Goal: Task Accomplishment & Management: Use online tool/utility

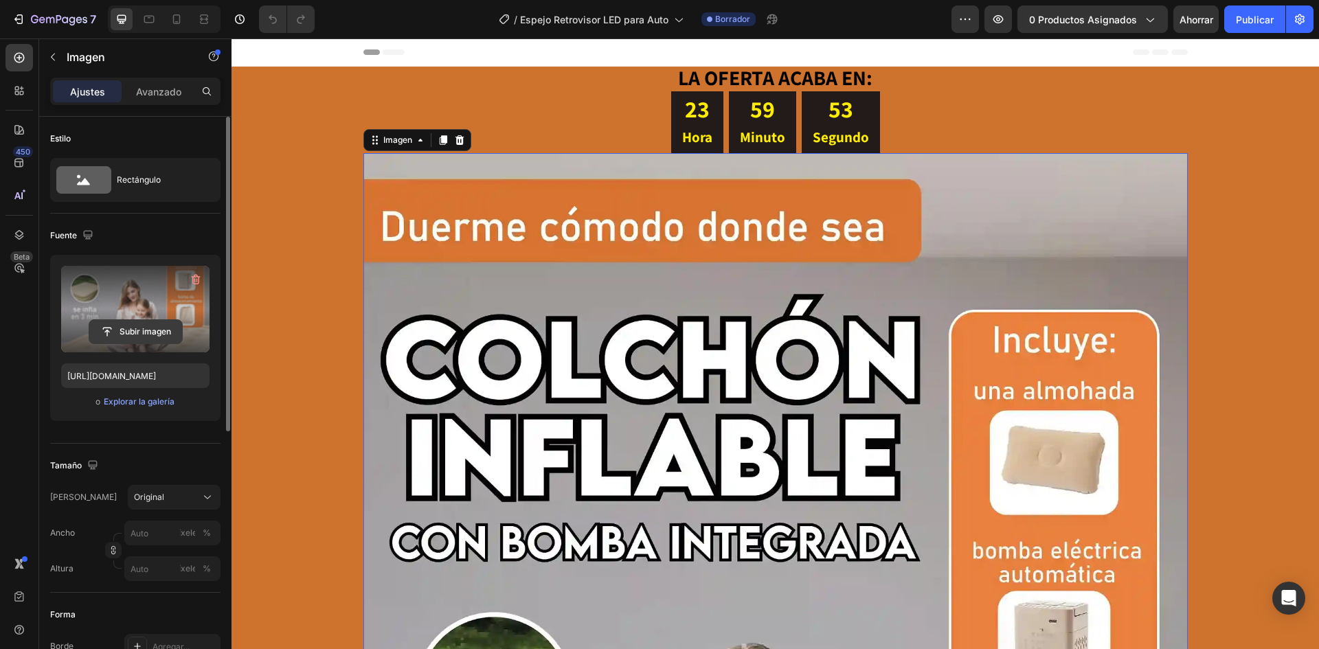
click at [166, 326] on input "file" at bounding box center [135, 331] width 93 height 23
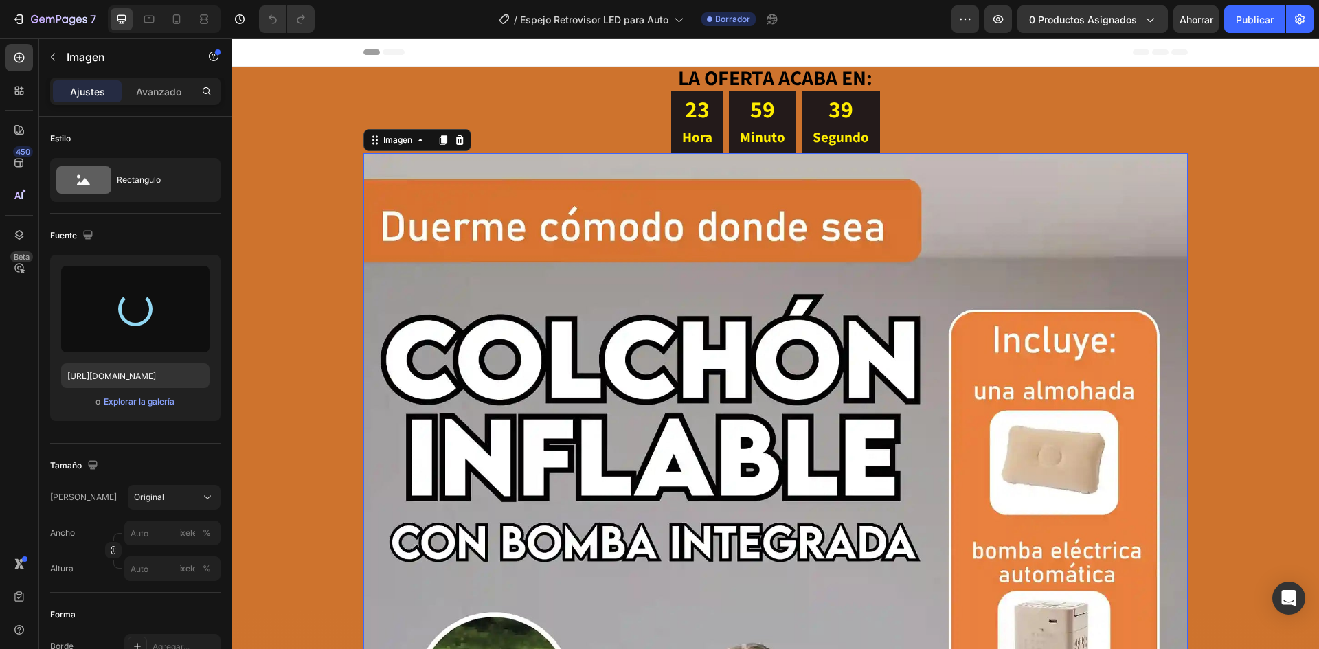
type input "[URL][DOMAIN_NAME]"
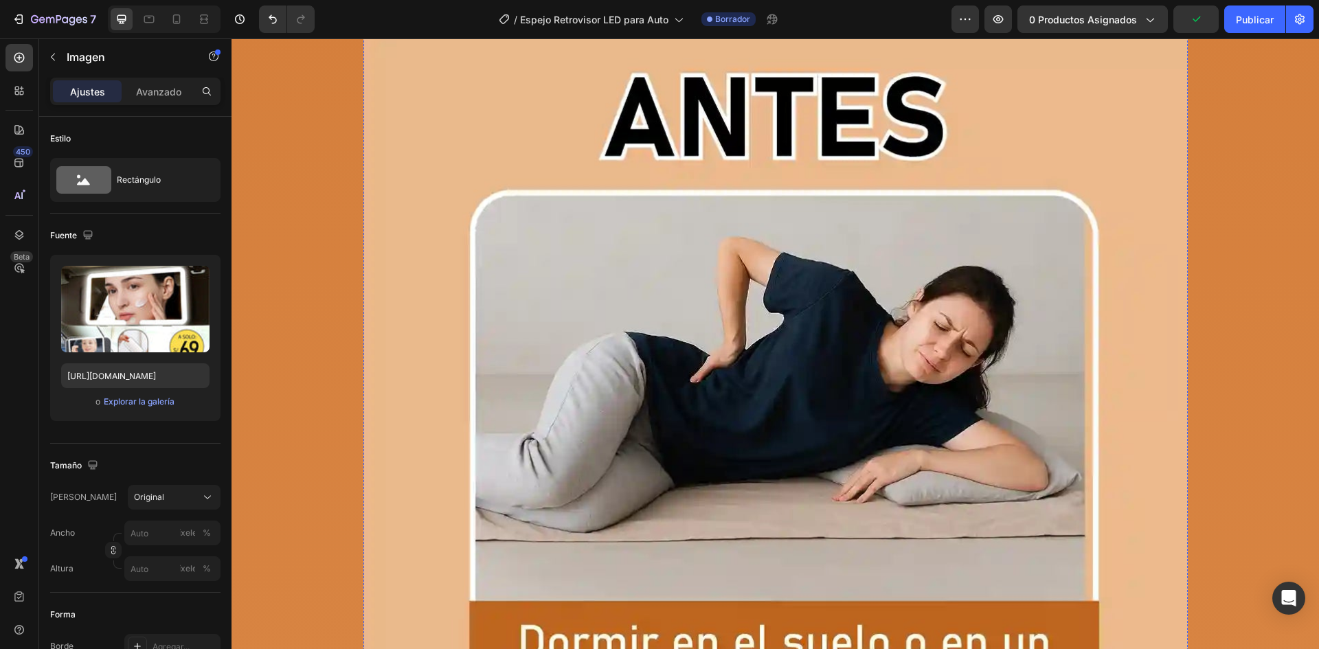
scroll to position [2267, 0]
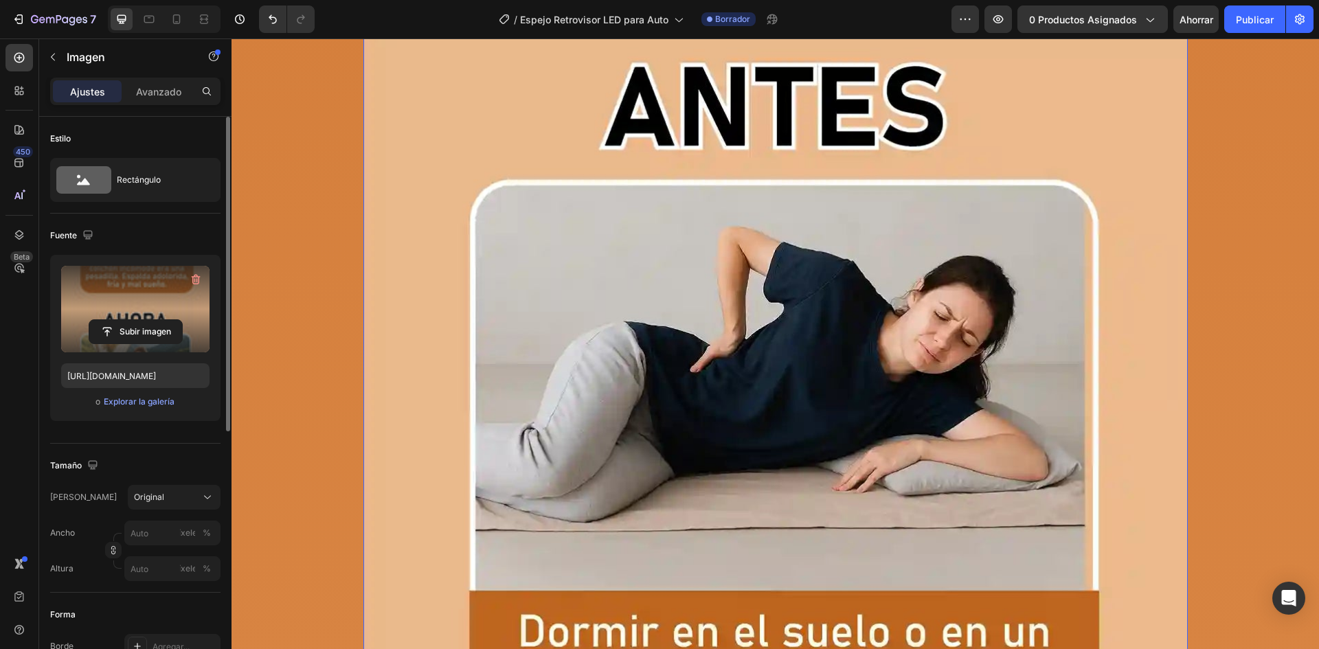
click at [177, 290] on label at bounding box center [135, 309] width 148 height 87
click at [177, 320] on input "file" at bounding box center [135, 331] width 93 height 23
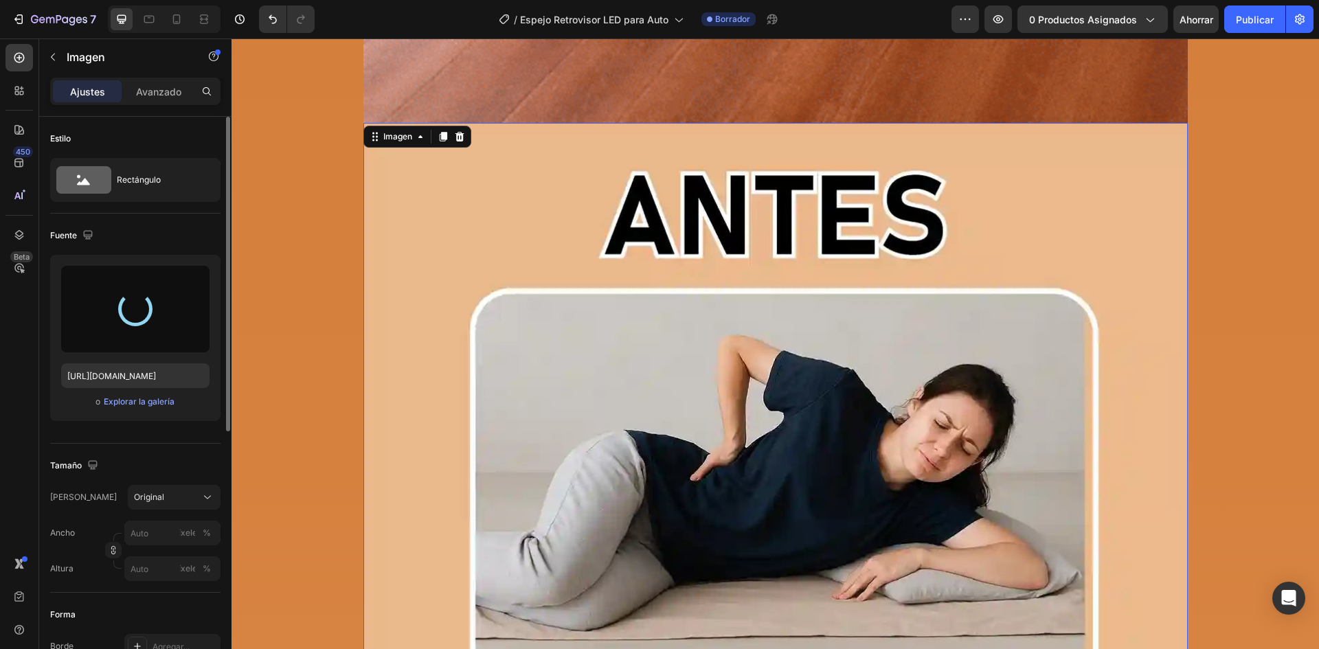
scroll to position [1992, 0]
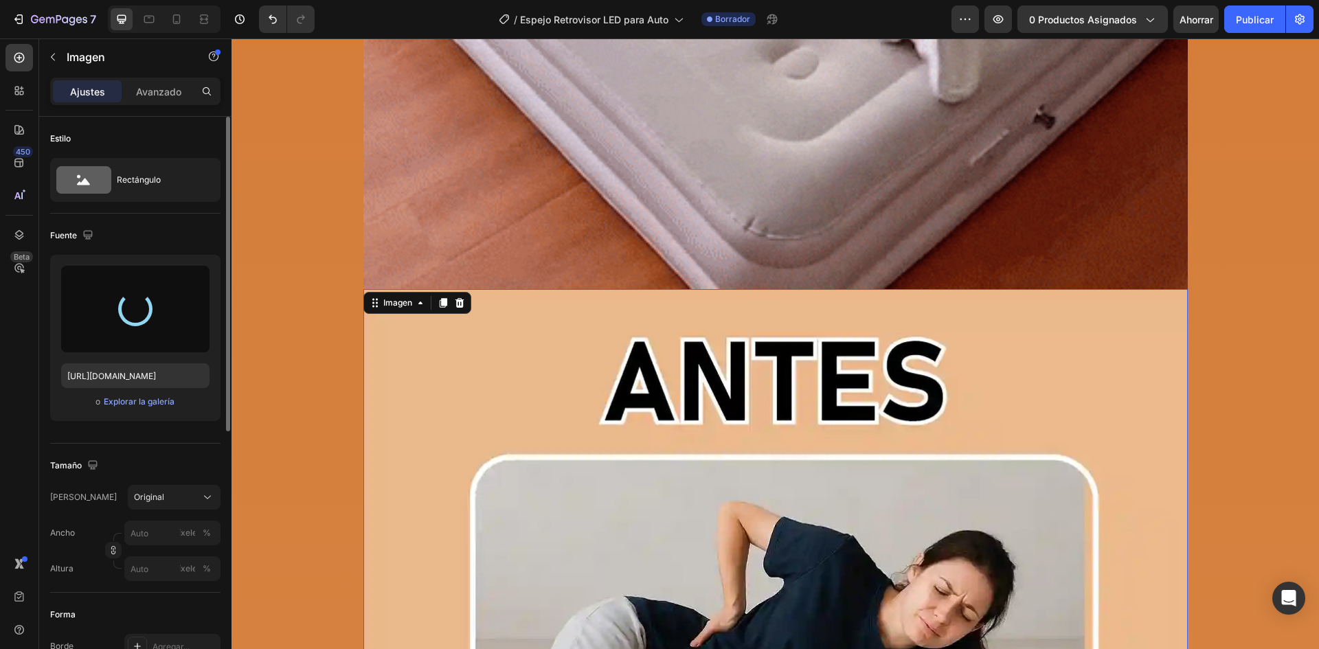
type input "[URL][DOMAIN_NAME]"
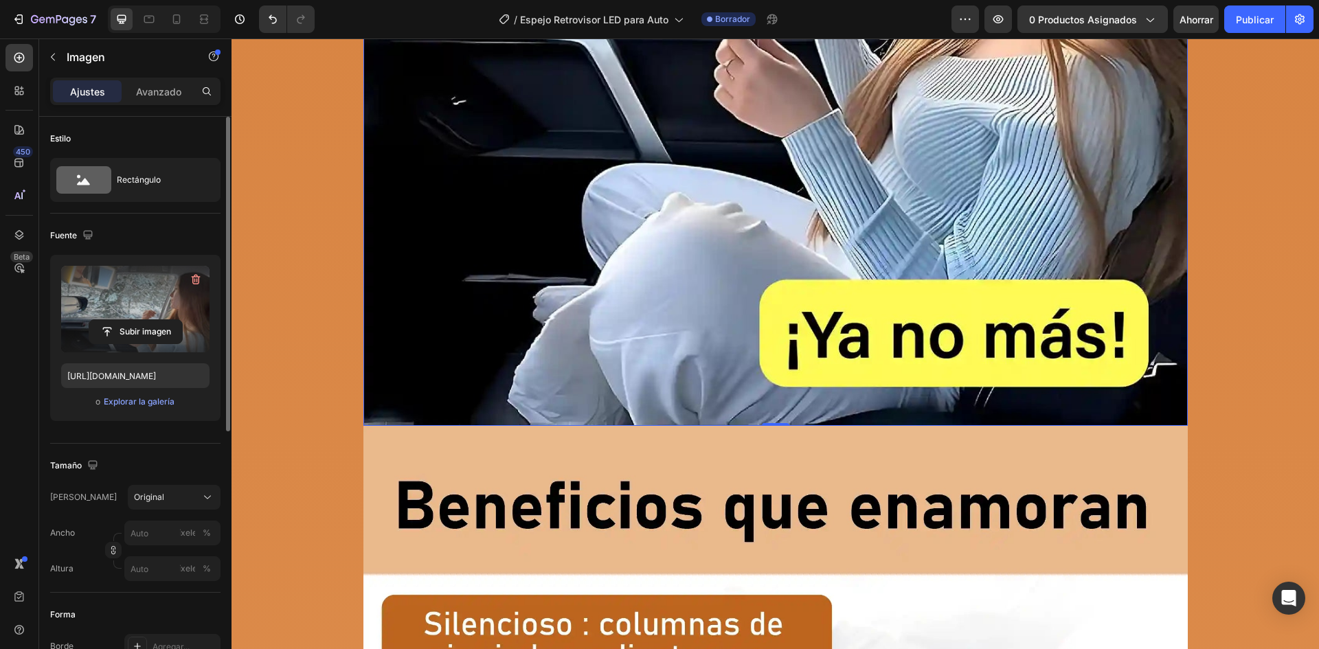
scroll to position [3091, 0]
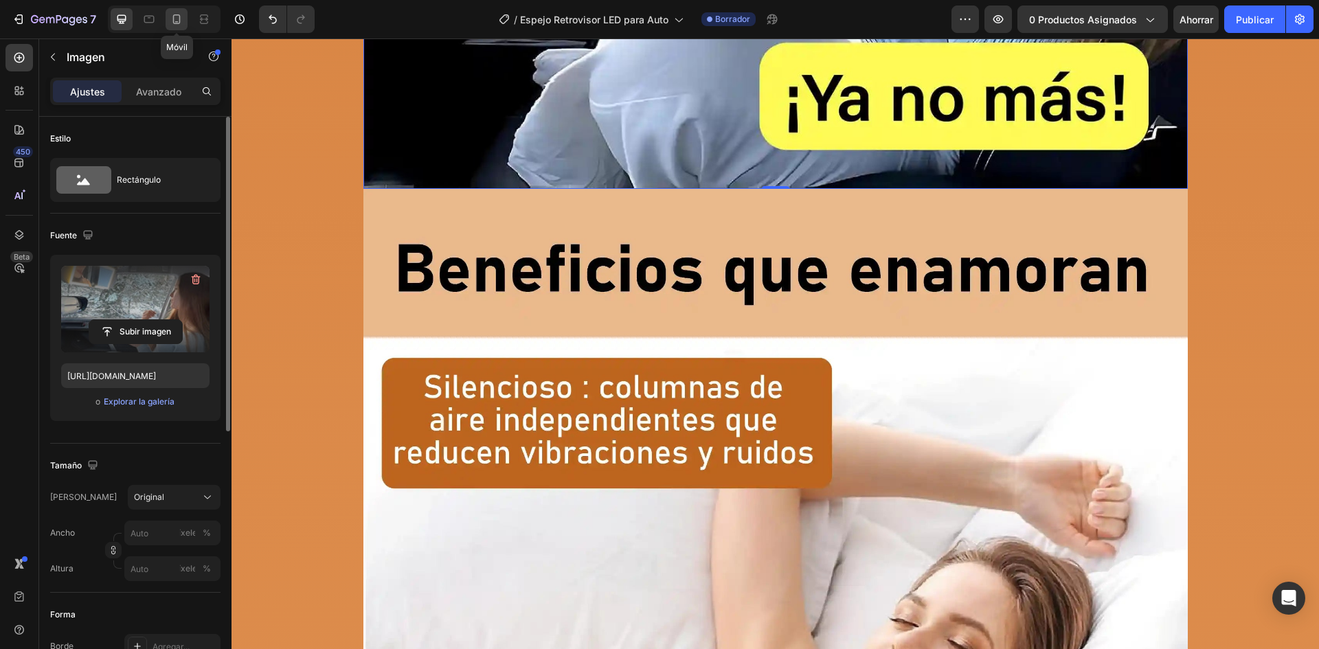
click at [179, 16] on icon at bounding box center [177, 19] width 14 height 14
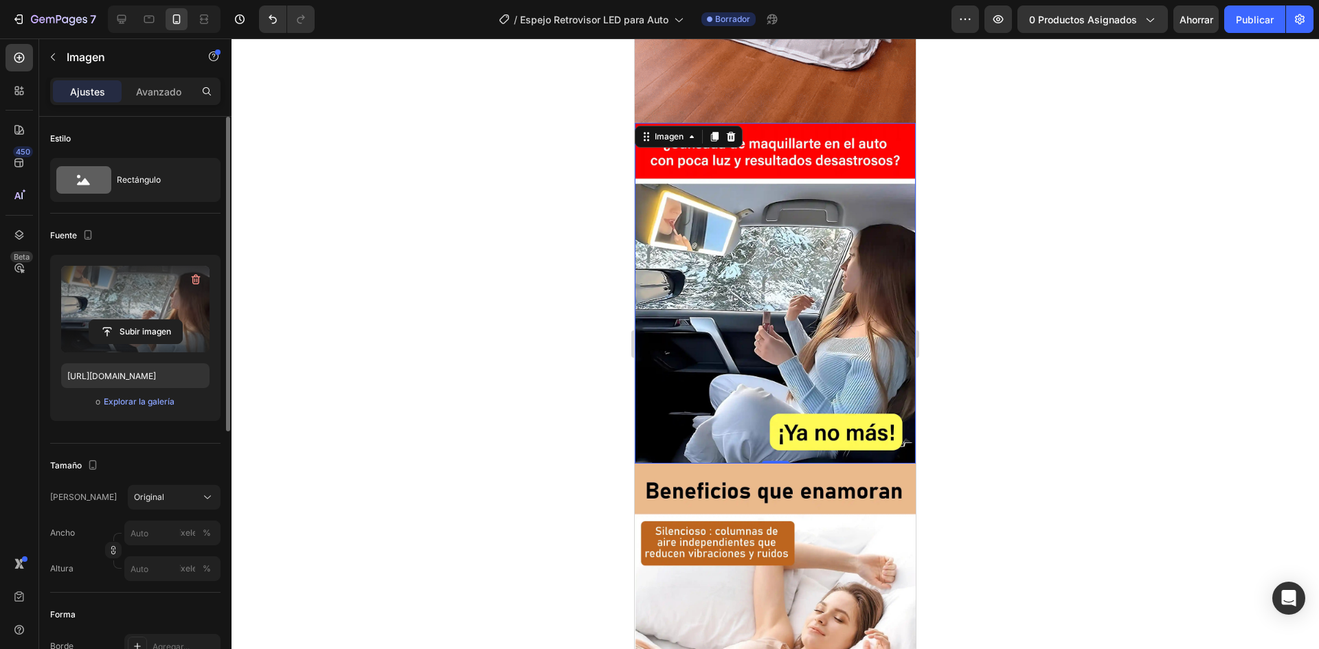
scroll to position [762, 0]
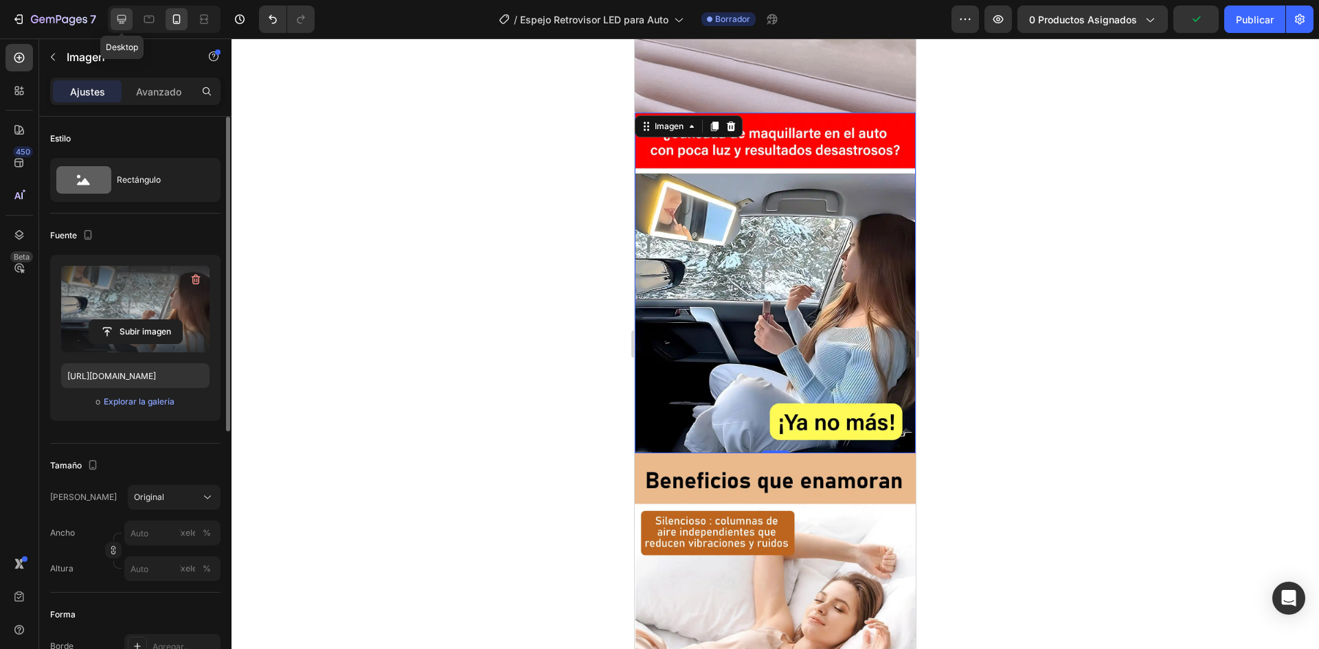
click at [119, 21] on icon at bounding box center [121, 19] width 9 height 9
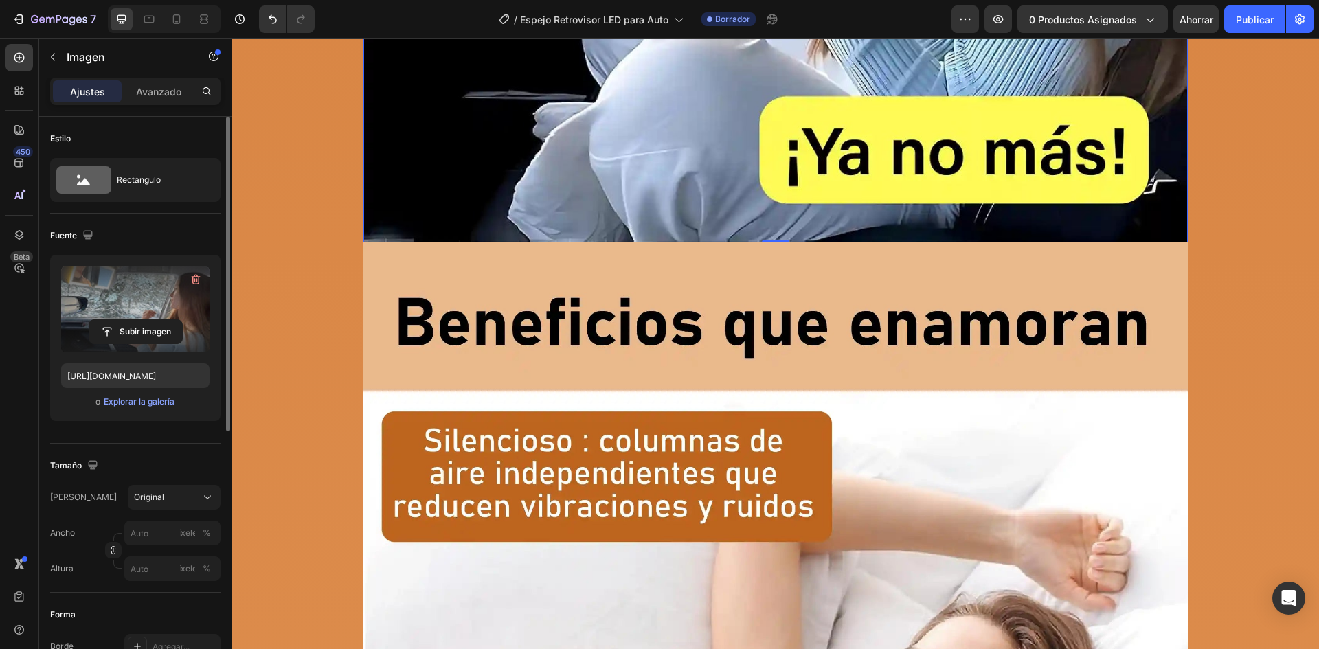
scroll to position [3222, 0]
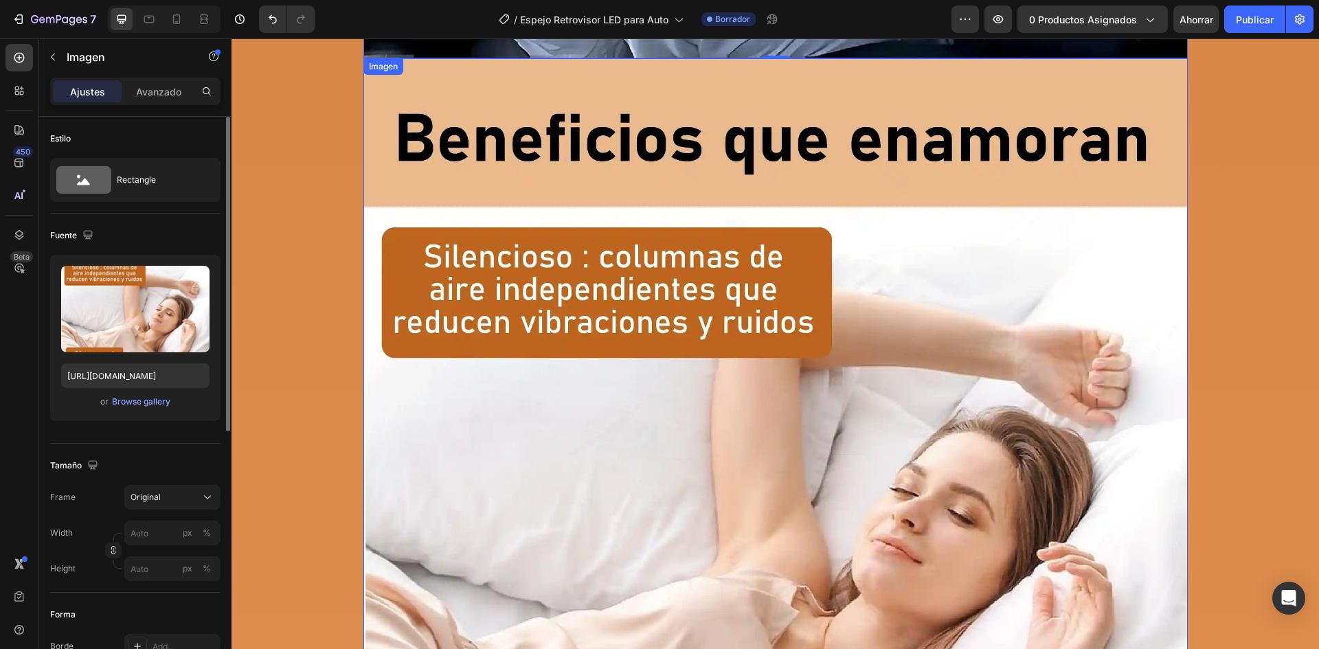
click at [688, 163] on img at bounding box center [775, 487] width 824 height 859
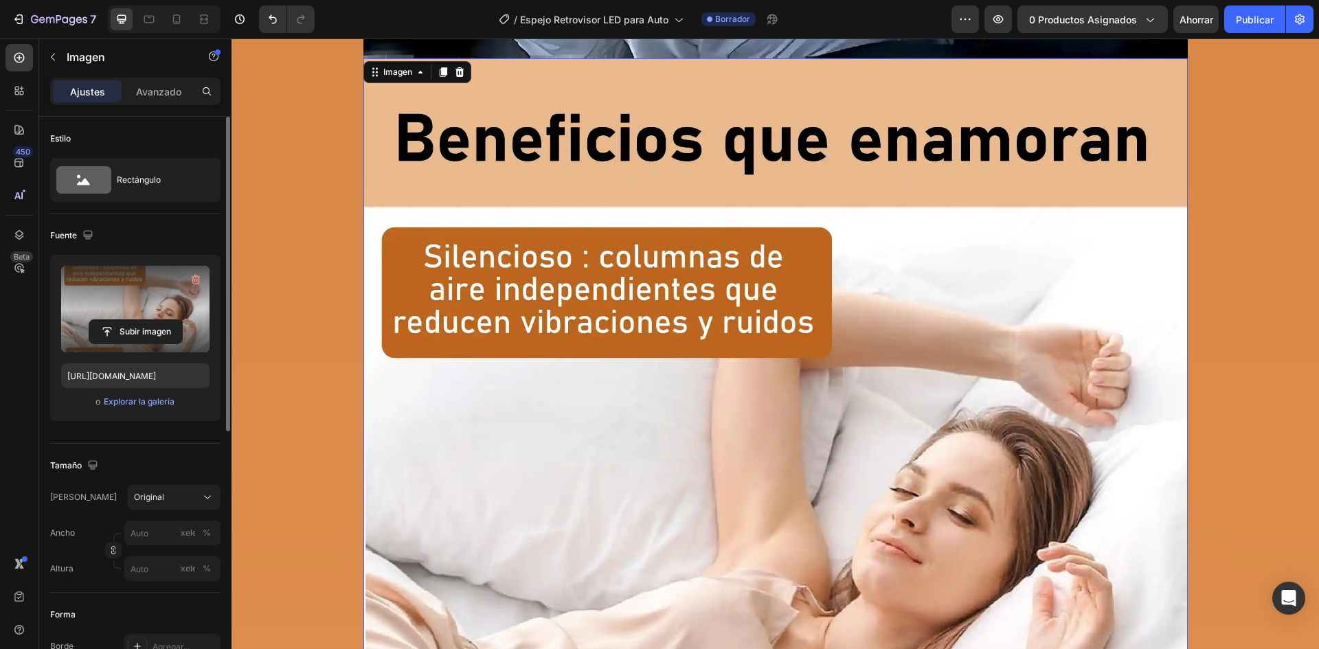
click at [138, 293] on label at bounding box center [135, 309] width 148 height 87
click at [138, 320] on input "file" at bounding box center [135, 331] width 93 height 23
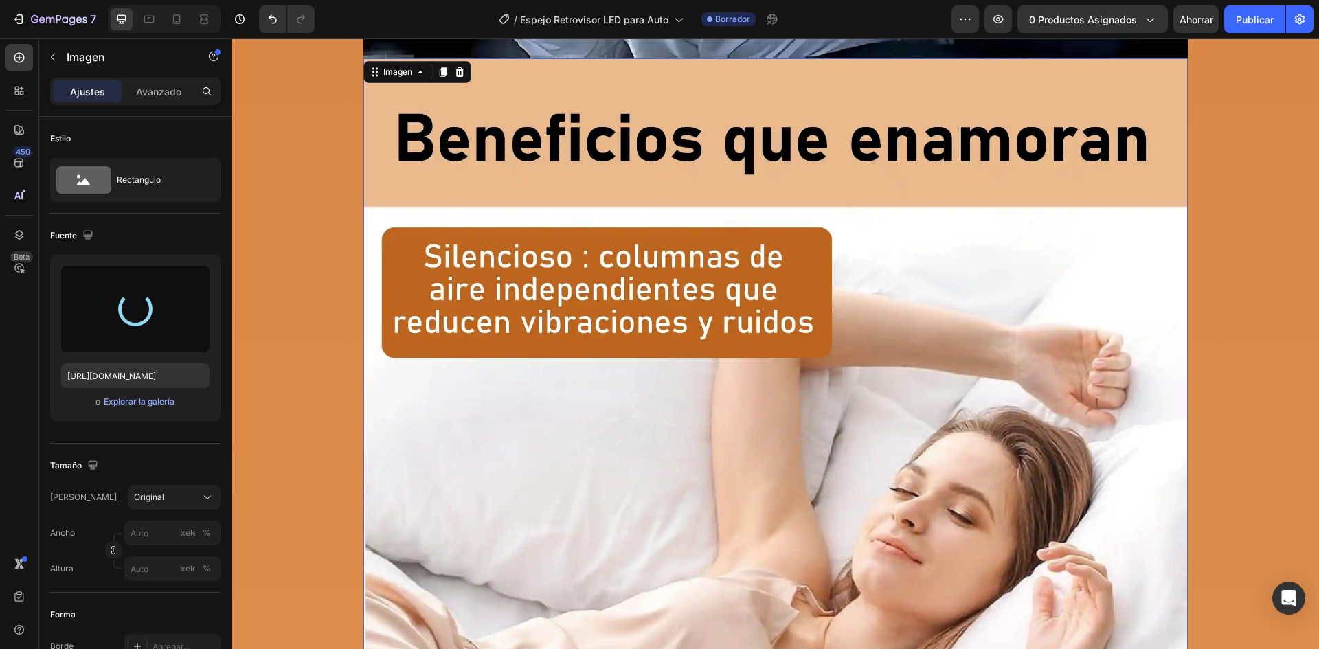
type input "[URL][DOMAIN_NAME]"
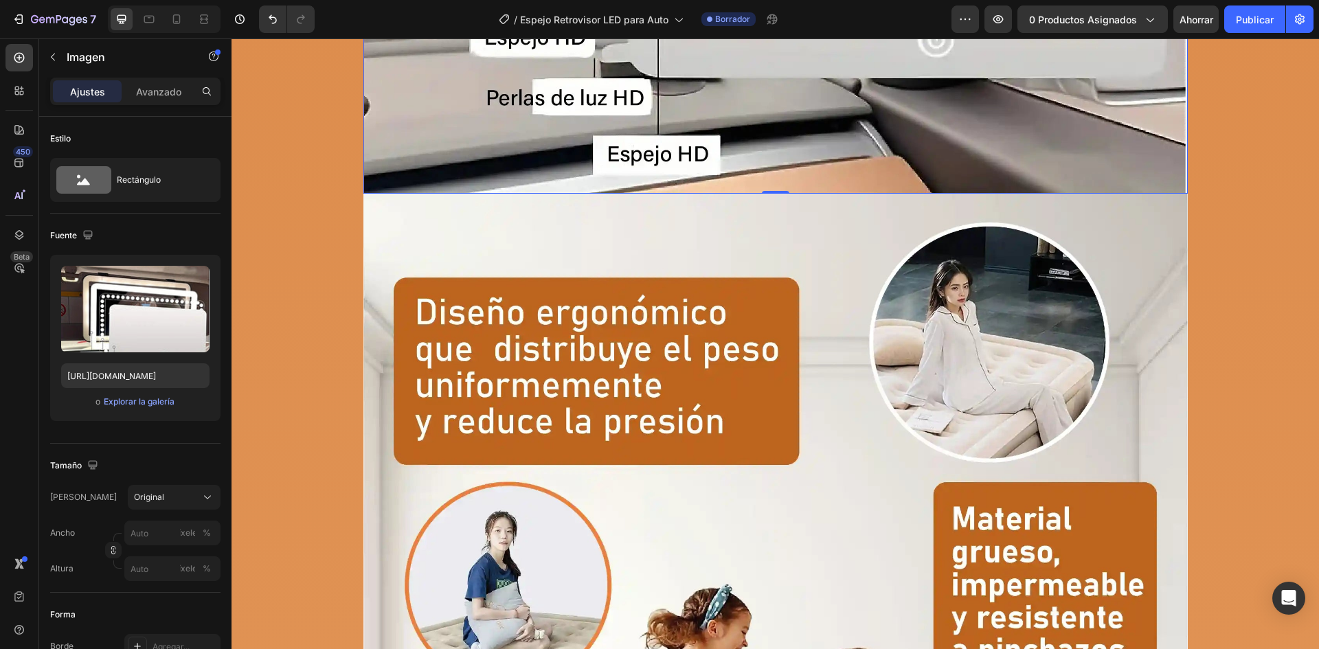
scroll to position [3977, 0]
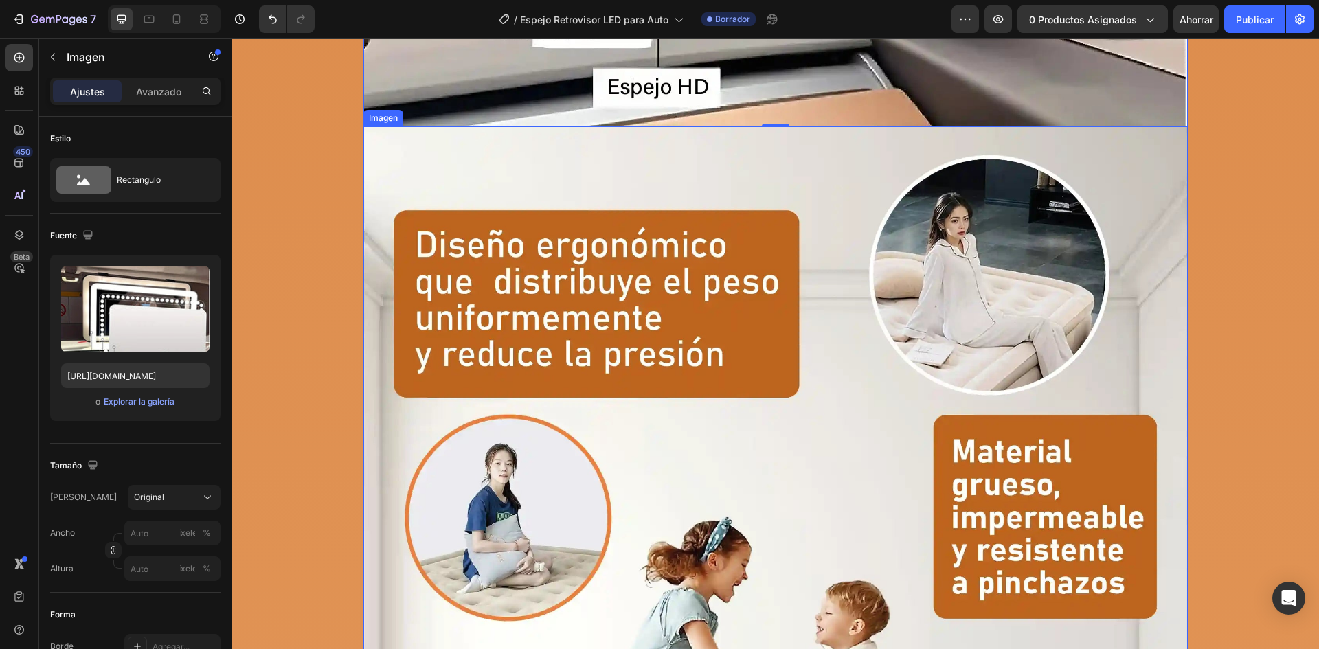
click at [559, 286] on img at bounding box center [775, 634] width 824 height 1017
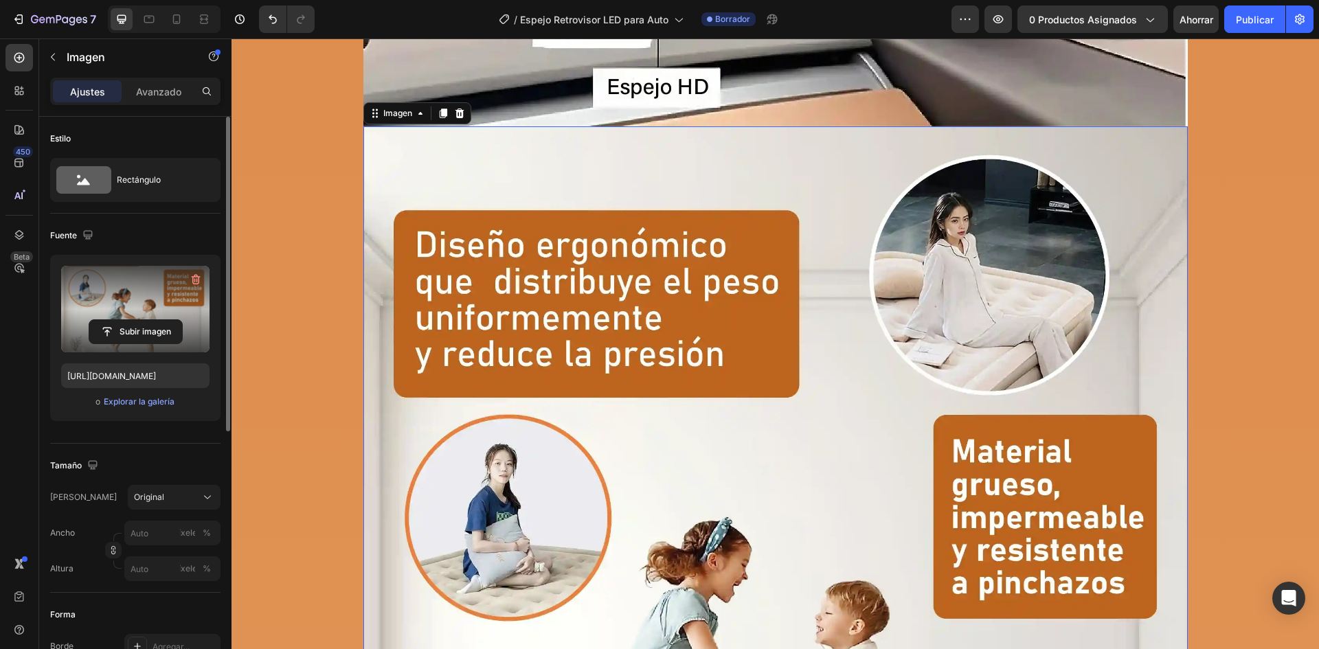
click at [110, 306] on label at bounding box center [135, 309] width 148 height 87
click at [110, 320] on input "file" at bounding box center [135, 331] width 93 height 23
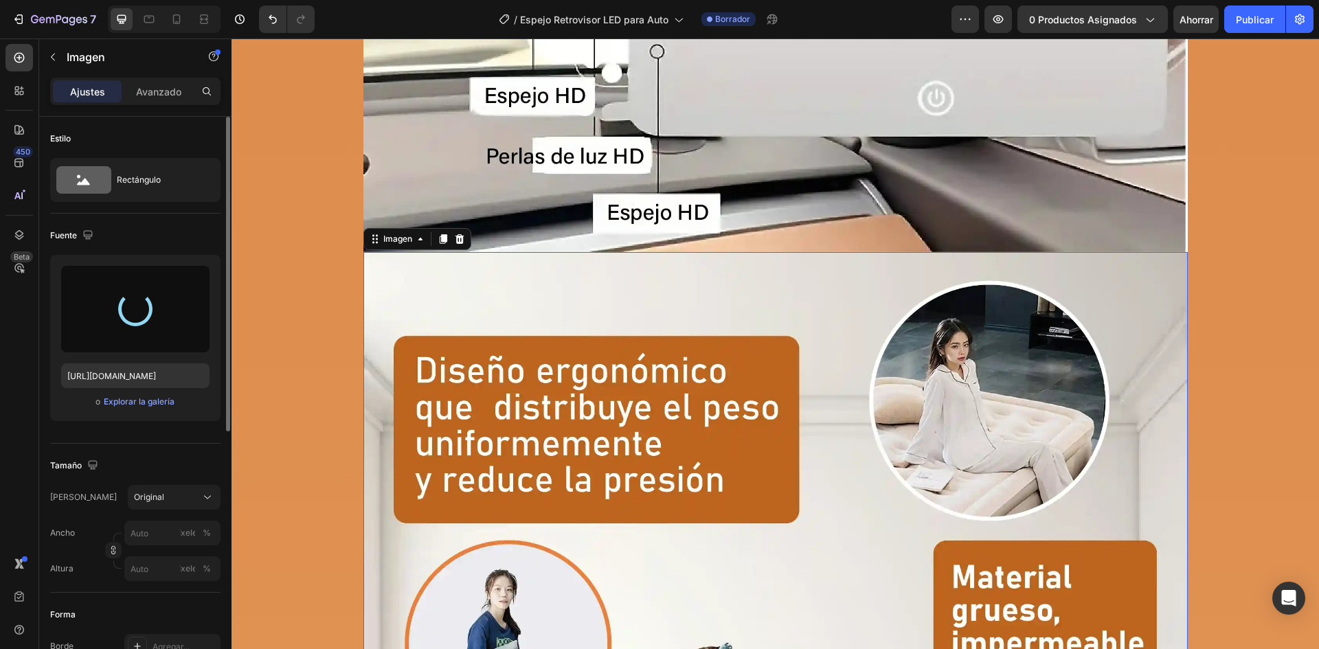
scroll to position [3840, 0]
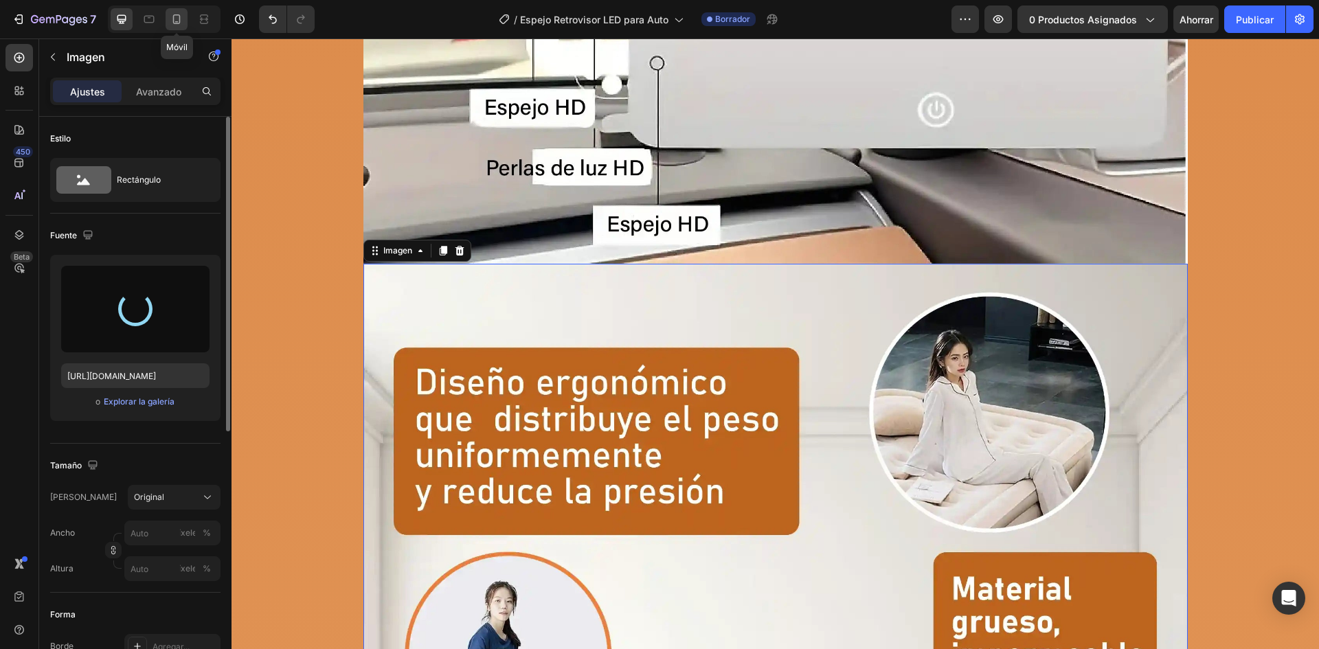
type input "[URL][DOMAIN_NAME]"
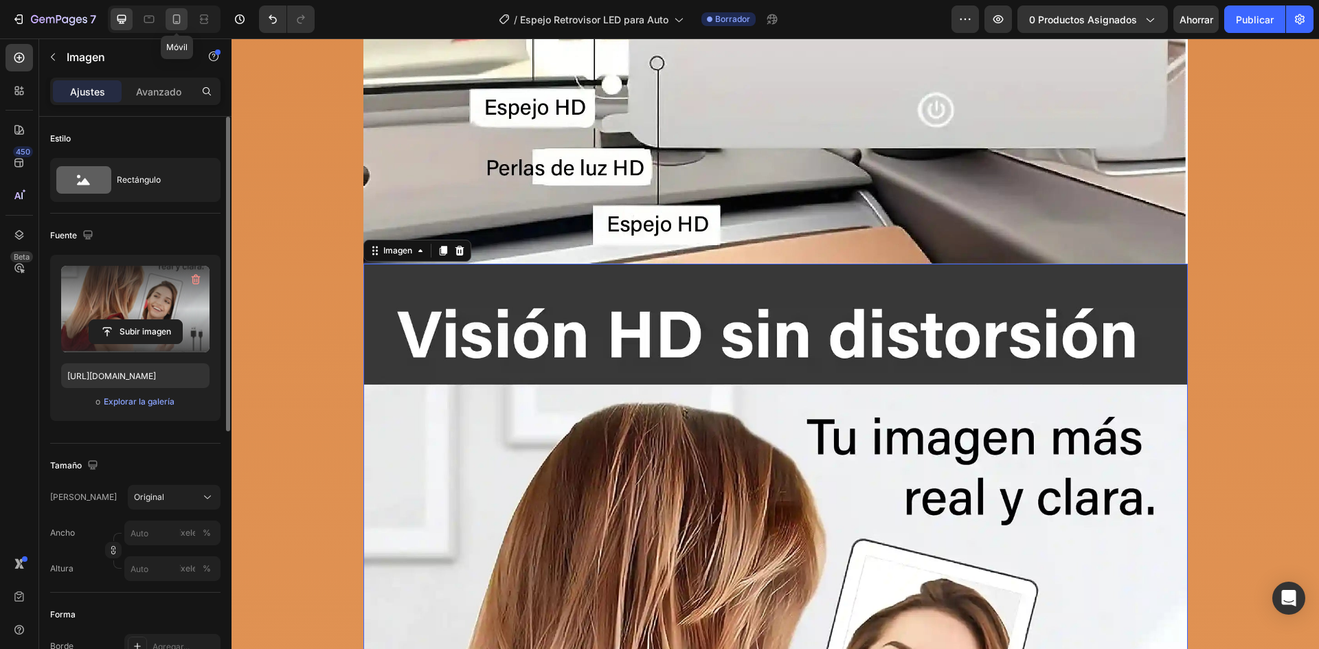
click at [184, 16] on div at bounding box center [177, 19] width 22 height 22
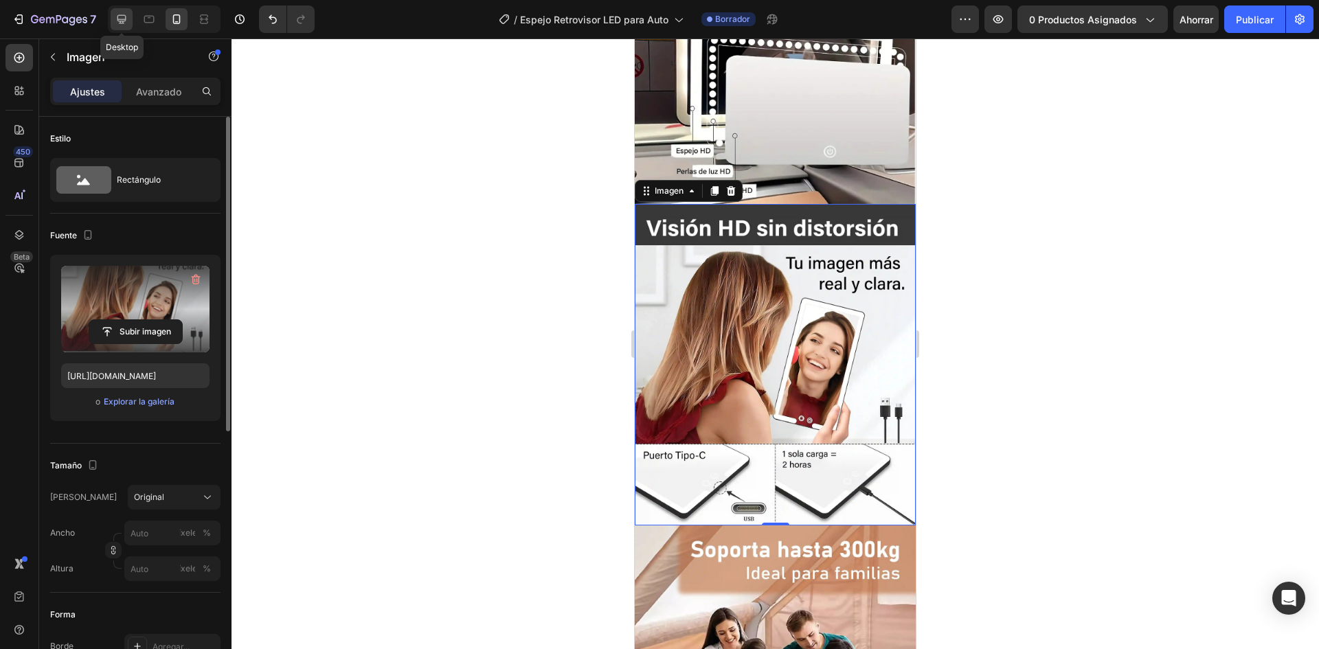
click at [121, 18] on icon at bounding box center [122, 19] width 14 height 14
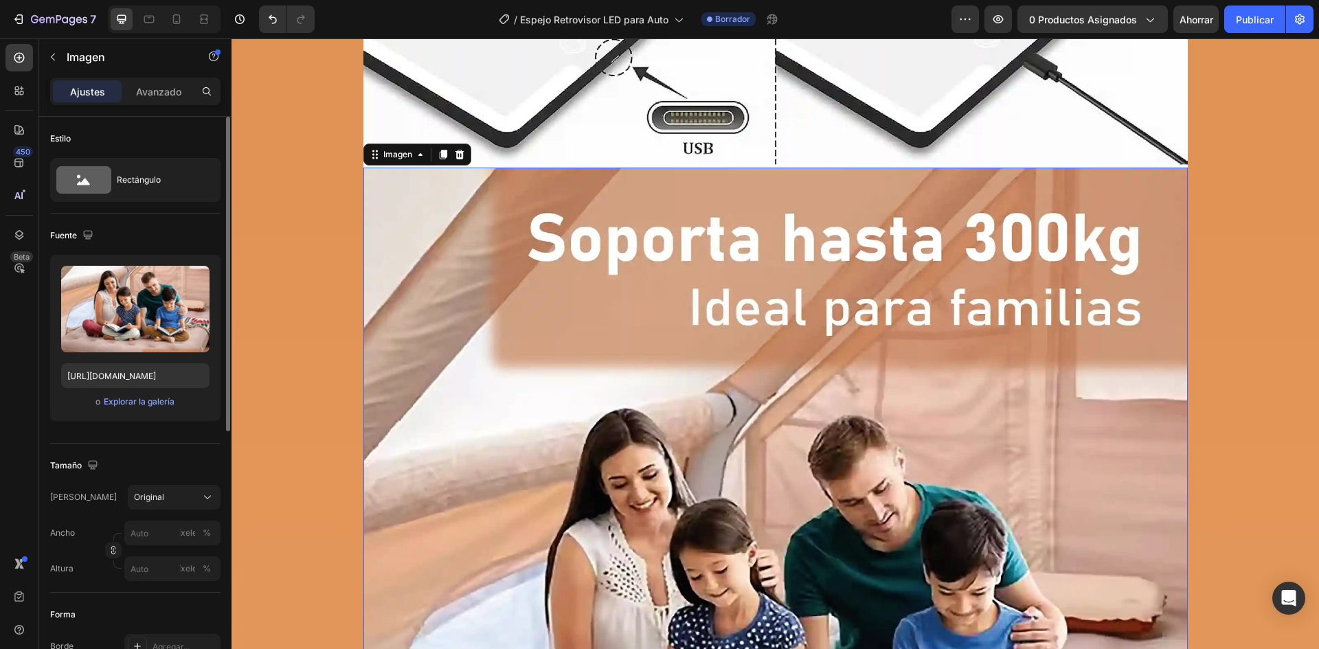
scroll to position [5116, 0]
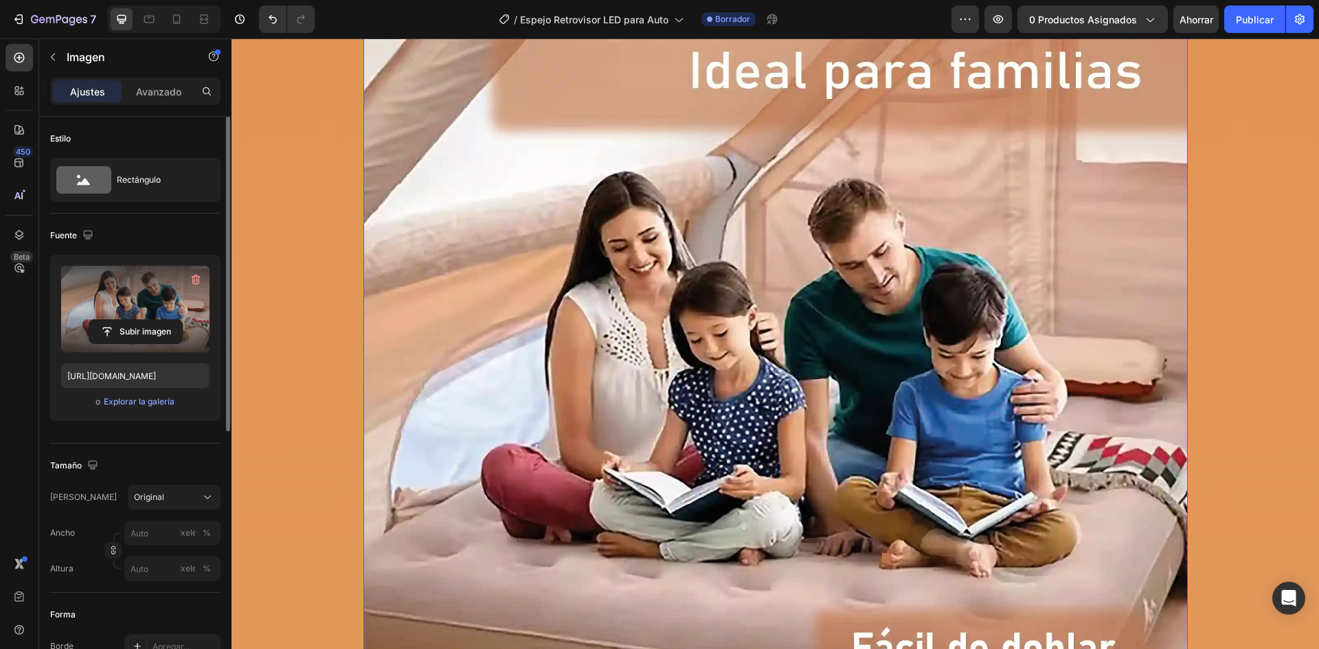
click at [130, 302] on label at bounding box center [135, 309] width 148 height 87
click at [130, 320] on input "file" at bounding box center [135, 331] width 93 height 23
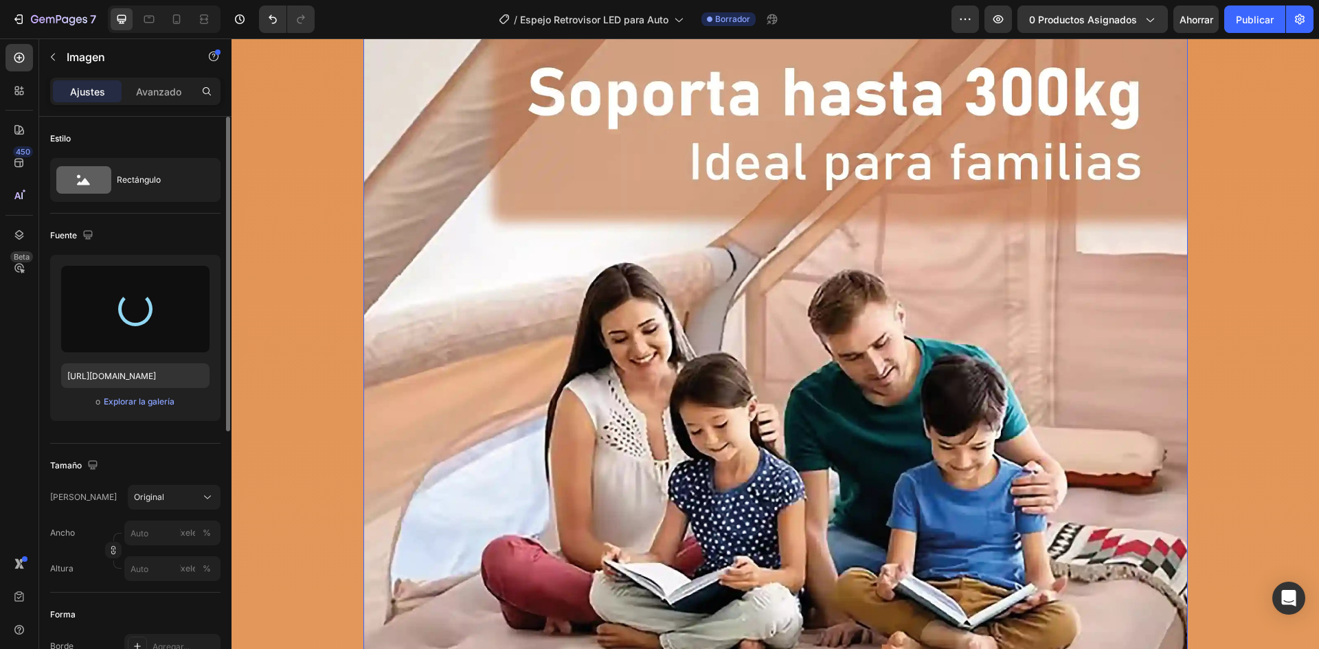
scroll to position [4842, 0]
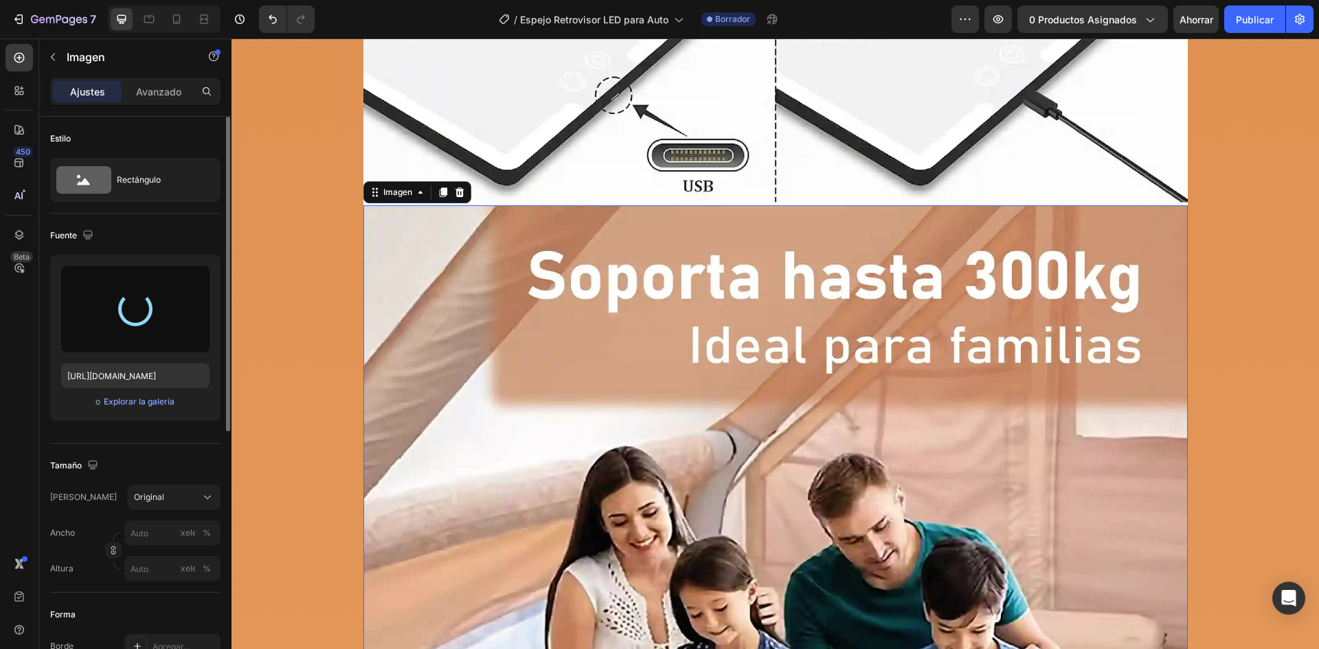
type input "[URL][DOMAIN_NAME]"
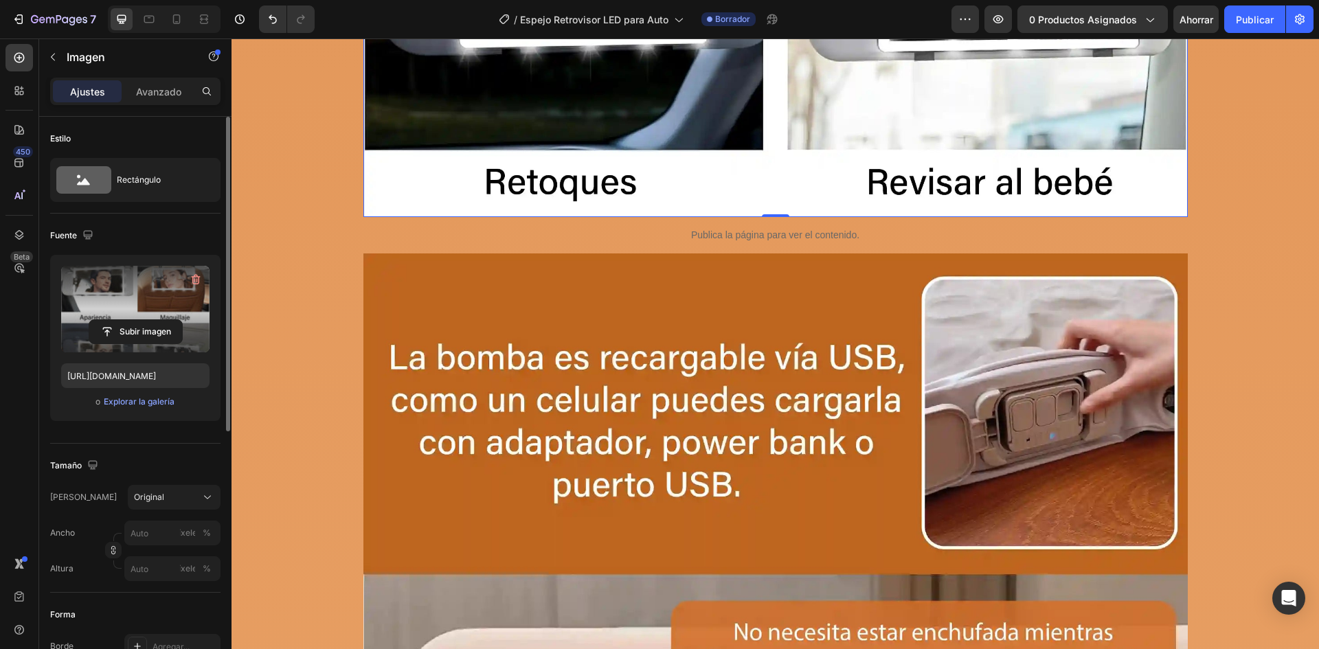
scroll to position [6009, 0]
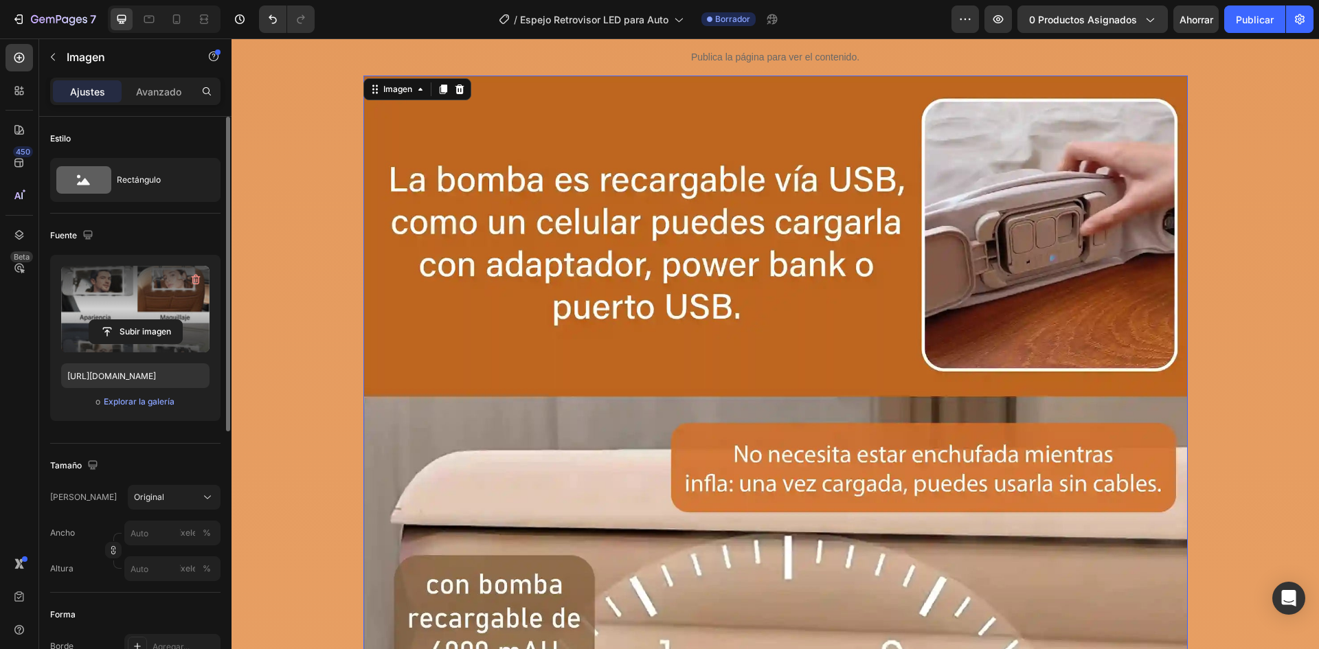
click at [530, 208] on img at bounding box center [775, 630] width 824 height 1109
click at [140, 311] on label at bounding box center [135, 309] width 148 height 87
click at [140, 320] on input "file" at bounding box center [135, 331] width 93 height 23
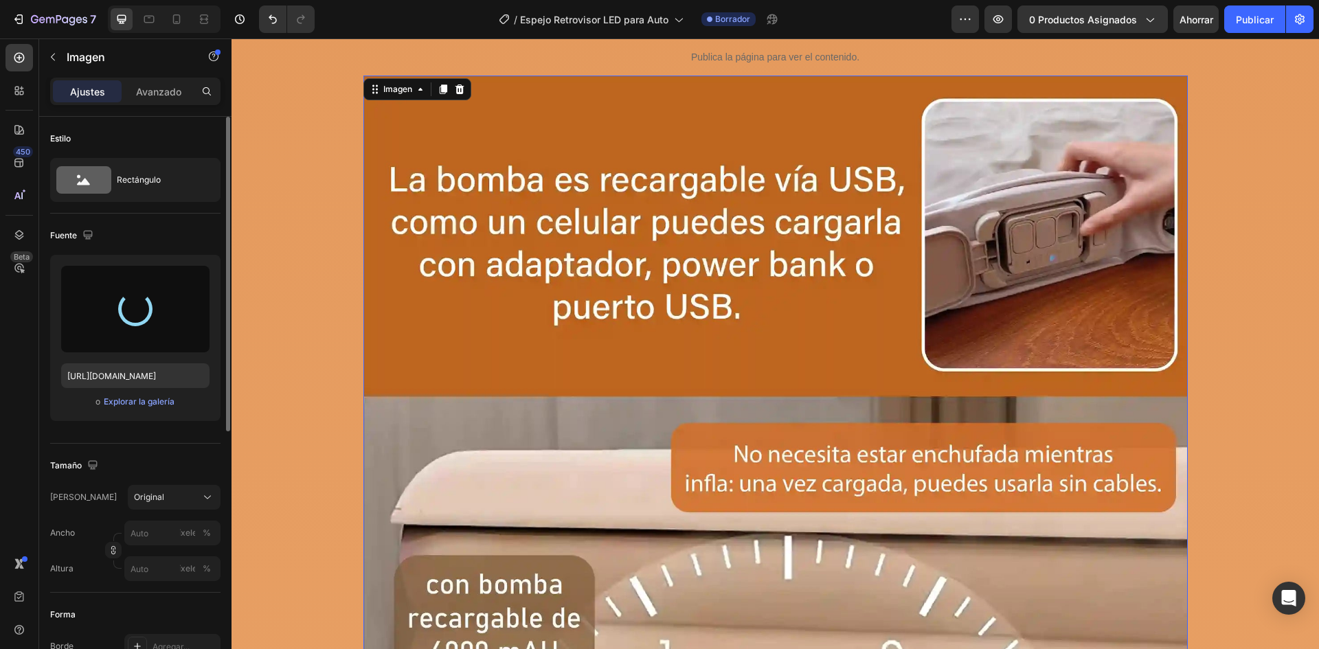
type input "[URL][DOMAIN_NAME]"
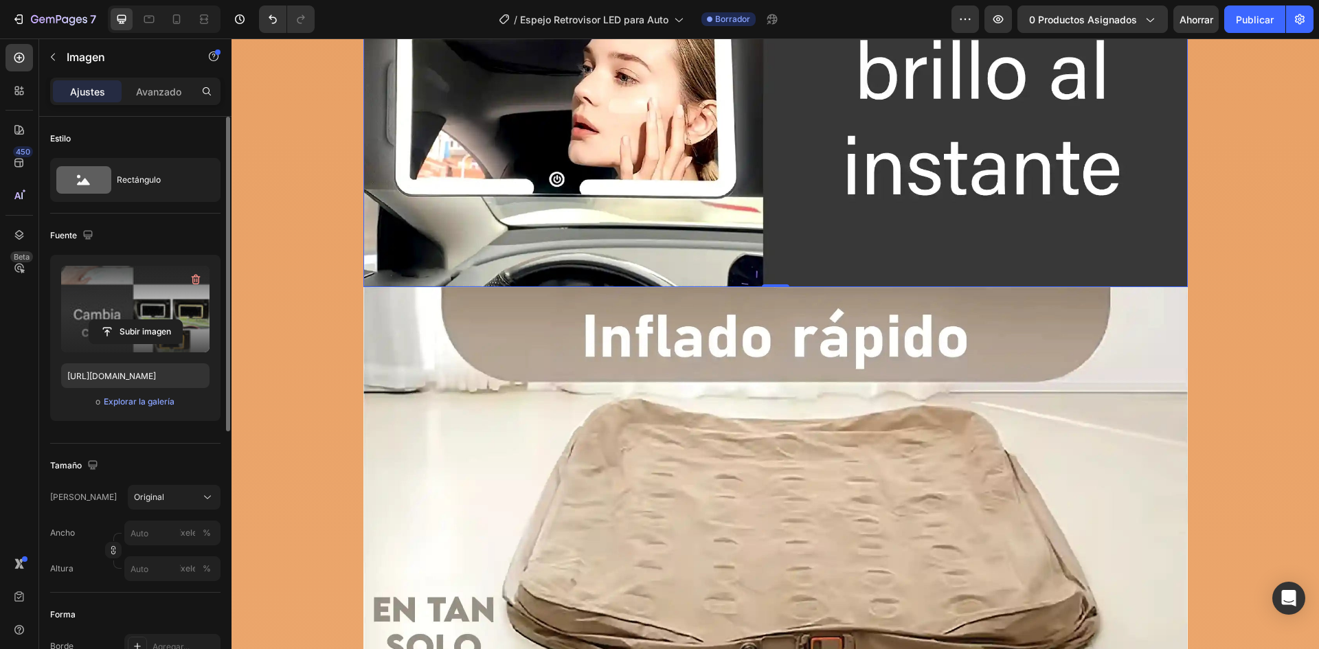
scroll to position [7383, 0]
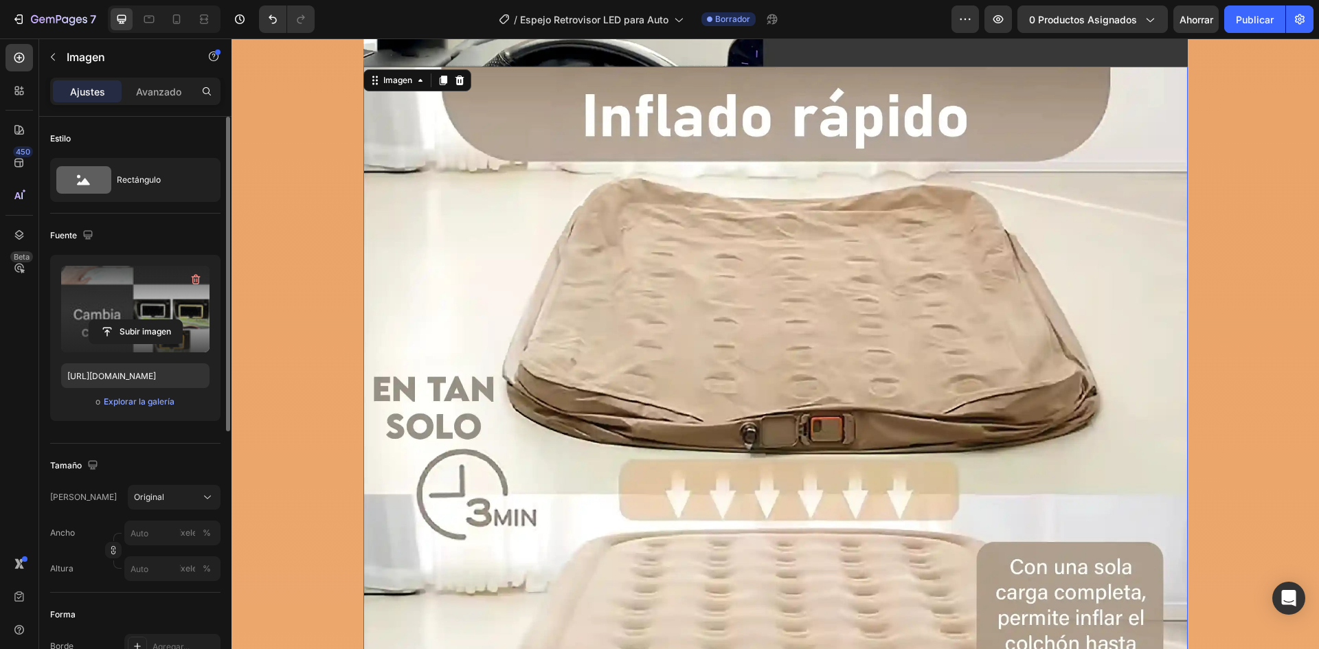
click at [451, 265] on img at bounding box center [775, 479] width 824 height 824
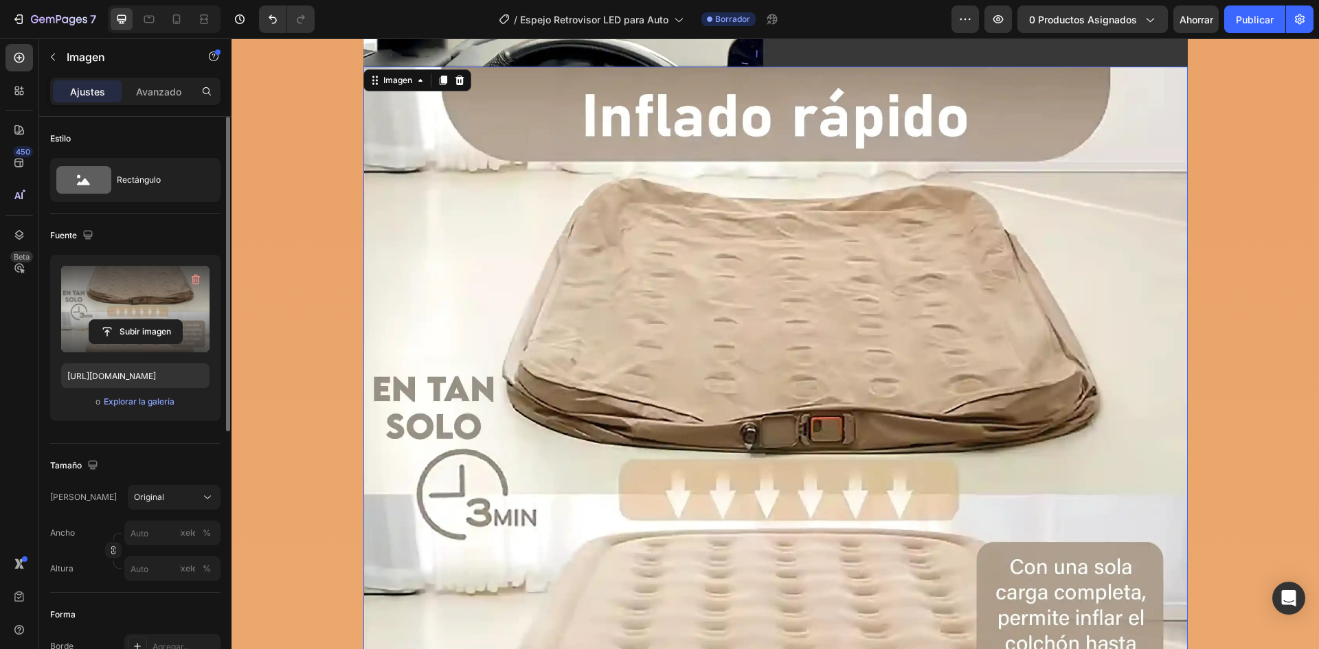
click at [155, 305] on label at bounding box center [135, 309] width 148 height 87
click at [155, 320] on input "file" at bounding box center [135, 331] width 93 height 23
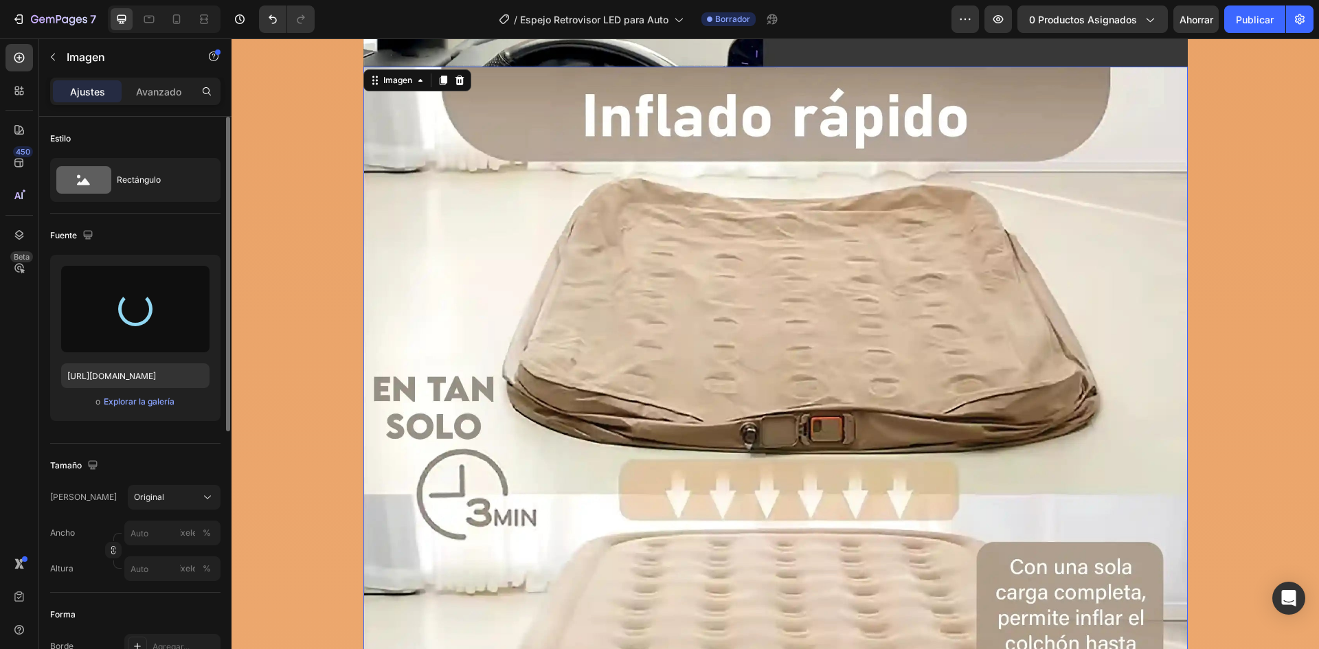
type input "[URL][DOMAIN_NAME]"
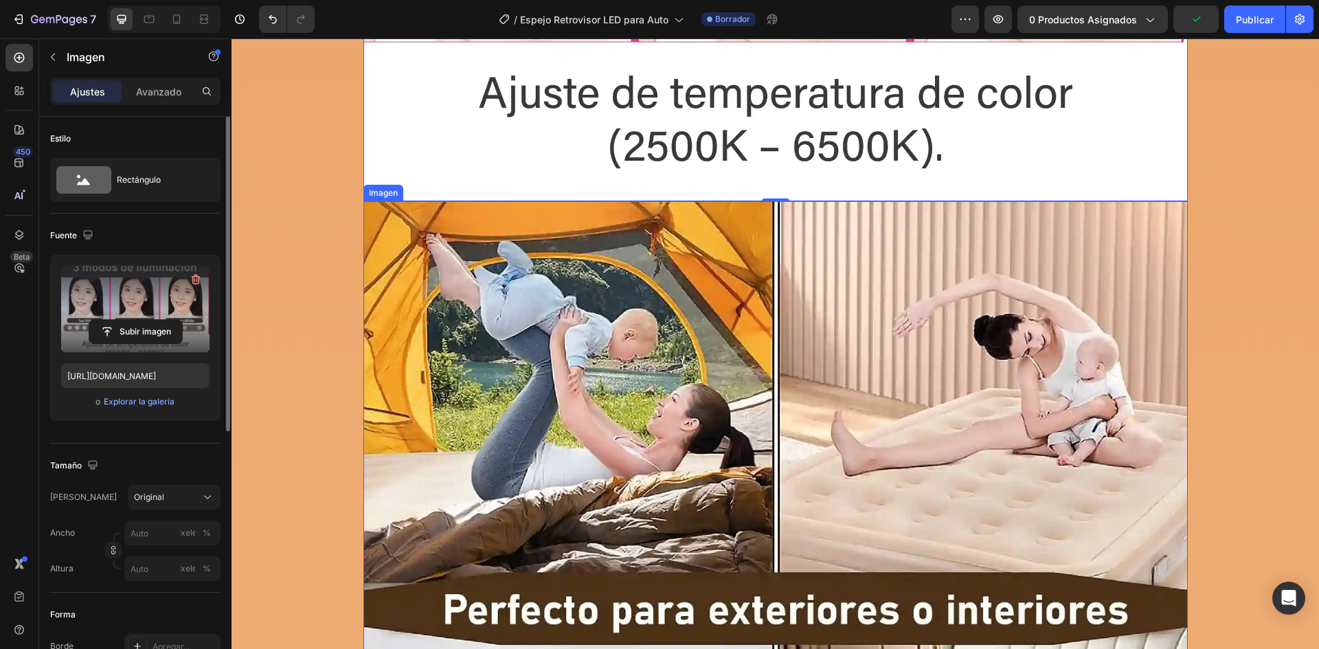
scroll to position [7727, 0]
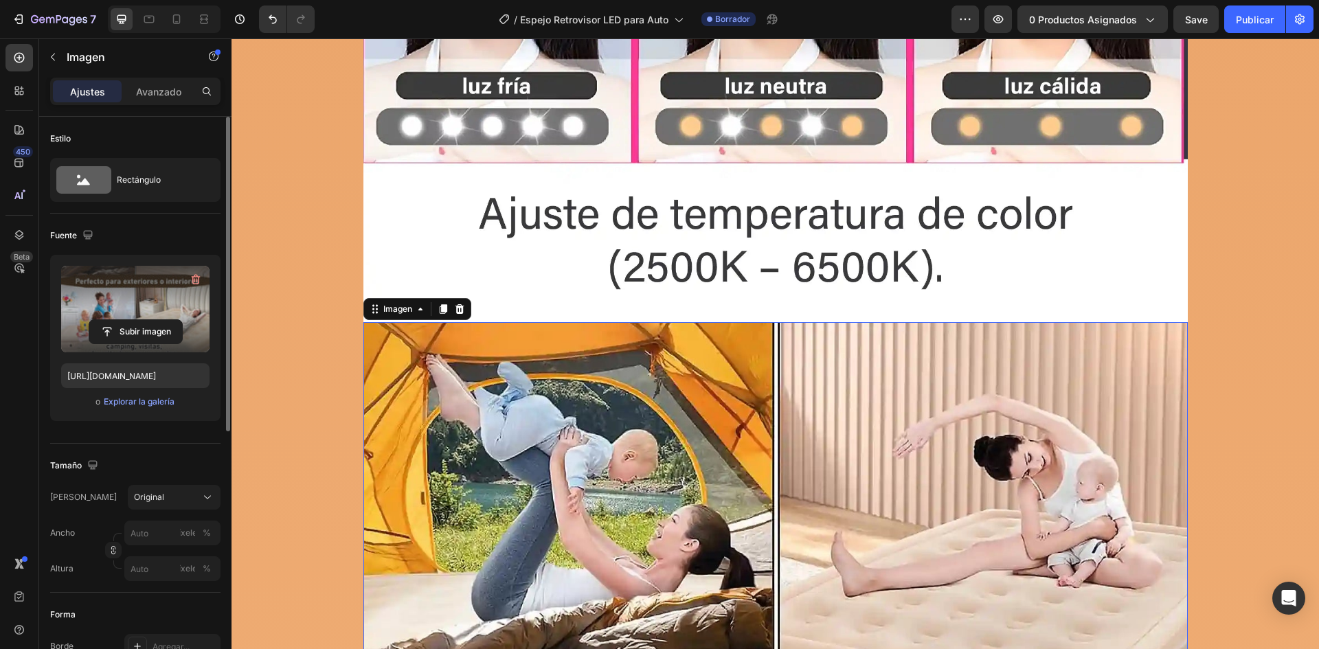
click at [113, 314] on label at bounding box center [135, 309] width 148 height 87
click at [113, 320] on input "file" at bounding box center [135, 331] width 93 height 23
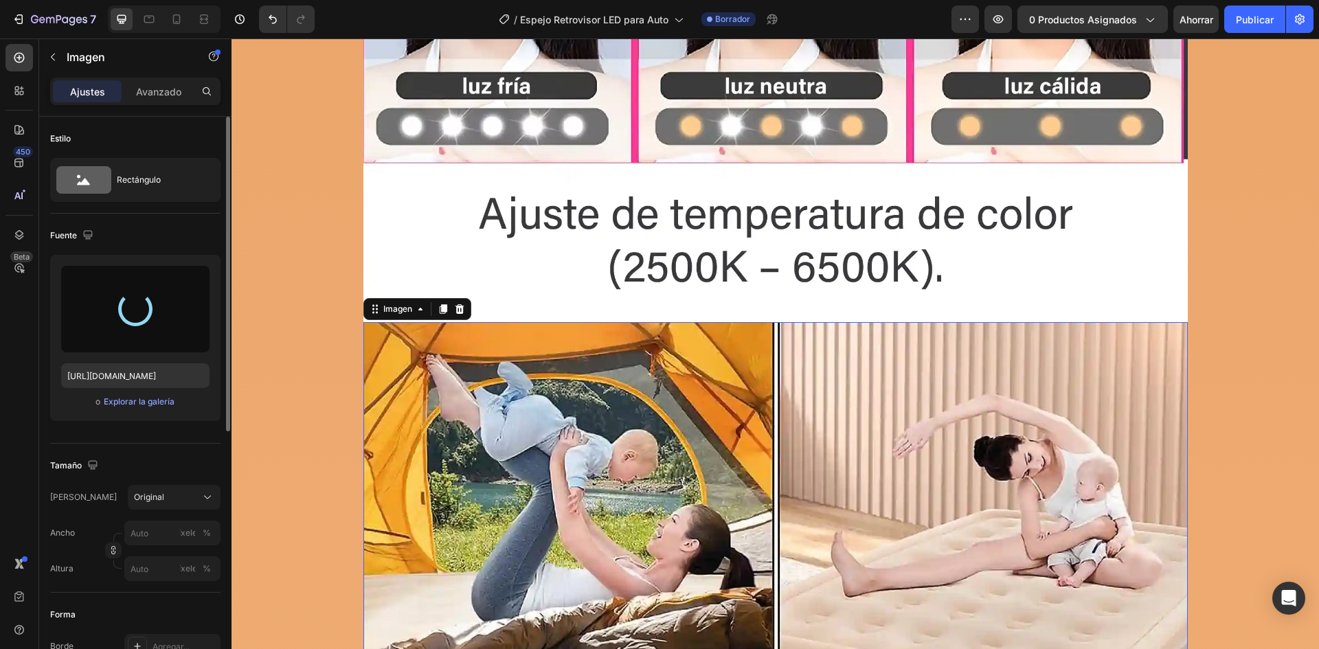
type input "[URL][DOMAIN_NAME]"
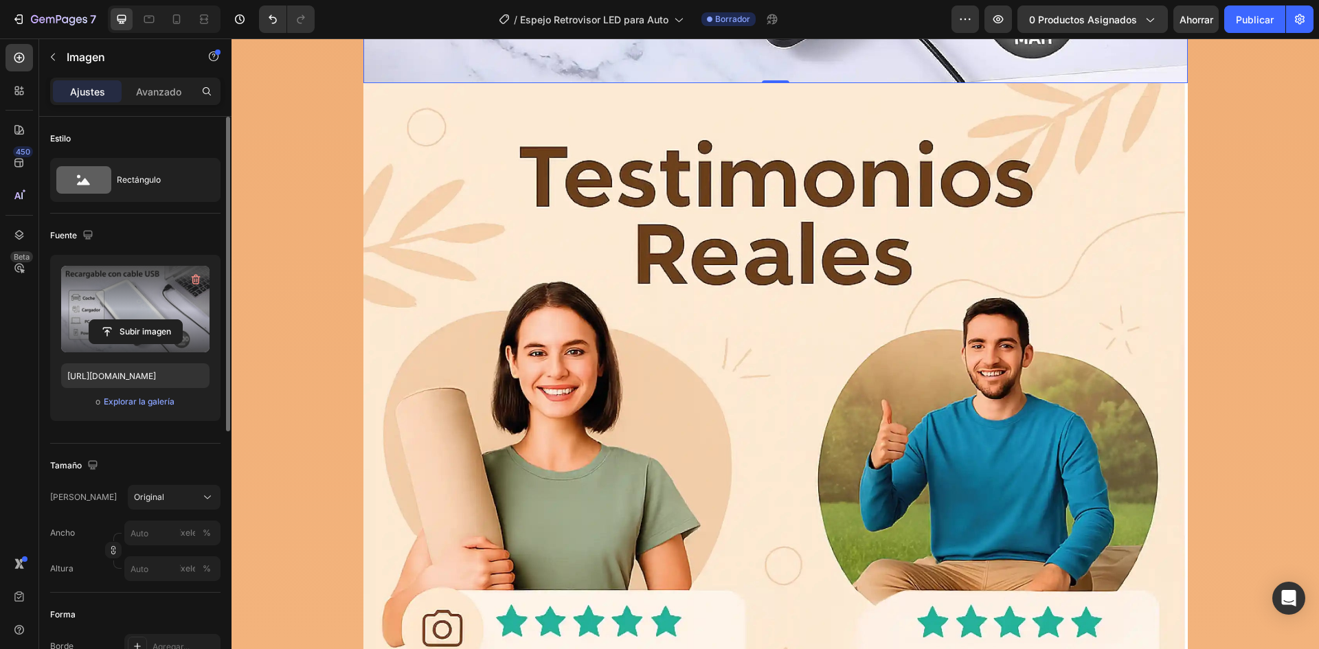
scroll to position [8482, 0]
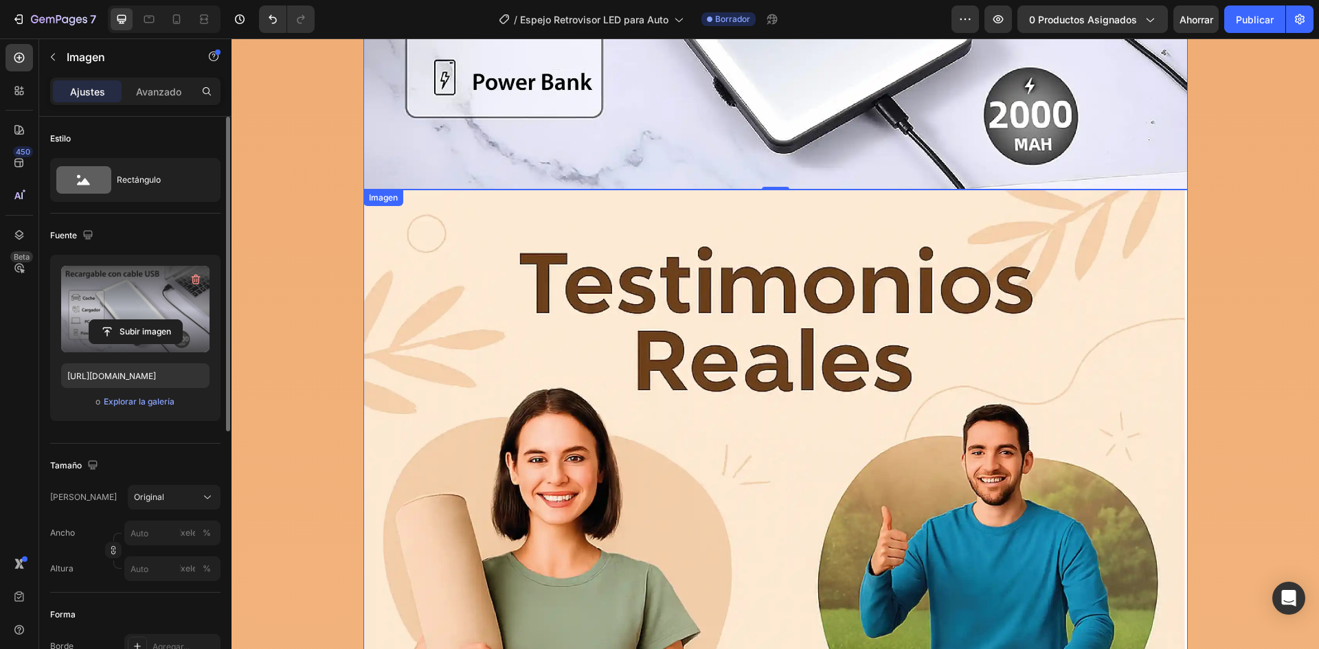
click at [544, 357] on img at bounding box center [775, 591] width 824 height 803
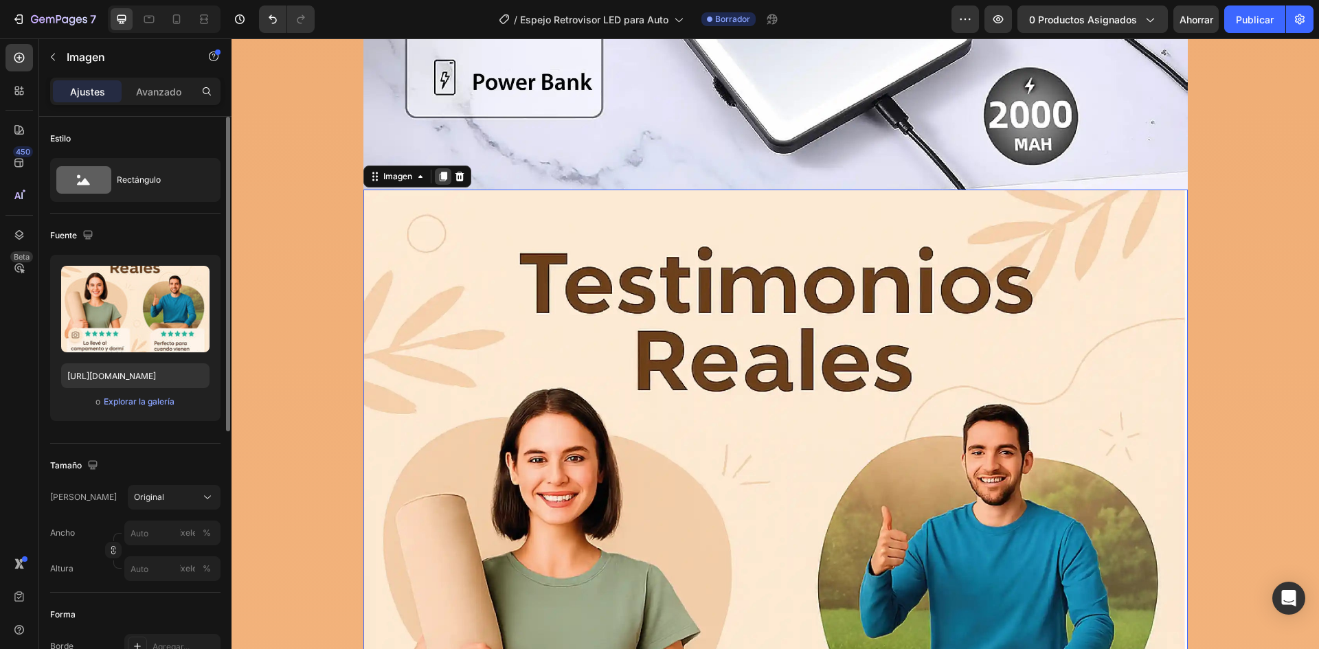
click at [438, 173] on icon at bounding box center [443, 176] width 11 height 11
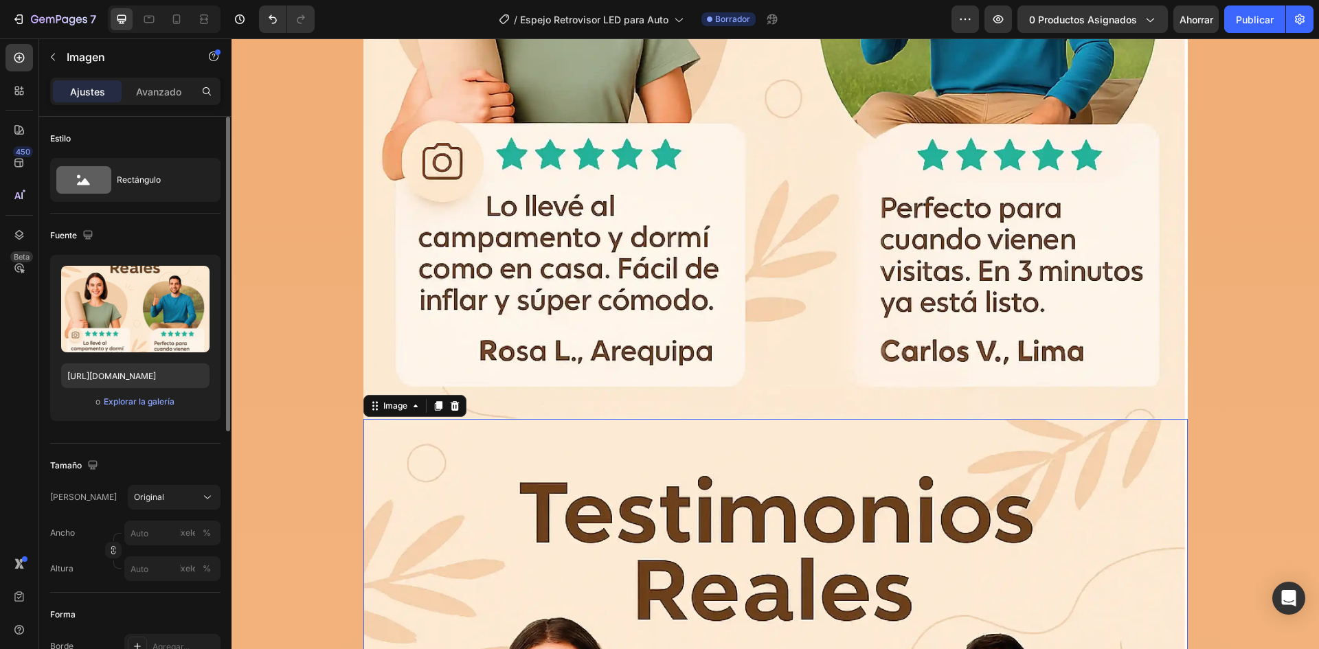
scroll to position [8893, 0]
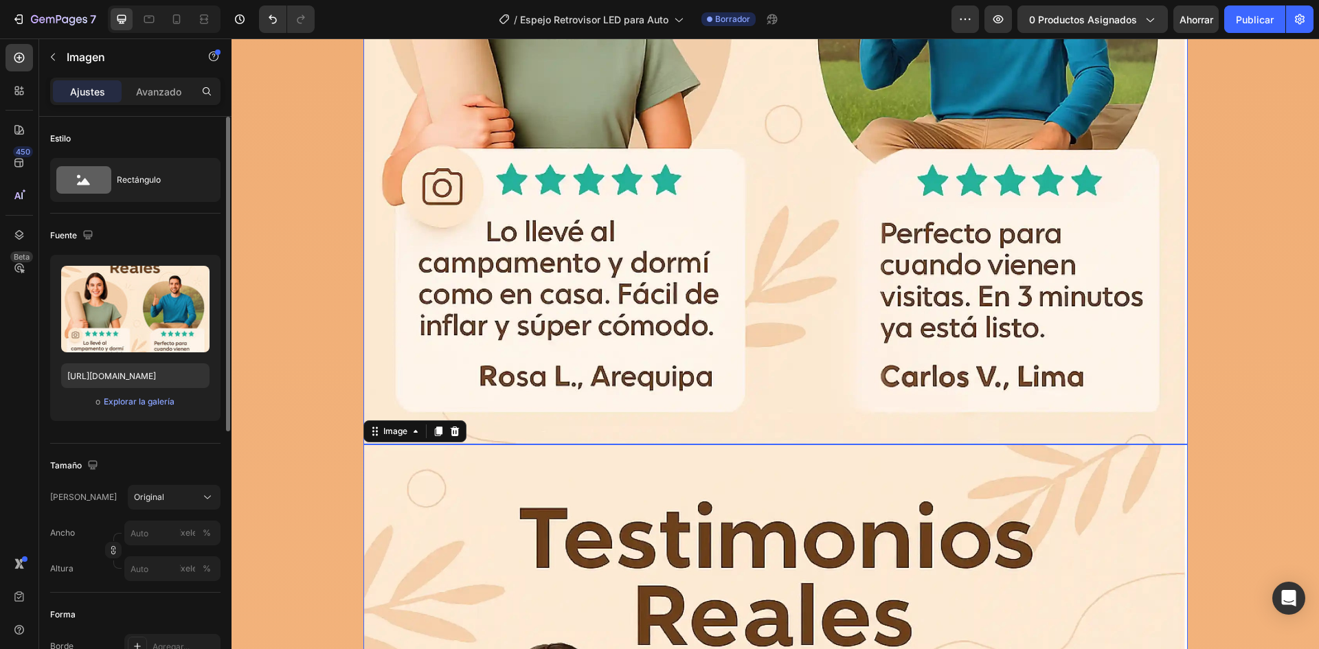
click at [589, 314] on img at bounding box center [775, 42] width 824 height 803
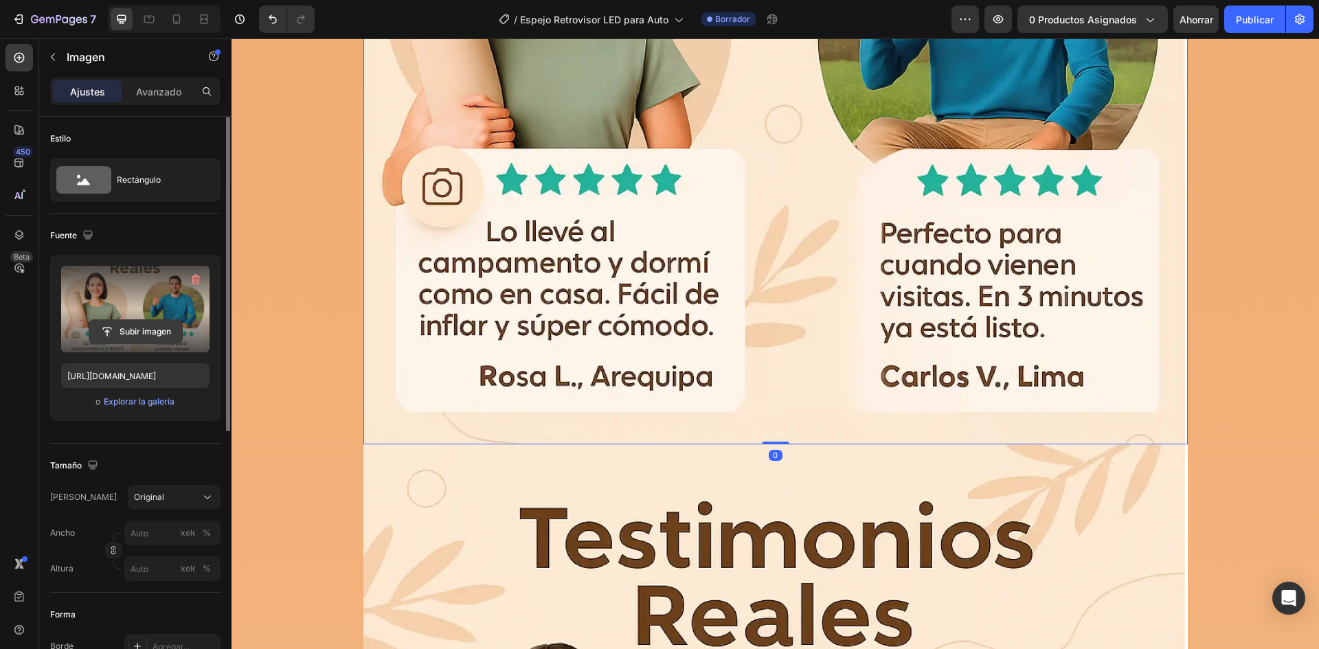
click at [137, 325] on input "file" at bounding box center [135, 331] width 93 height 23
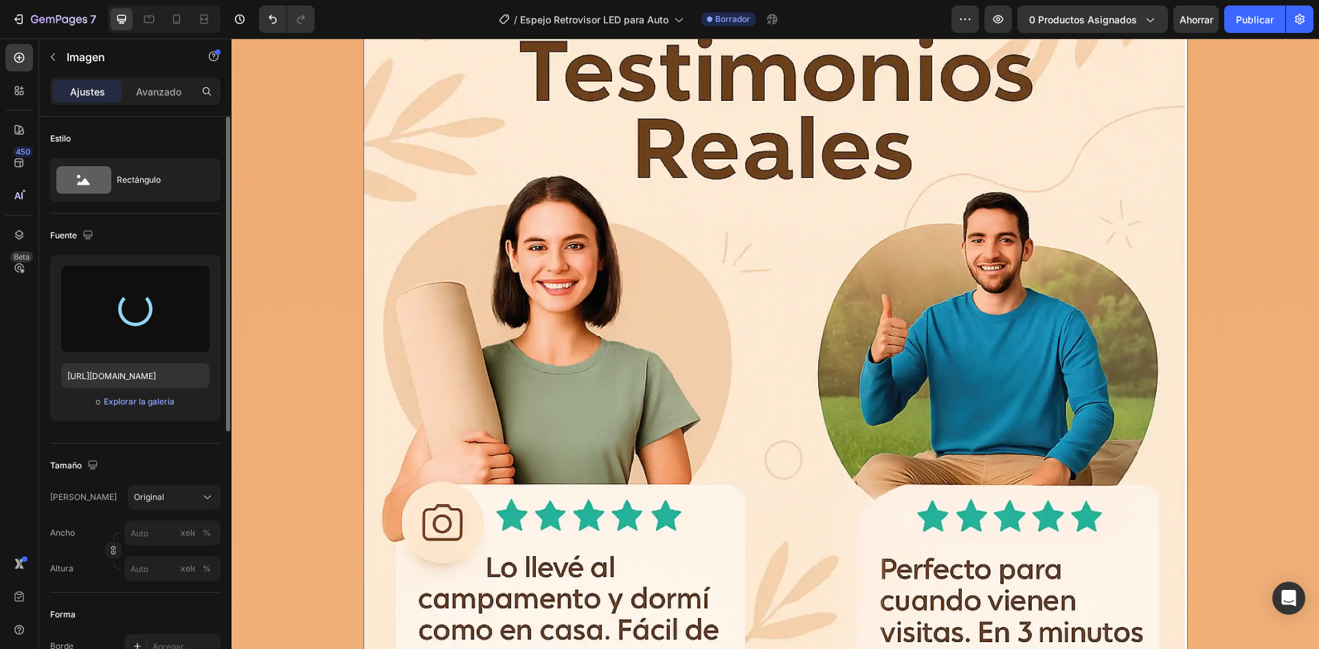
scroll to position [8550, 0]
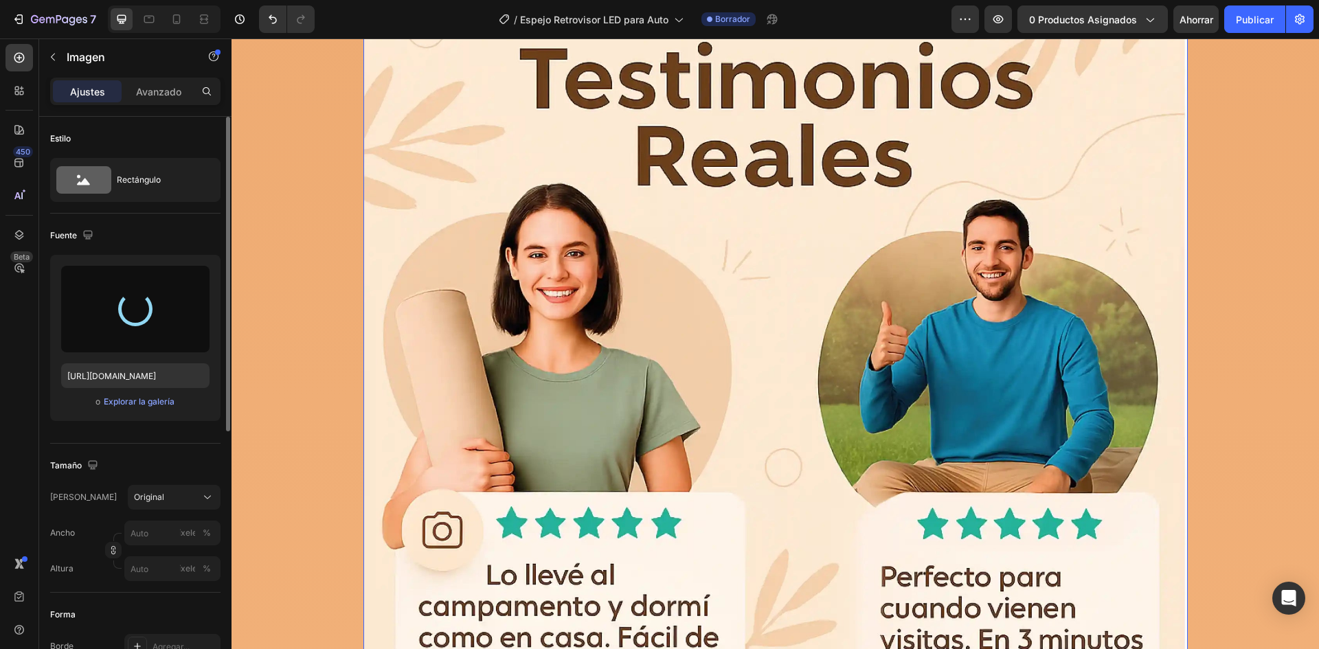
type input "[URL][DOMAIN_NAME]"
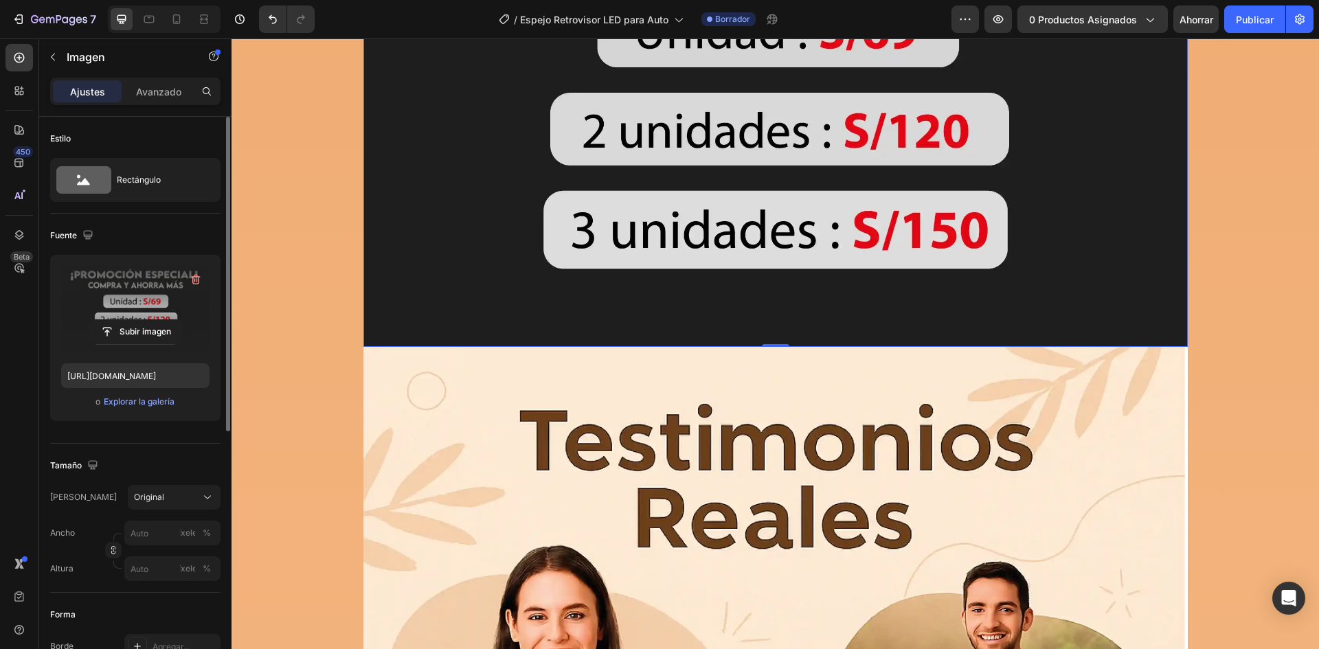
scroll to position [8824, 0]
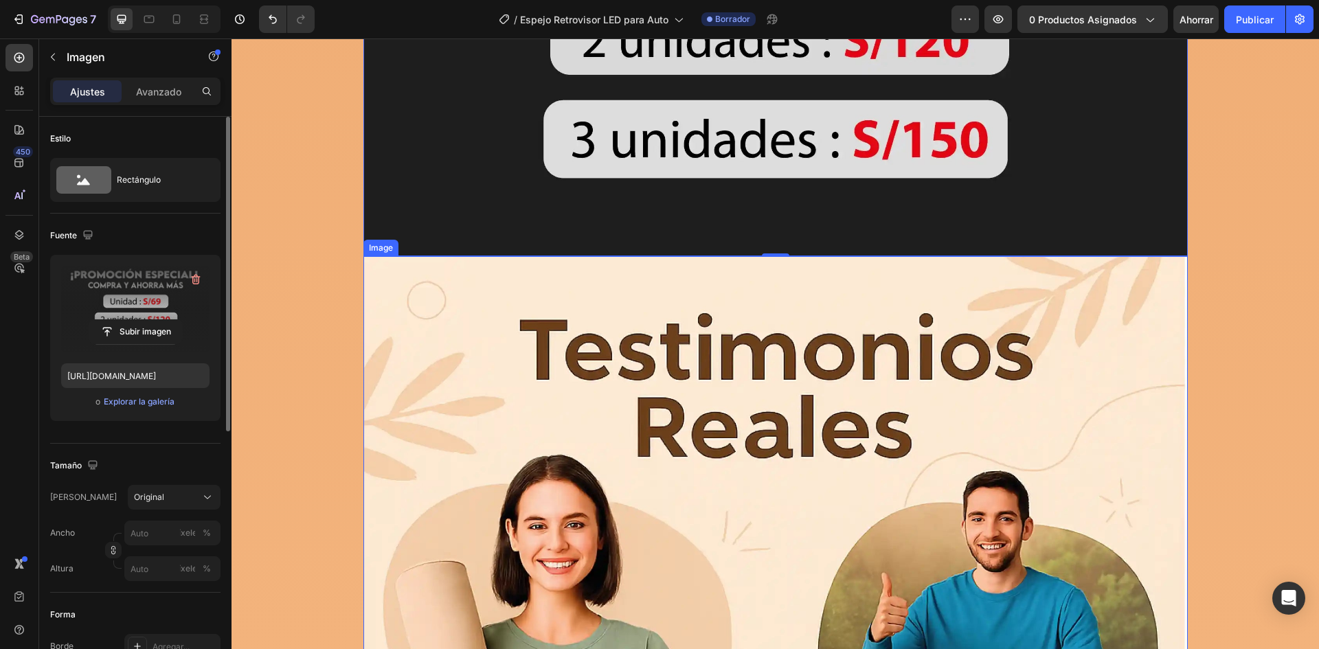
click at [515, 376] on img at bounding box center [775, 657] width 824 height 803
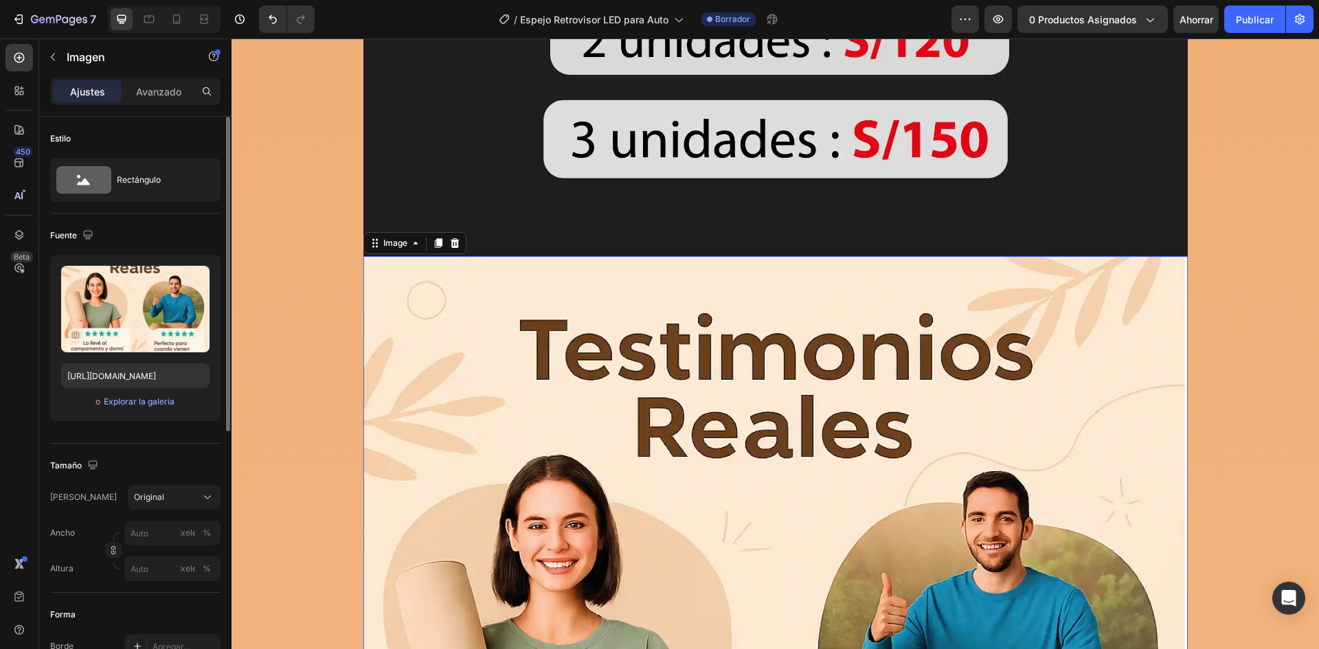
click at [397, 368] on img at bounding box center [775, 657] width 824 height 803
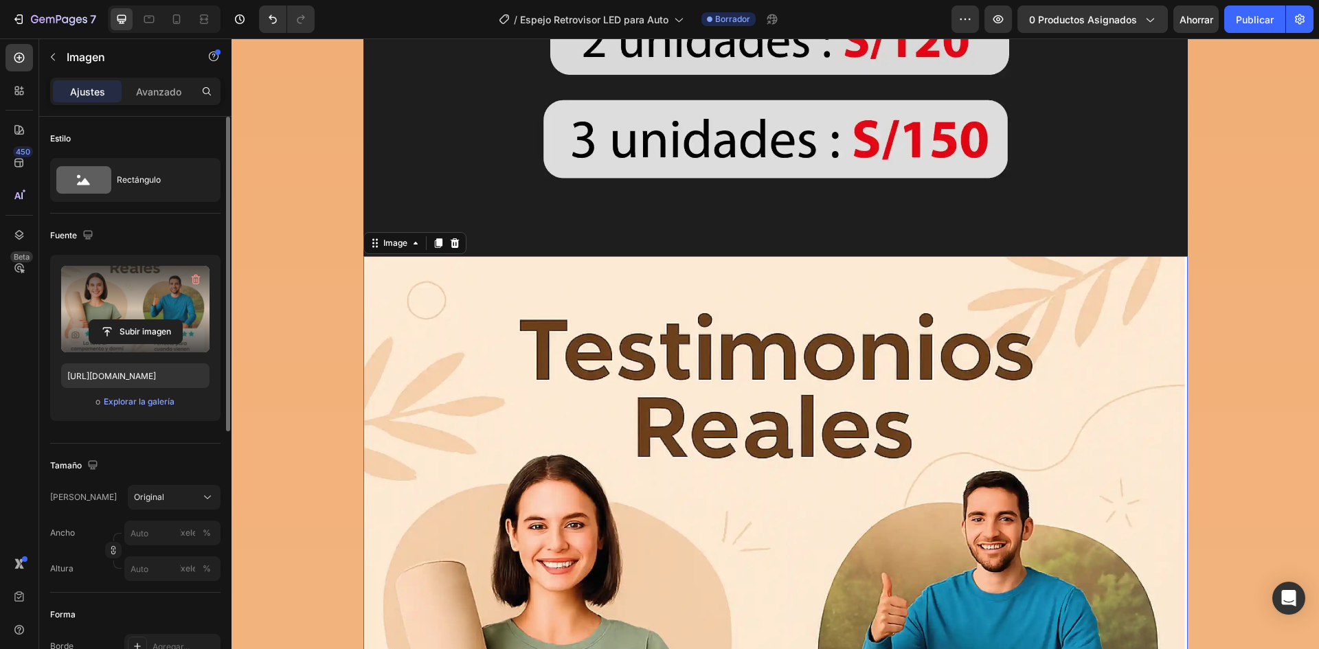
click at [116, 307] on label at bounding box center [135, 309] width 148 height 87
click at [116, 320] on input "file" at bounding box center [135, 331] width 93 height 23
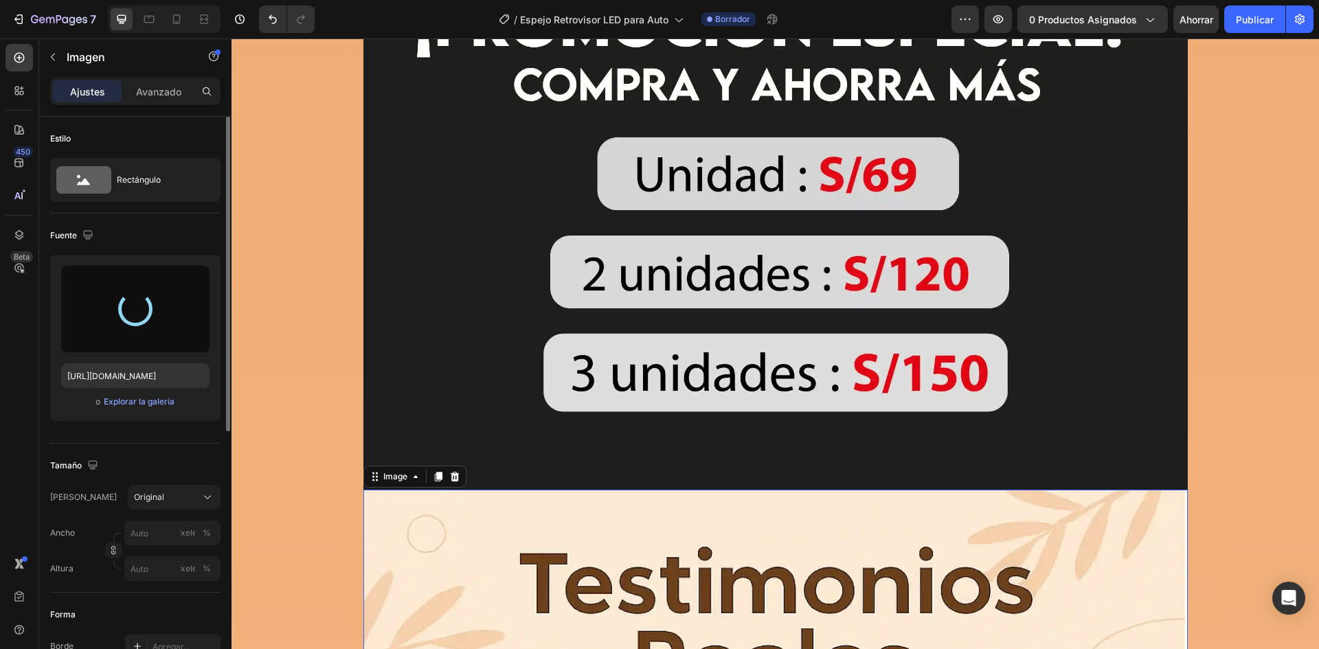
scroll to position [8550, 0]
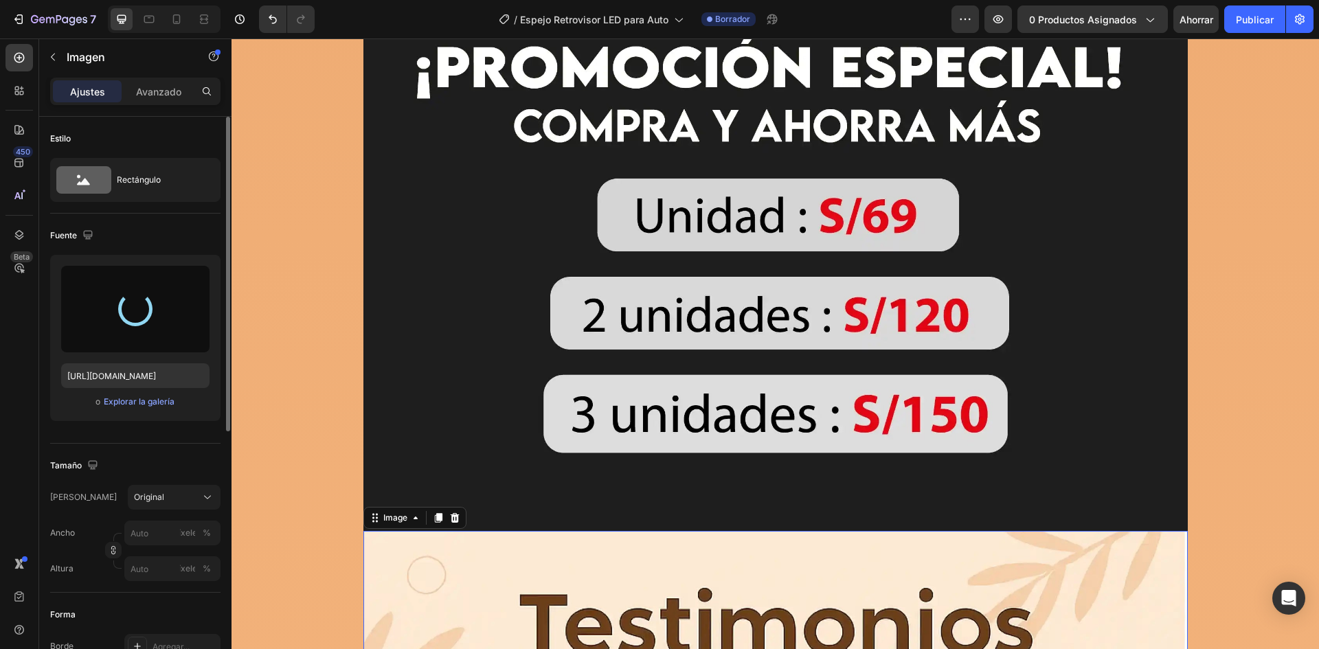
type input "[URL][DOMAIN_NAME]"
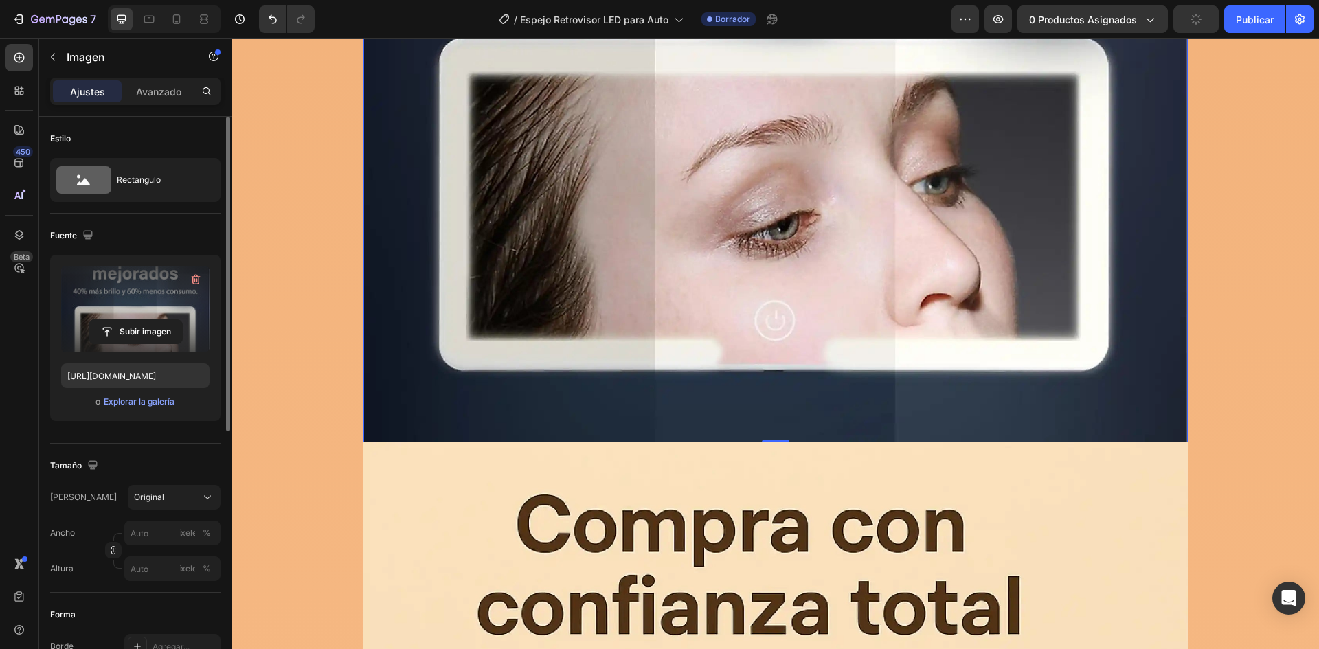
scroll to position [9649, 0]
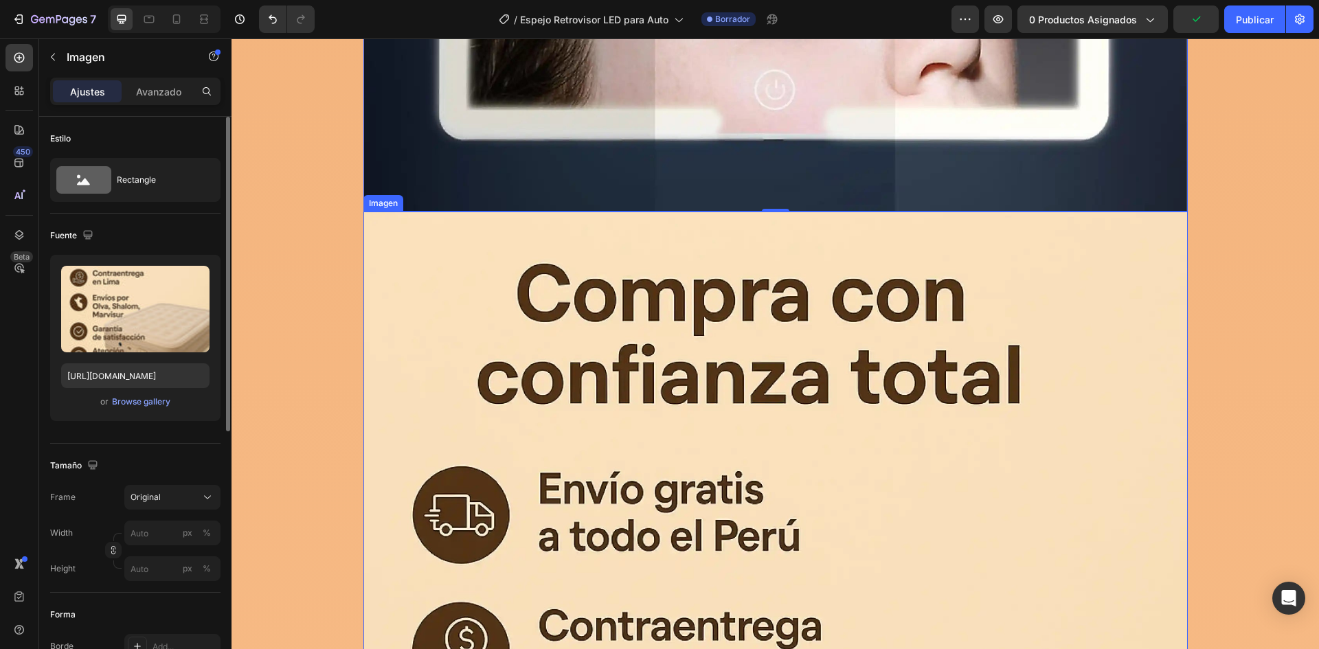
click at [433, 207] on div "Imagen" at bounding box center [417, 199] width 108 height 22
click at [438, 199] on icon at bounding box center [443, 198] width 11 height 11
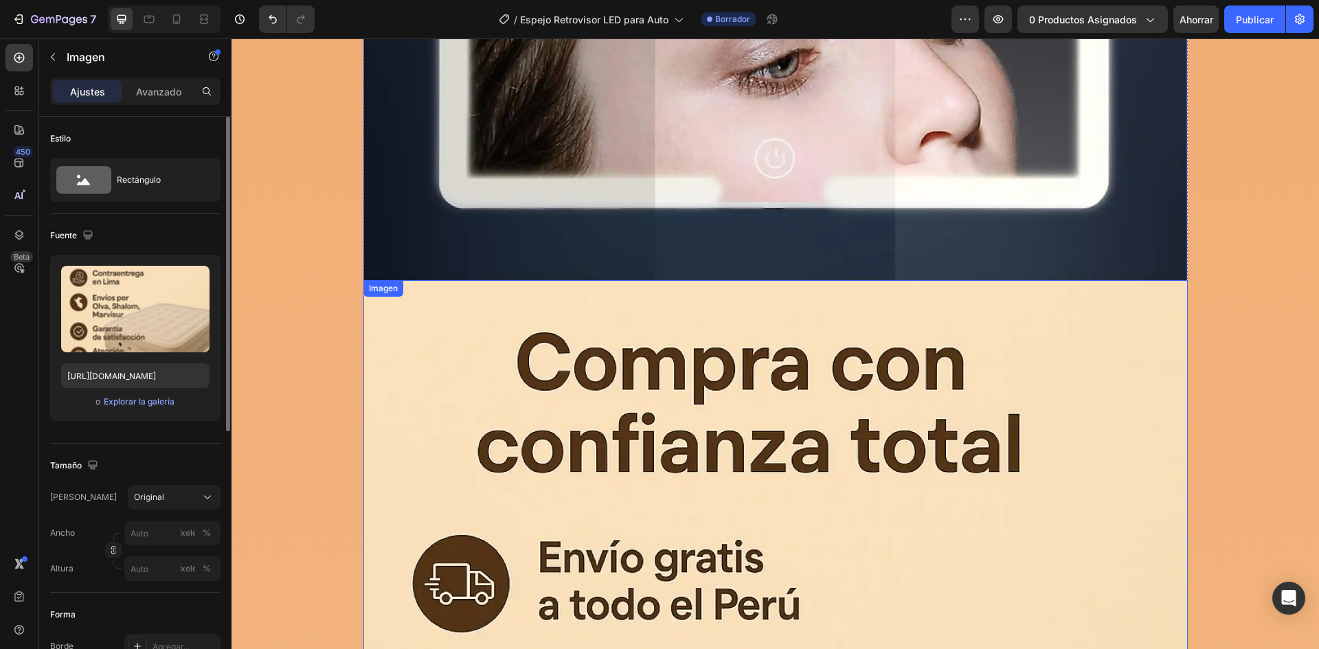
scroll to position [9451, 0]
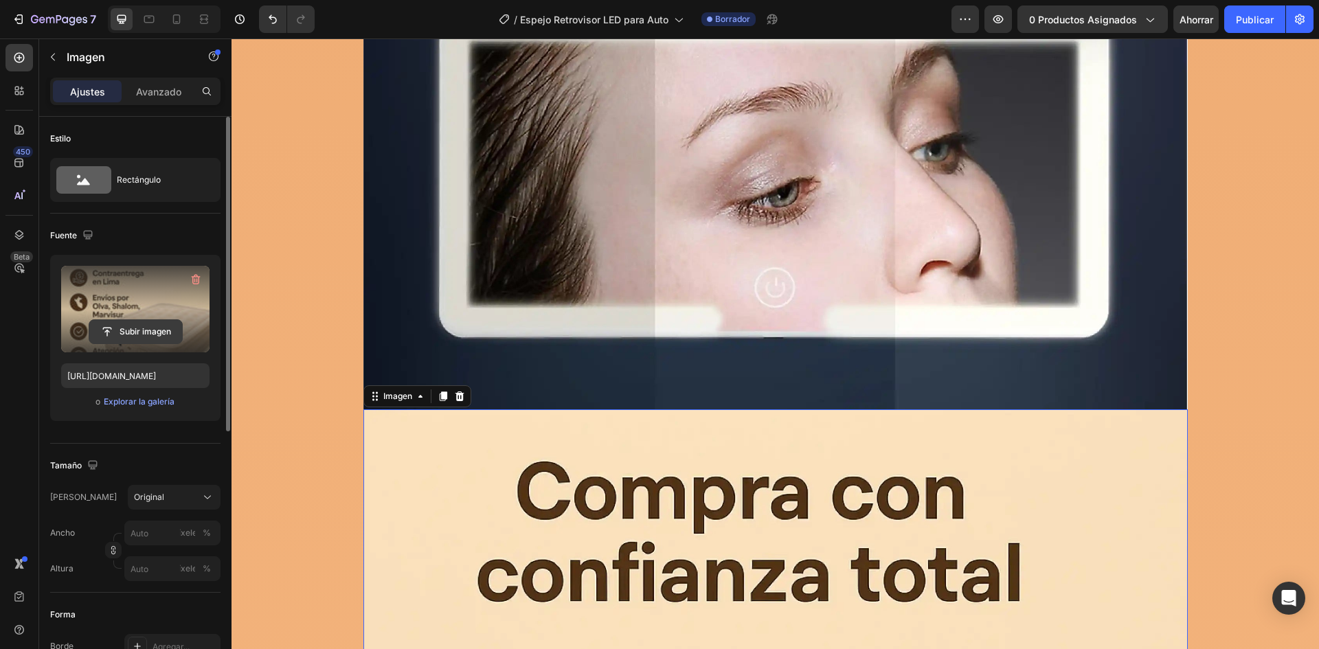
click at [109, 328] on input "file" at bounding box center [135, 331] width 93 height 23
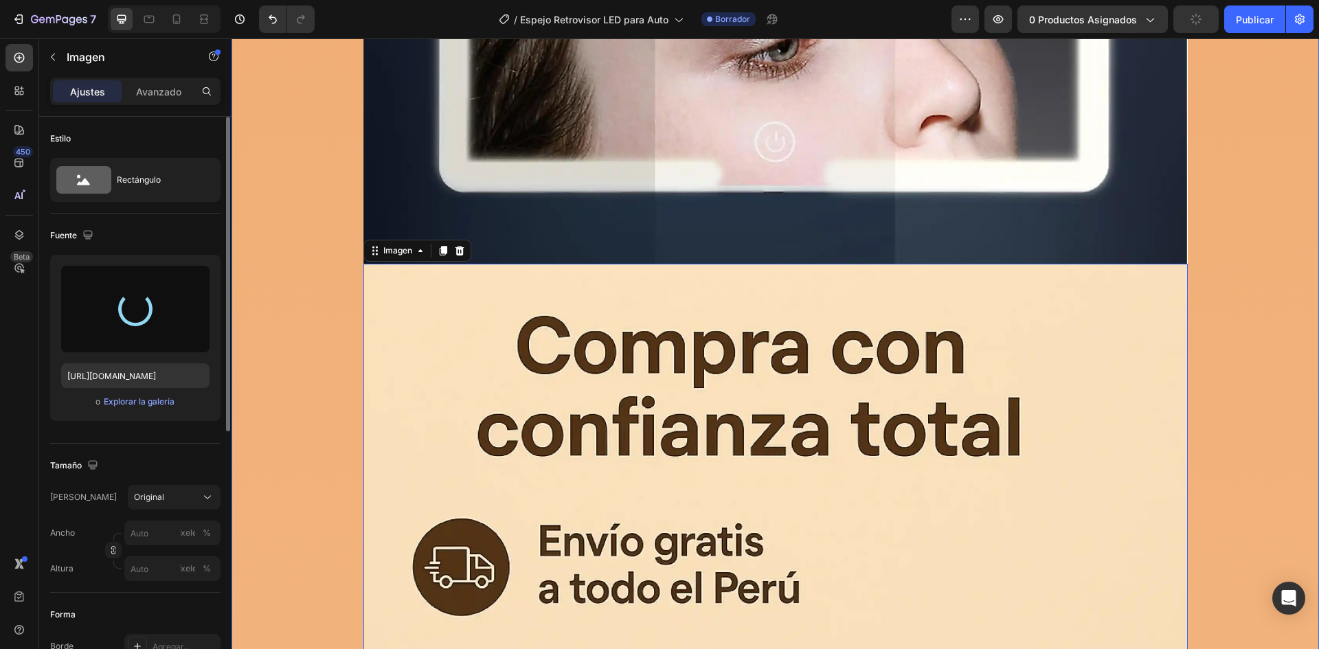
scroll to position [9588, 0]
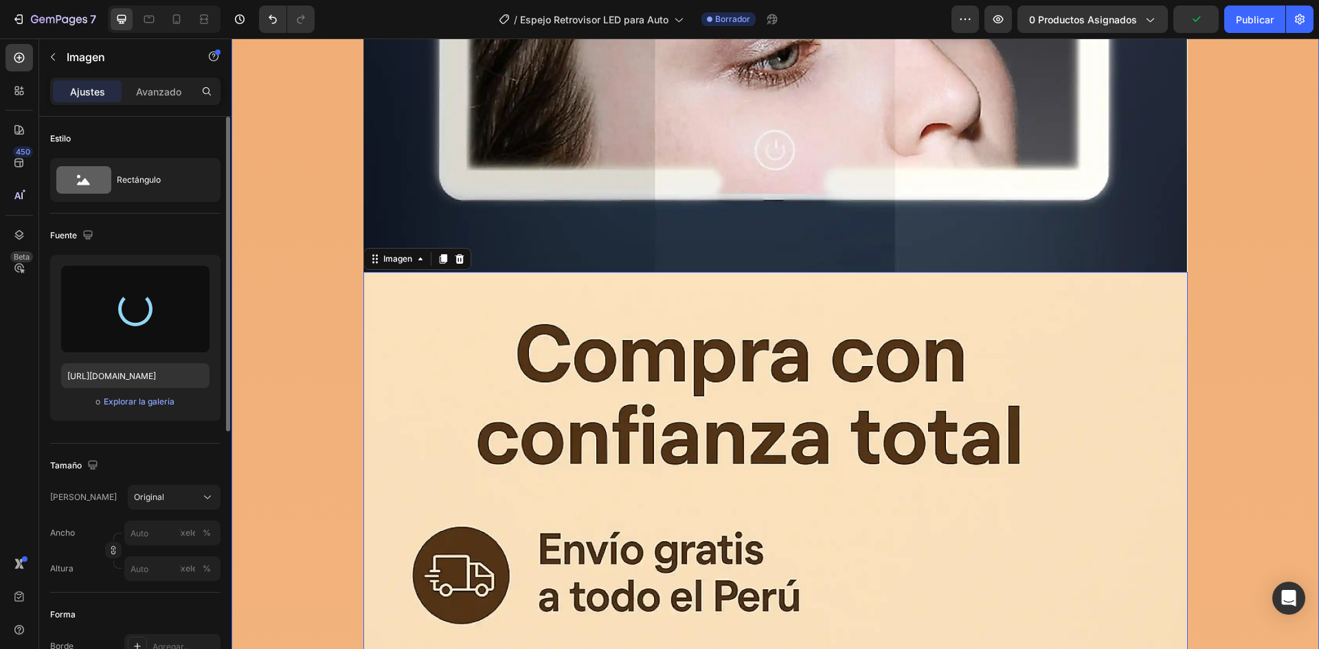
type input "[URL][DOMAIN_NAME]"
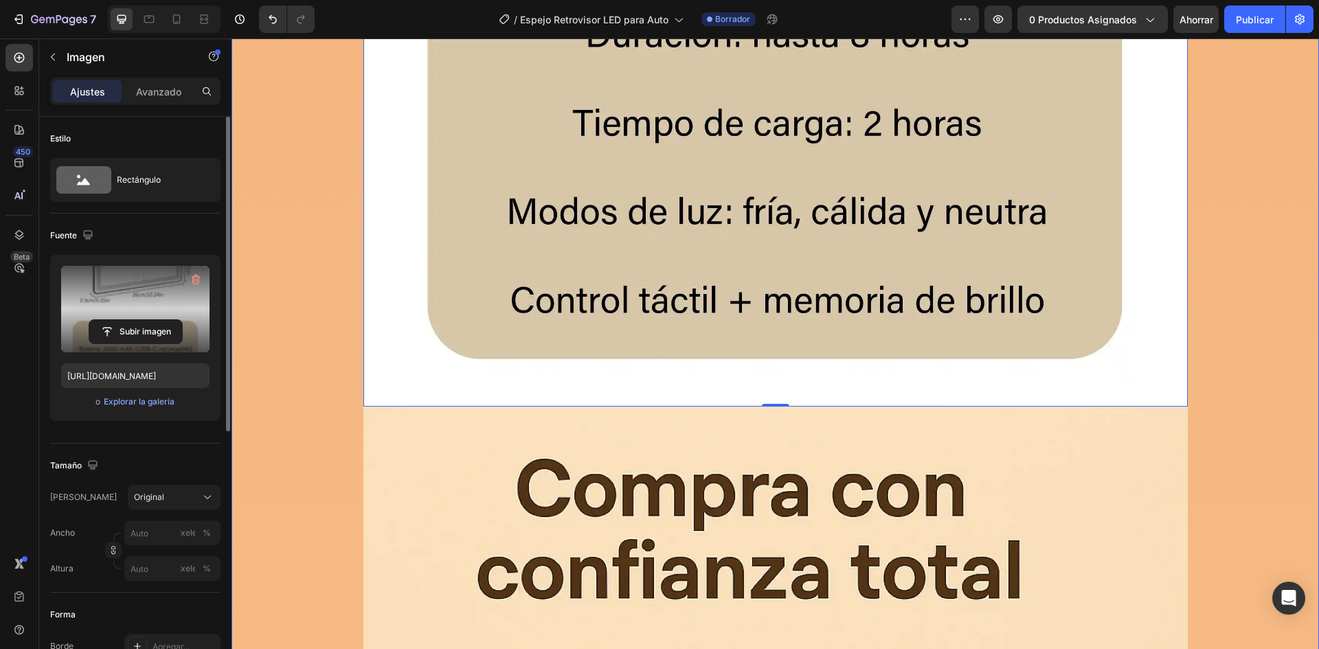
scroll to position [11100, 0]
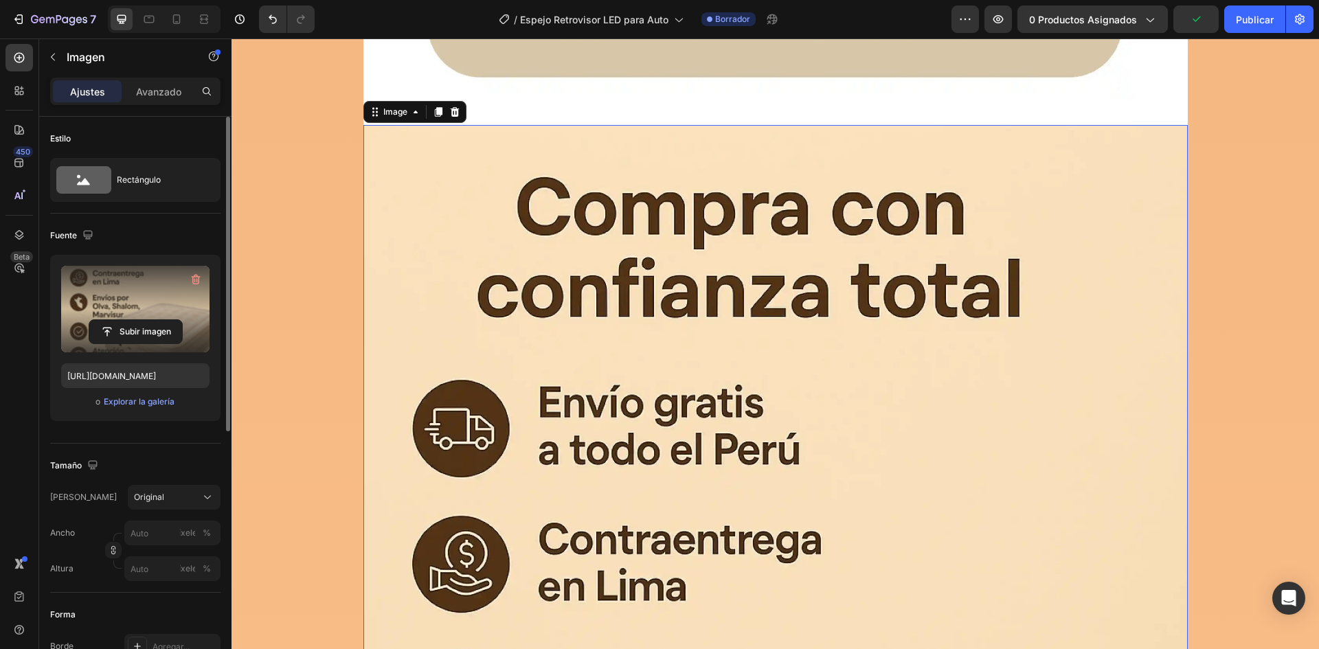
click at [146, 308] on label at bounding box center [135, 309] width 148 height 87
click at [146, 320] on input "file" at bounding box center [135, 331] width 93 height 23
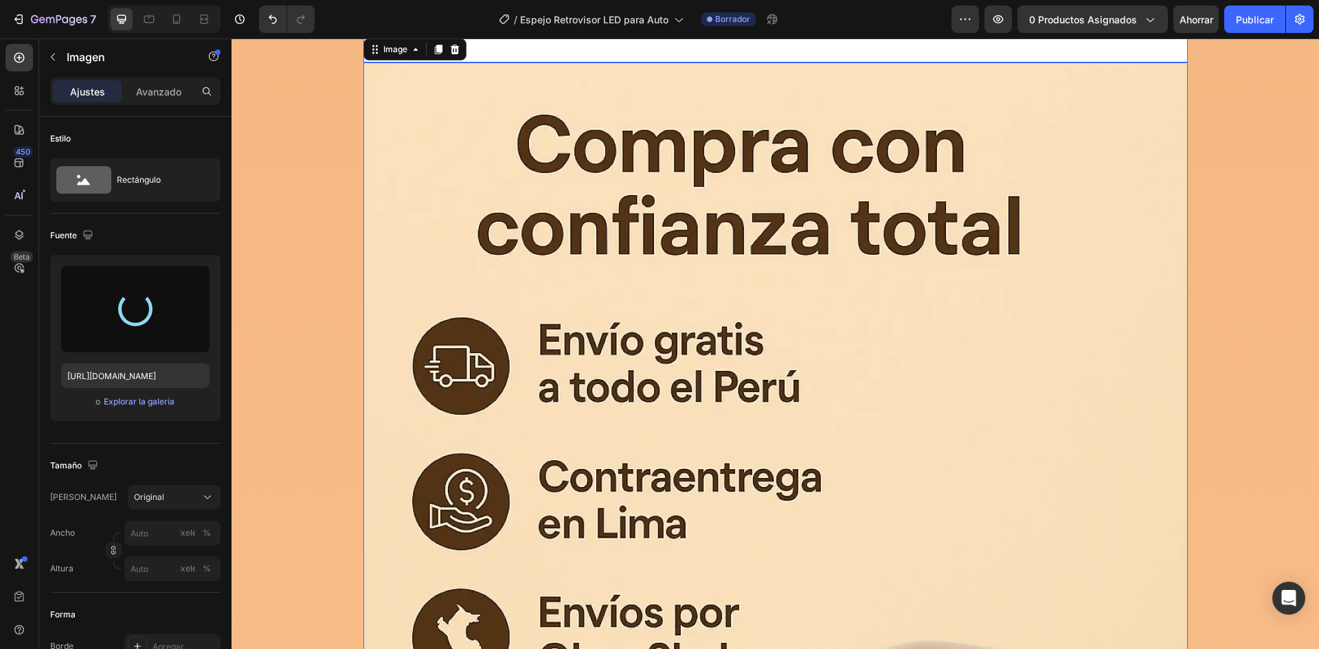
scroll to position [11168, 0]
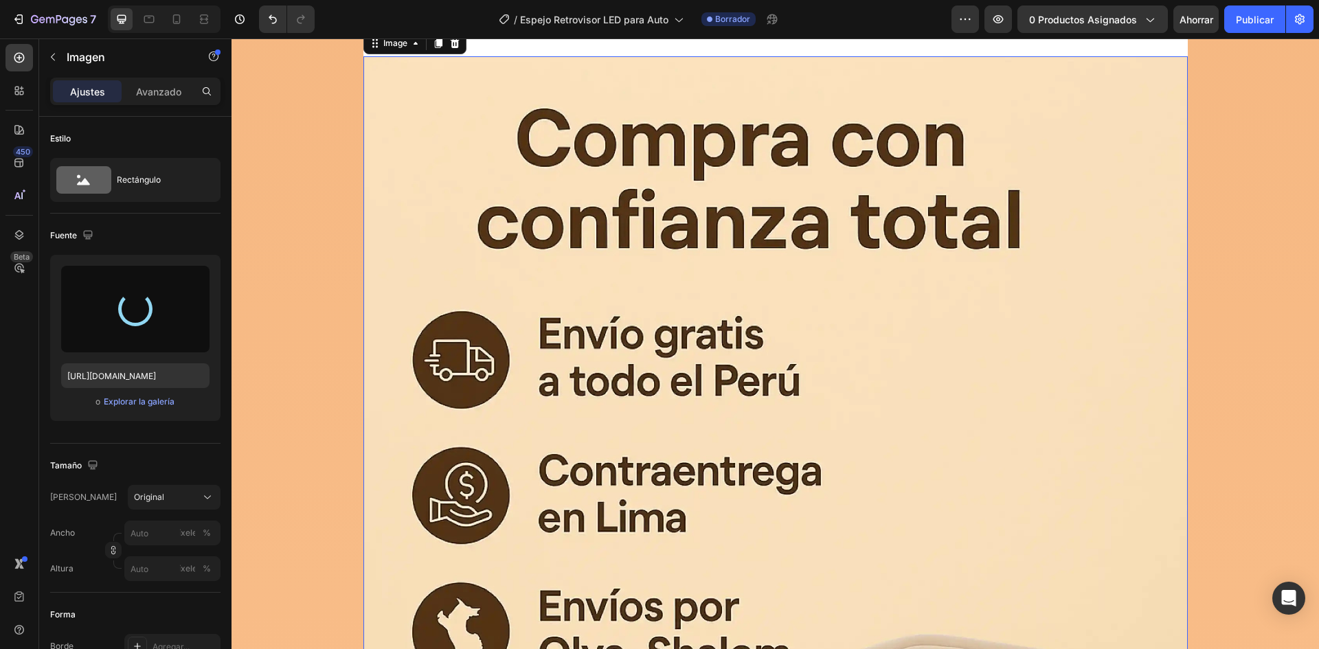
type input "[URL][DOMAIN_NAME]"
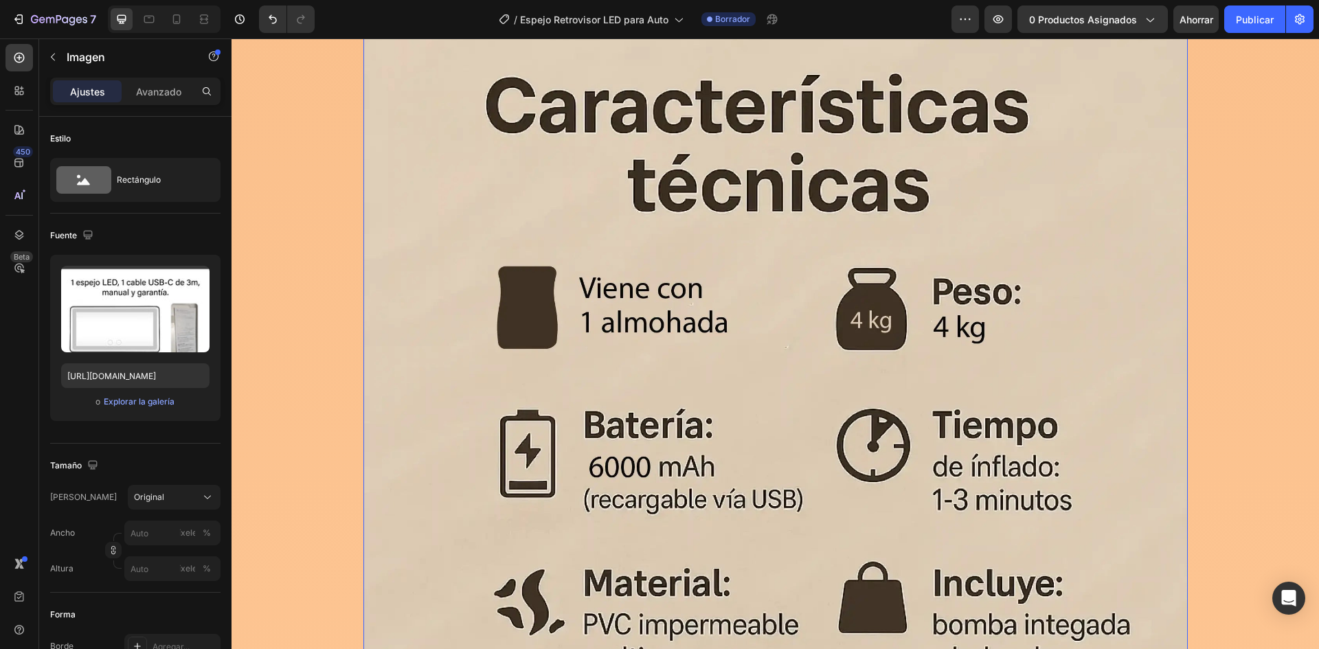
scroll to position [11924, 0]
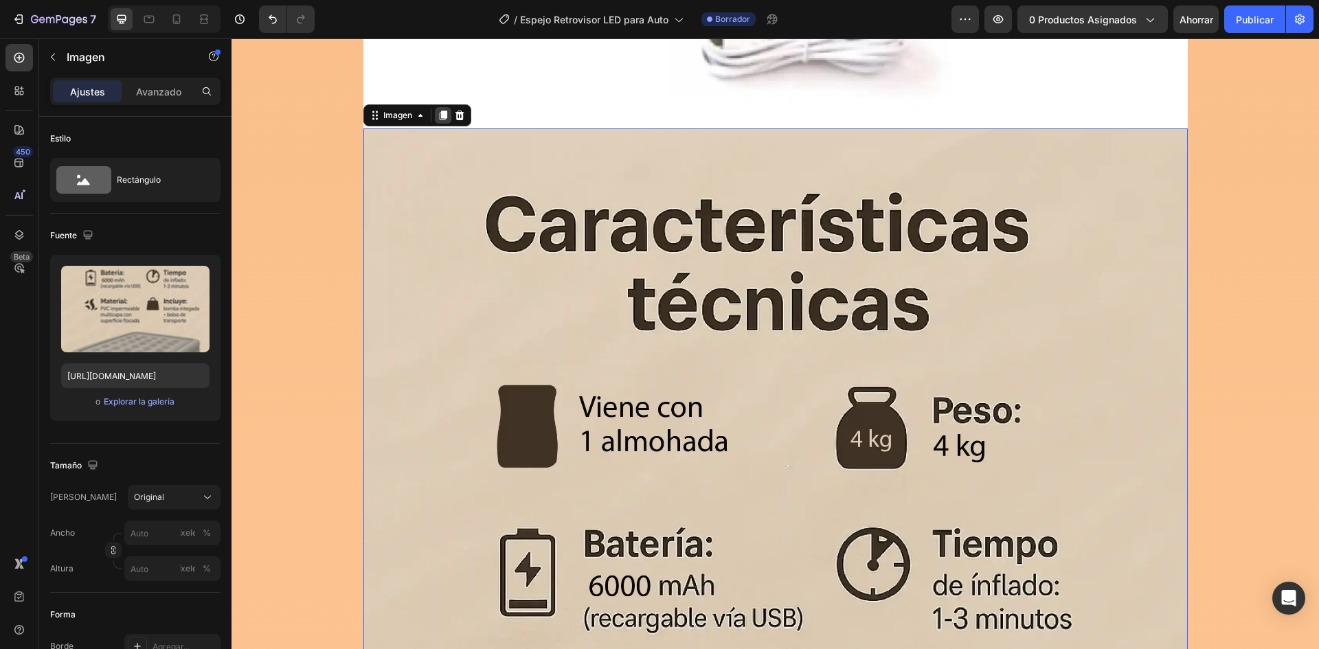
click at [440, 117] on icon at bounding box center [443, 116] width 8 height 10
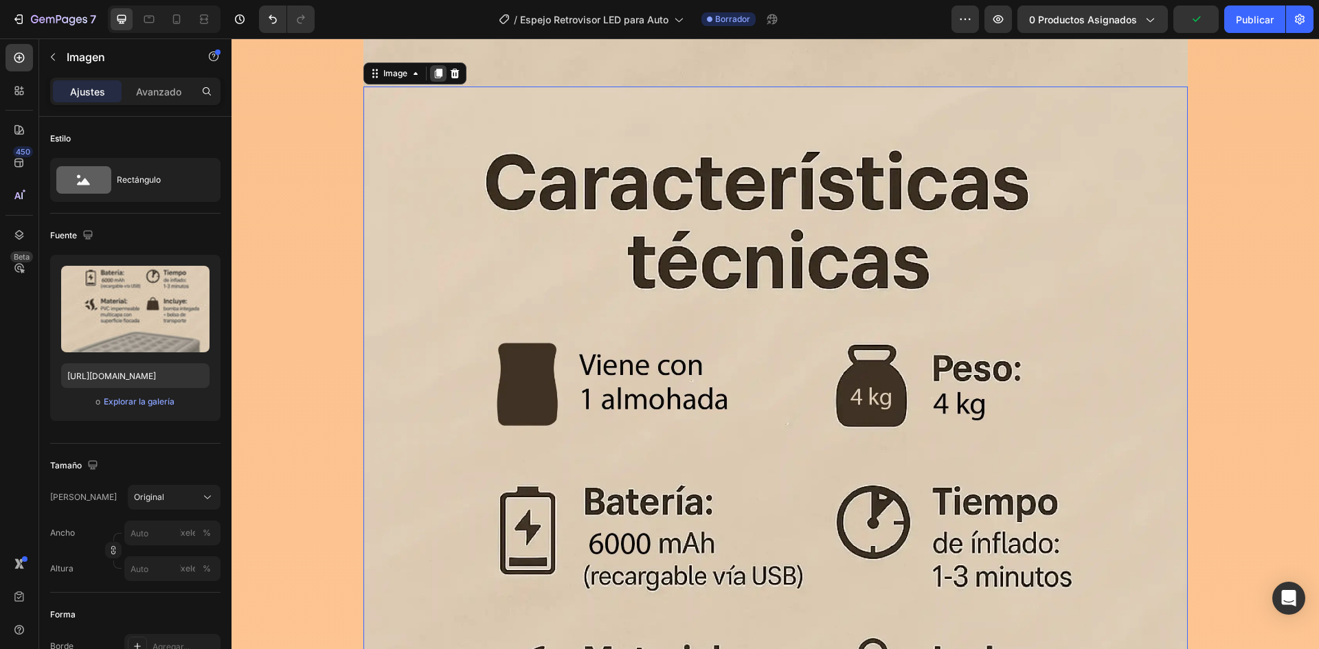
click at [430, 80] on div at bounding box center [438, 73] width 16 height 16
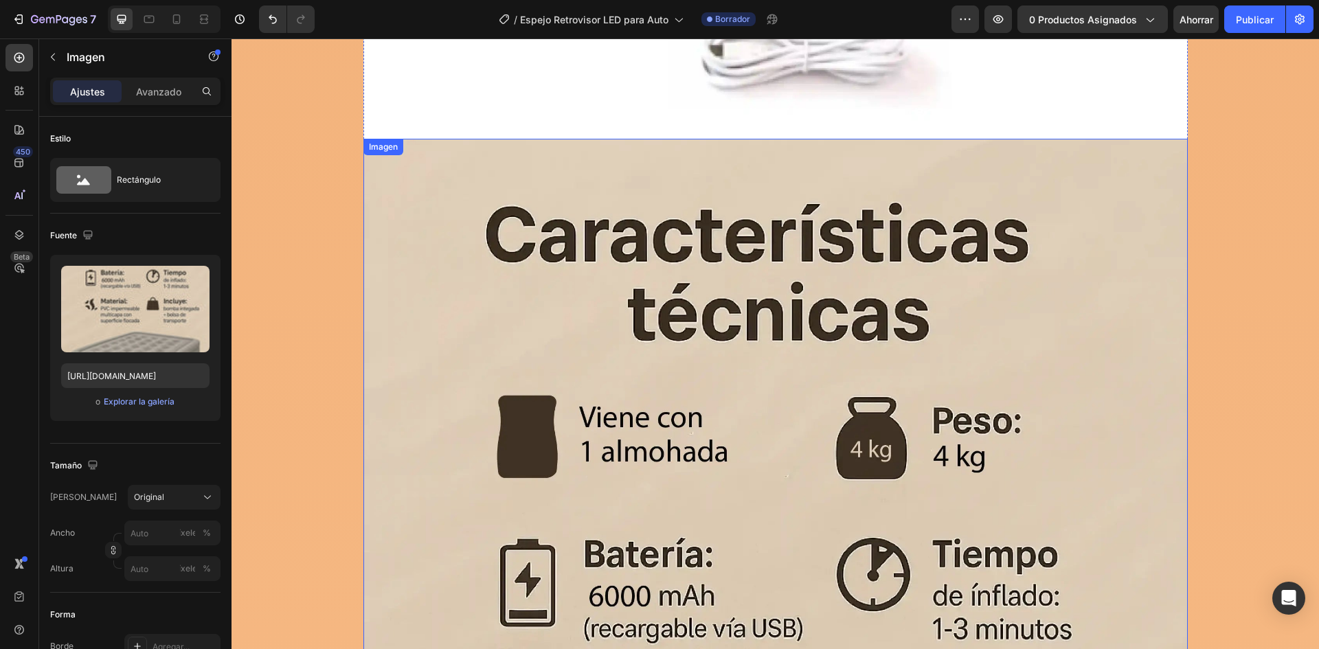
scroll to position [11734, 0]
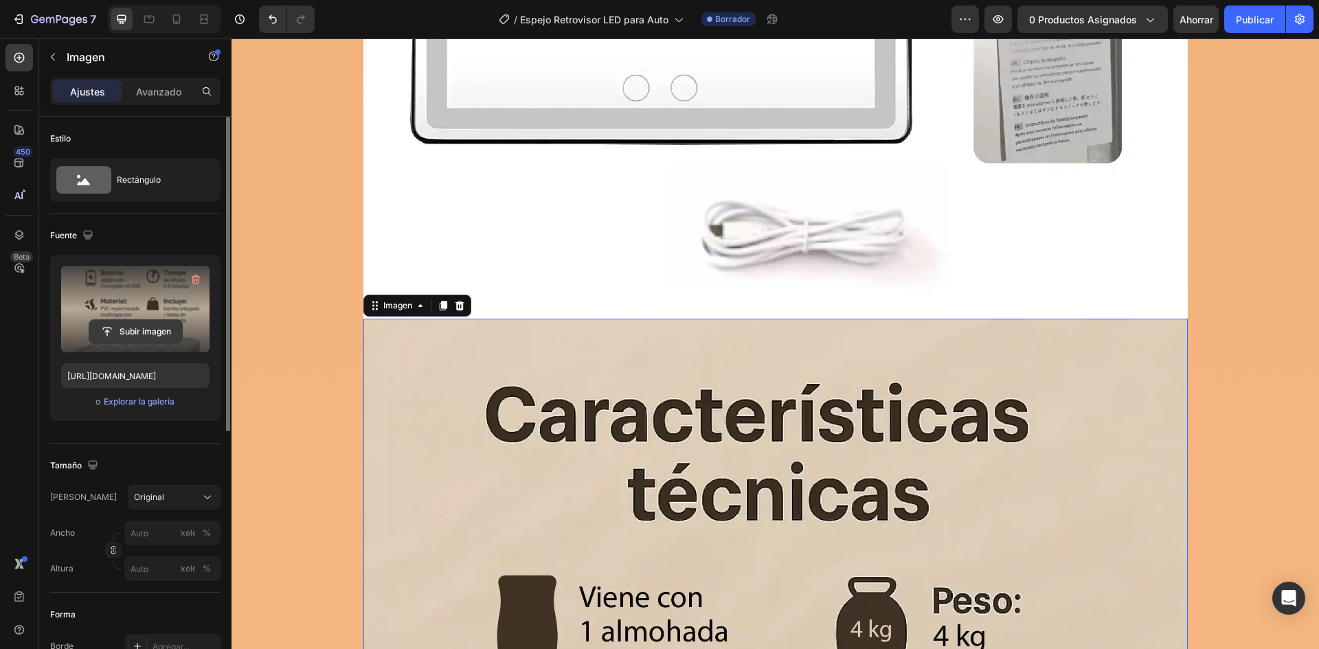
click at [119, 324] on input "file" at bounding box center [135, 331] width 93 height 23
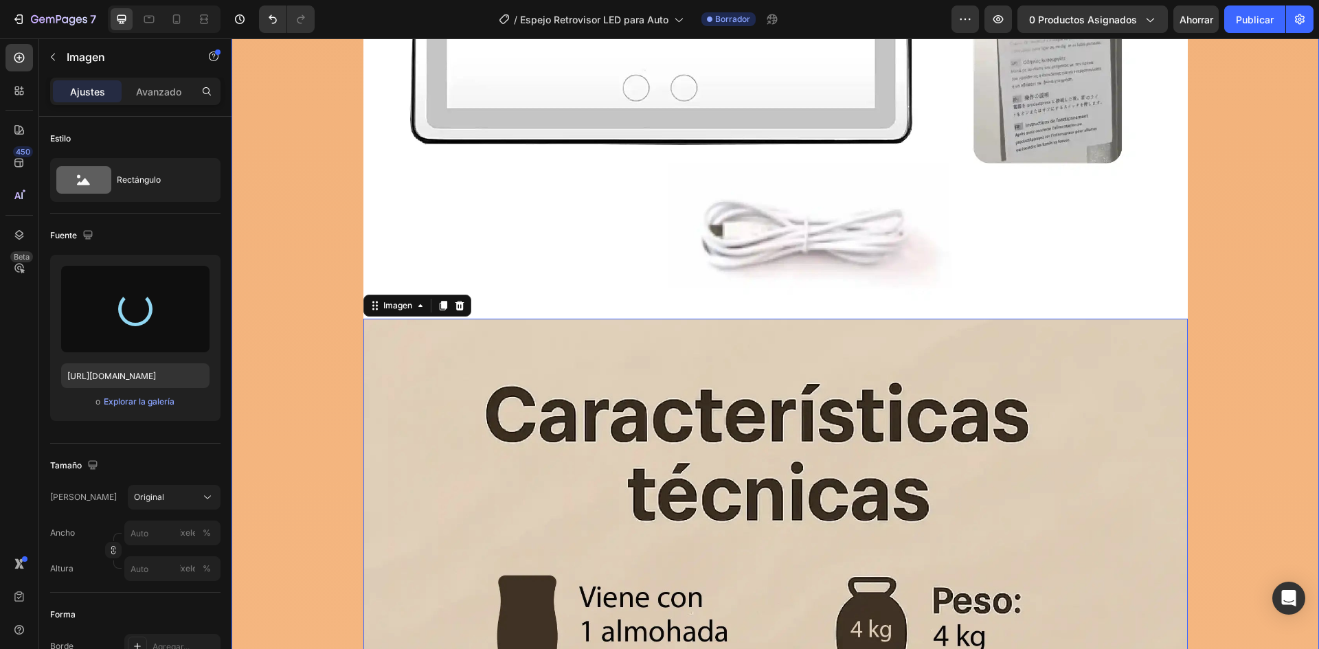
type input "[URL][DOMAIN_NAME]"
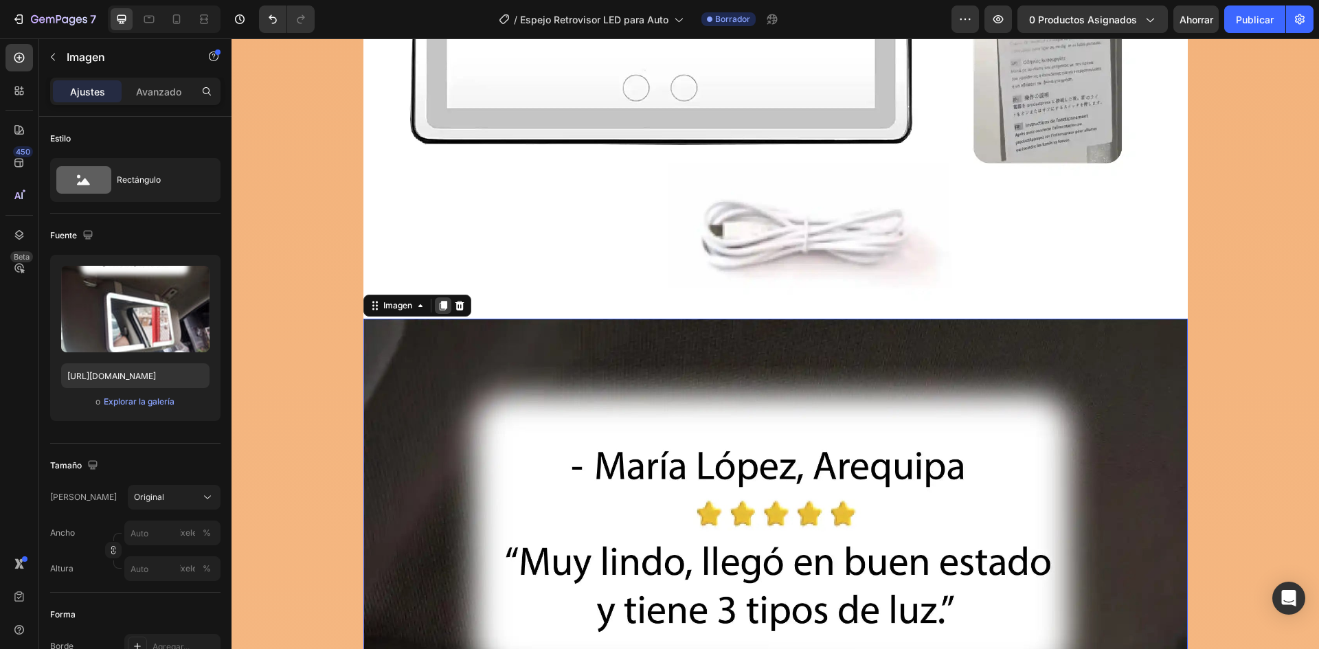
click at [435, 313] on div at bounding box center [443, 305] width 16 height 16
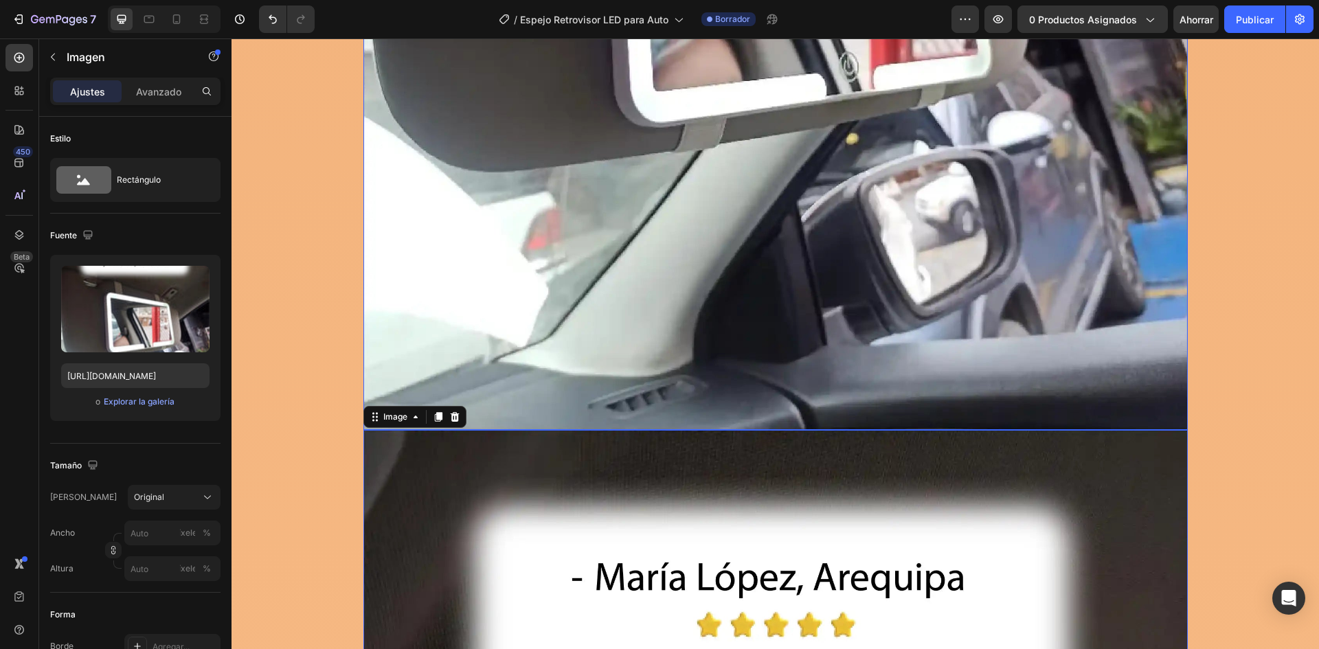
scroll to position [12377, 0]
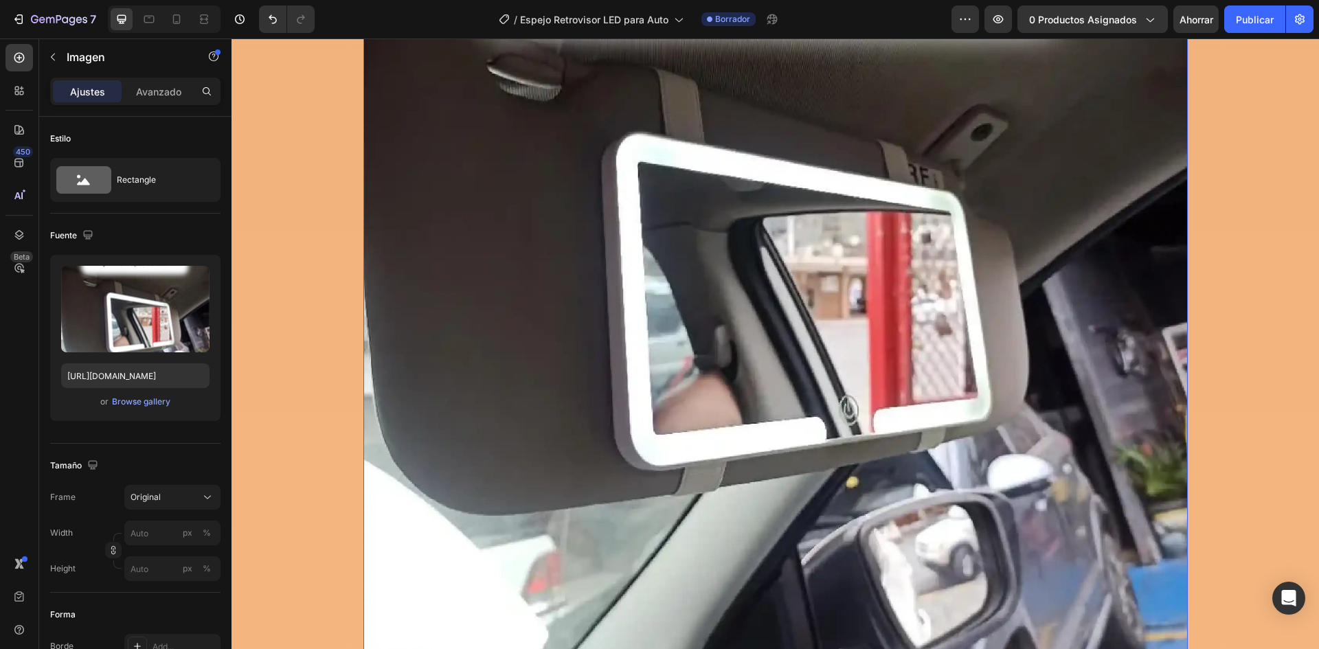
click at [495, 382] on img at bounding box center [775, 224] width 824 height 1098
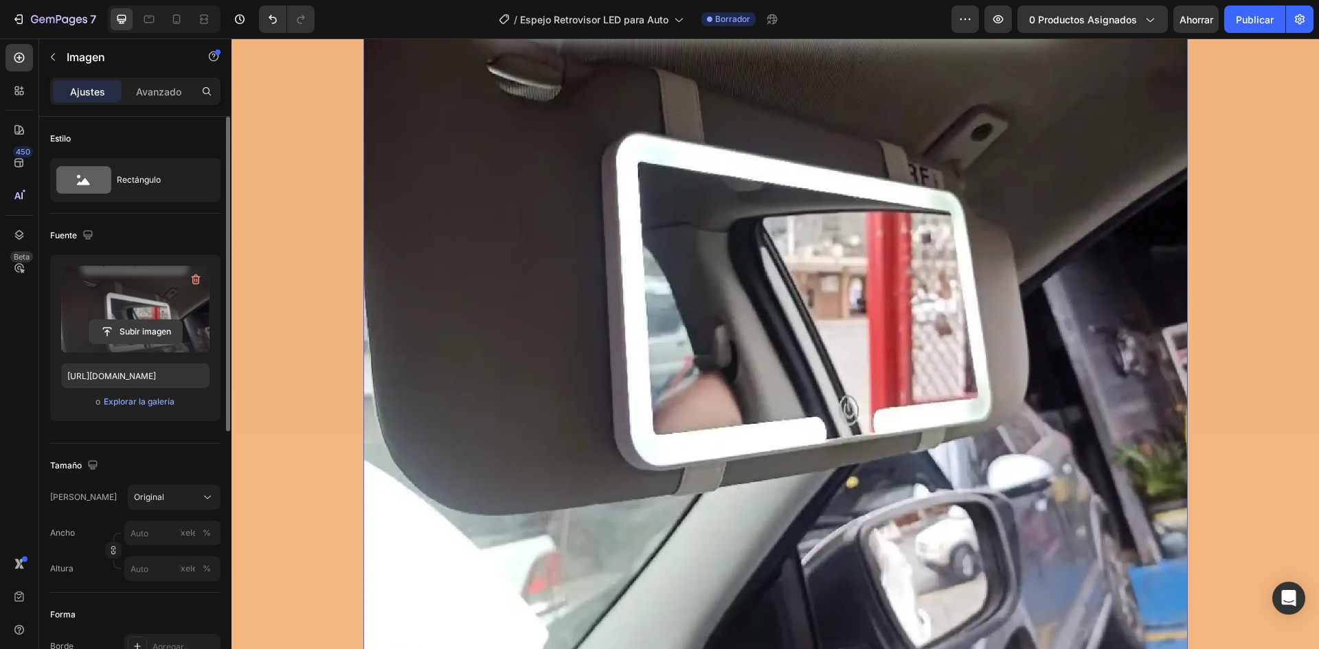
click at [137, 329] on input "file" at bounding box center [135, 331] width 93 height 23
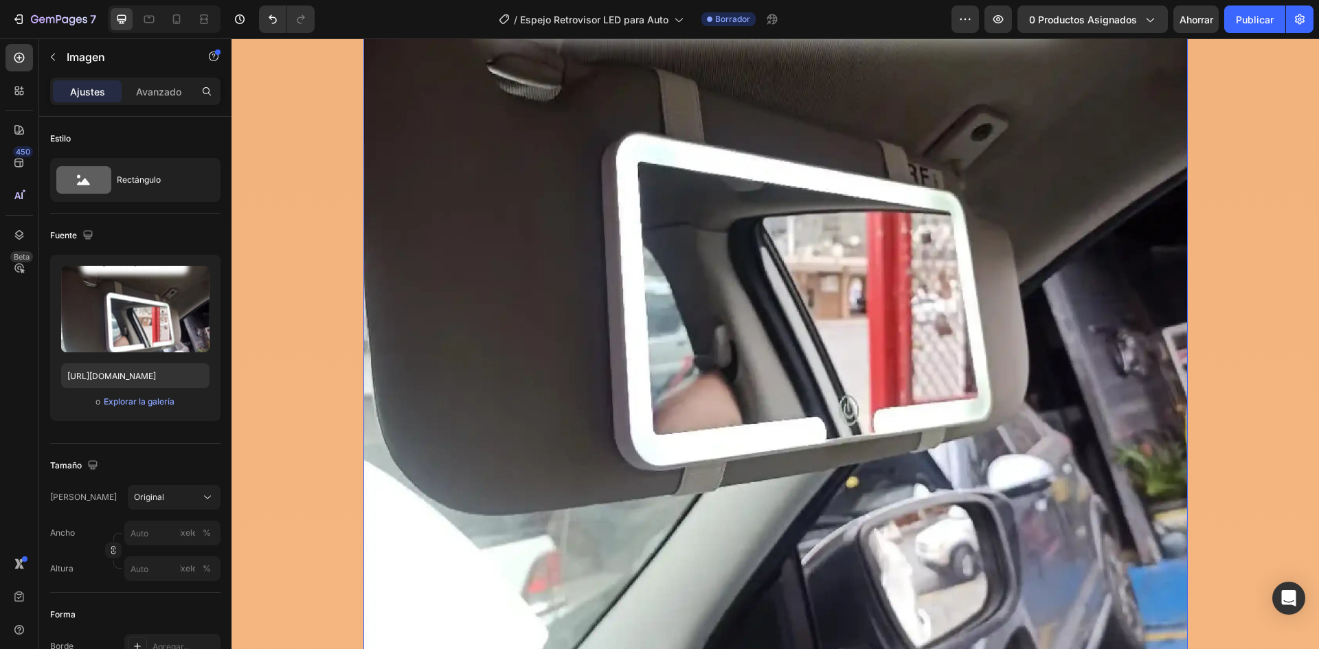
type input "[URL][DOMAIN_NAME]"
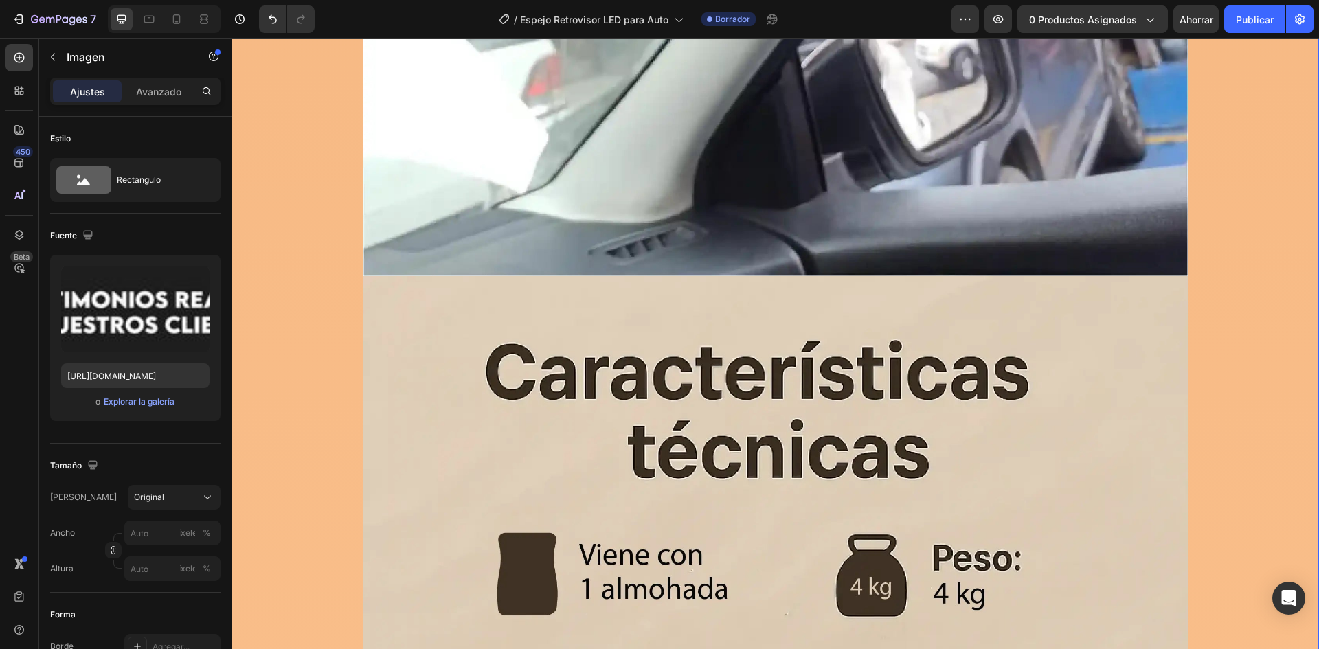
scroll to position [13270, 0]
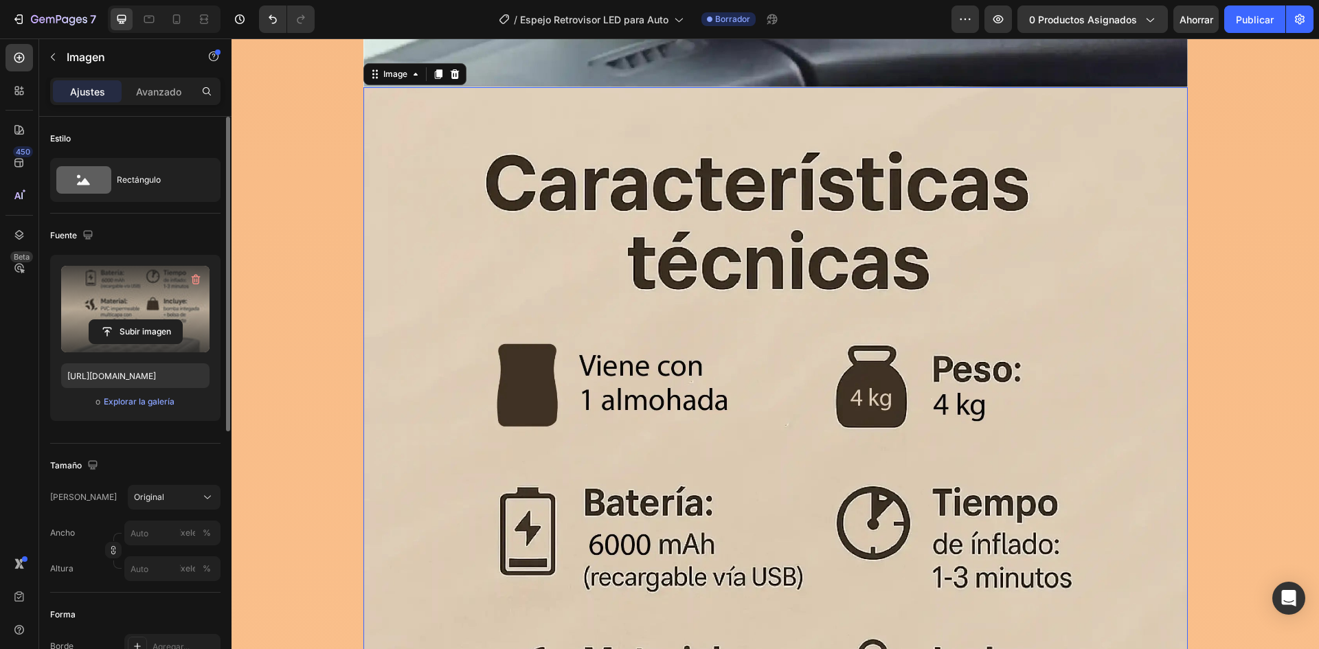
click at [160, 310] on label at bounding box center [135, 309] width 148 height 87
click at [160, 320] on input "file" at bounding box center [135, 331] width 93 height 23
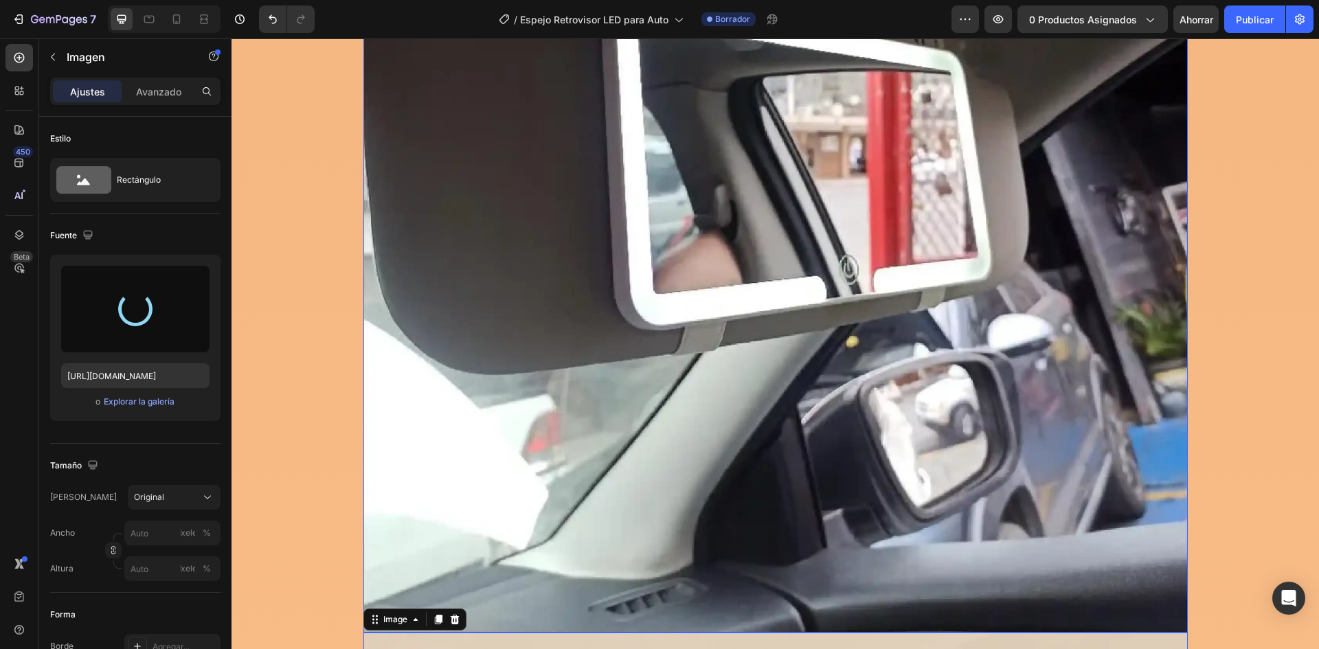
scroll to position [13202, 0]
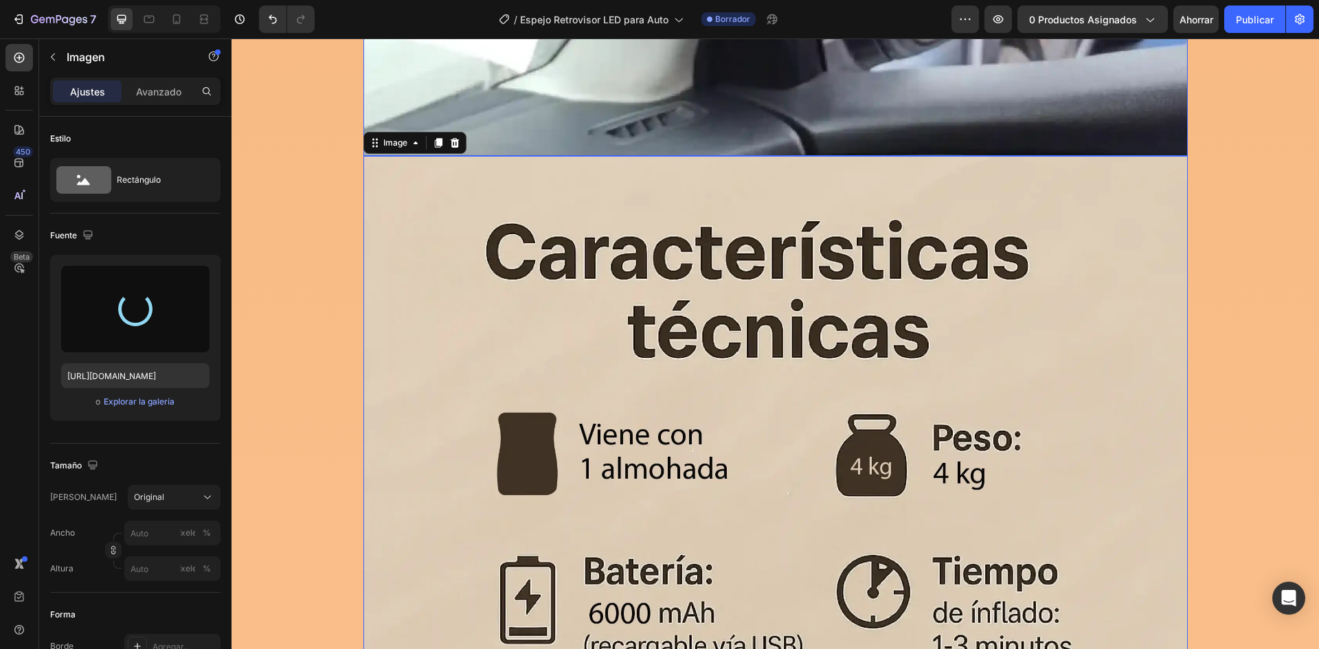
type input "[URL][DOMAIN_NAME]"
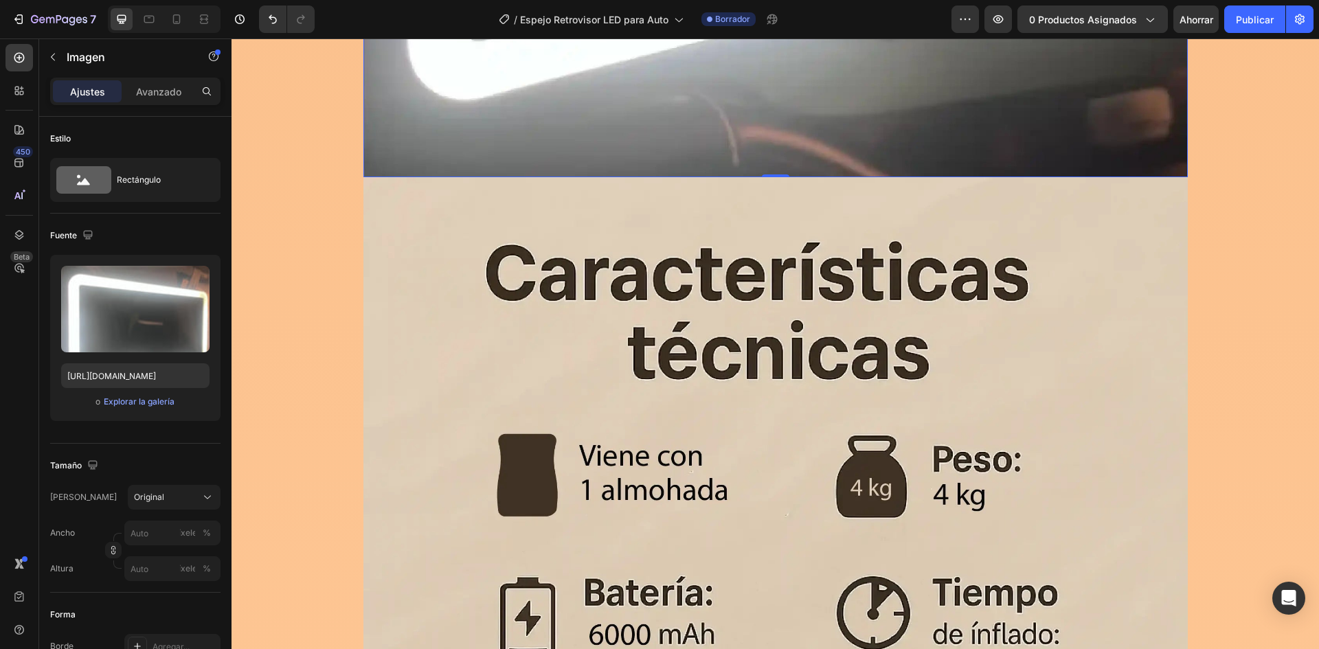
scroll to position [14438, 0]
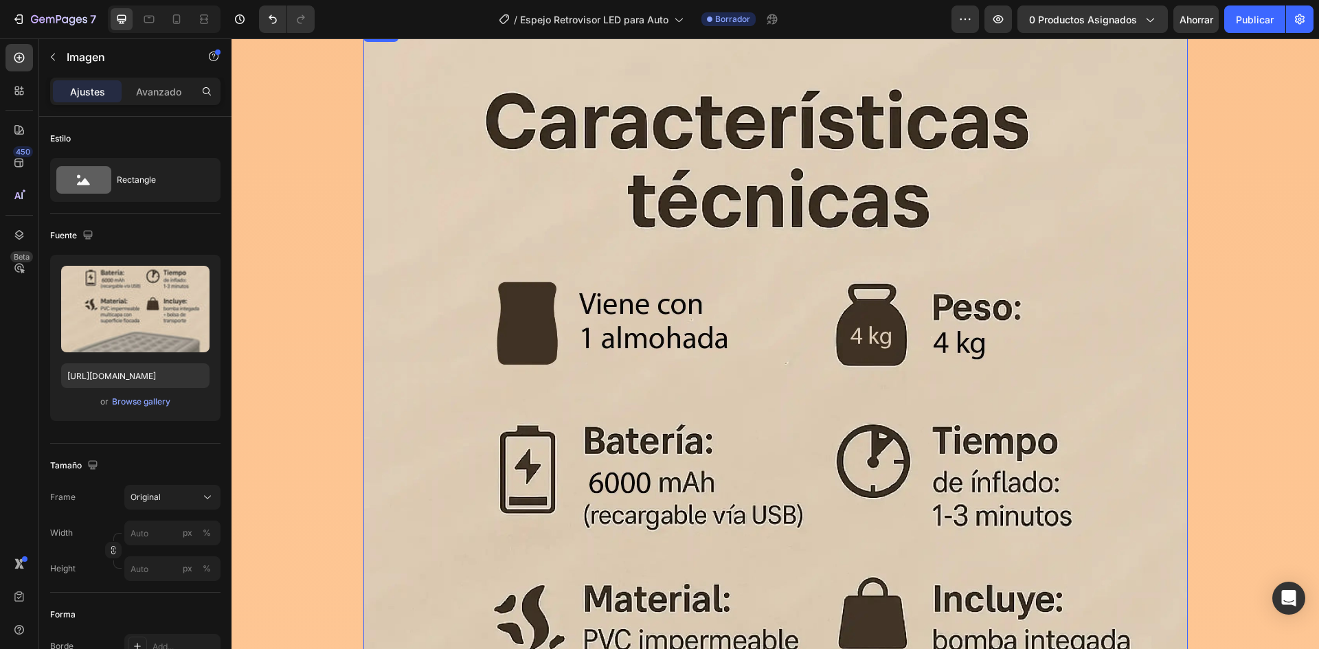
click at [547, 306] on img at bounding box center [775, 642] width 824 height 1235
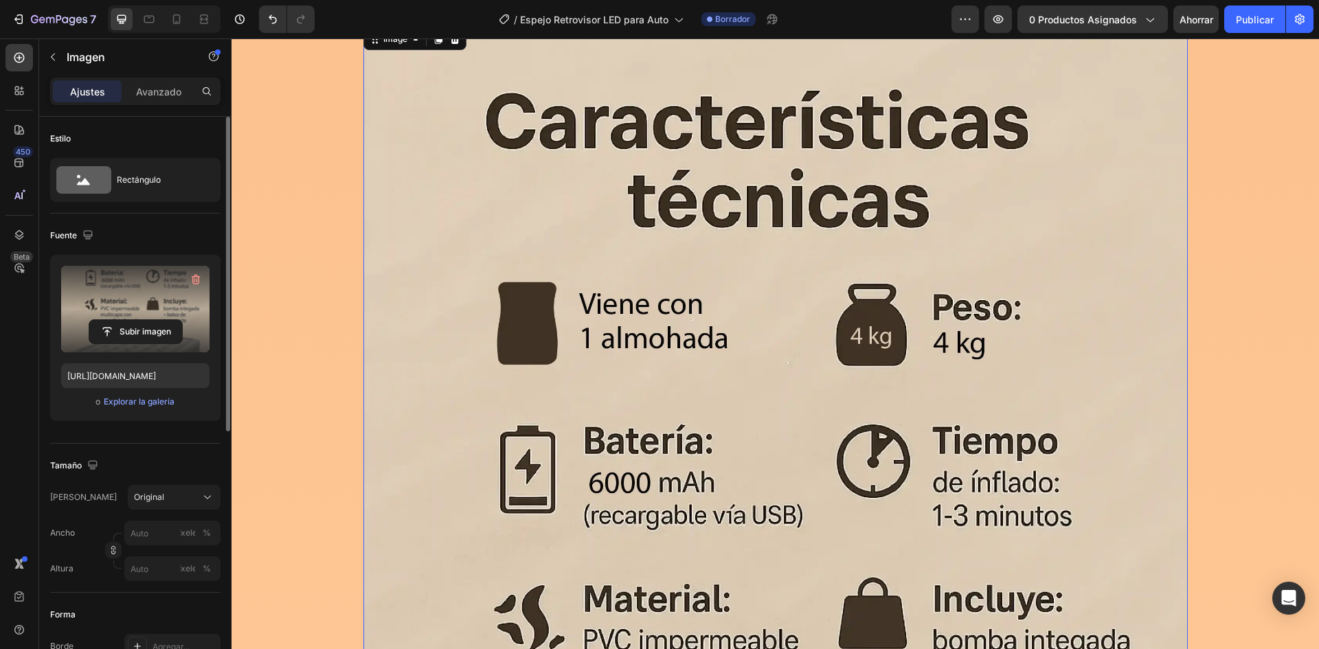
click at [151, 298] on label at bounding box center [135, 309] width 148 height 87
click at [151, 320] on input "file" at bounding box center [135, 331] width 93 height 23
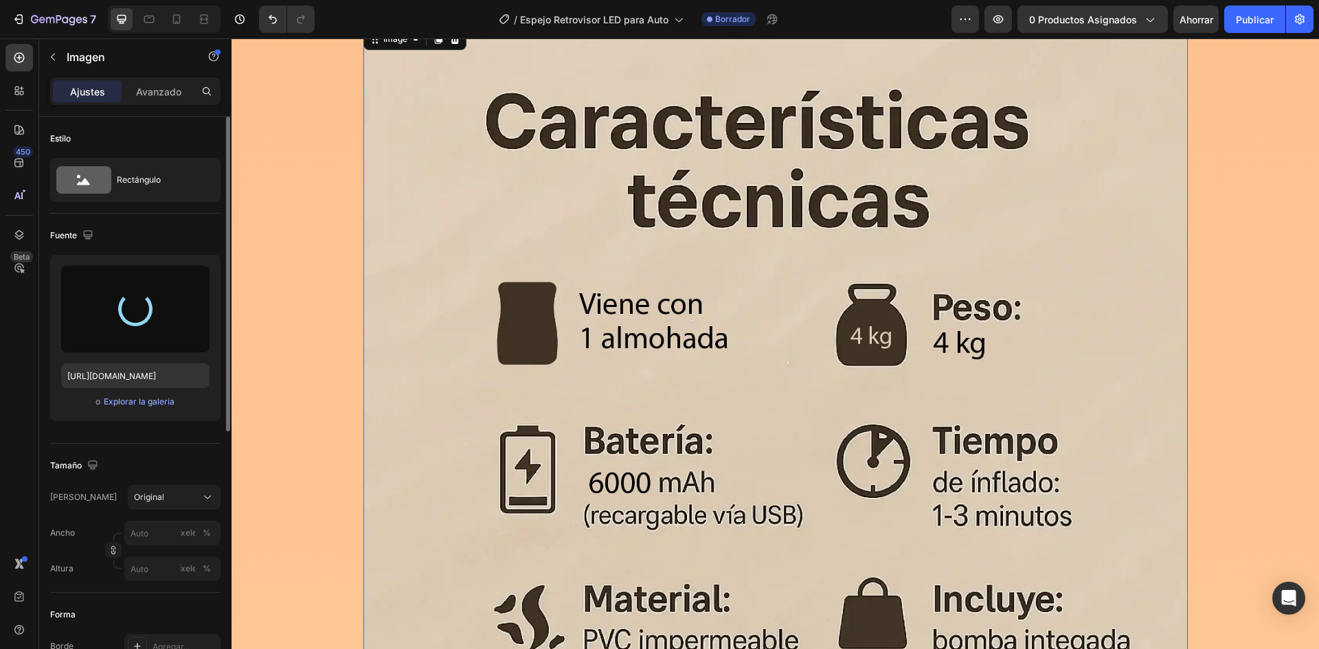
type input "[URL][DOMAIN_NAME]"
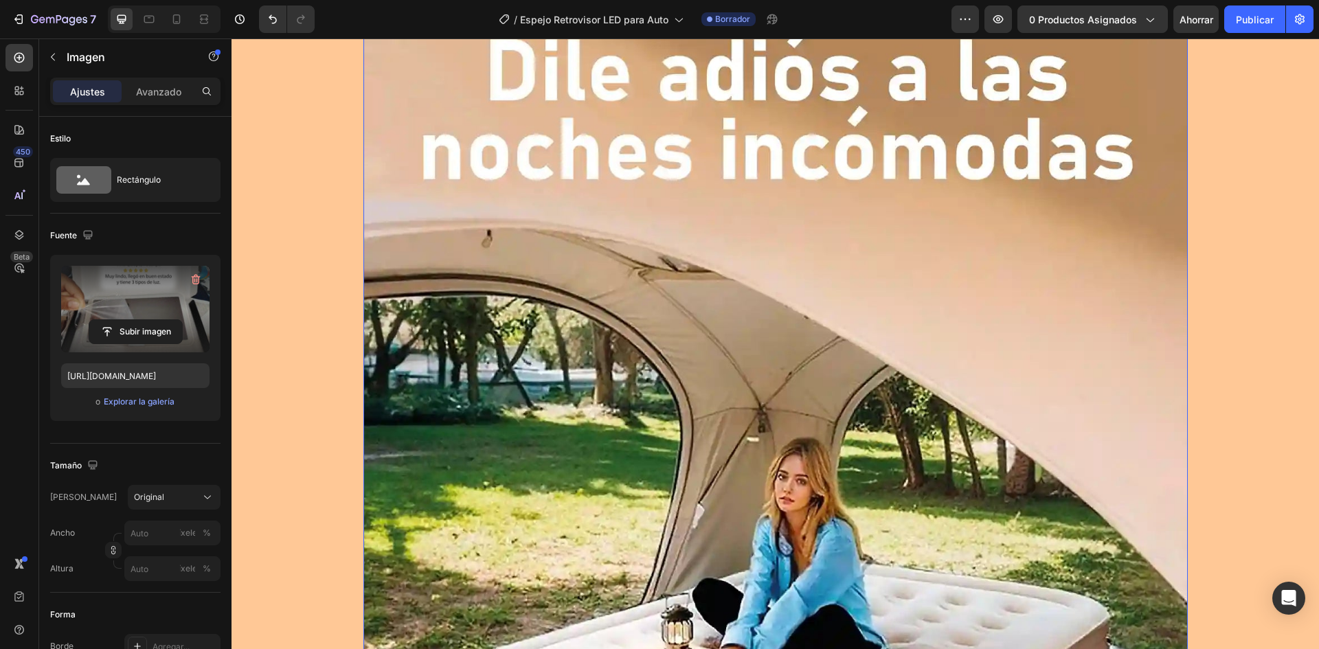
click at [497, 249] on img at bounding box center [775, 502] width 824 height 1007
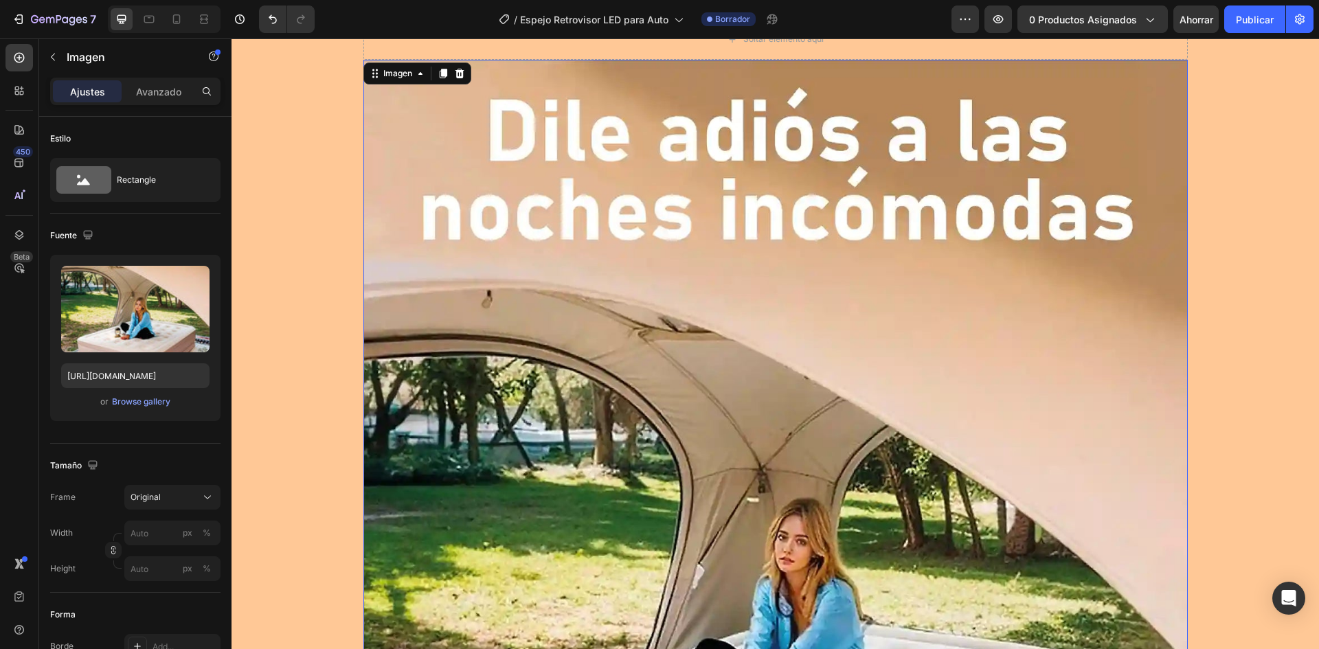
scroll to position [14988, 0]
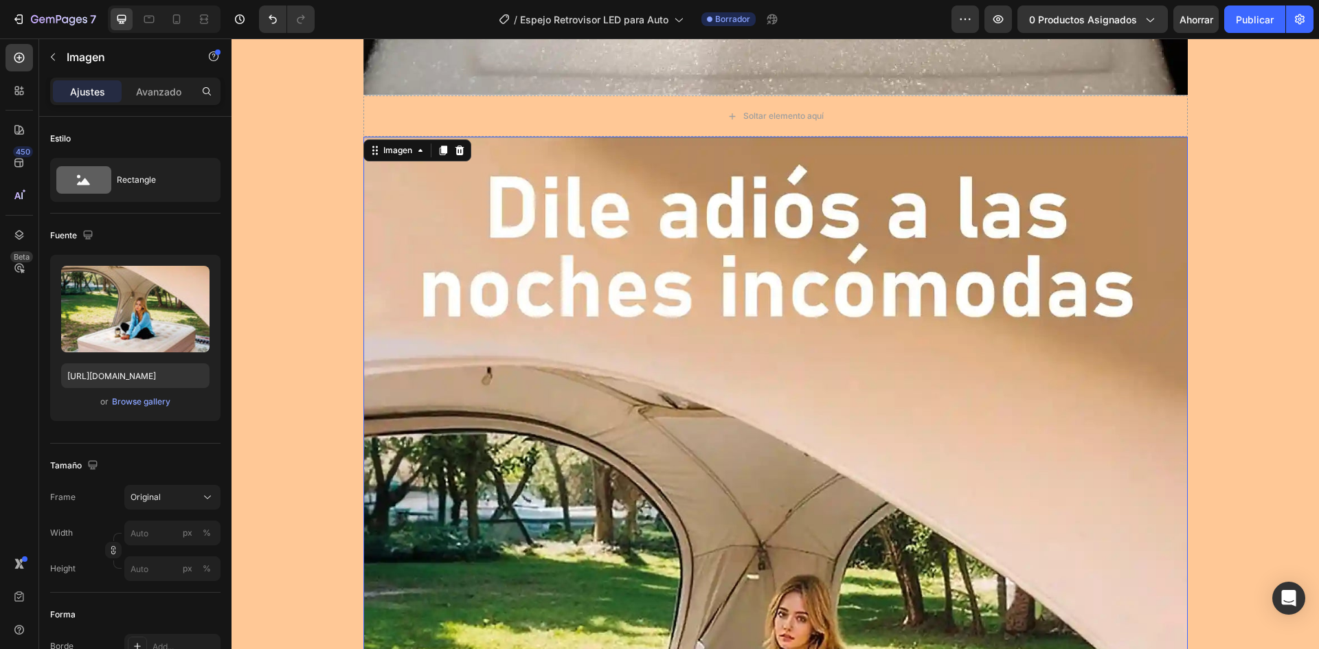
click at [429, 151] on div "Imagen" at bounding box center [417, 150] width 108 height 22
click at [439, 152] on icon at bounding box center [443, 151] width 8 height 10
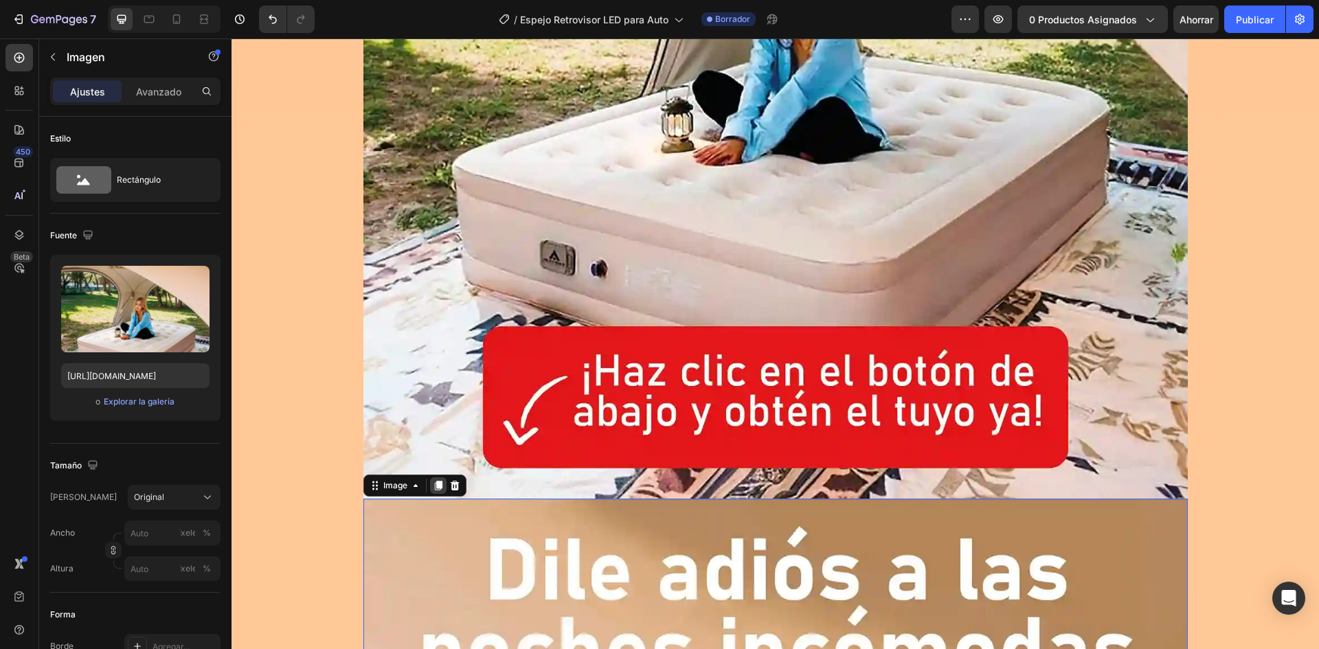
click at [430, 484] on div at bounding box center [438, 485] width 16 height 16
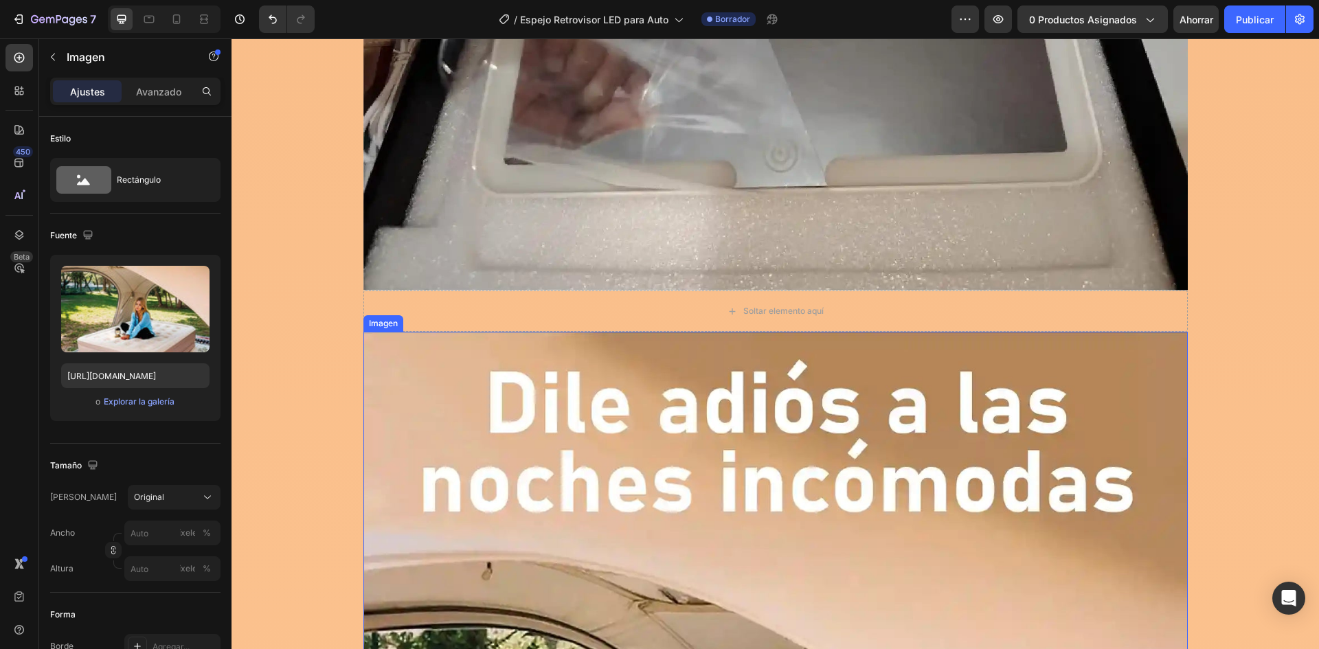
scroll to position [14784, 0]
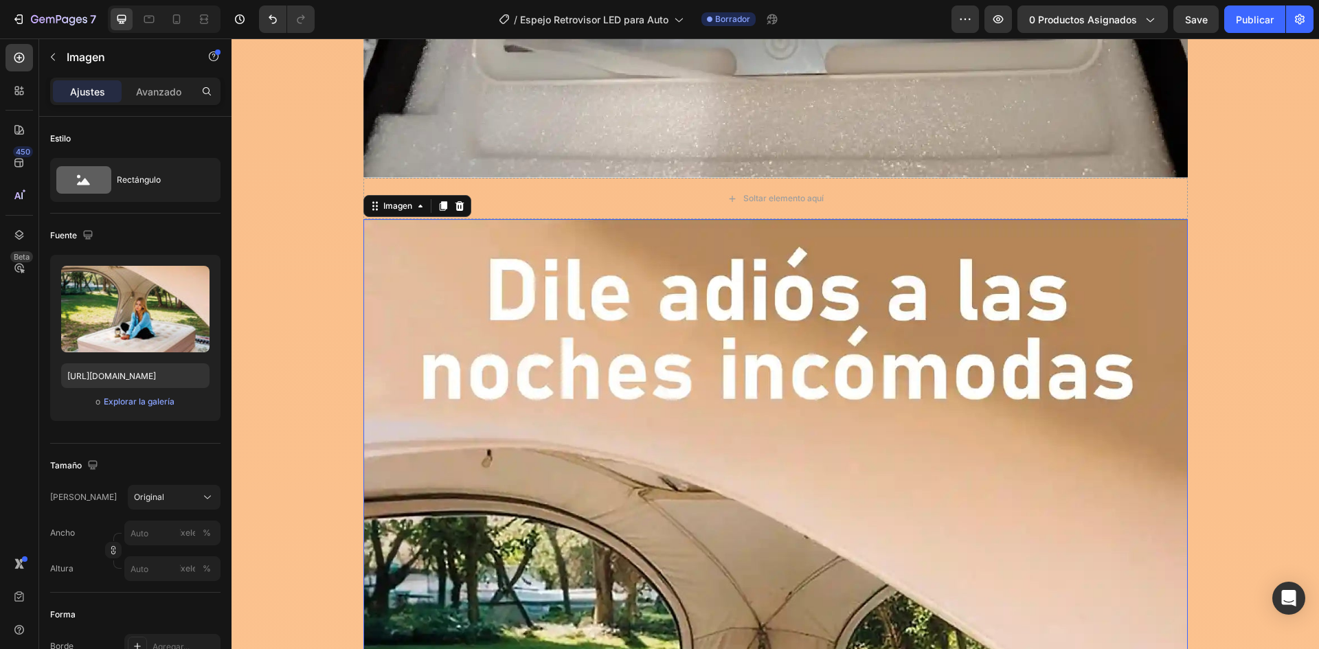
scroll to position [15058, 0]
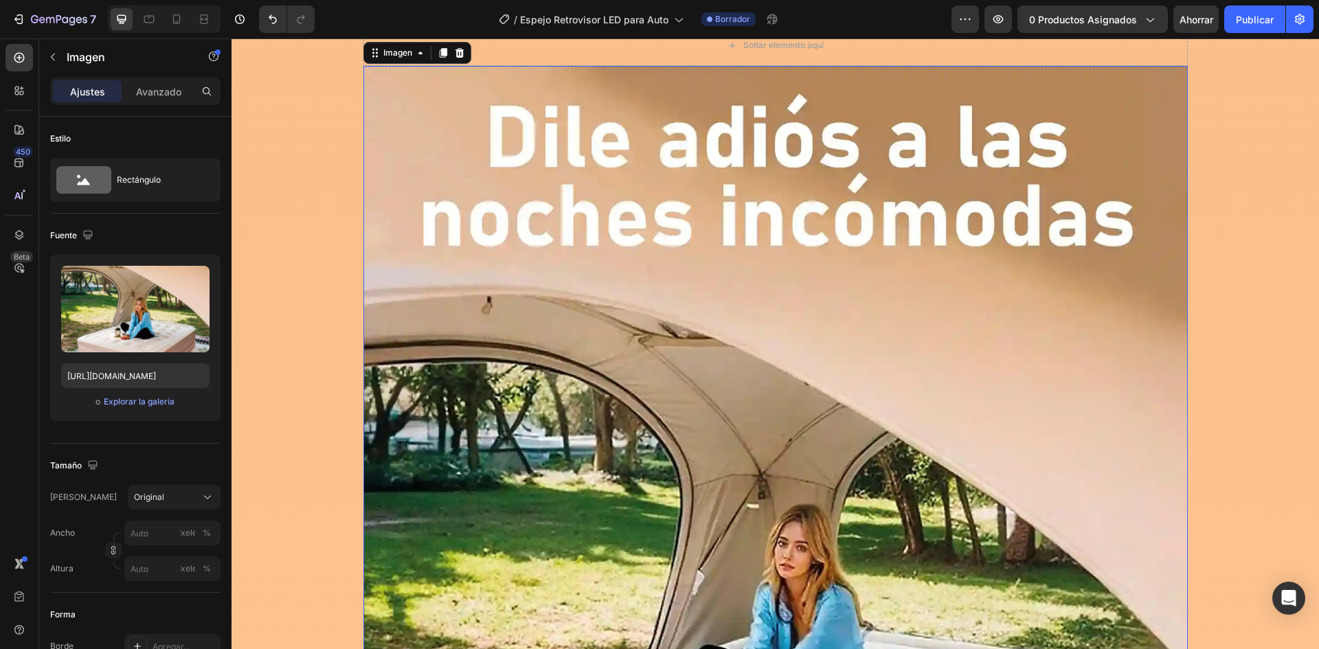
click at [519, 321] on img at bounding box center [775, 569] width 824 height 1007
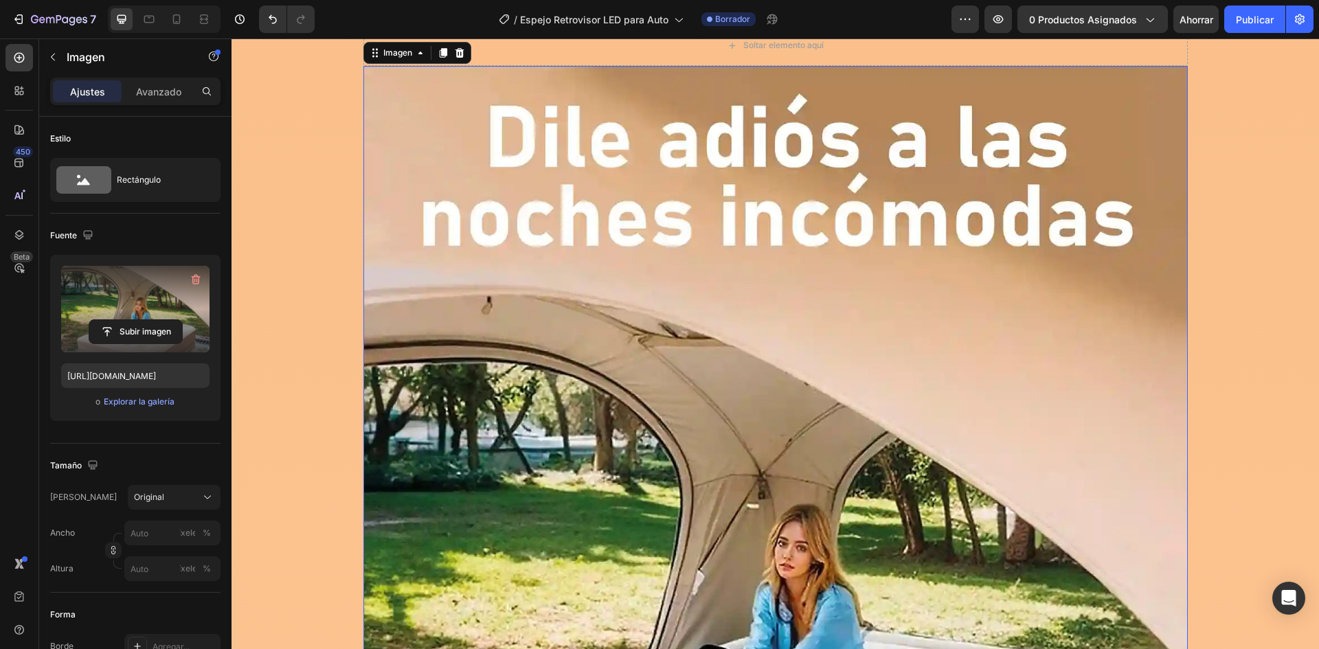
click at [127, 315] on label at bounding box center [135, 309] width 148 height 87
click at [127, 320] on input "file" at bounding box center [135, 331] width 93 height 23
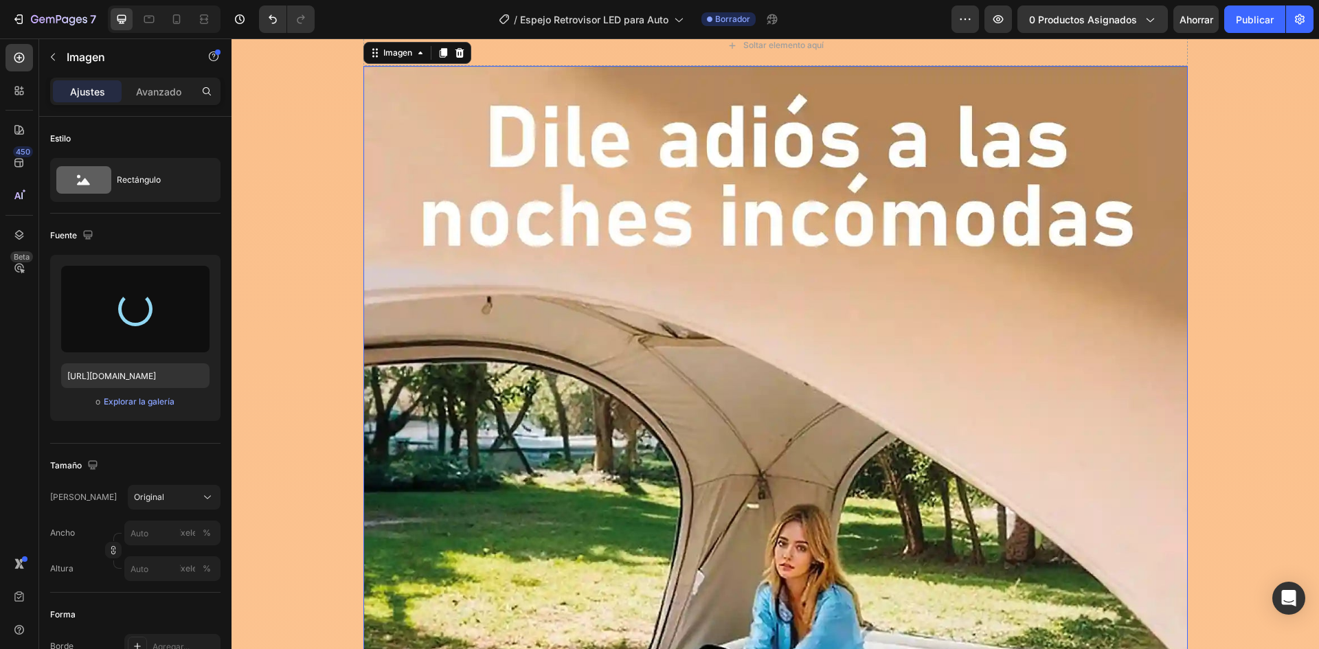
type input "[URL][DOMAIN_NAME]"
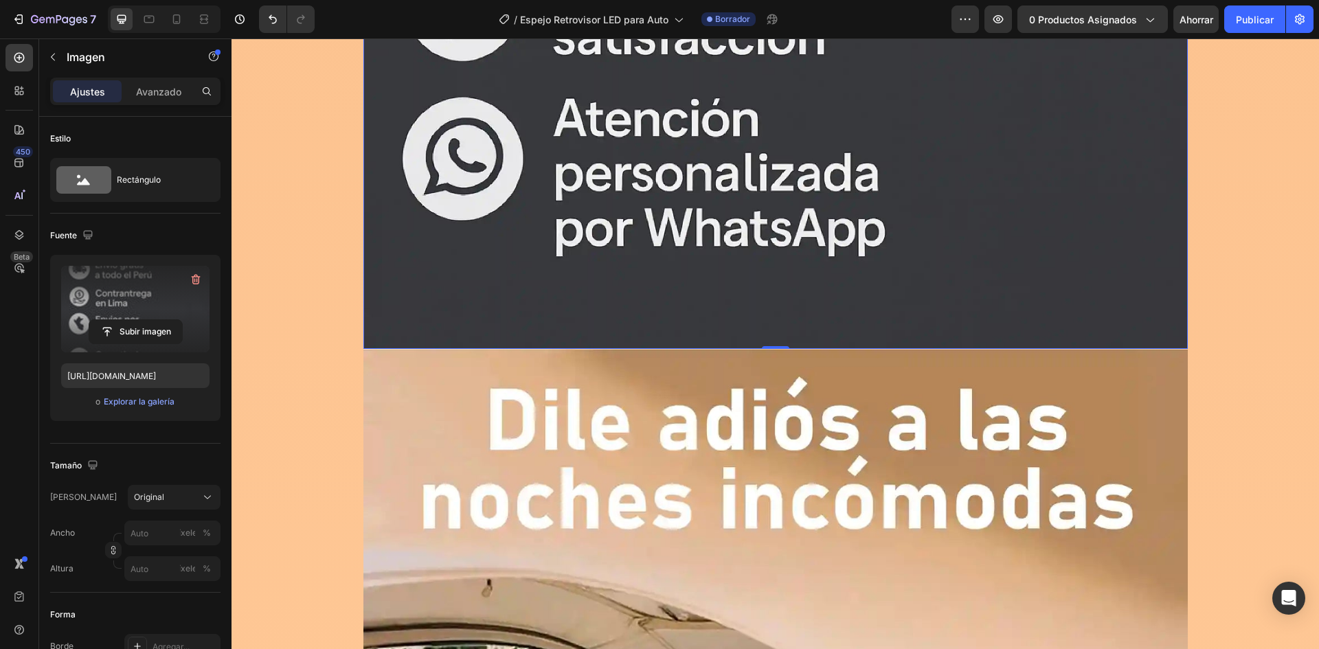
scroll to position [16295, 0]
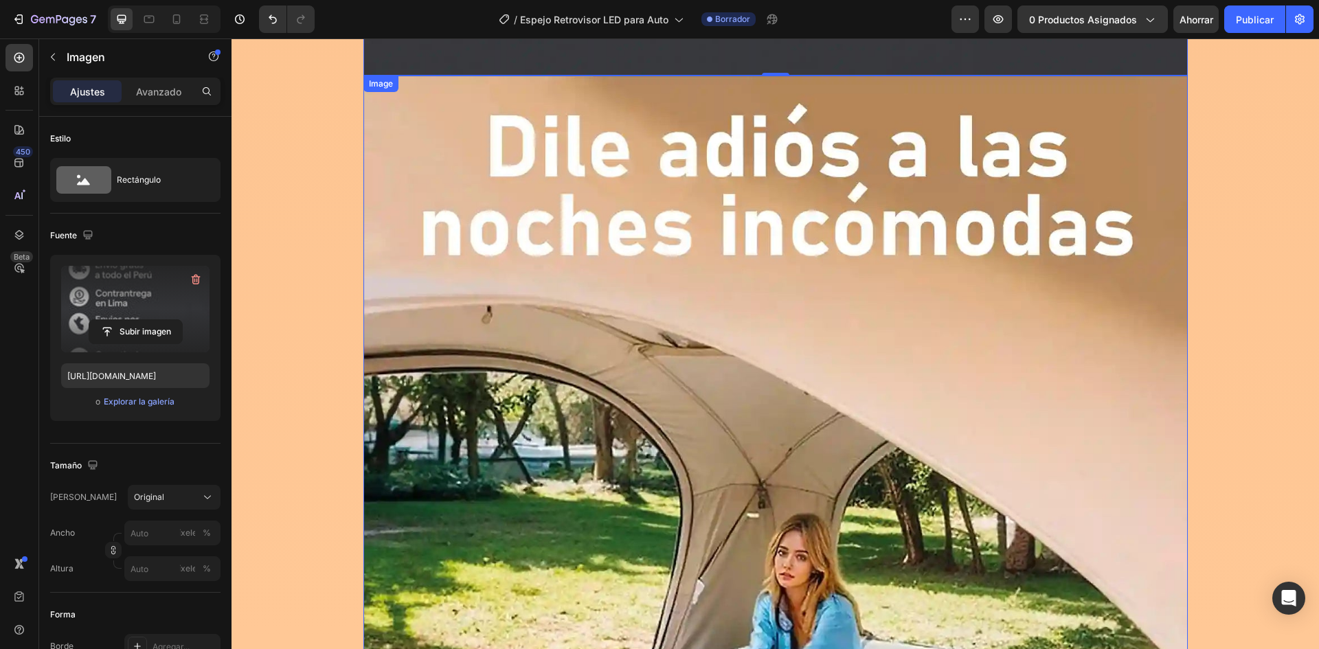
click at [612, 398] on img at bounding box center [775, 579] width 824 height 1007
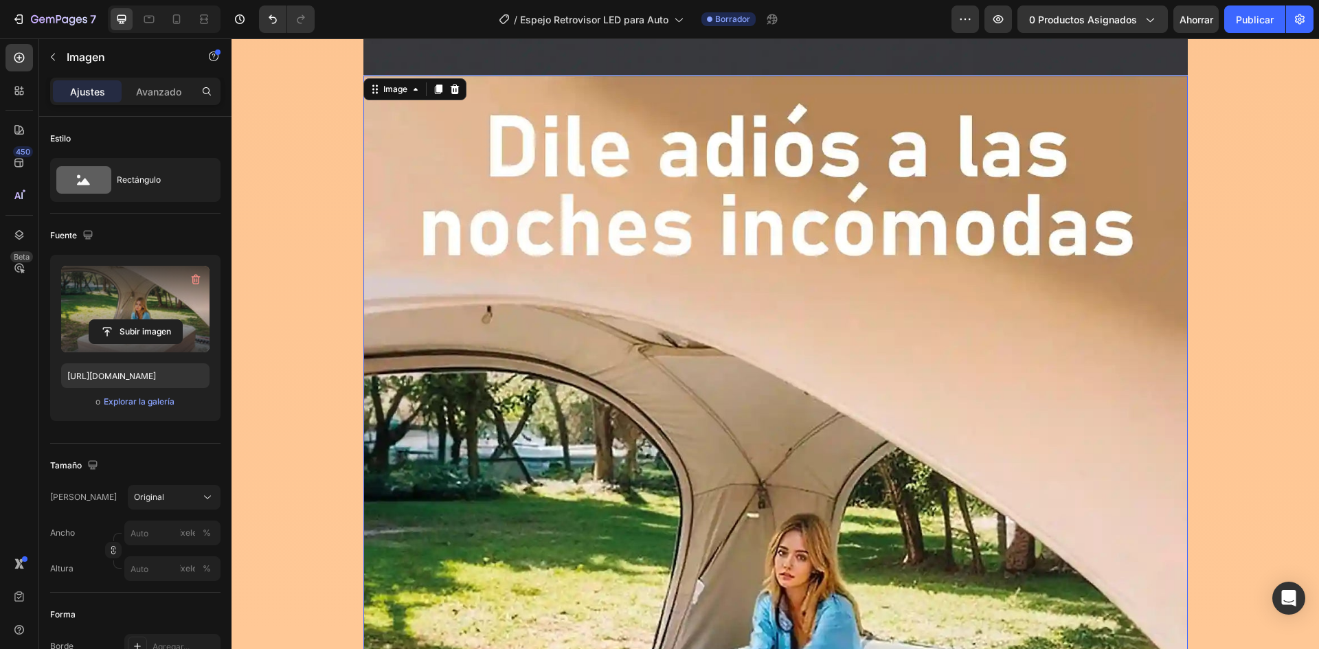
click at [118, 312] on label at bounding box center [135, 309] width 148 height 87
click at [118, 320] on input "file" at bounding box center [135, 331] width 93 height 23
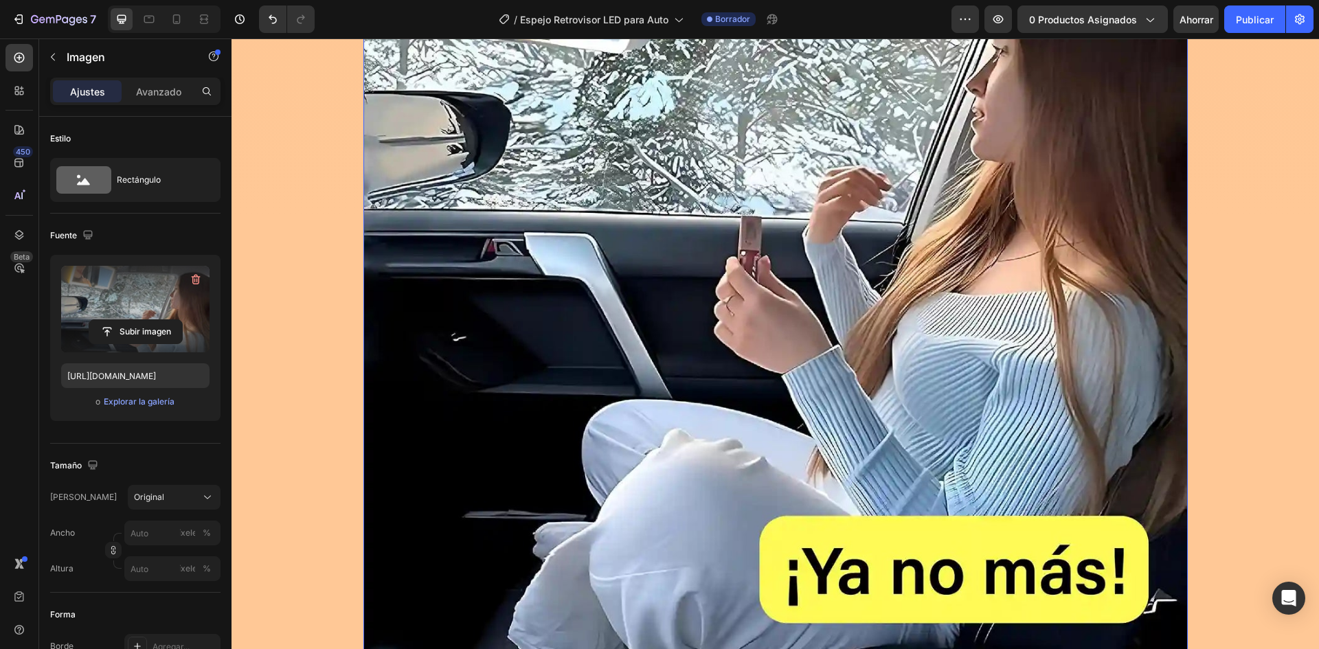
scroll to position [16432, 0]
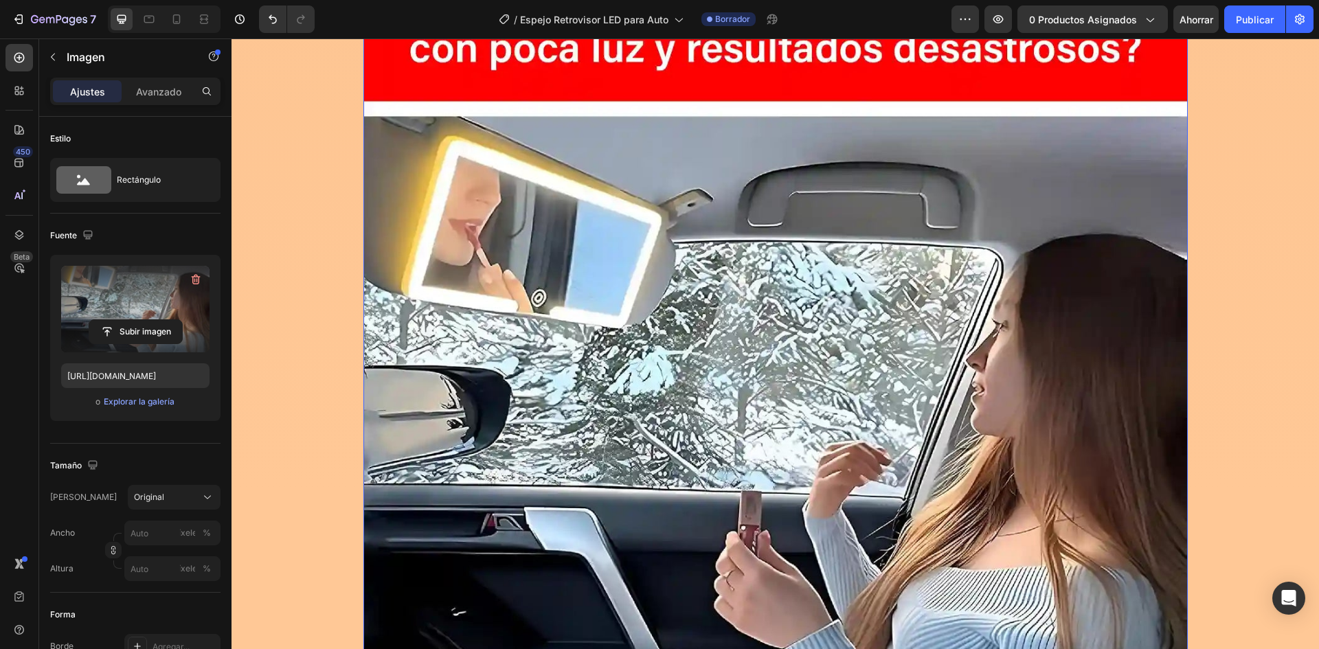
click at [567, 324] on img at bounding box center [775, 437] width 824 height 999
click at [154, 295] on label at bounding box center [135, 309] width 148 height 87
click at [154, 320] on input "file" at bounding box center [135, 331] width 93 height 23
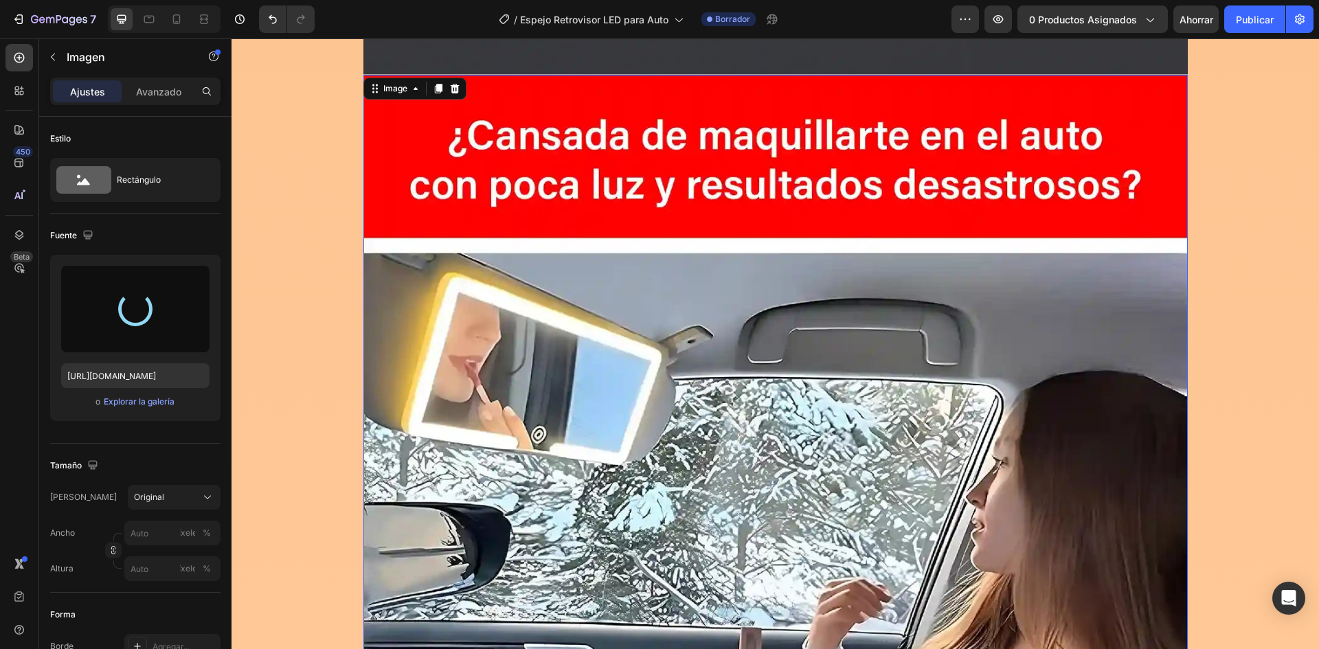
scroll to position [16295, 0]
type input "[URL][DOMAIN_NAME]"
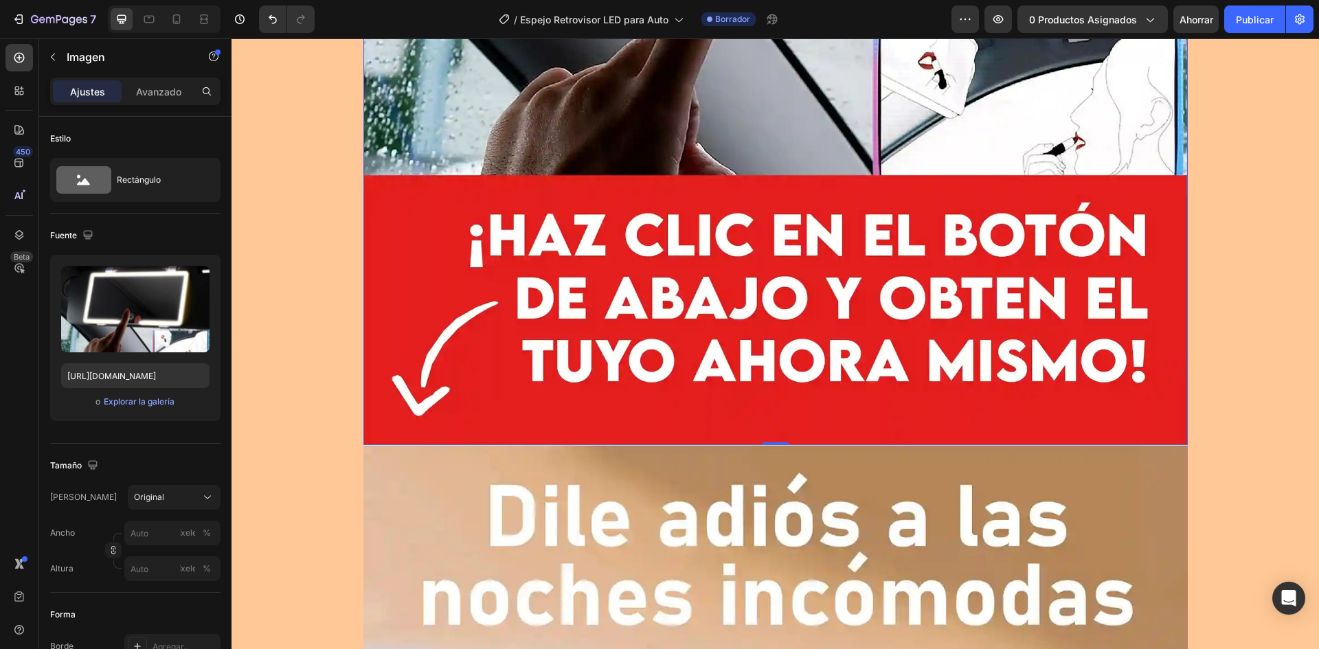
scroll to position [17257, 0]
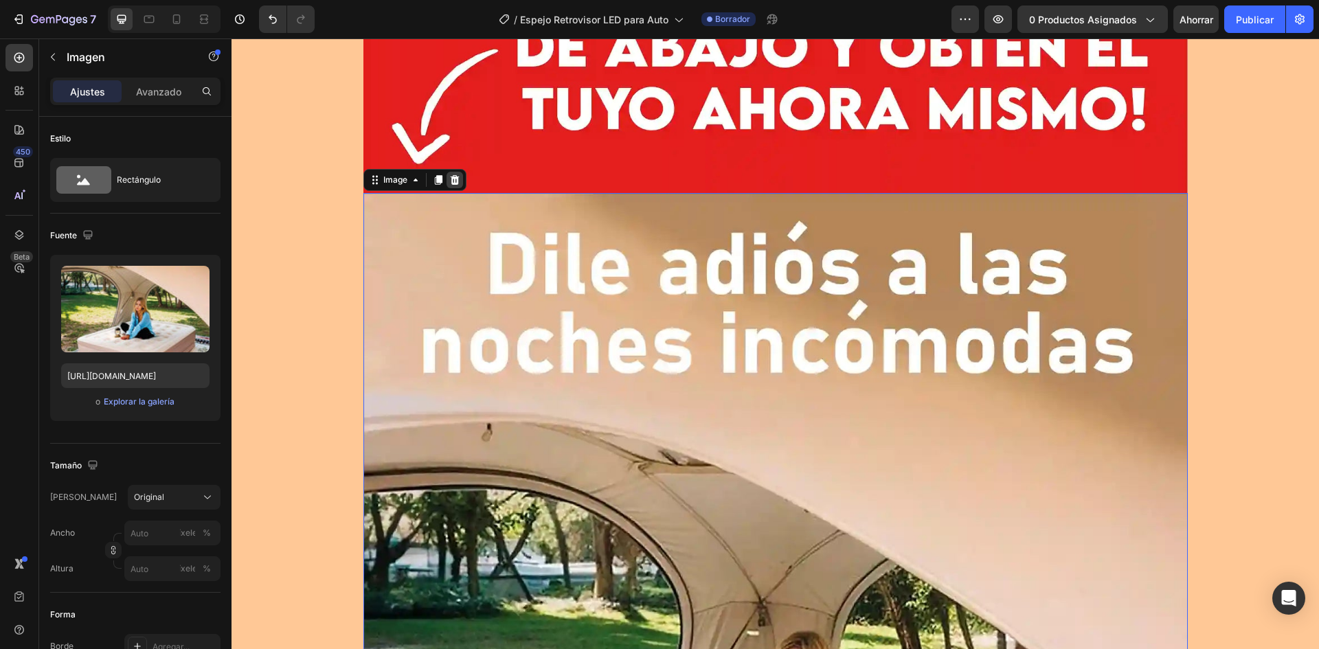
click at [449, 179] on icon at bounding box center [454, 179] width 11 height 11
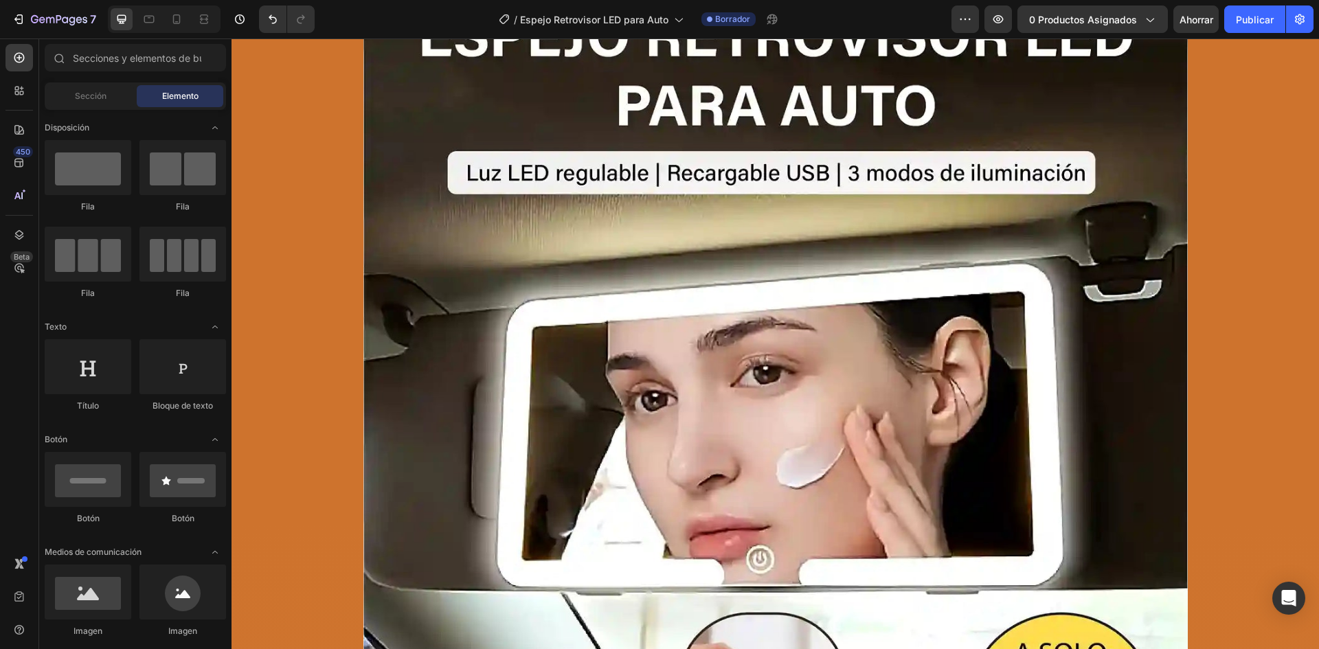
scroll to position [439, 0]
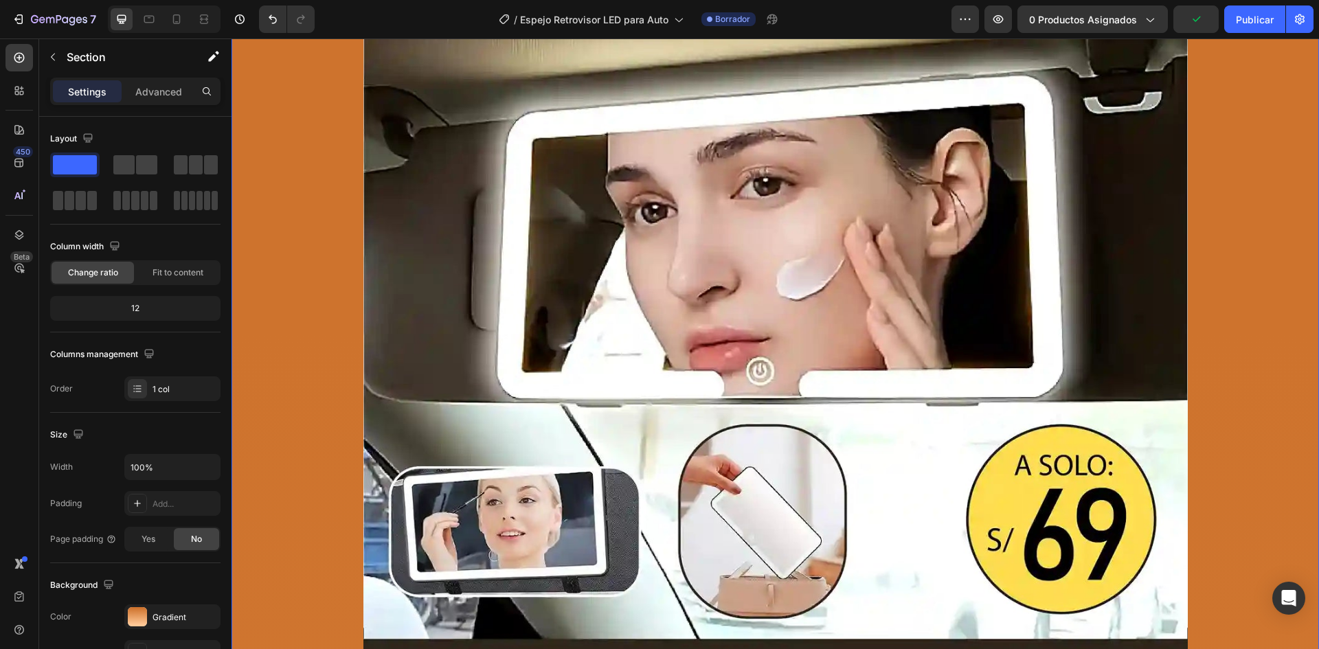
click at [143, 624] on div at bounding box center [137, 616] width 19 height 19
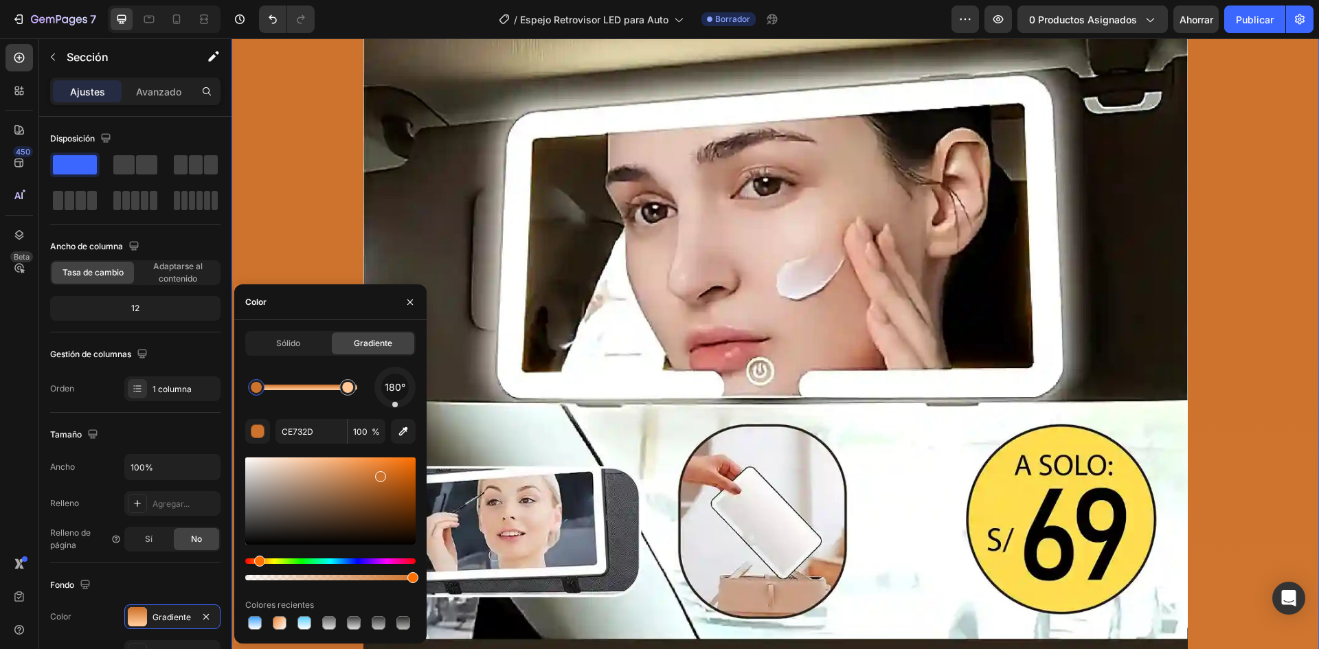
click at [254, 391] on div at bounding box center [256, 387] width 11 height 11
click at [406, 435] on icon "button" at bounding box center [403, 432] width 14 height 14
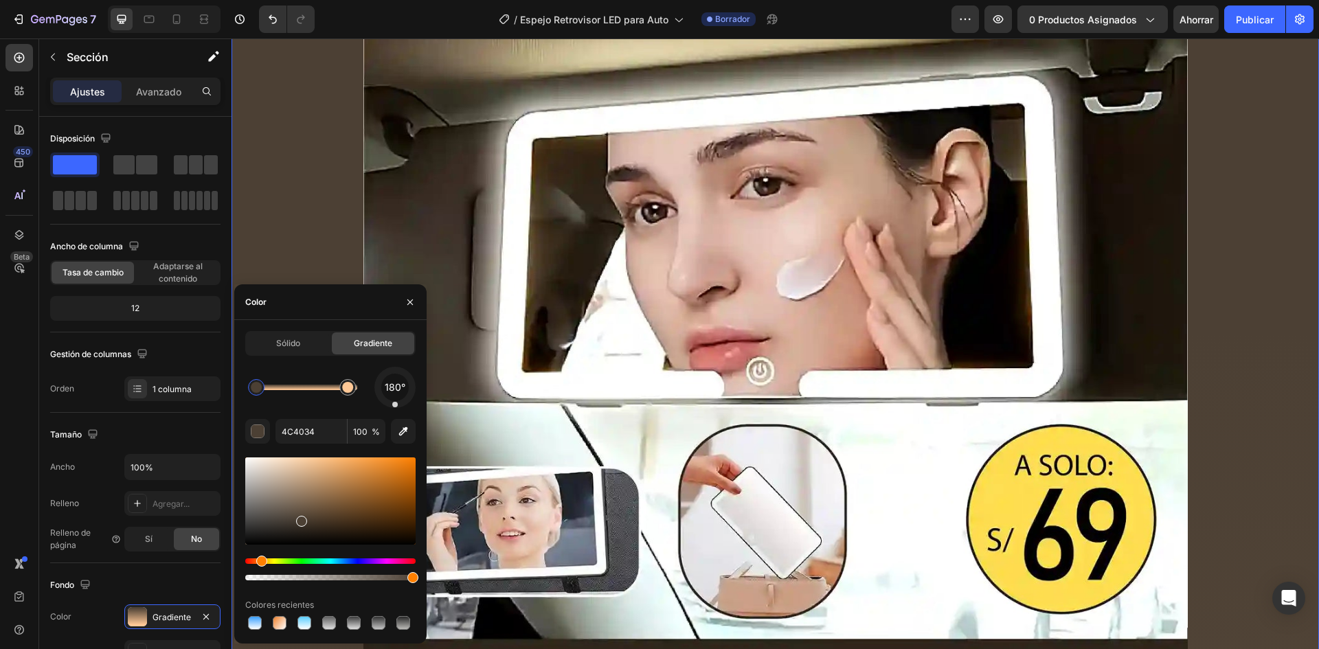
drag, startPoint x: 293, startPoint y: 527, endPoint x: 299, endPoint y: 518, distance: 10.5
click at [348, 389] on div at bounding box center [347, 387] width 11 height 11
click at [400, 439] on button "button" at bounding box center [403, 431] width 25 height 25
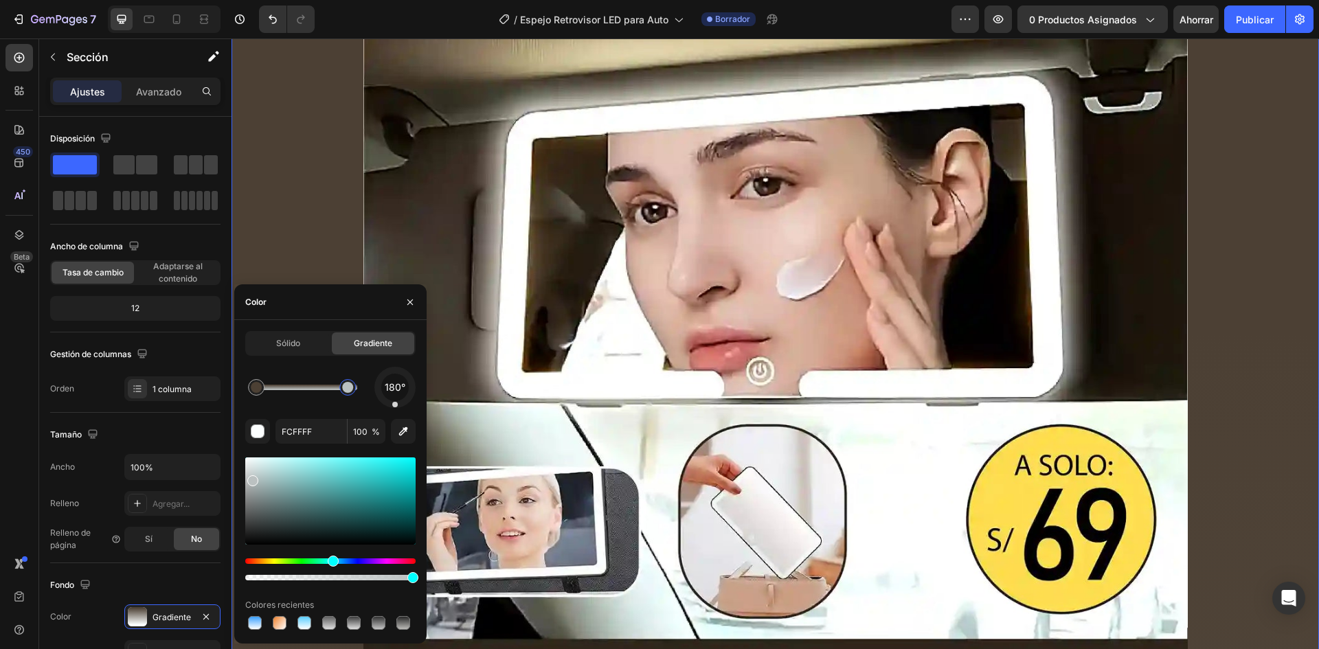
drag, startPoint x: 254, startPoint y: 462, endPoint x: 251, endPoint y: 478, distance: 16.2
click at [251, 478] on div at bounding box center [252, 480] width 11 height 11
type input "BBC1C1"
drag, startPoint x: 411, startPoint y: 301, endPoint x: 951, endPoint y: 142, distance: 563.6
click at [411, 301] on icon "button" at bounding box center [409, 301] width 5 height 5
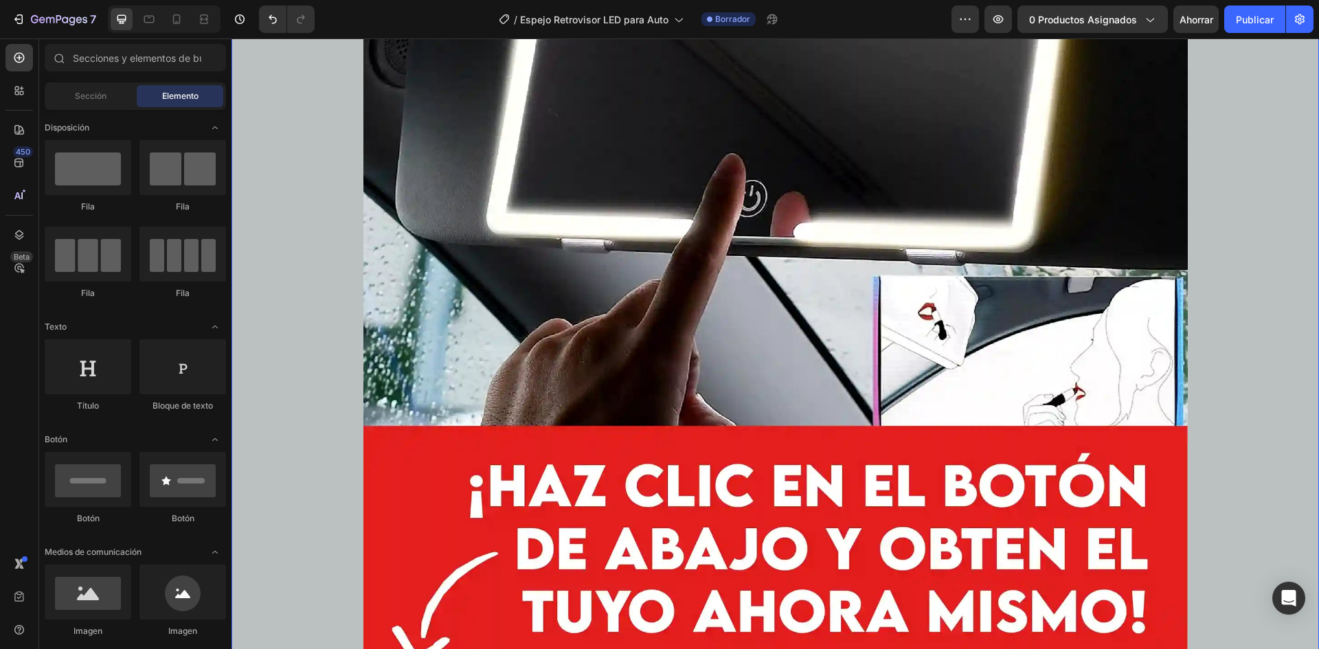
scroll to position [16712, 0]
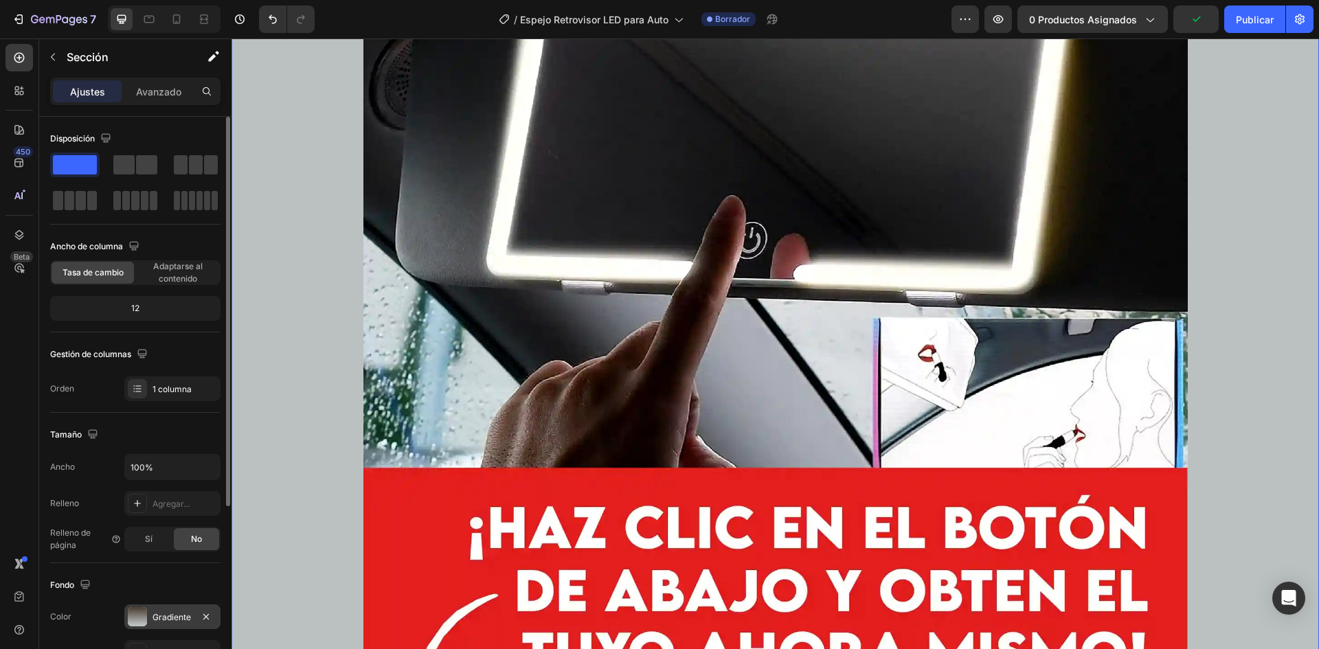
click at [143, 607] on div "Gradiente" at bounding box center [172, 617] width 96 height 25
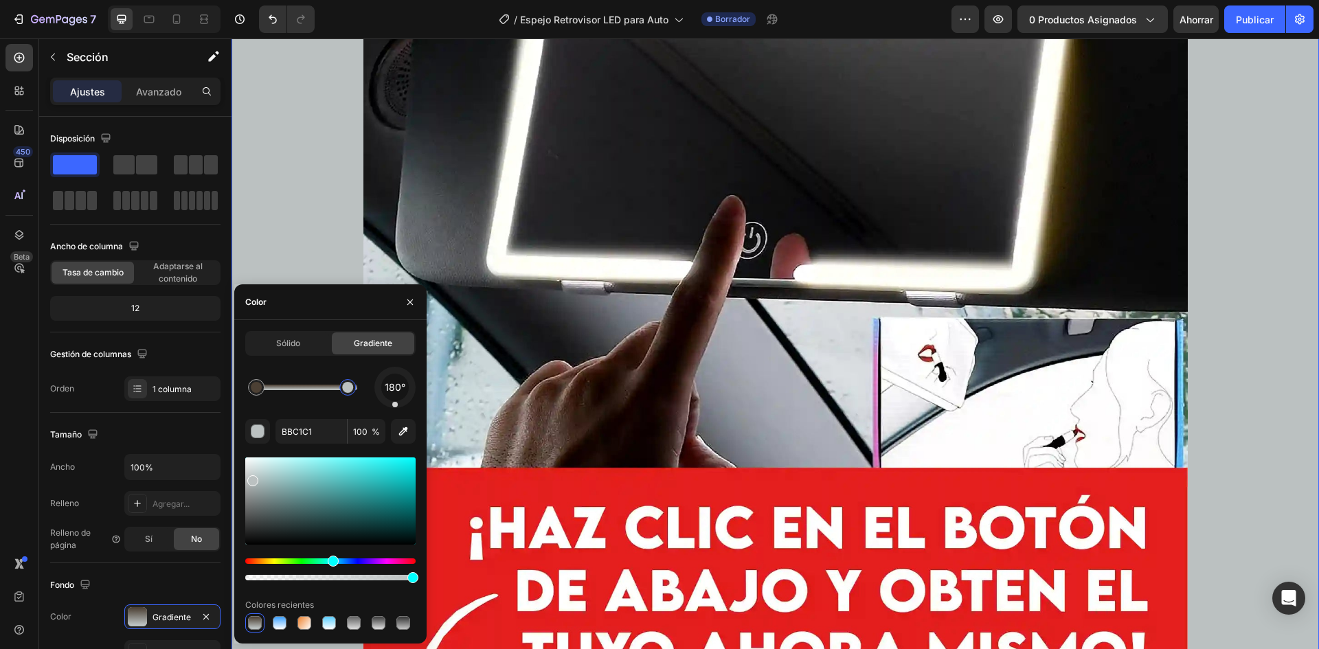
click at [348, 389] on div at bounding box center [347, 387] width 11 height 11
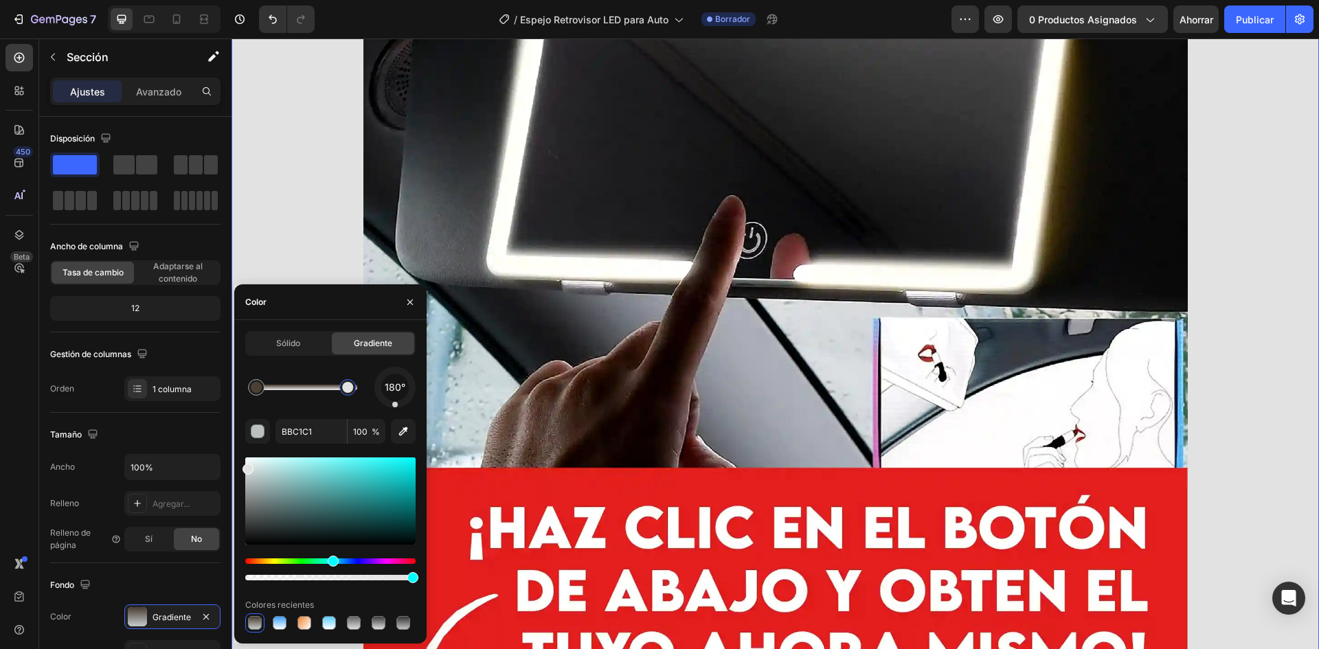
drag, startPoint x: 249, startPoint y: 479, endPoint x: 243, endPoint y: 466, distance: 14.4
click at [243, 466] on div at bounding box center [247, 469] width 11 height 11
type input "E2E2E2"
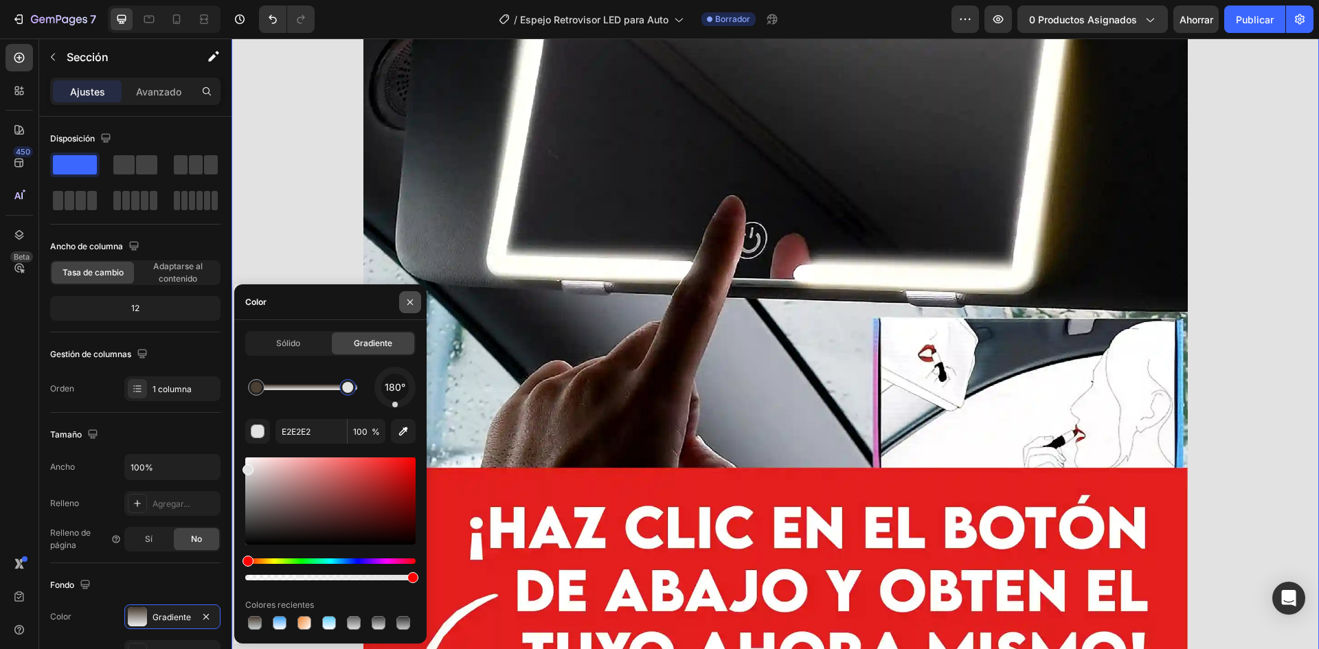
click at [414, 307] on icon "button" at bounding box center [410, 302] width 11 height 11
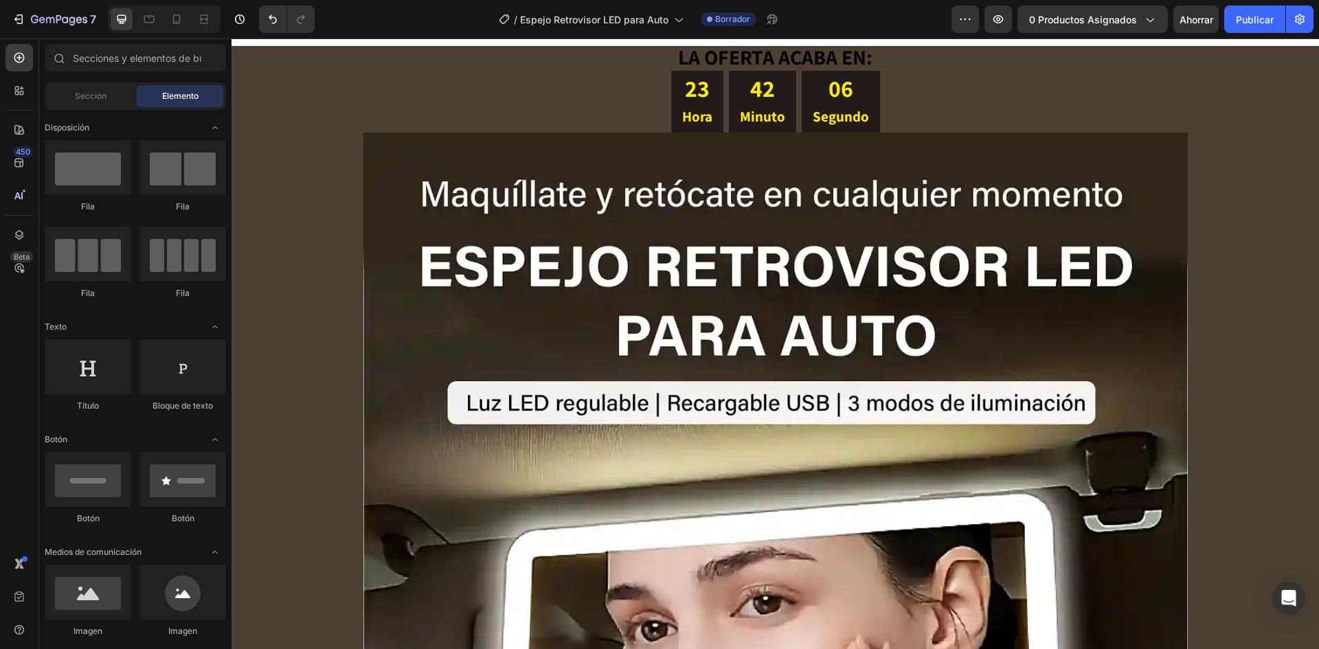
scroll to position [0, 0]
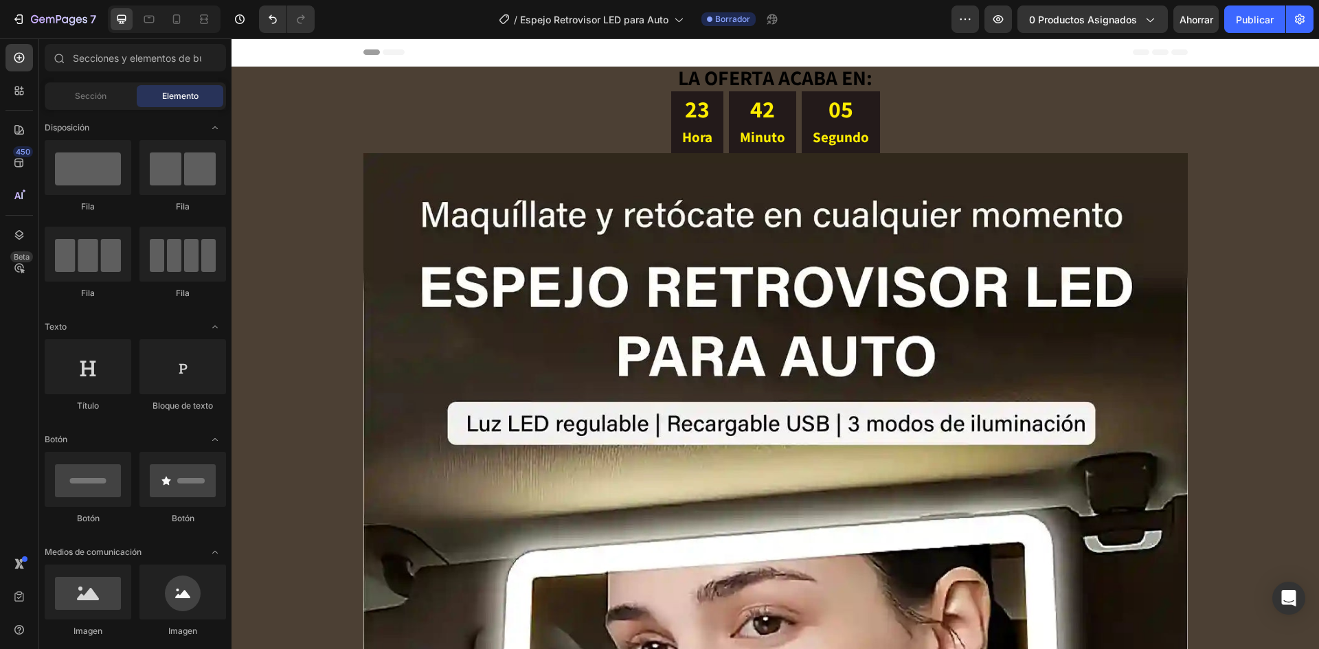
click at [165, 18] on div at bounding box center [164, 18] width 113 height 27
click at [177, 18] on icon at bounding box center [177, 19] width 14 height 14
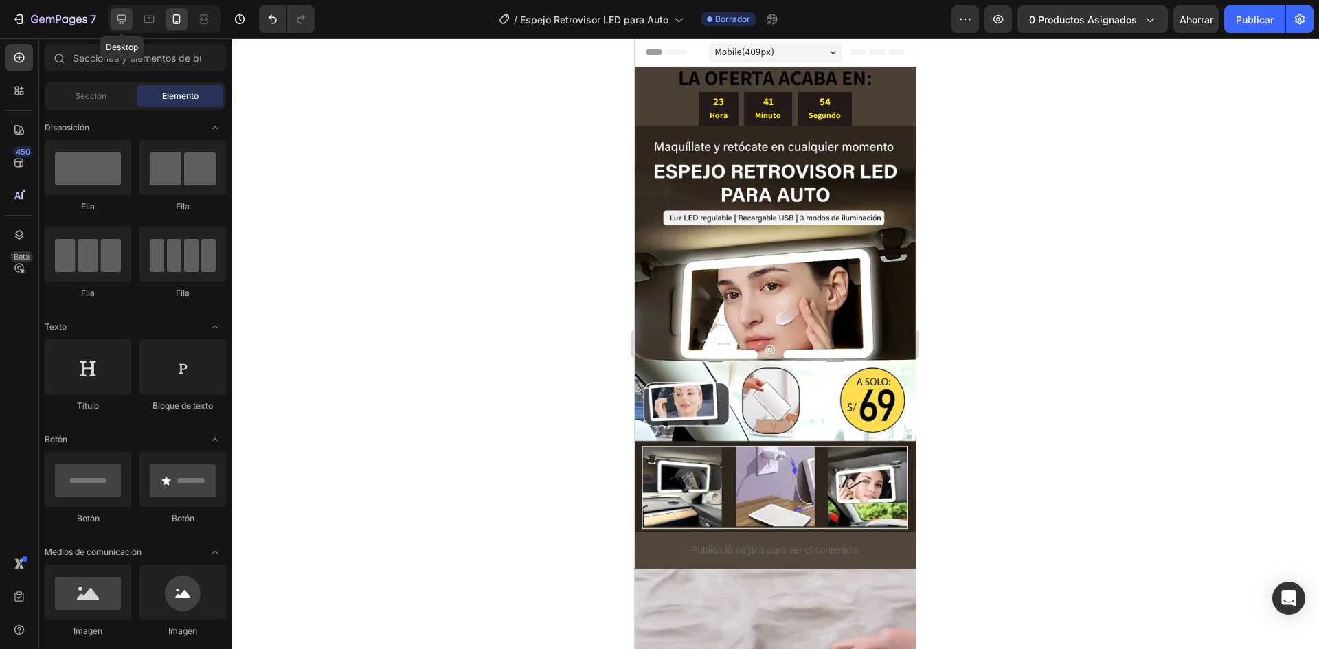
click at [120, 22] on icon at bounding box center [122, 19] width 14 height 14
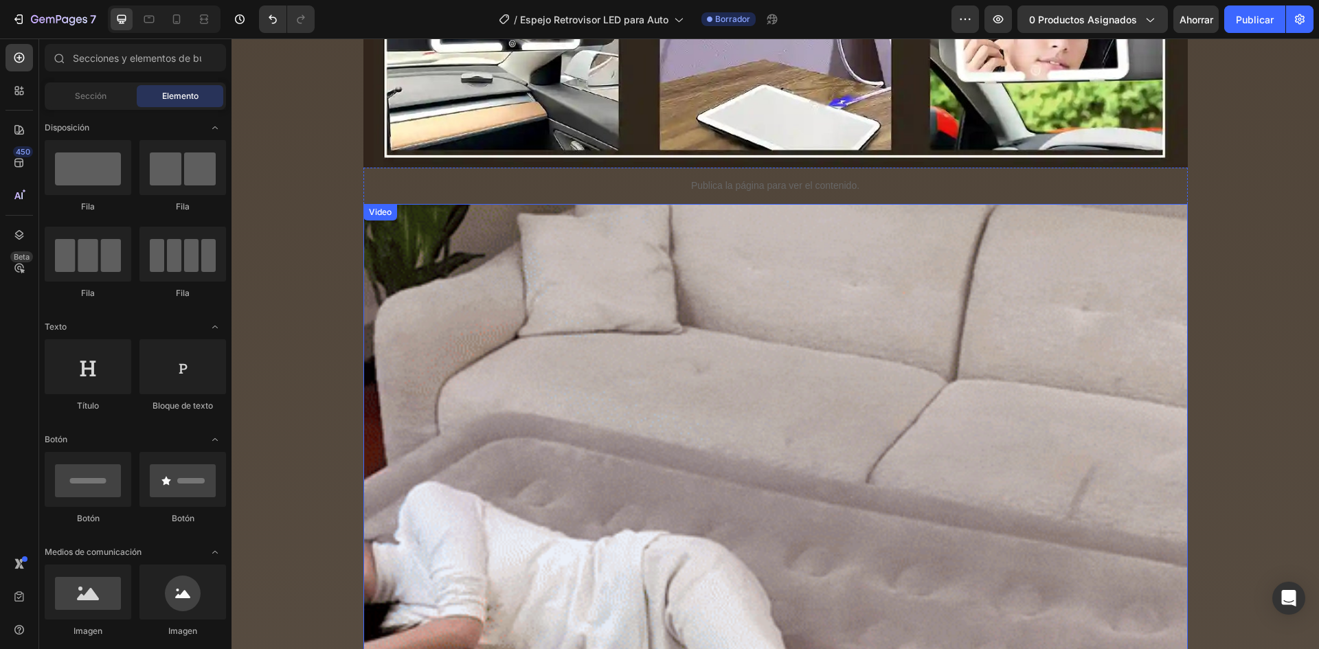
scroll to position [1443, 0]
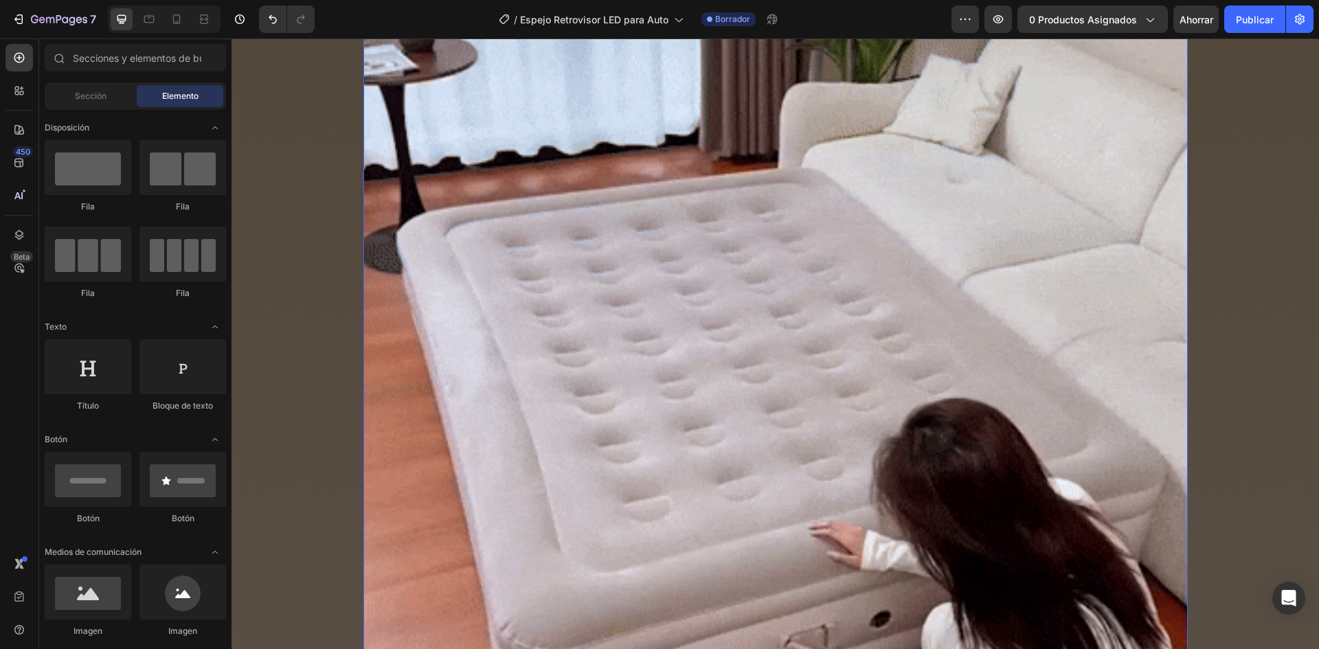
click at [605, 271] on video at bounding box center [775, 389] width 824 height 899
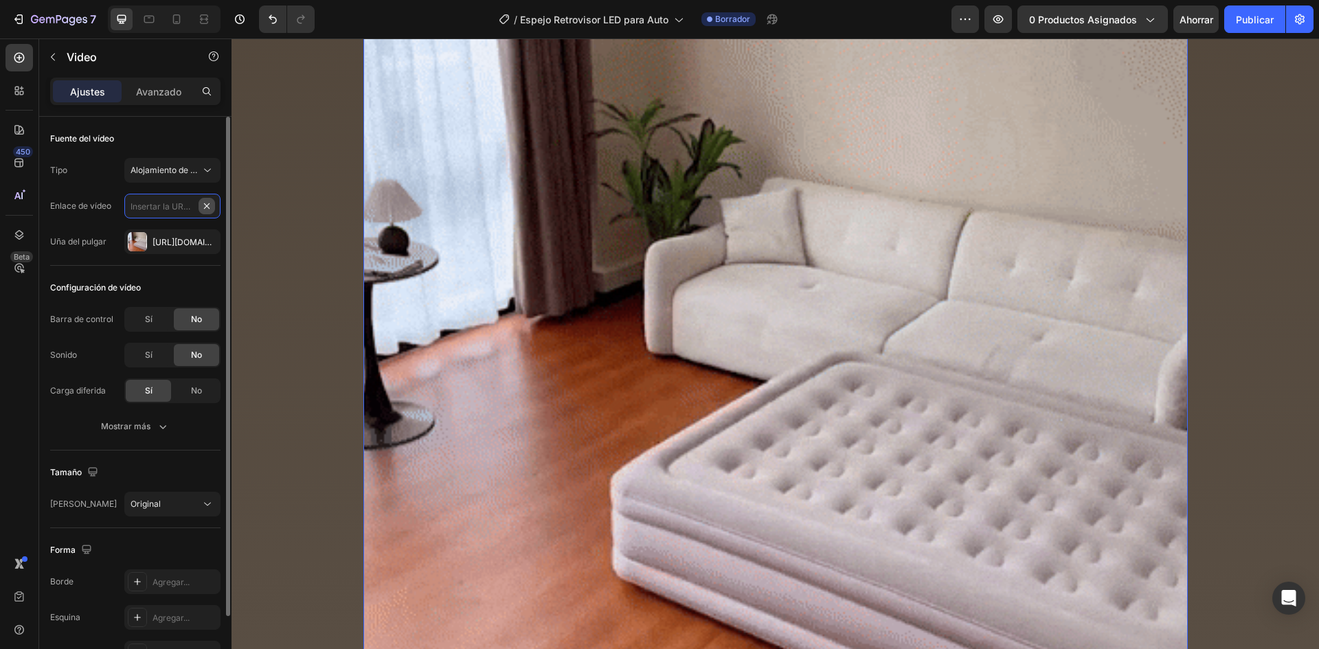
scroll to position [0, 0]
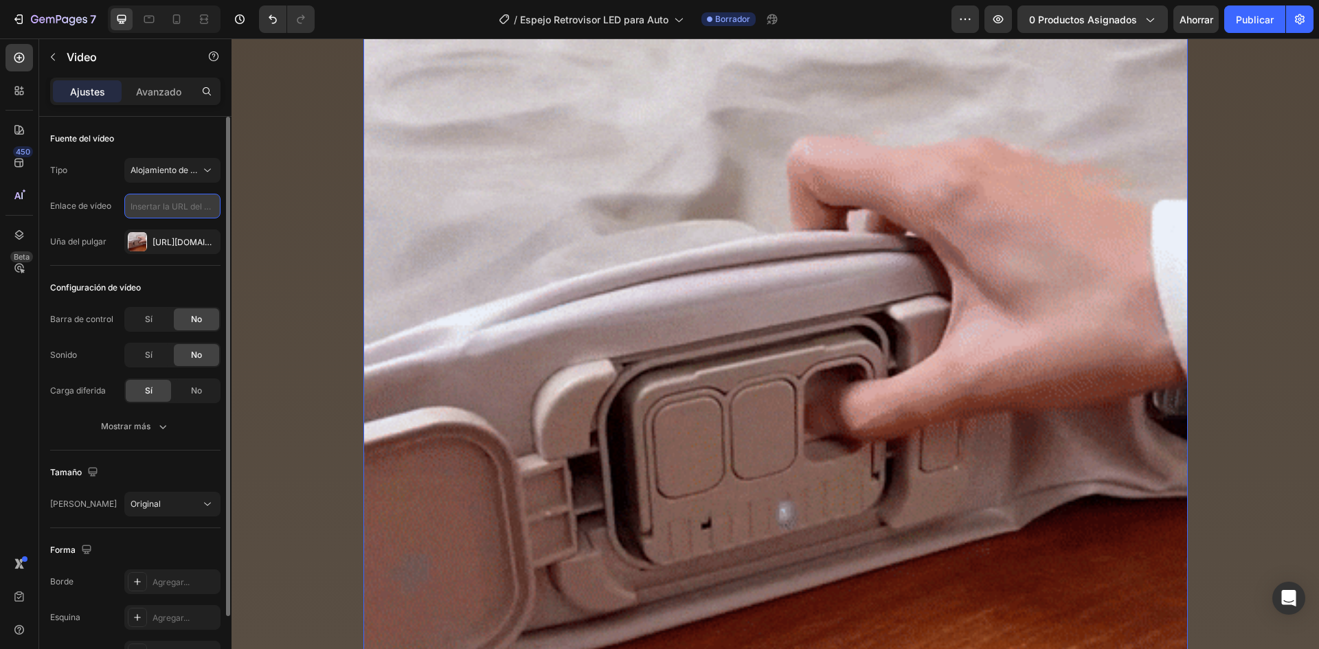
paste input "[URL][DOMAIN_NAME]"
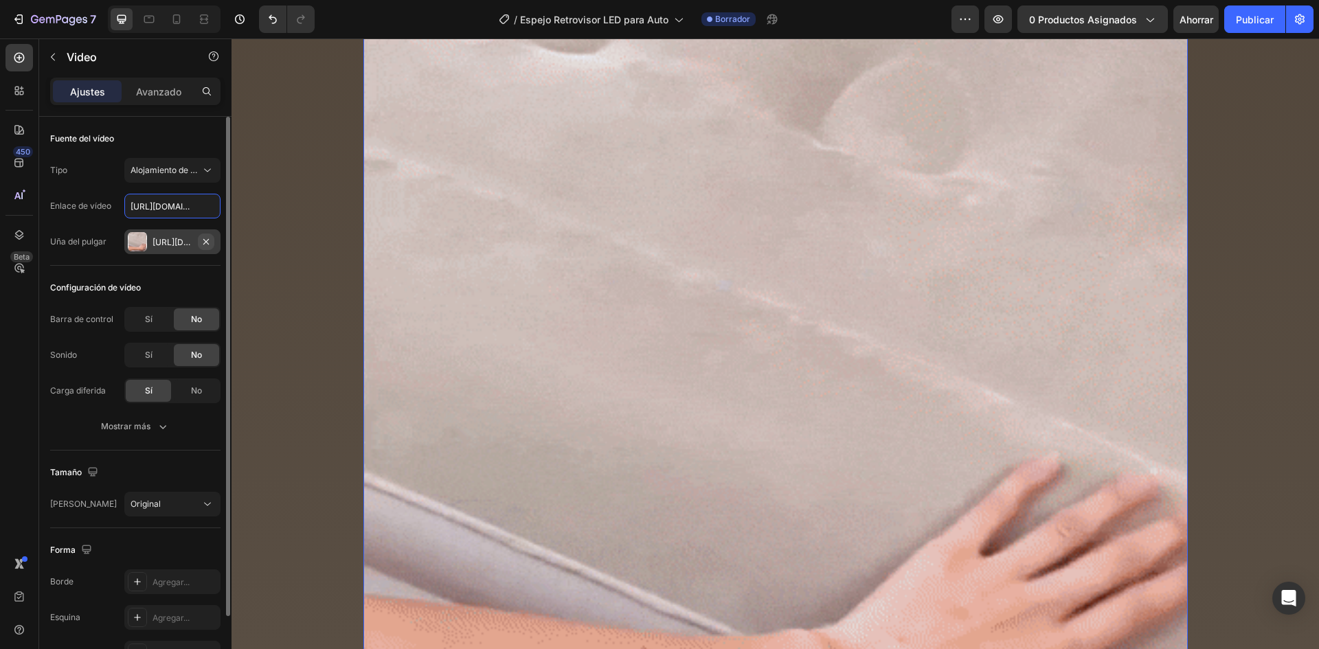
scroll to position [0, 763]
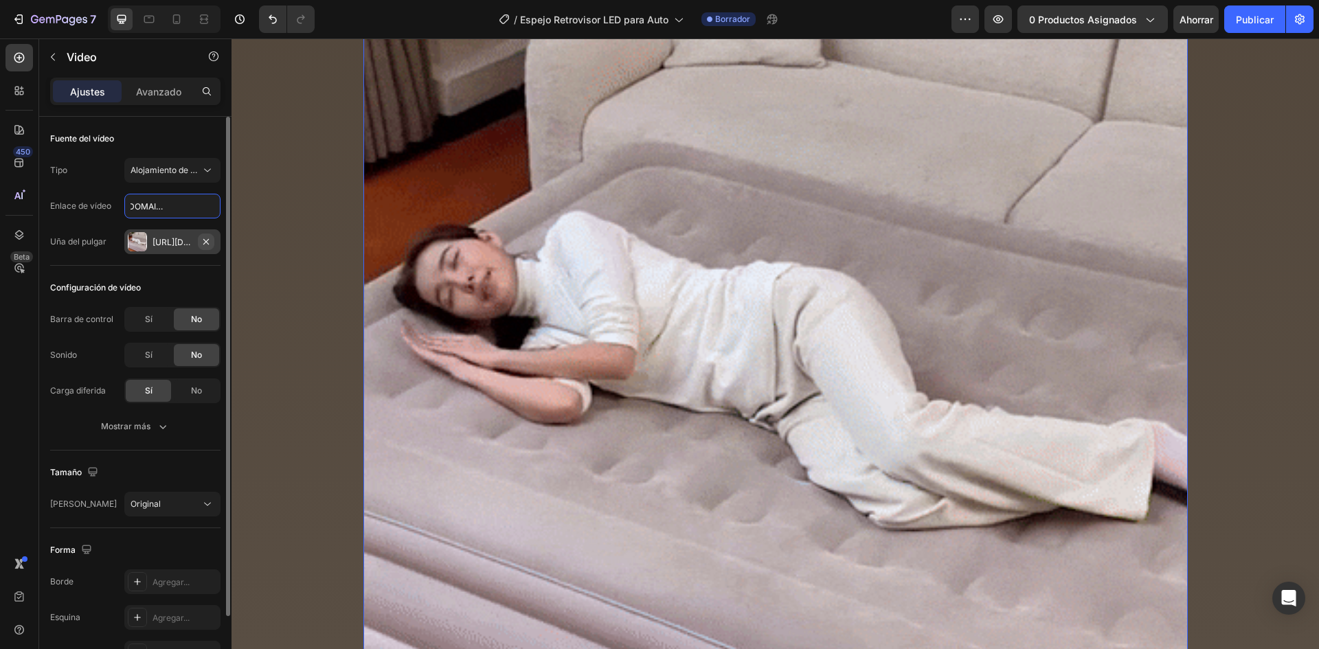
type input "[URL][DOMAIN_NAME]"
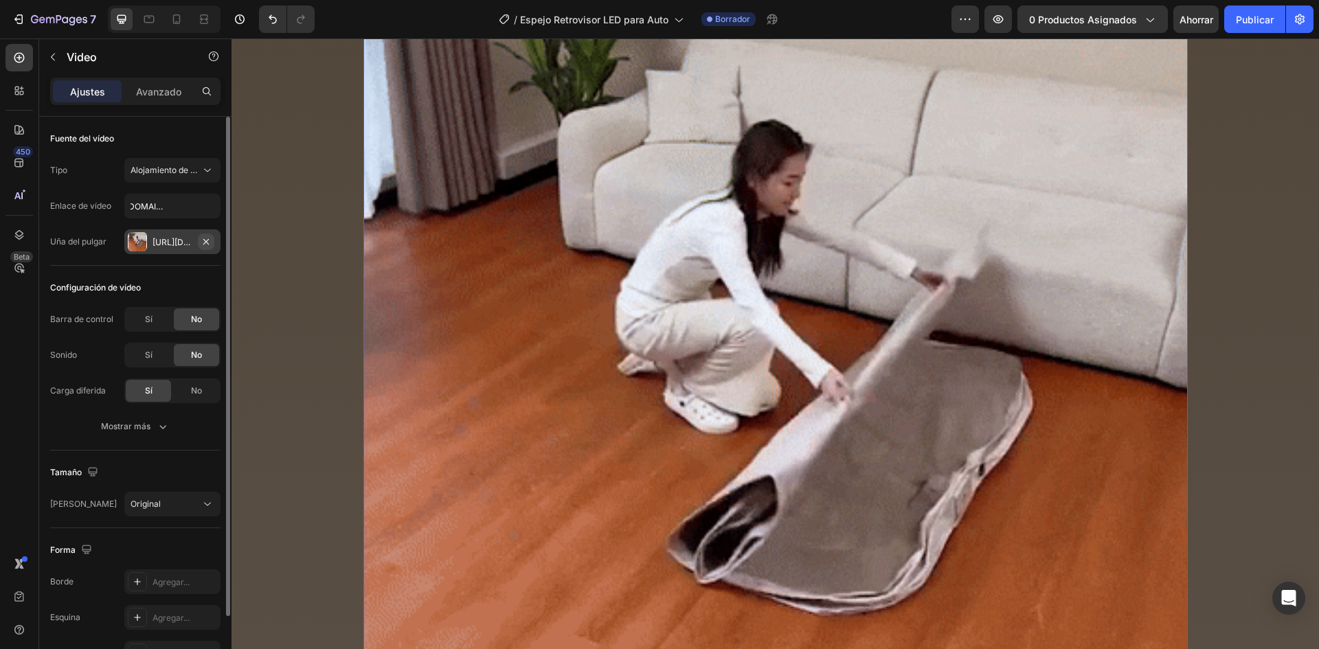
click at [206, 242] on icon "button" at bounding box center [206, 241] width 11 height 11
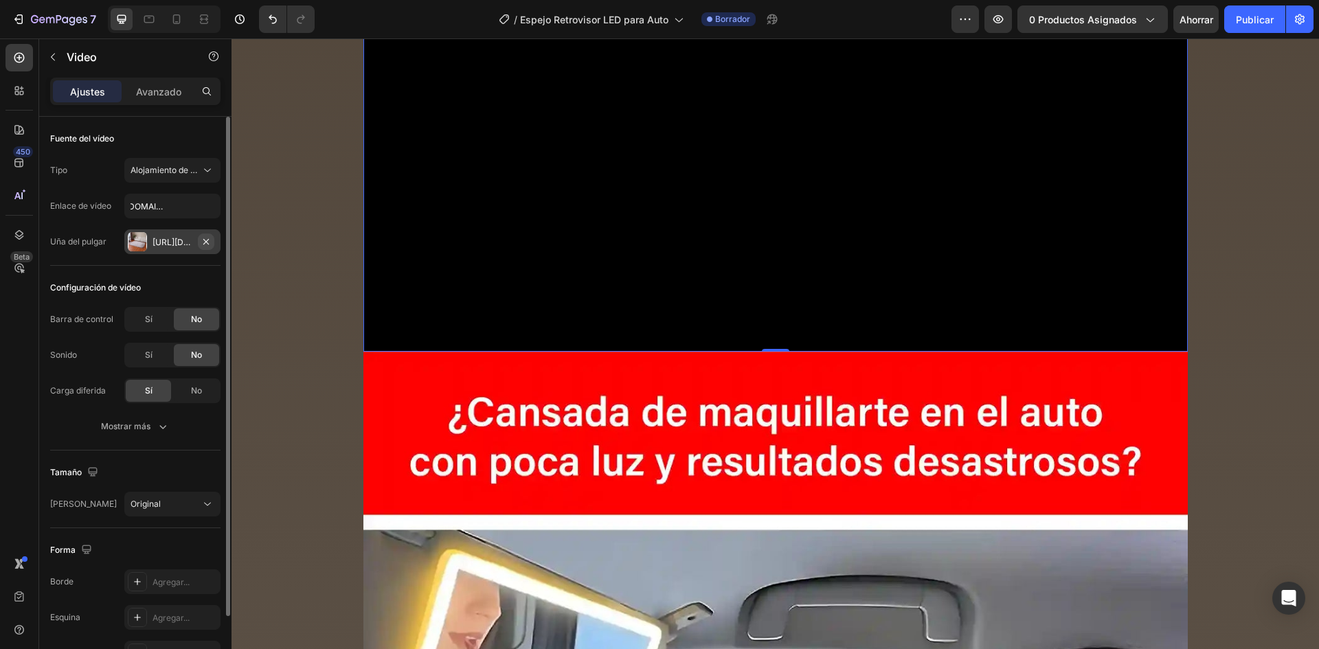
scroll to position [0, 0]
click at [185, 247] on div "Agregar..." at bounding box center [184, 242] width 65 height 12
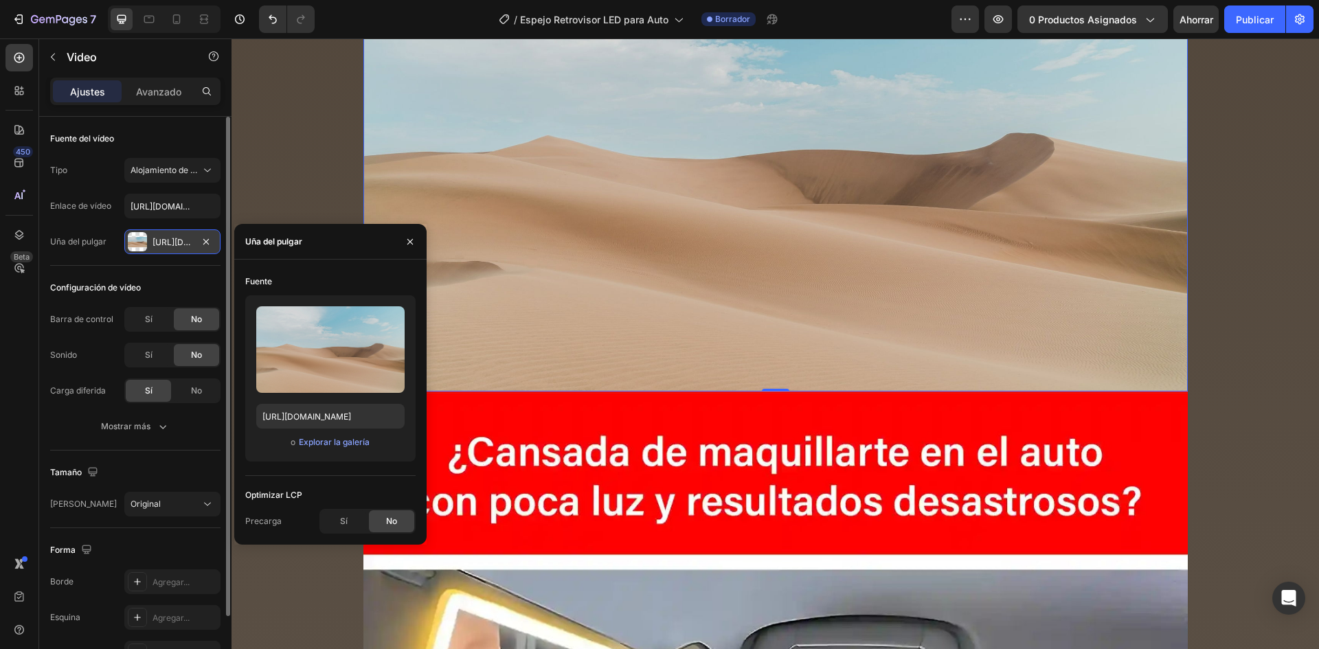
click at [306, 431] on div "Subir imagen [URL][DOMAIN_NAME] o Explorar la galería" at bounding box center [330, 378] width 170 height 166
click at [308, 426] on input "[URL][DOMAIN_NAME]" at bounding box center [330, 416] width 148 height 25
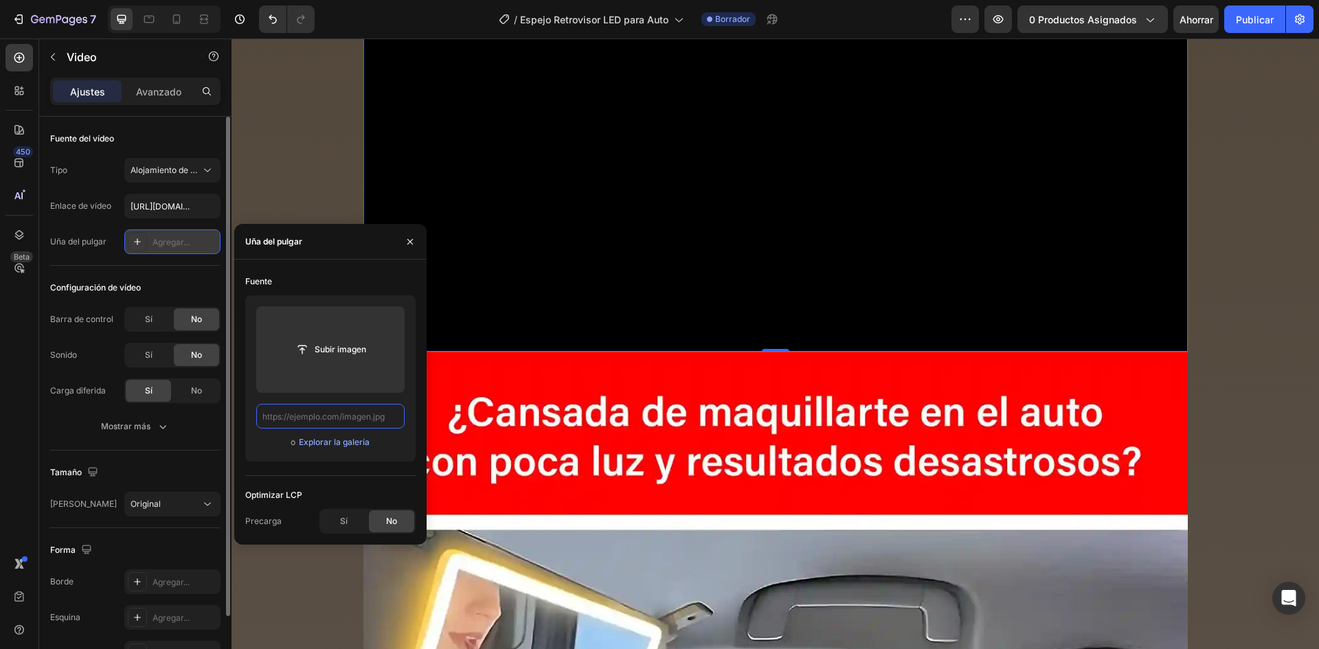
paste input "[URL][DOMAIN_NAME]"
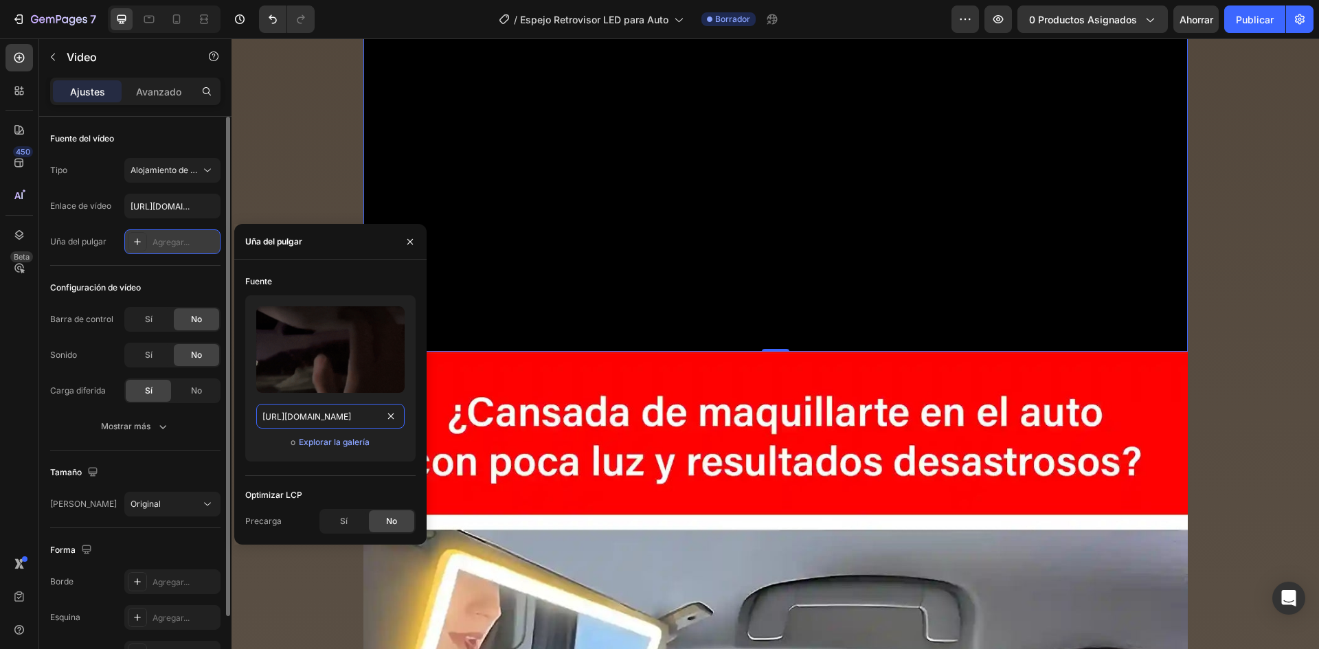
type input "[URL][DOMAIN_NAME]"
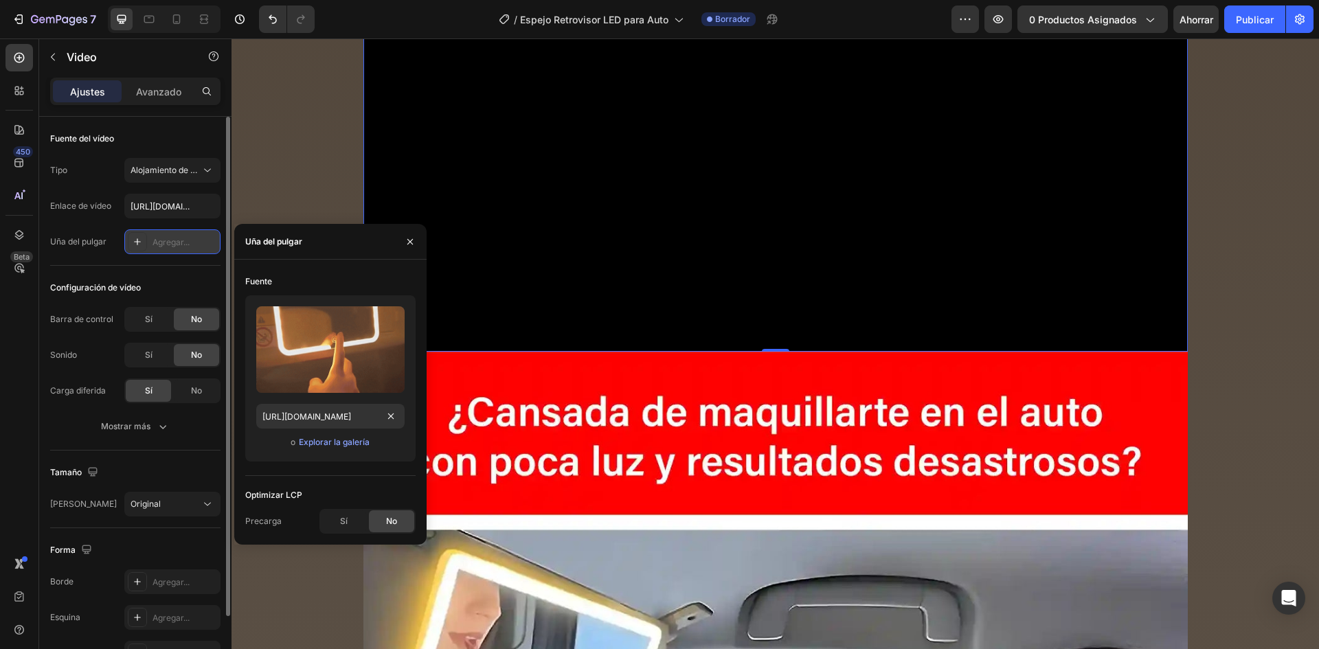
scroll to position [0, 0]
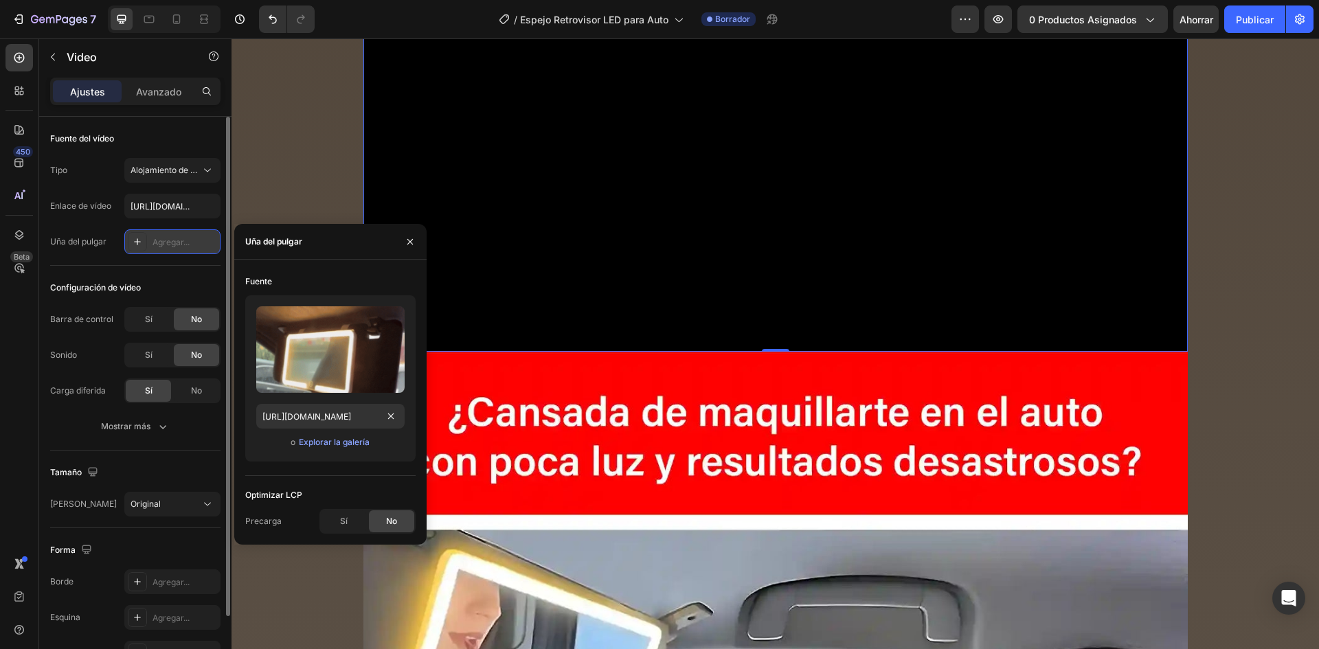
click at [362, 466] on div "Subir imagen [URL][DOMAIN_NAME] o Explorar la galería" at bounding box center [330, 383] width 170 height 177
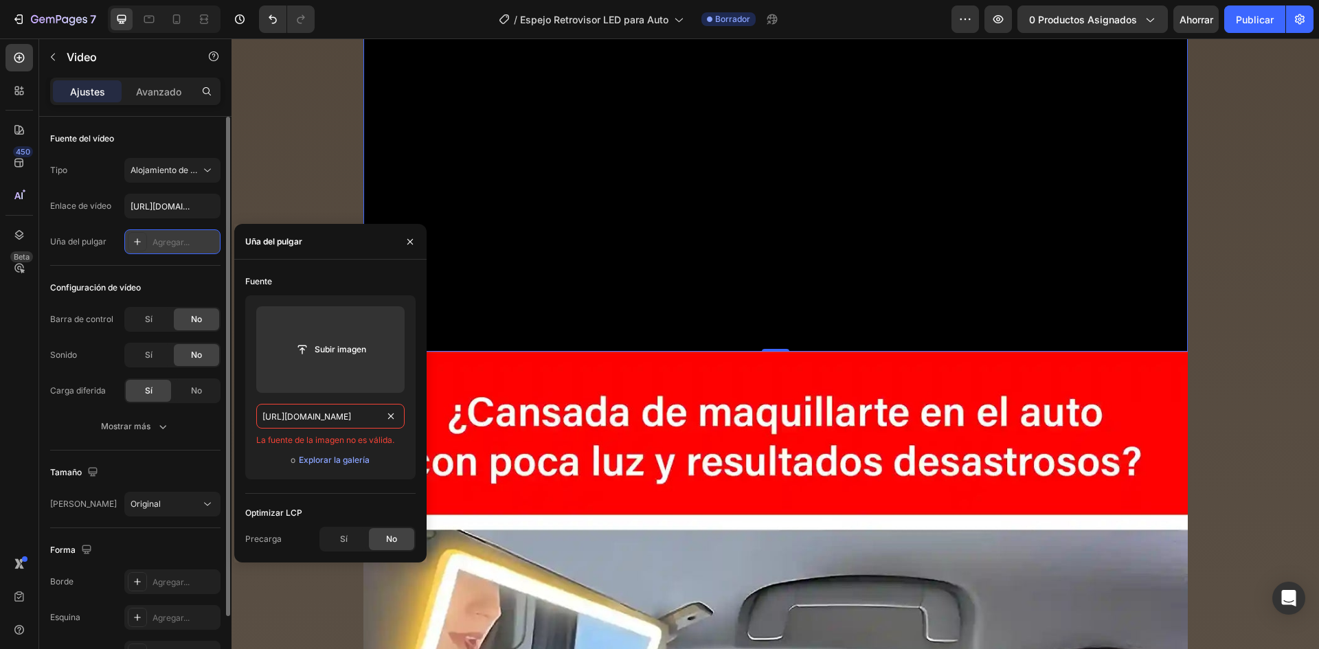
click at [363, 429] on div "[URL][DOMAIN_NAME] La fuente de la imagen no es válida." at bounding box center [330, 425] width 148 height 43
click at [381, 419] on input "[URL][DOMAIN_NAME]" at bounding box center [330, 416] width 148 height 25
paste input "[URL][DOMAIN_NAME]"
type input "[URL][DOMAIN_NAME]"
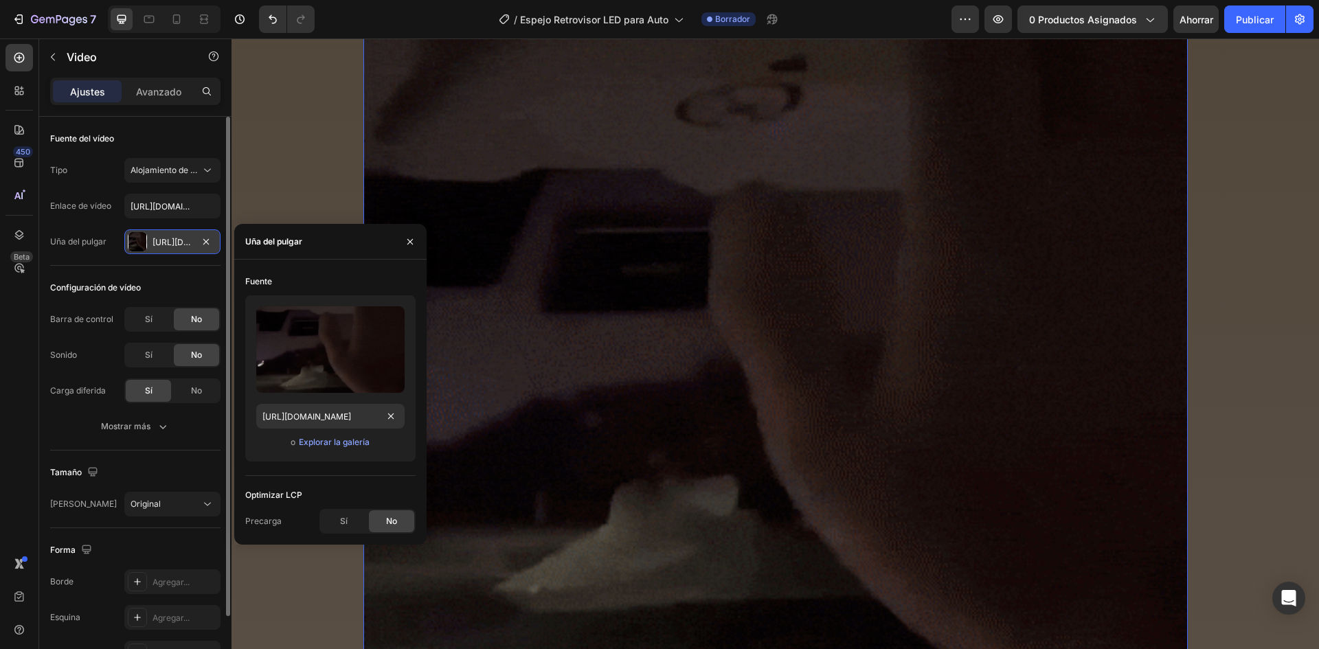
click at [444, 204] on video at bounding box center [775, 389] width 824 height 899
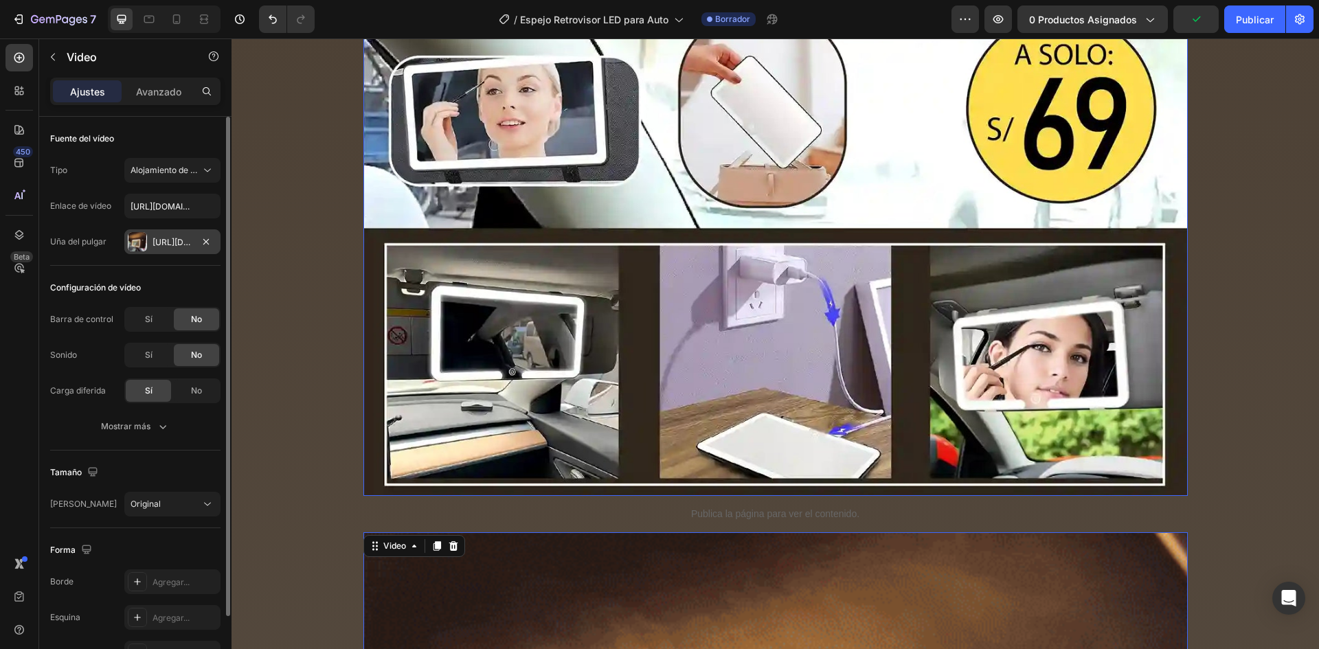
scroll to position [824, 0]
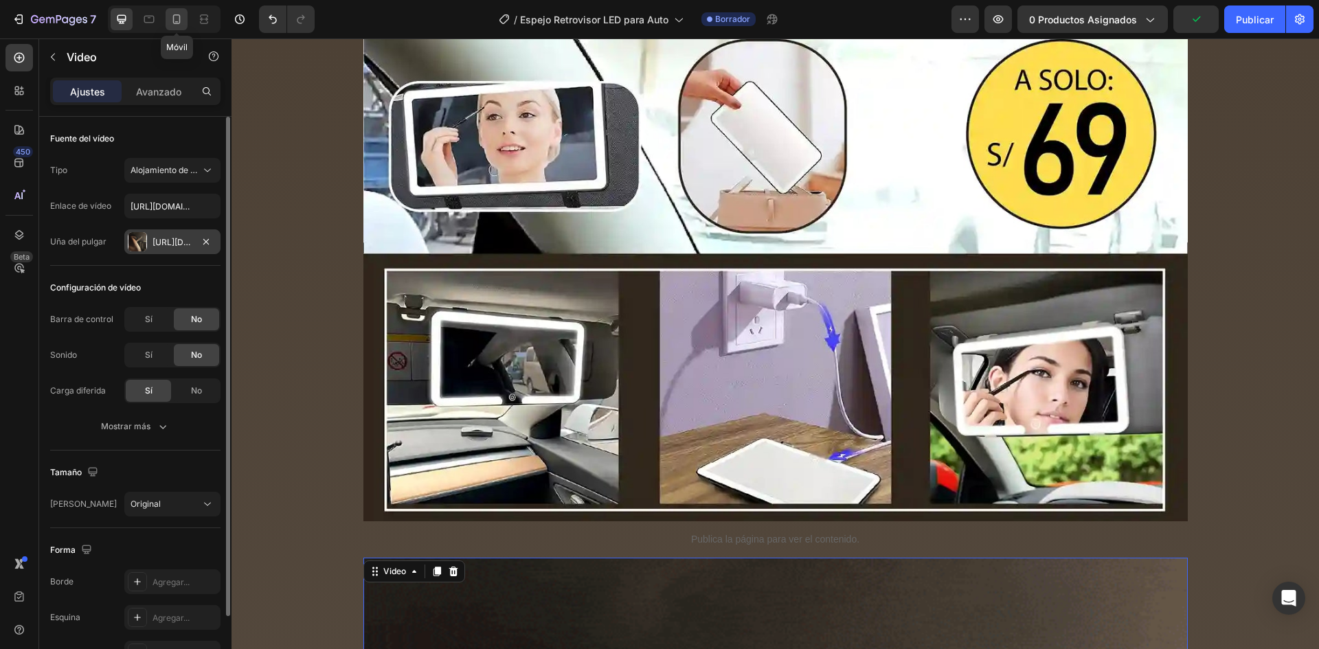
click at [180, 16] on icon at bounding box center [177, 19] width 8 height 10
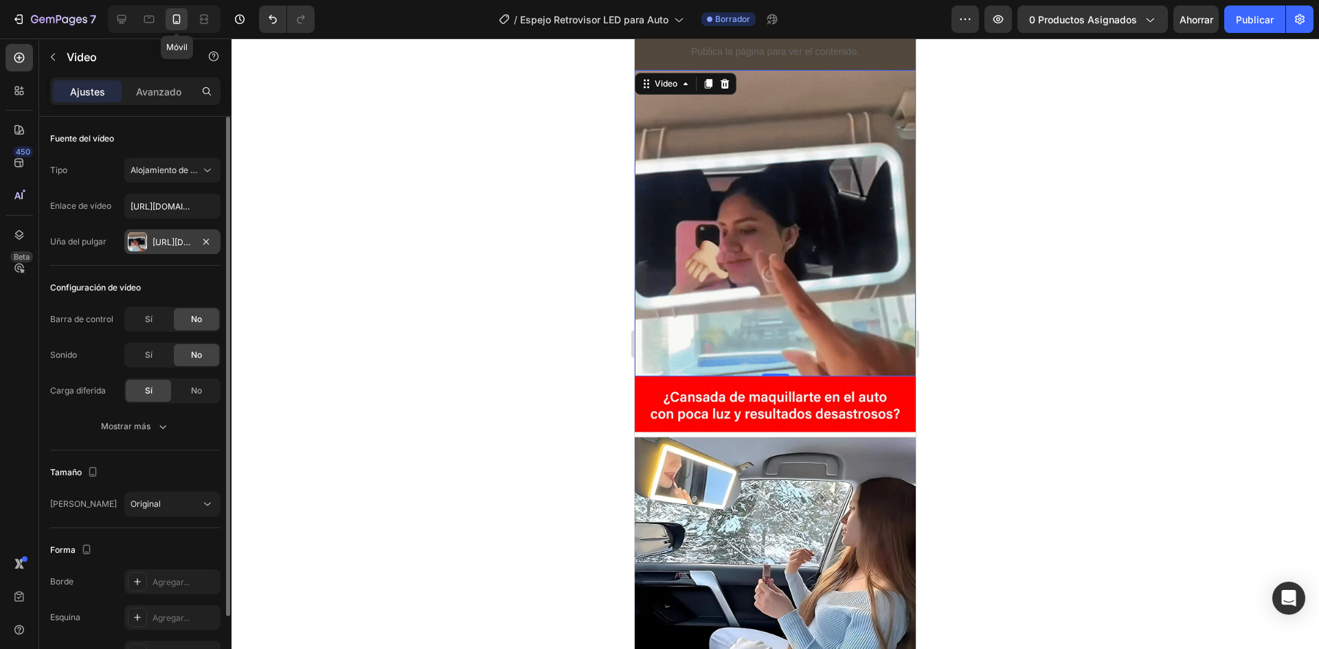
scroll to position [467, 0]
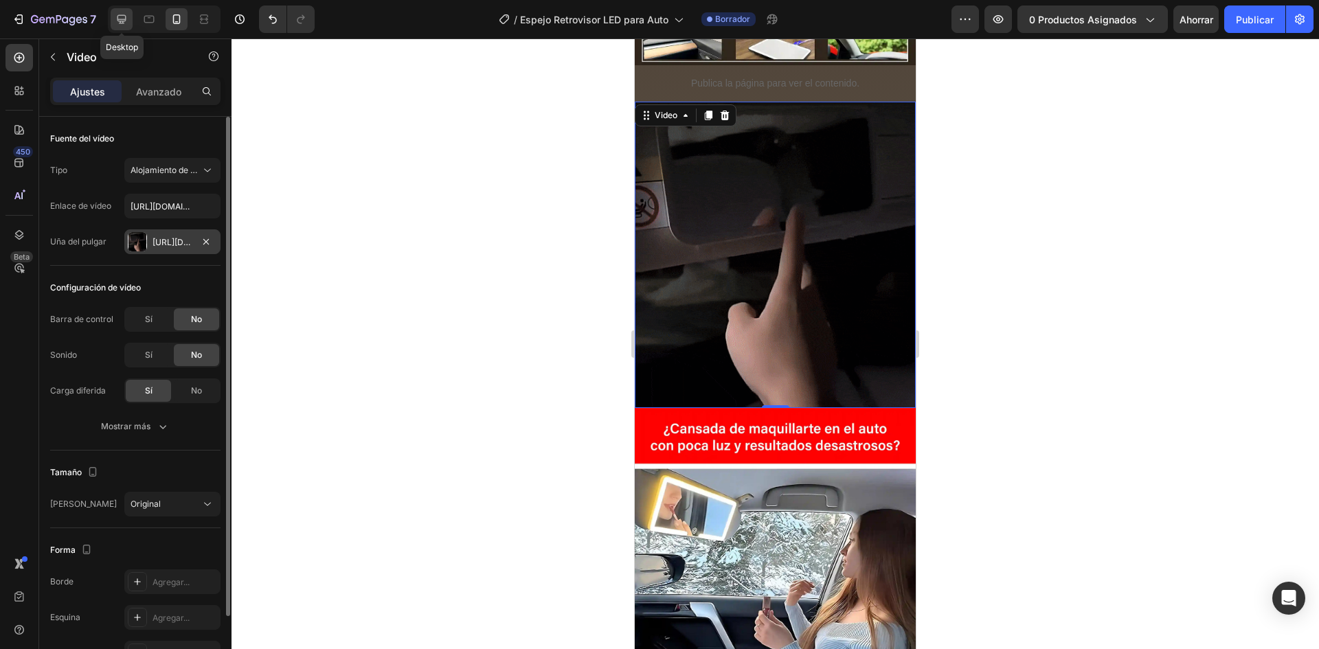
click at [129, 19] on div at bounding box center [122, 19] width 22 height 22
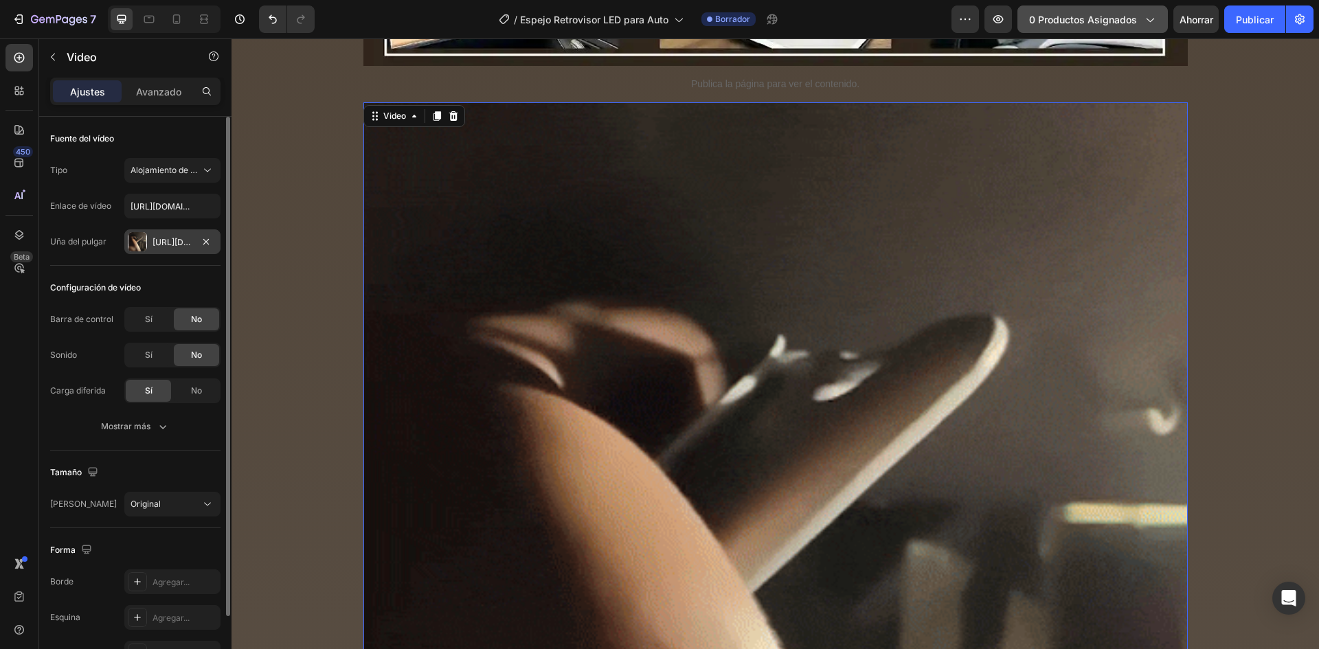
click at [1076, 20] on font "0 productos asignados" at bounding box center [1083, 20] width 108 height 12
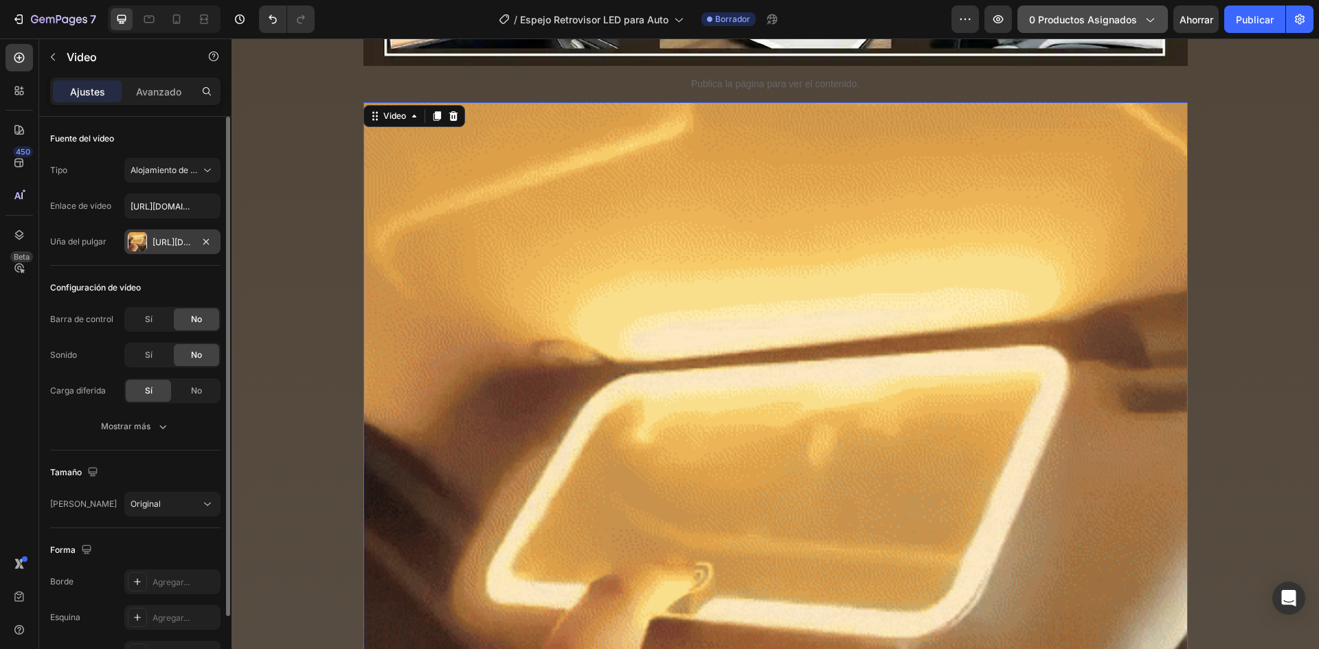
scroll to position [1296, 0]
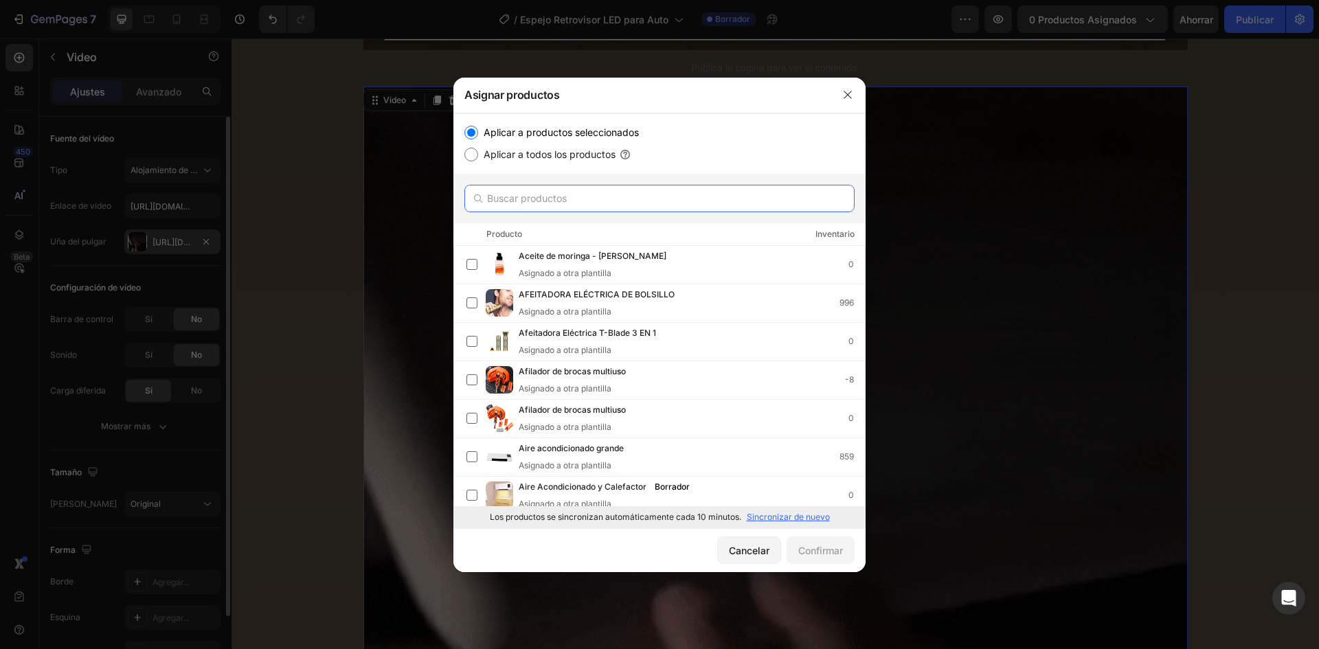
click at [578, 192] on input "text" at bounding box center [659, 198] width 390 height 27
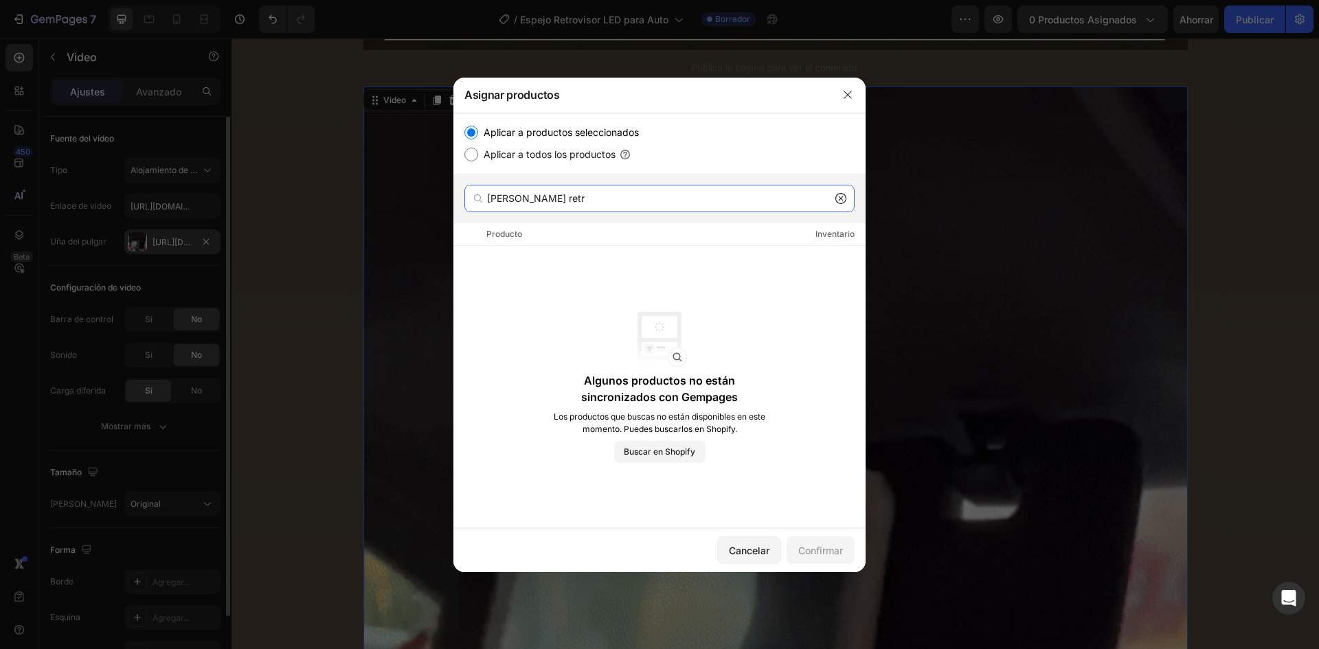
type input "[PERSON_NAME] retr"
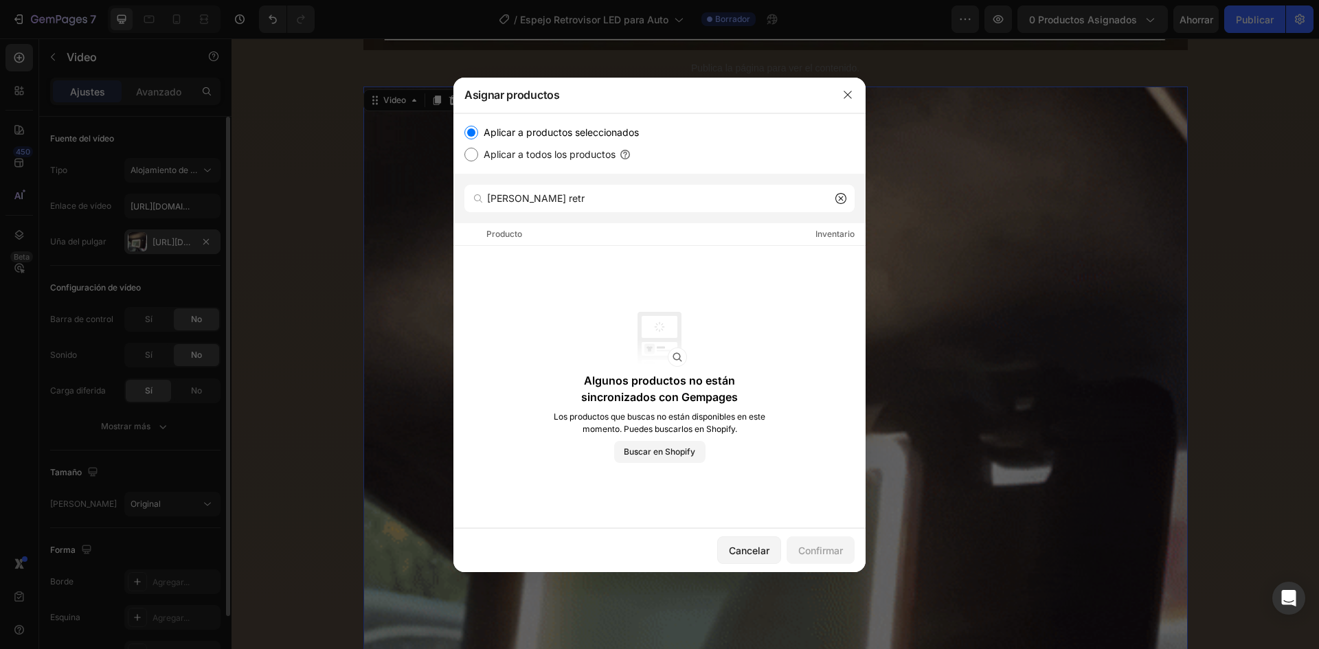
click at [842, 199] on icon at bounding box center [840, 198] width 11 height 11
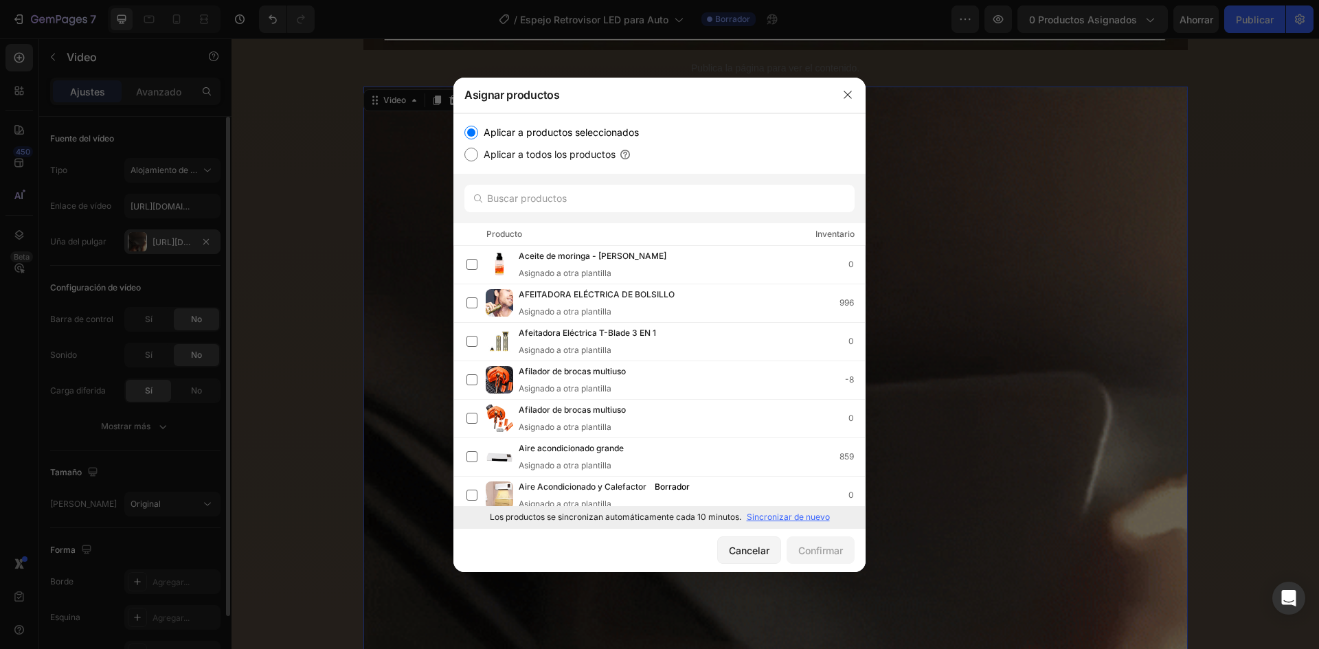
click at [782, 520] on font "Sincronizar de nuevo" at bounding box center [788, 517] width 83 height 10
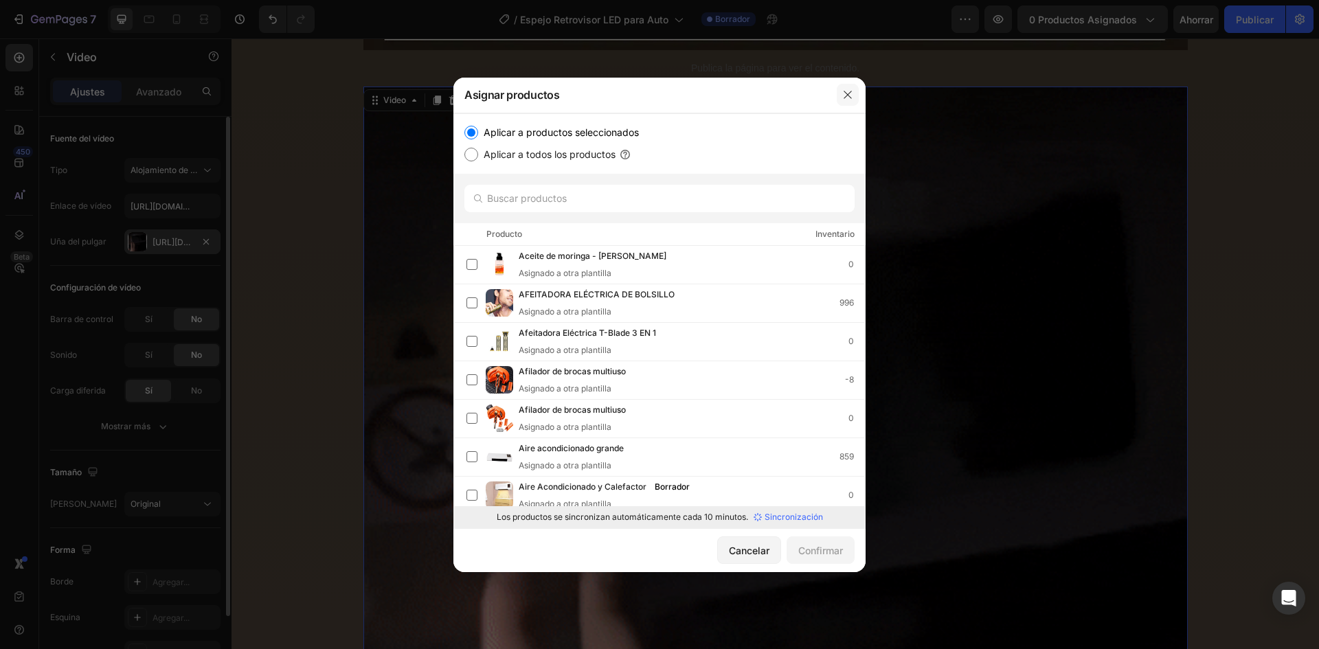
click at [839, 93] on button "button" at bounding box center [848, 95] width 22 height 22
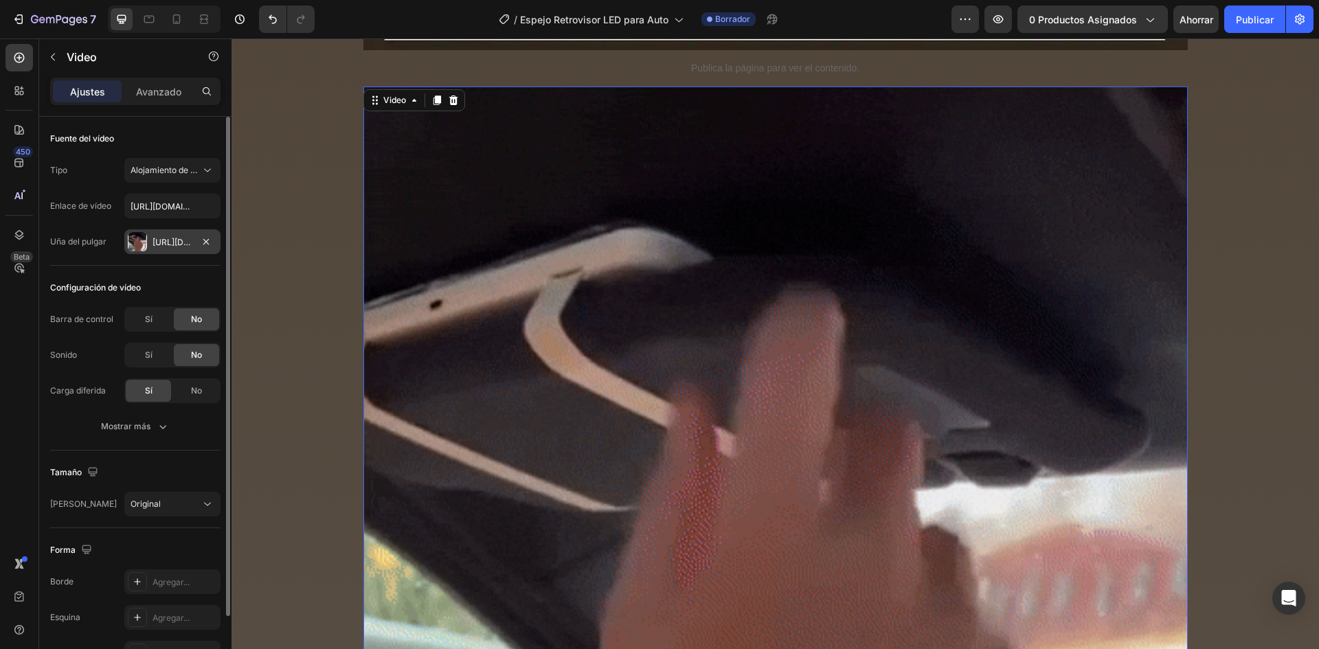
click at [1173, 23] on div "Avance 0 productos asignados Ahorrar Publicar" at bounding box center [1132, 18] width 362 height 27
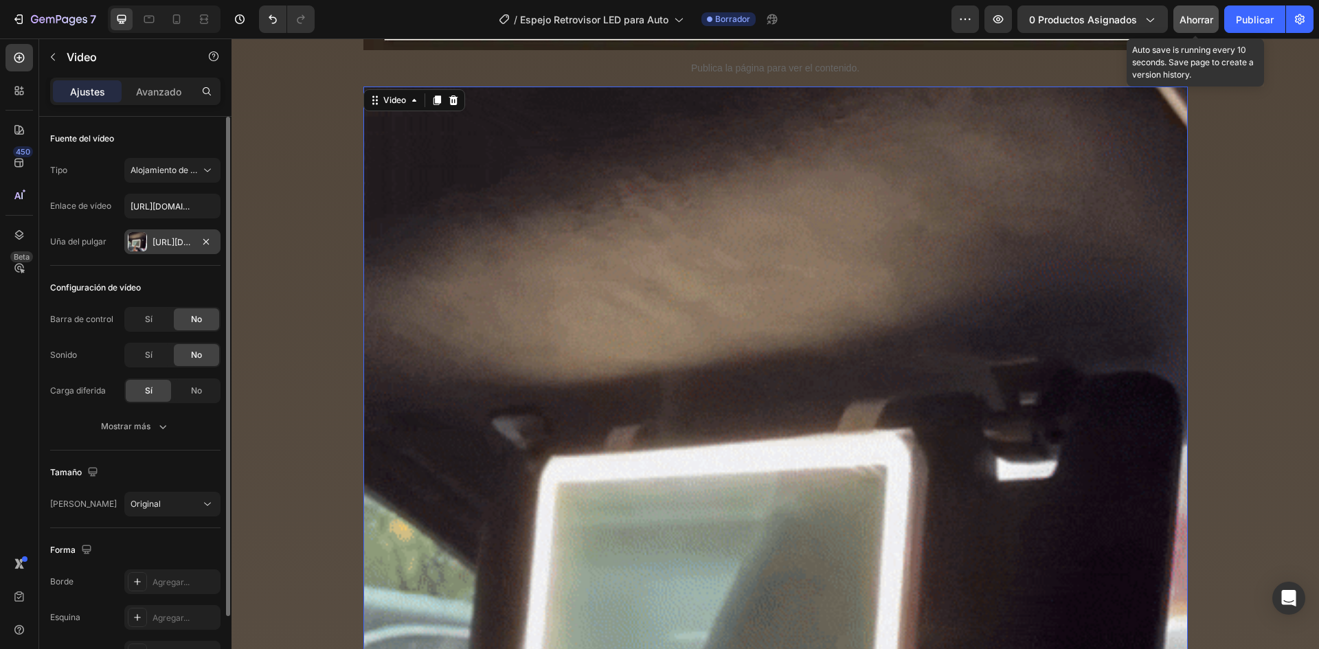
click at [1182, 21] on font "Ahorrar" at bounding box center [1196, 20] width 34 height 12
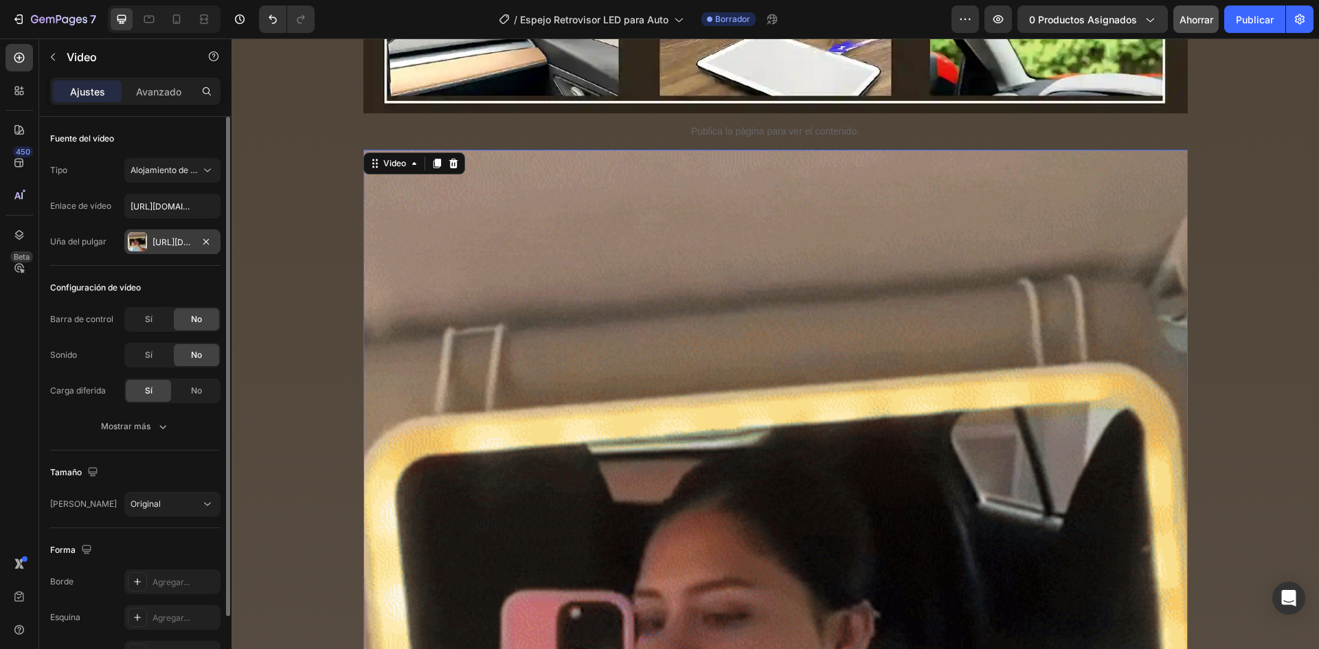
scroll to position [952, 0]
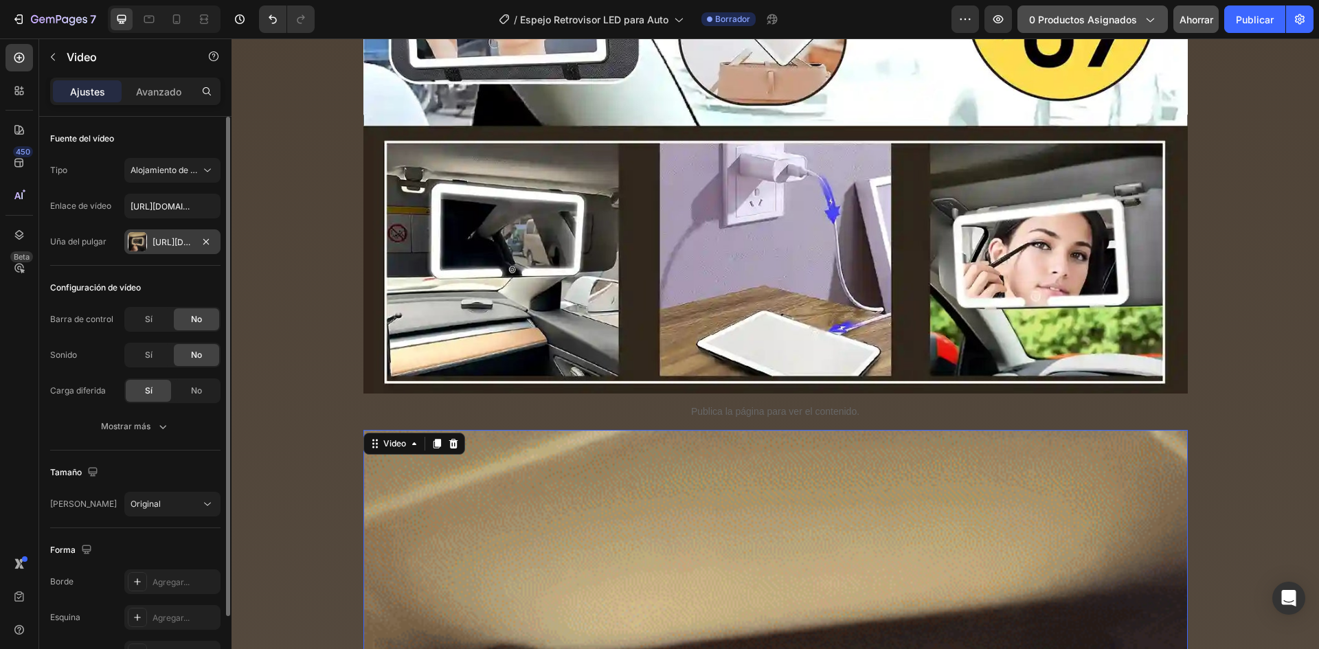
click at [1024, 19] on button "0 productos asignados" at bounding box center [1092, 18] width 150 height 27
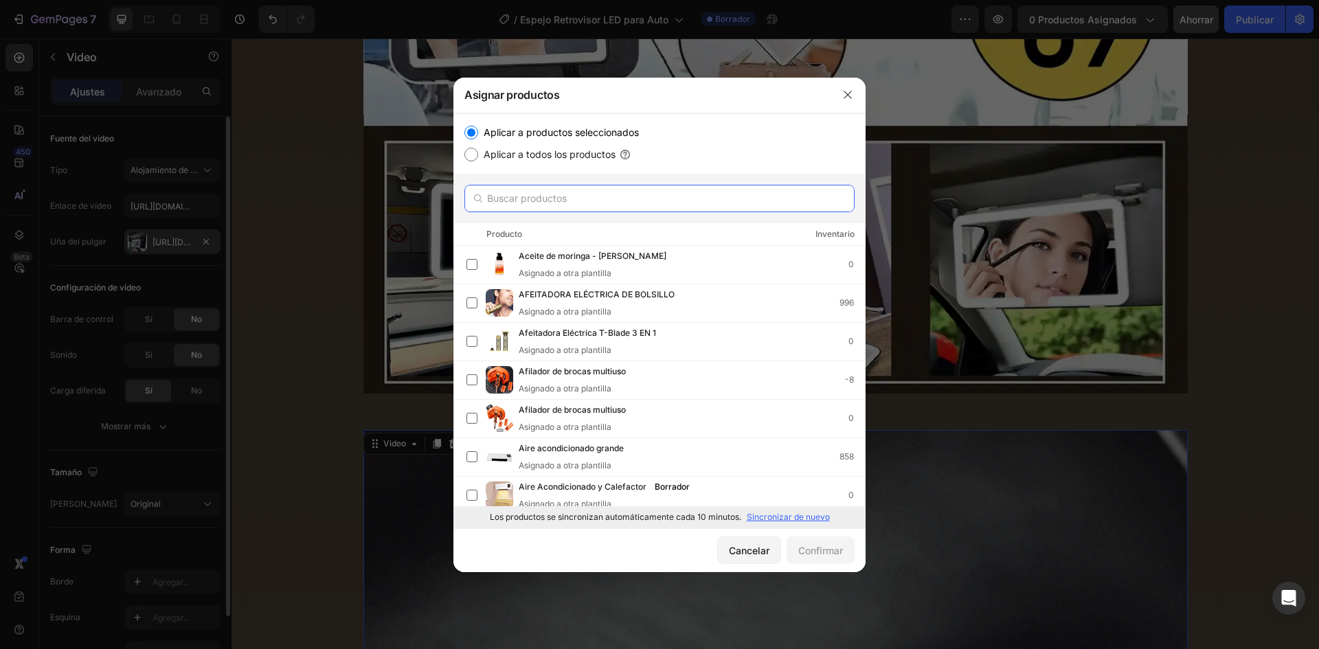
click at [623, 191] on input "text" at bounding box center [659, 198] width 390 height 27
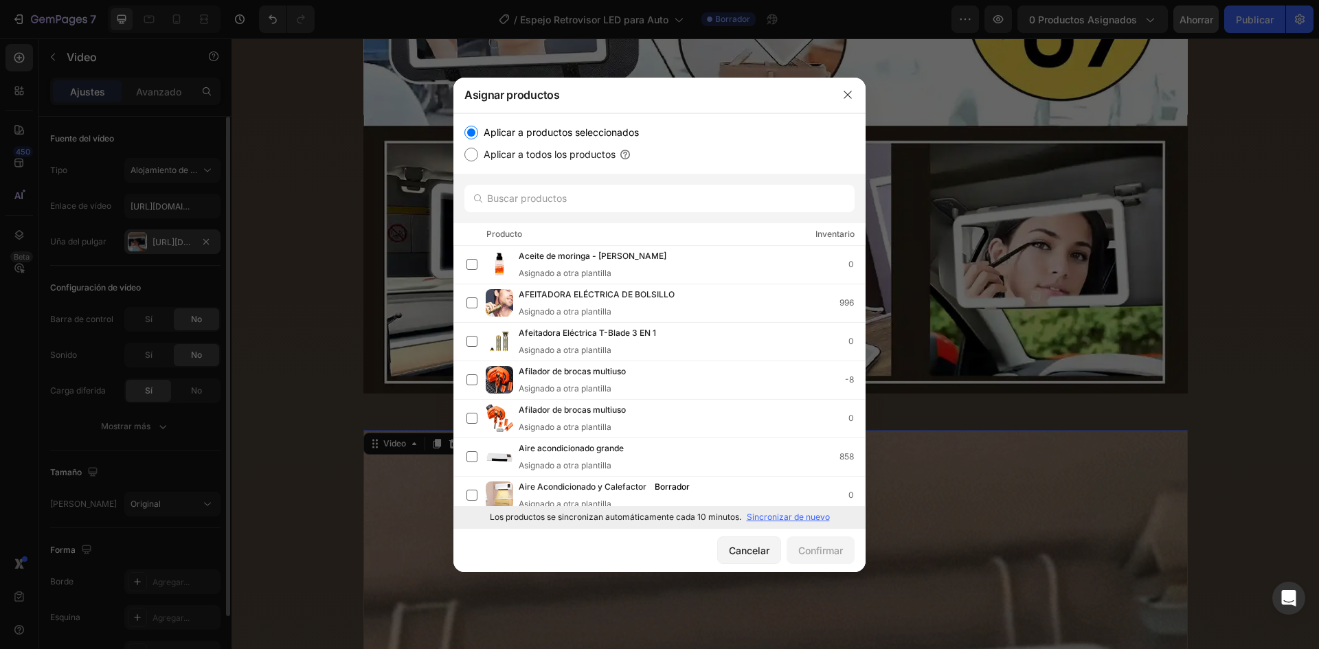
click at [669, 215] on div at bounding box center [659, 198] width 412 height 49
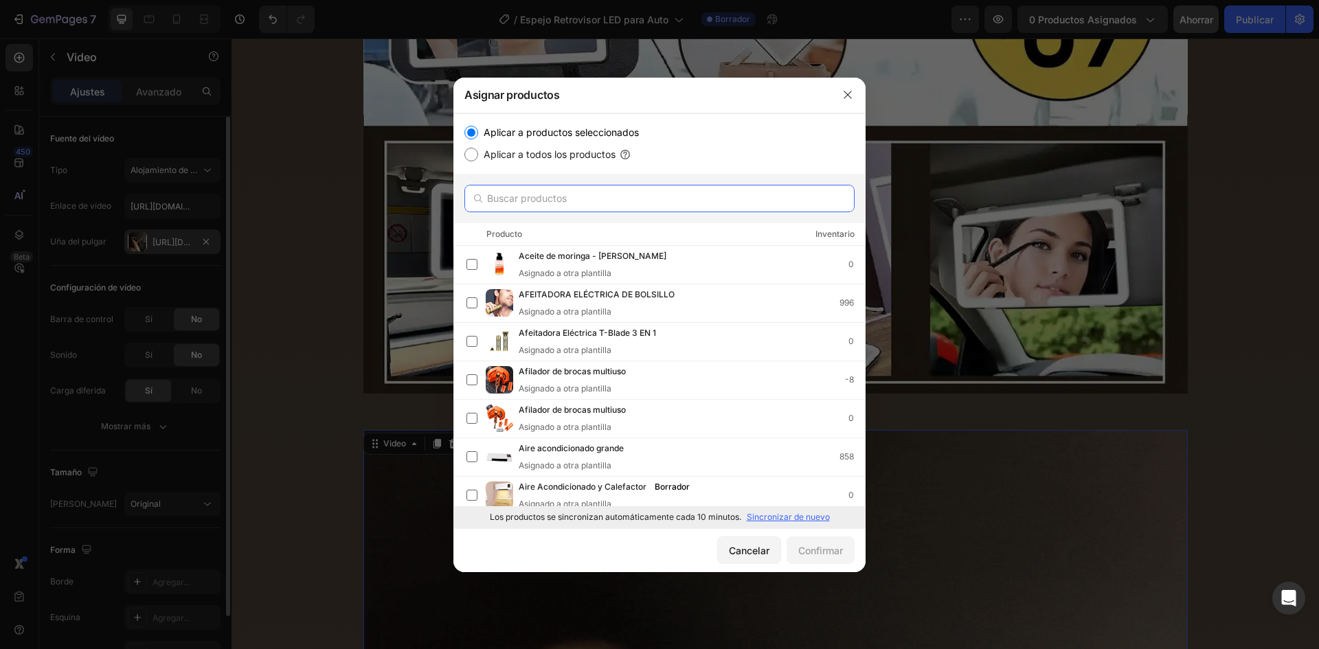
click at [658, 192] on input "text" at bounding box center [659, 198] width 390 height 27
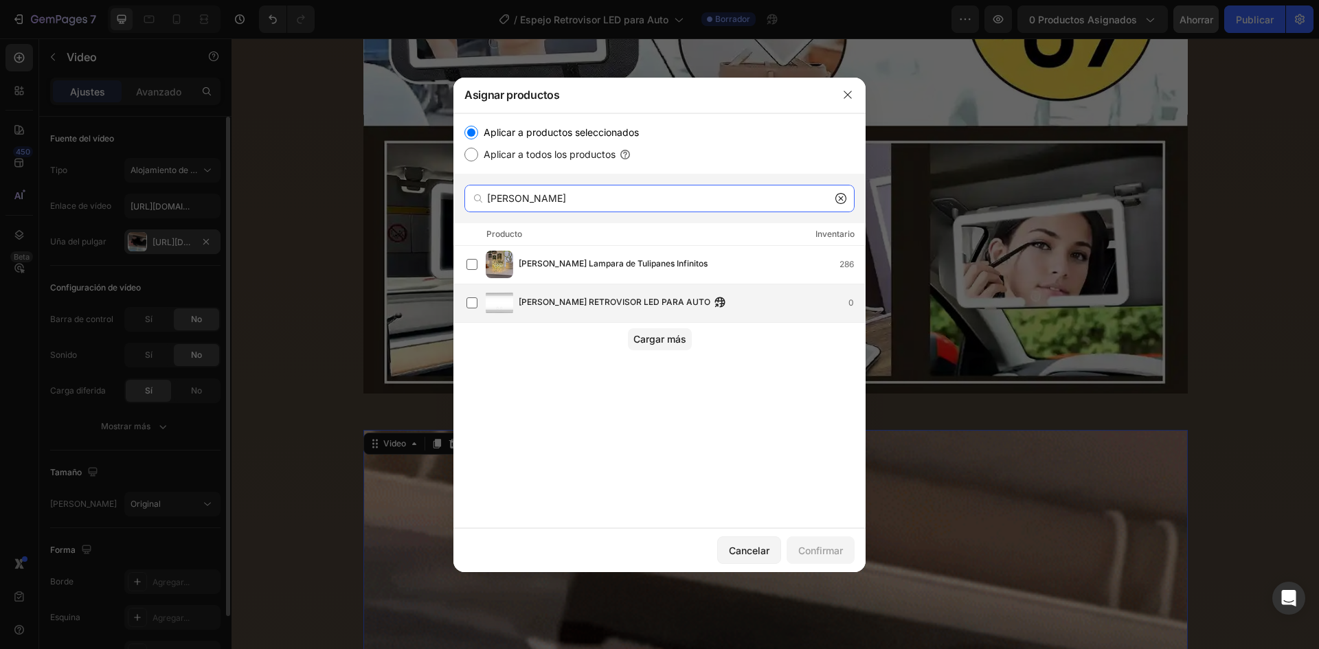
type input "[PERSON_NAME]"
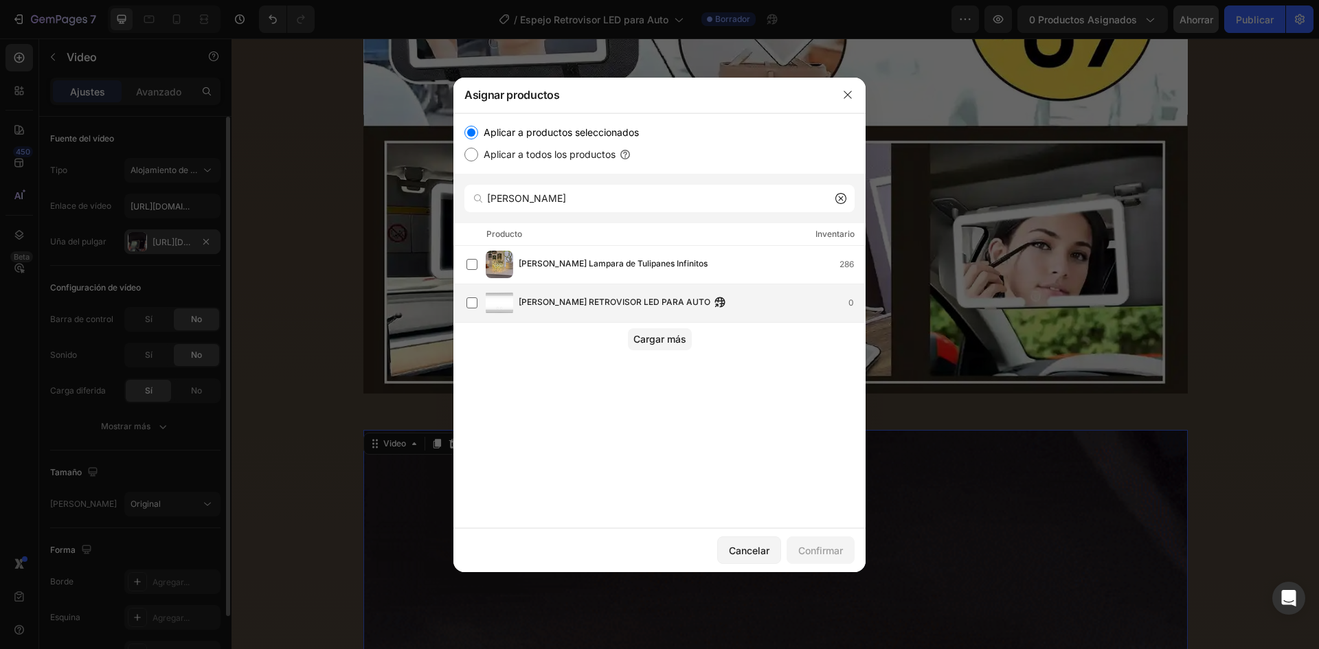
click at [589, 301] on font "[PERSON_NAME] RETROVISOR LED PARA AUTO" at bounding box center [615, 302] width 192 height 10
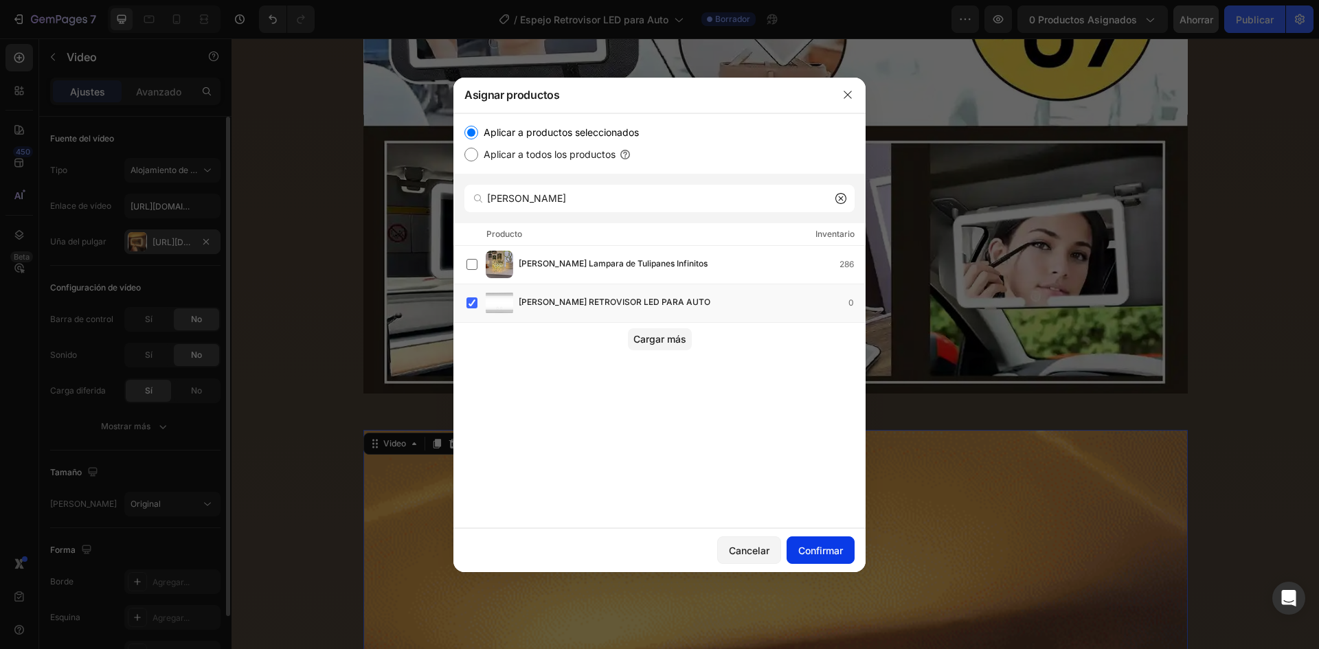
click at [815, 554] on font "Confirmar" at bounding box center [820, 551] width 45 height 12
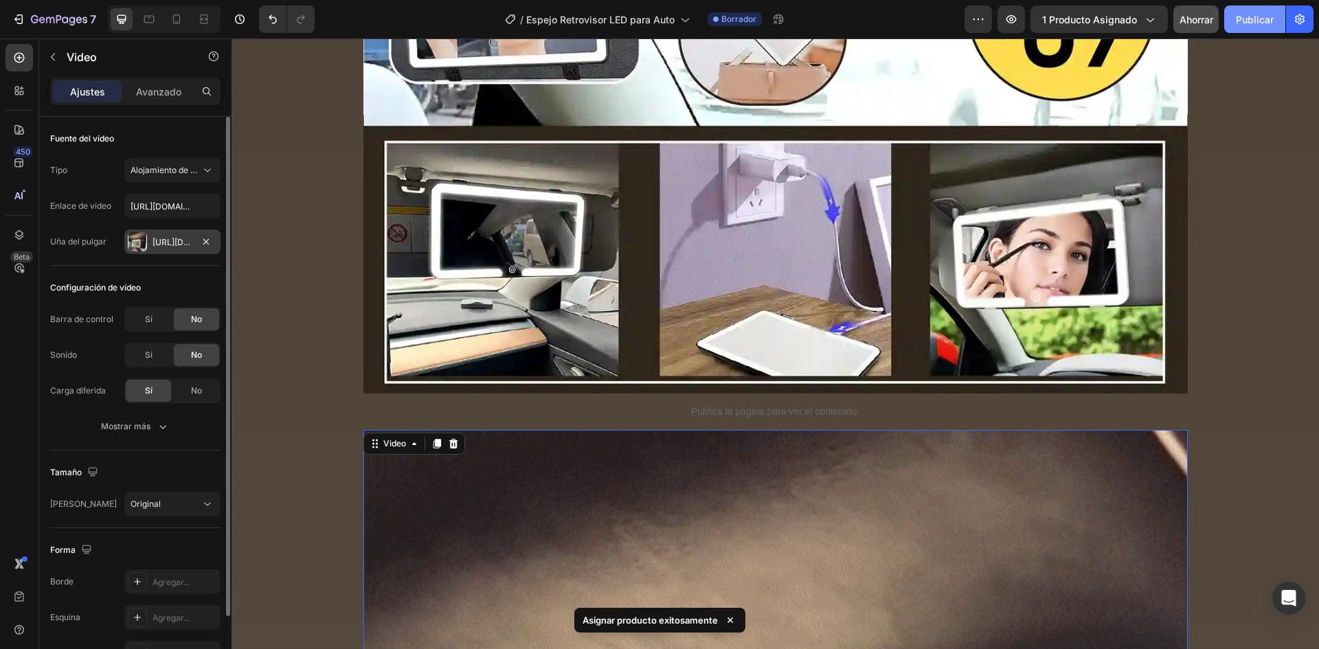
click at [1261, 17] on font "Publicar" at bounding box center [1255, 20] width 38 height 12
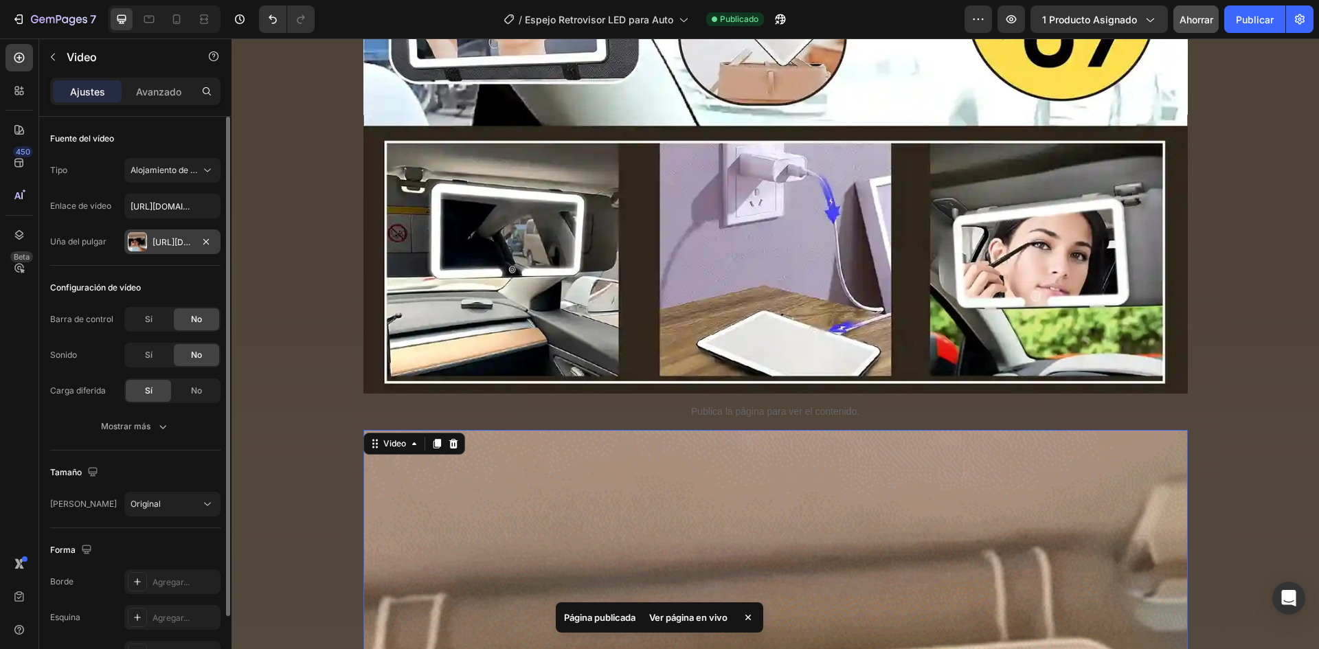
click at [681, 615] on font "Ver página en vivo" at bounding box center [688, 617] width 78 height 11
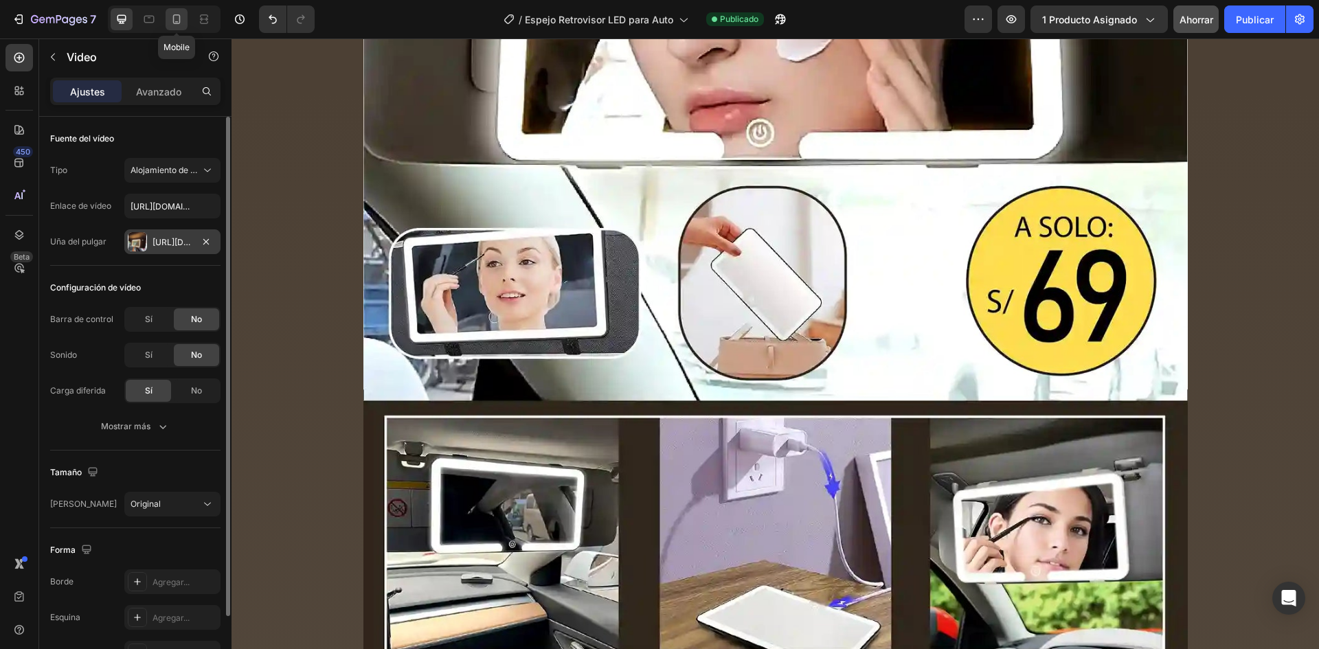
click at [172, 30] on div at bounding box center [177, 19] width 22 height 22
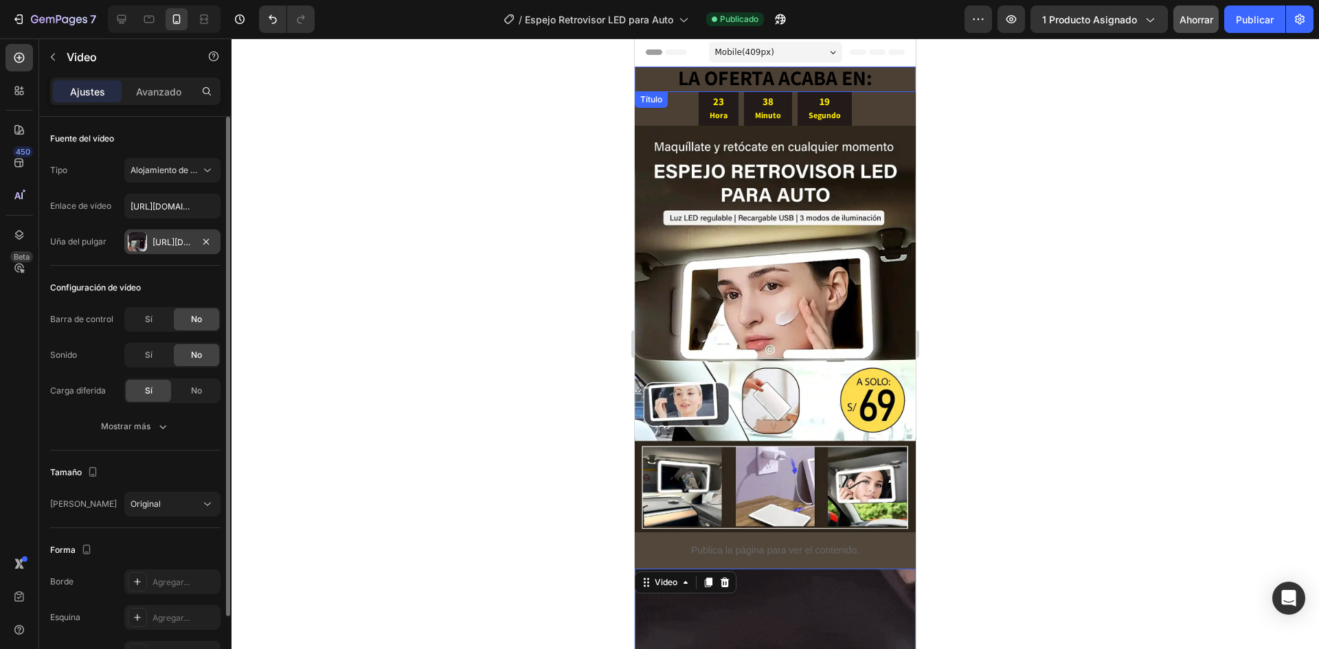
click at [815, 79] on font "LA OFERTA ACABA EN:" at bounding box center [775, 77] width 194 height 27
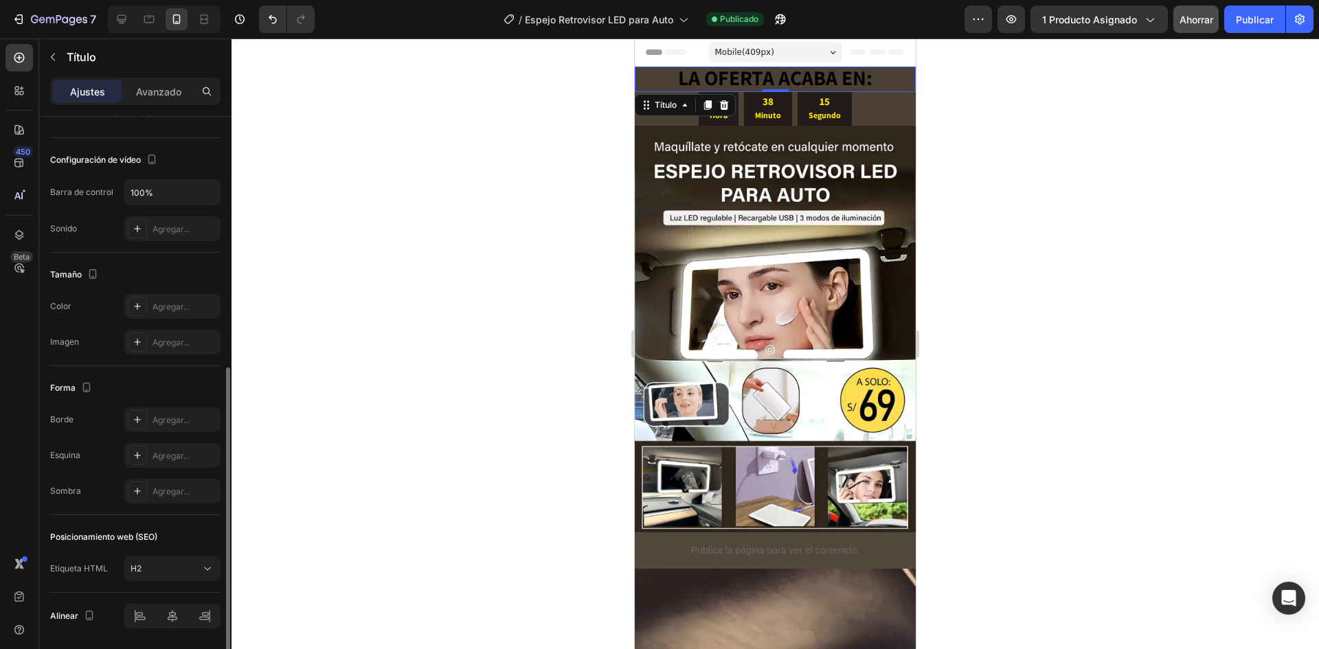
scroll to position [320, 0]
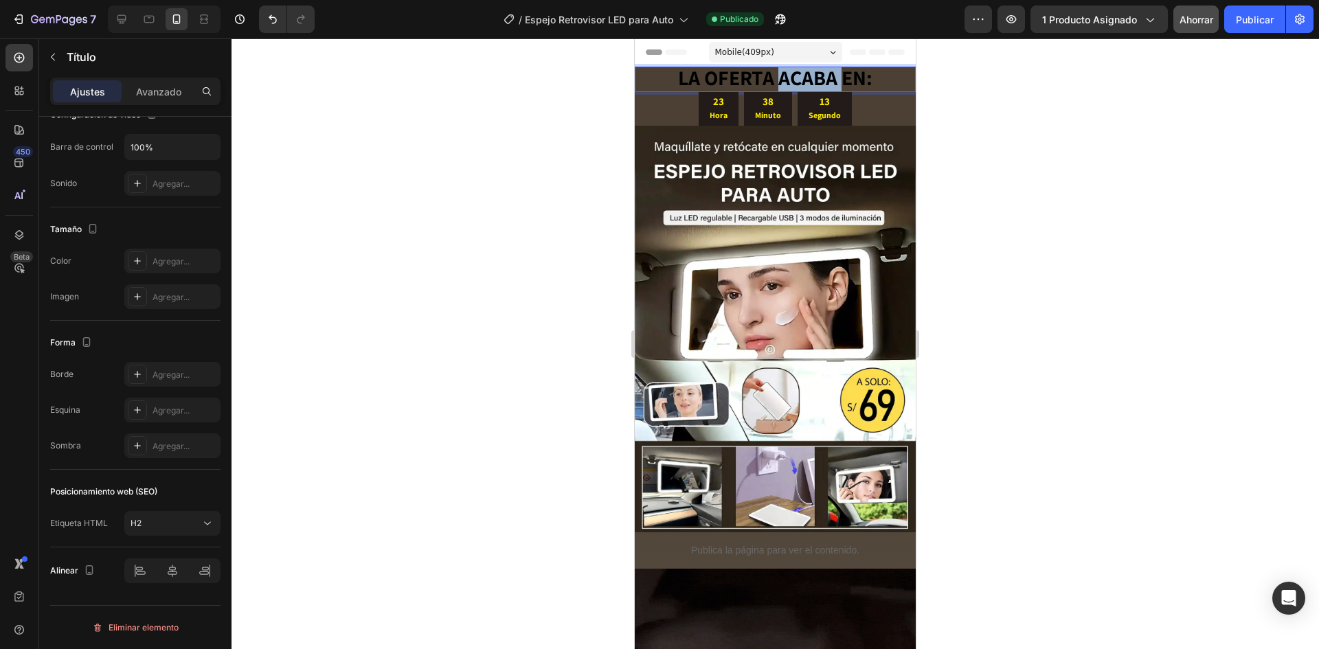
click at [816, 80] on strong "LA OFERTA ACABA EN:" at bounding box center [775, 77] width 194 height 27
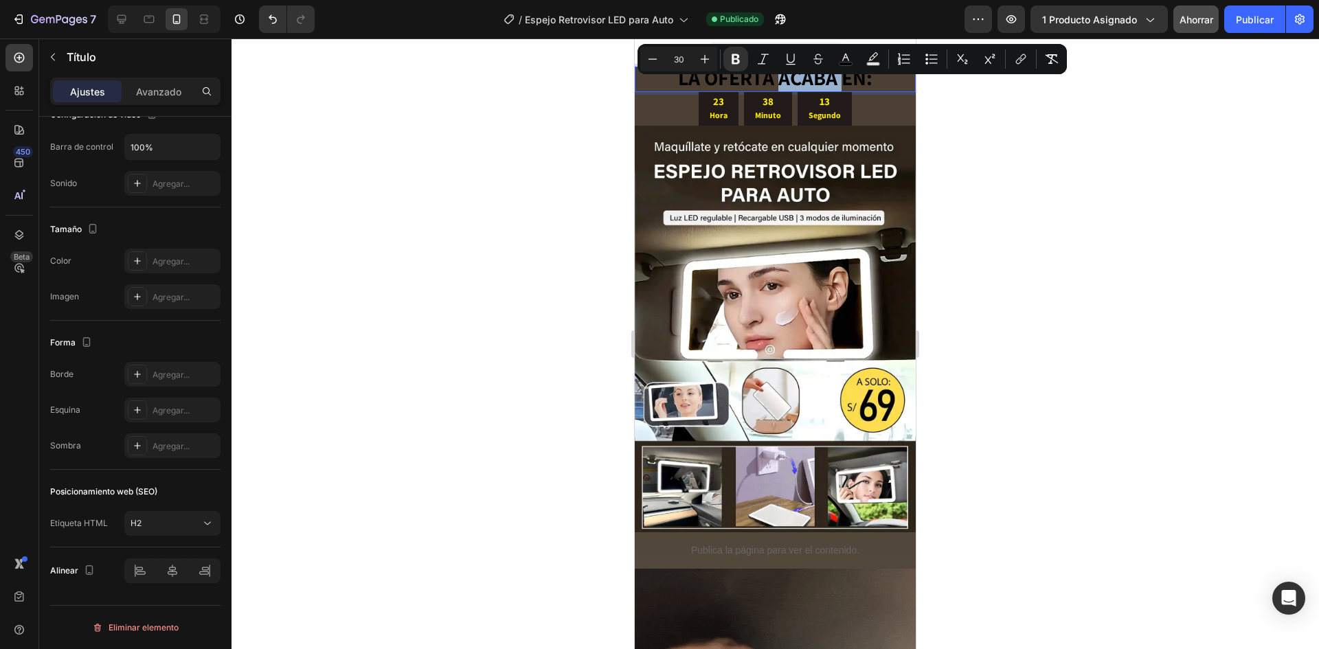
click at [836, 76] on strong "LA OFERTA ACABA EN:" at bounding box center [775, 77] width 194 height 27
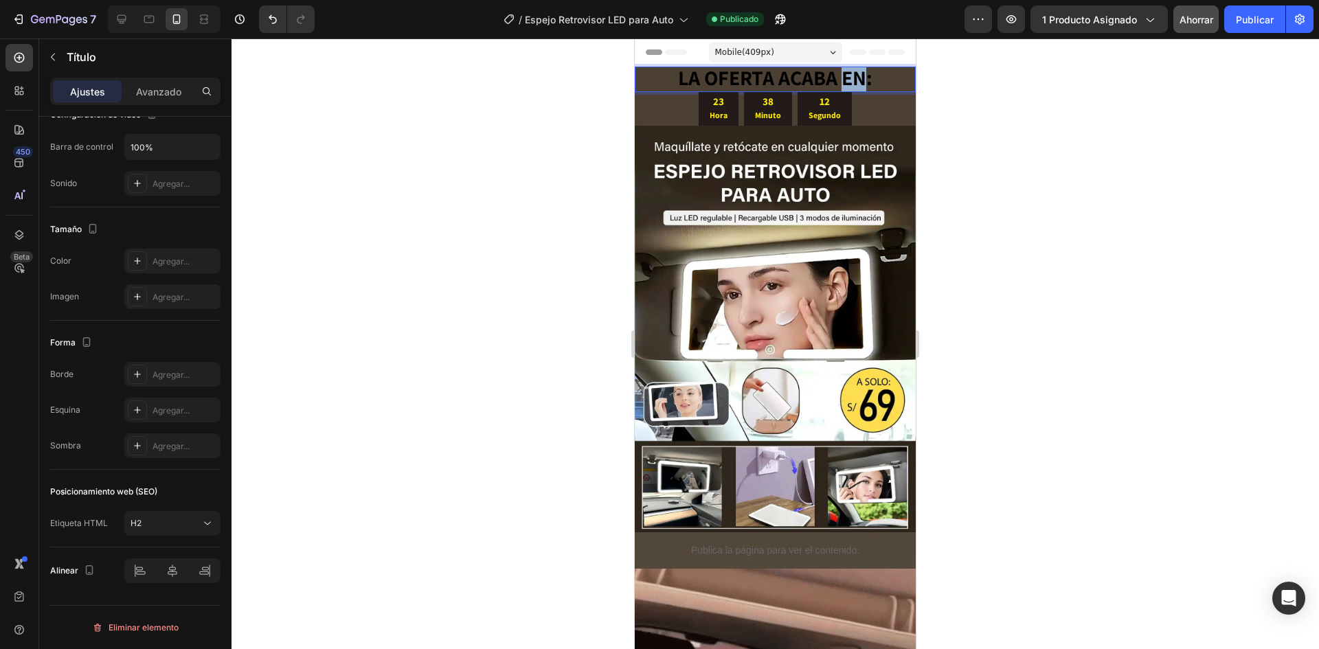
click at [837, 76] on strong "LA OFERTA ACABA EN:" at bounding box center [775, 77] width 194 height 27
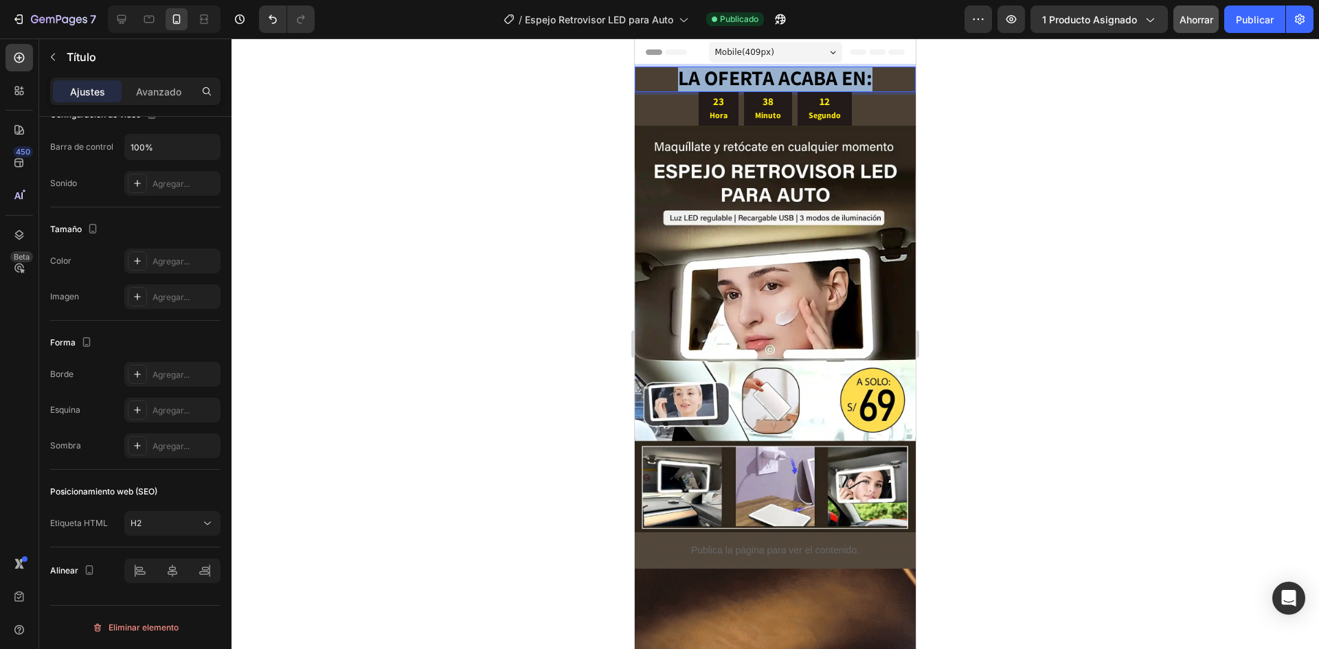
click at [837, 76] on strong "LA OFERTA ACABA EN:" at bounding box center [775, 77] width 194 height 27
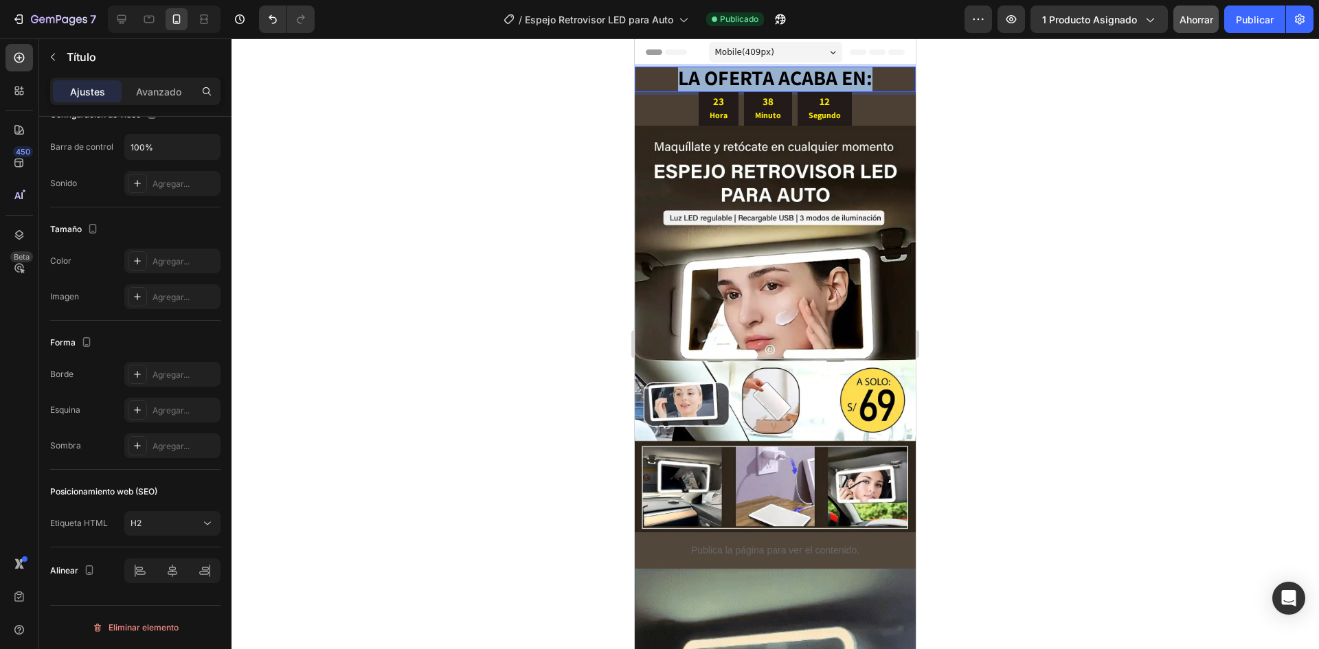
click at [837, 76] on strong "LA OFERTA ACABA EN:" at bounding box center [775, 77] width 194 height 27
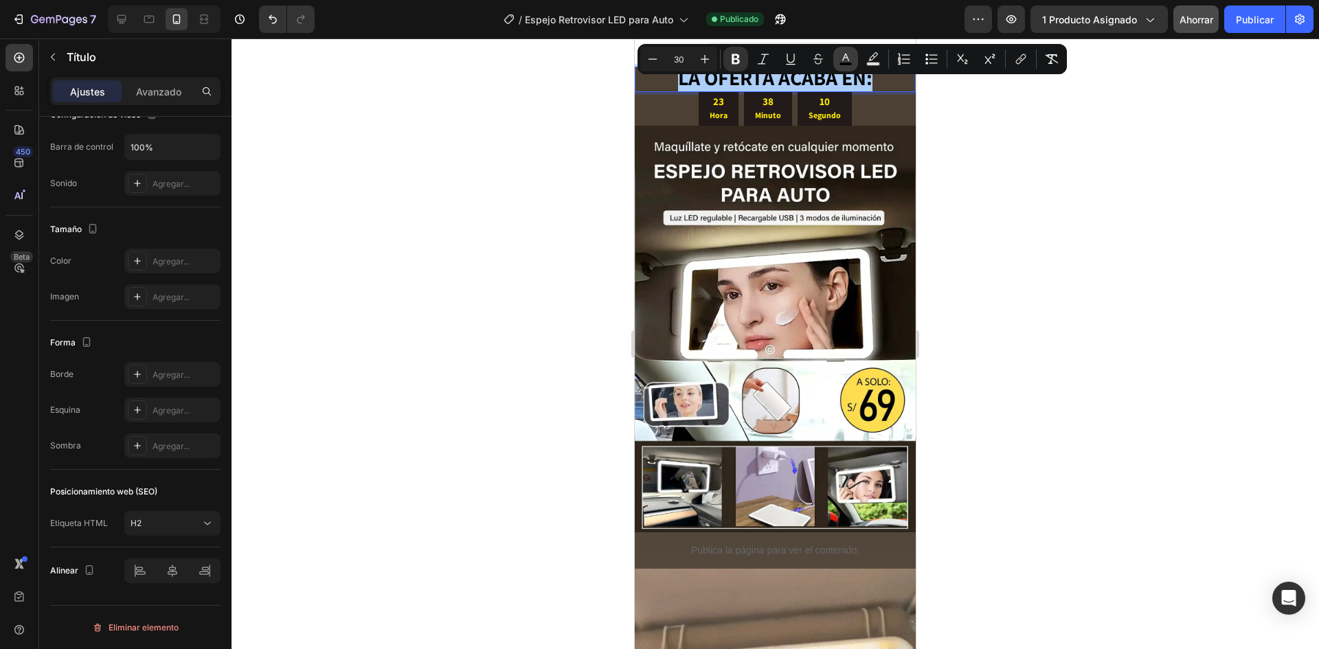
click at [848, 58] on icon "Editor contextual toolbar" at bounding box center [846, 59] width 14 height 14
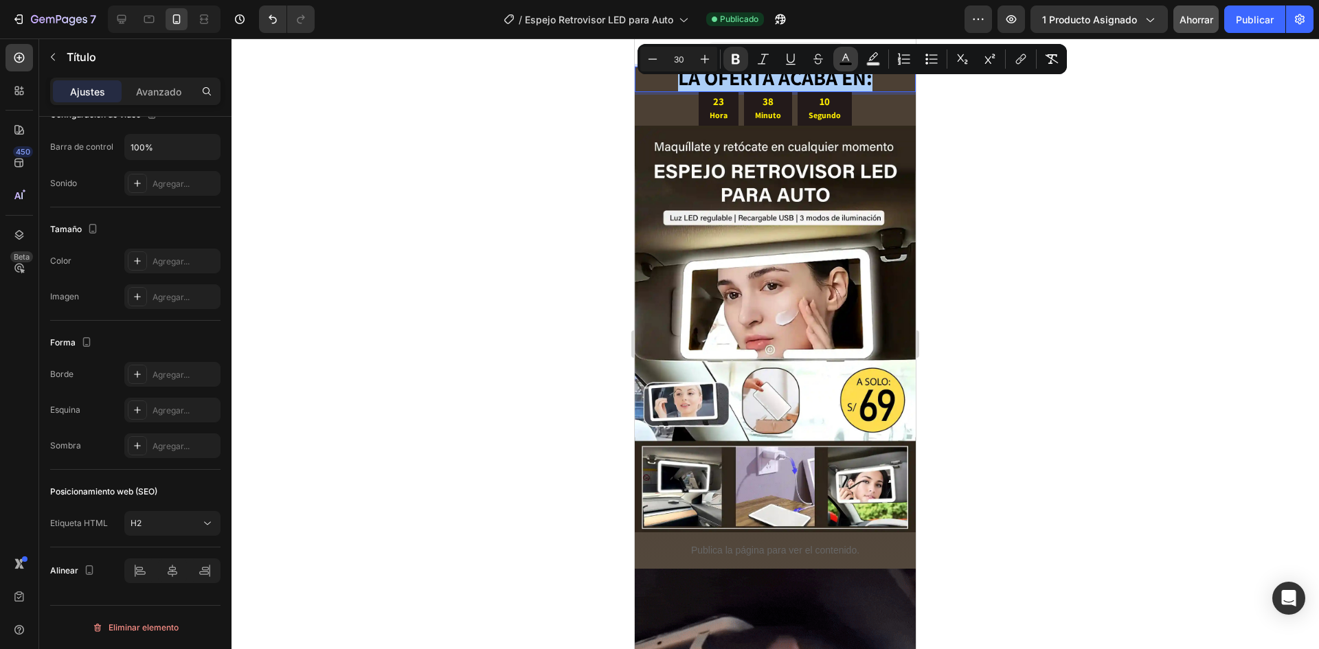
type input "000000"
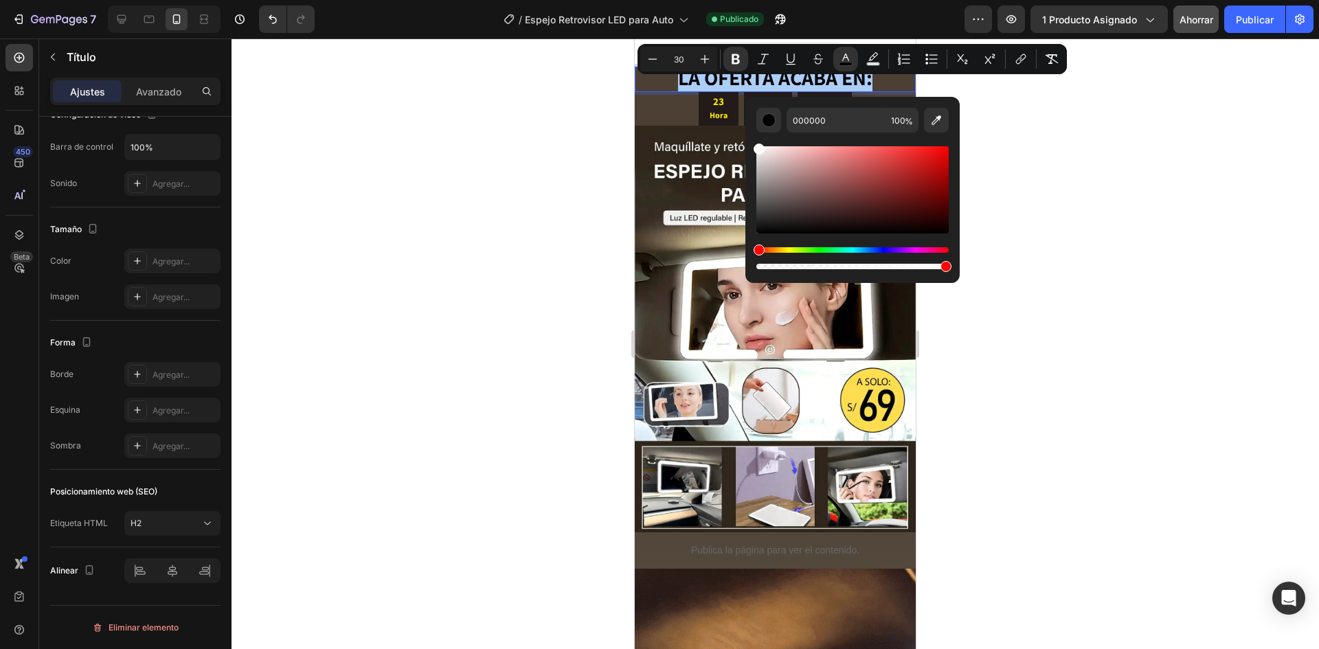
drag, startPoint x: 1403, startPoint y: 212, endPoint x: 740, endPoint y: 126, distance: 669.2
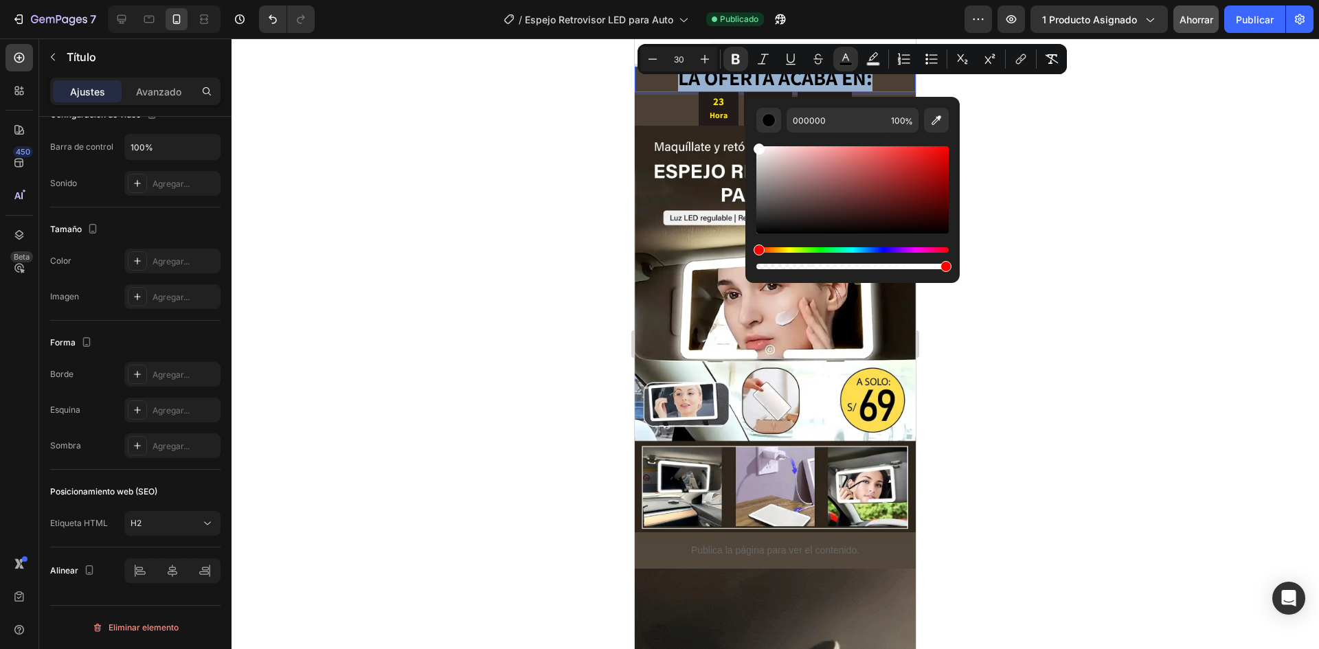
type input "FFFFFF"
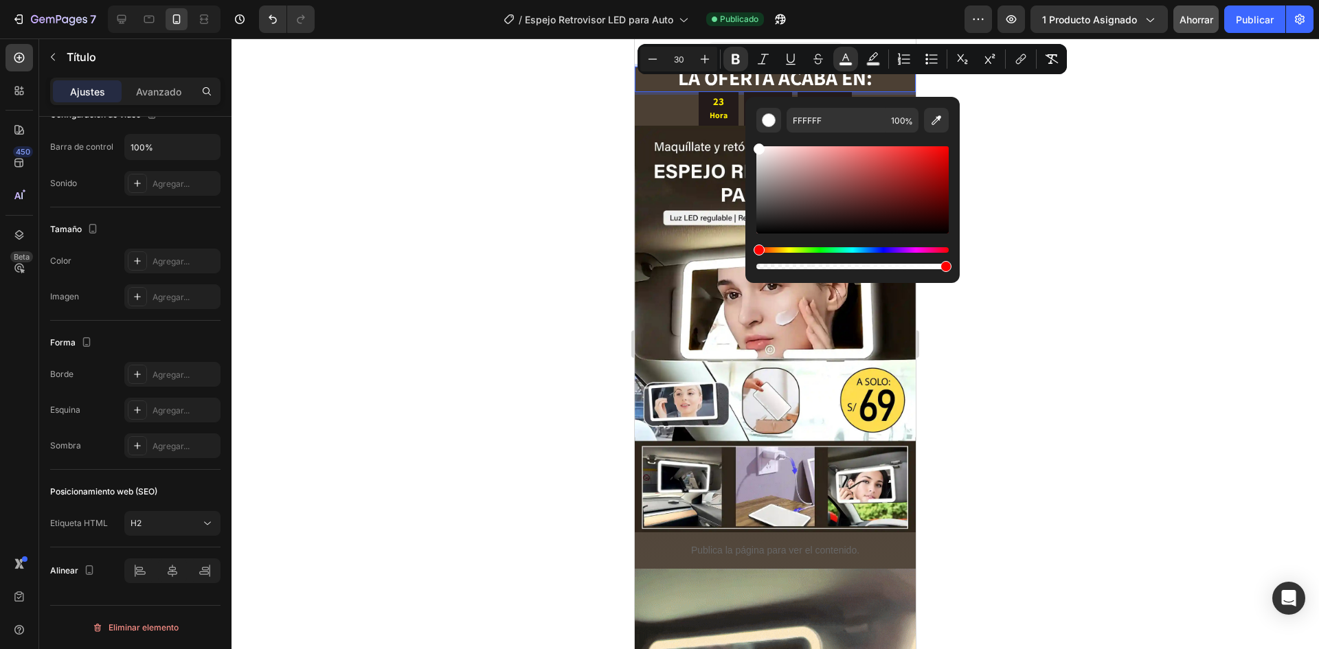
click at [1036, 163] on div at bounding box center [774, 343] width 1087 height 611
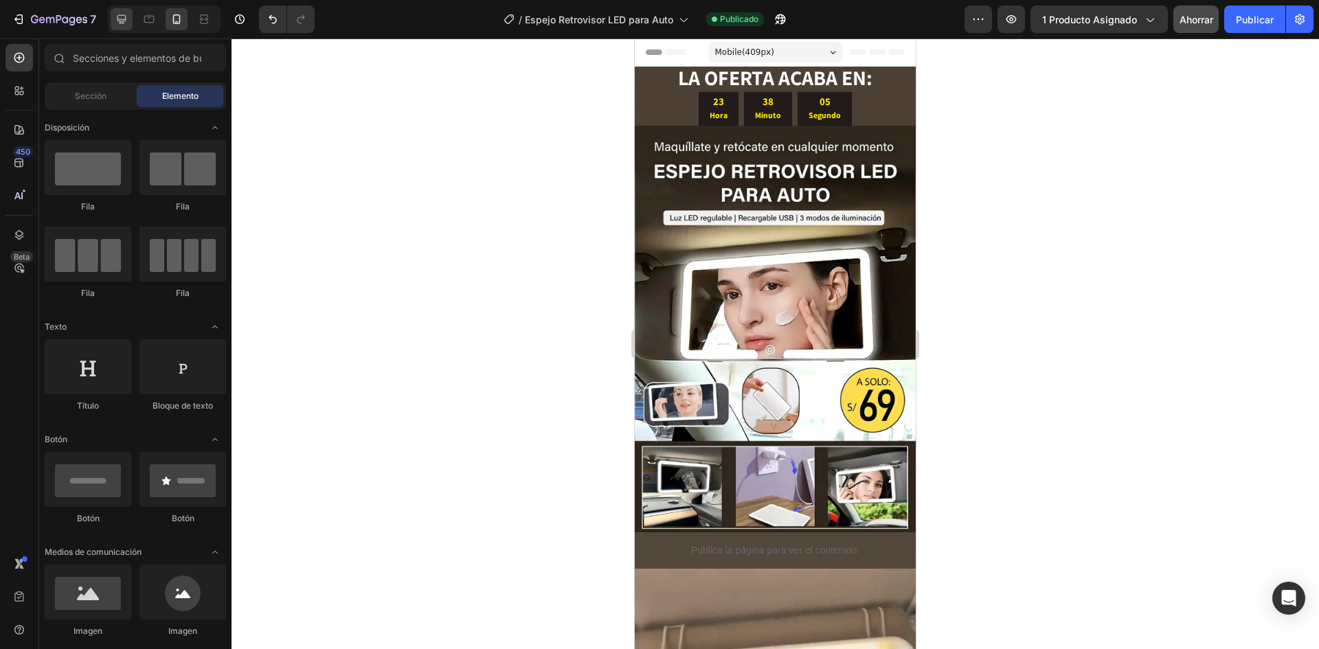
click at [122, 19] on icon at bounding box center [122, 19] width 14 height 14
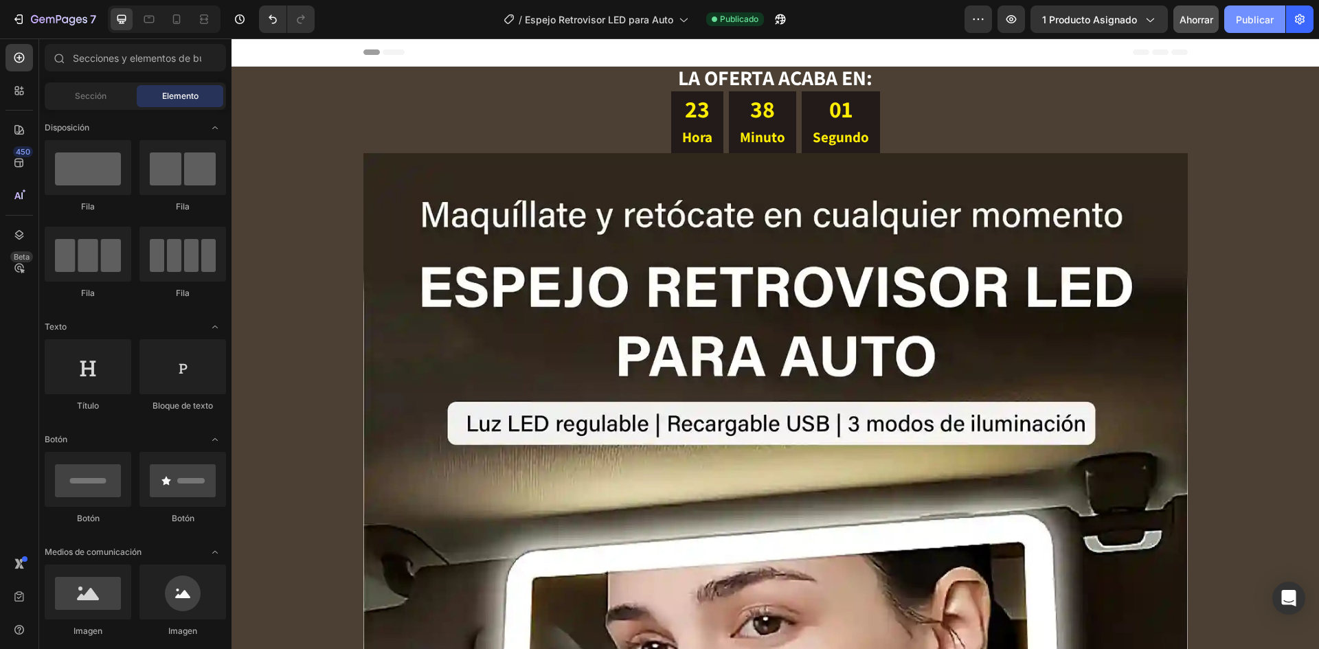
click at [1232, 21] on button "Publicar" at bounding box center [1254, 18] width 61 height 27
